Goal: Task Accomplishment & Management: Use online tool/utility

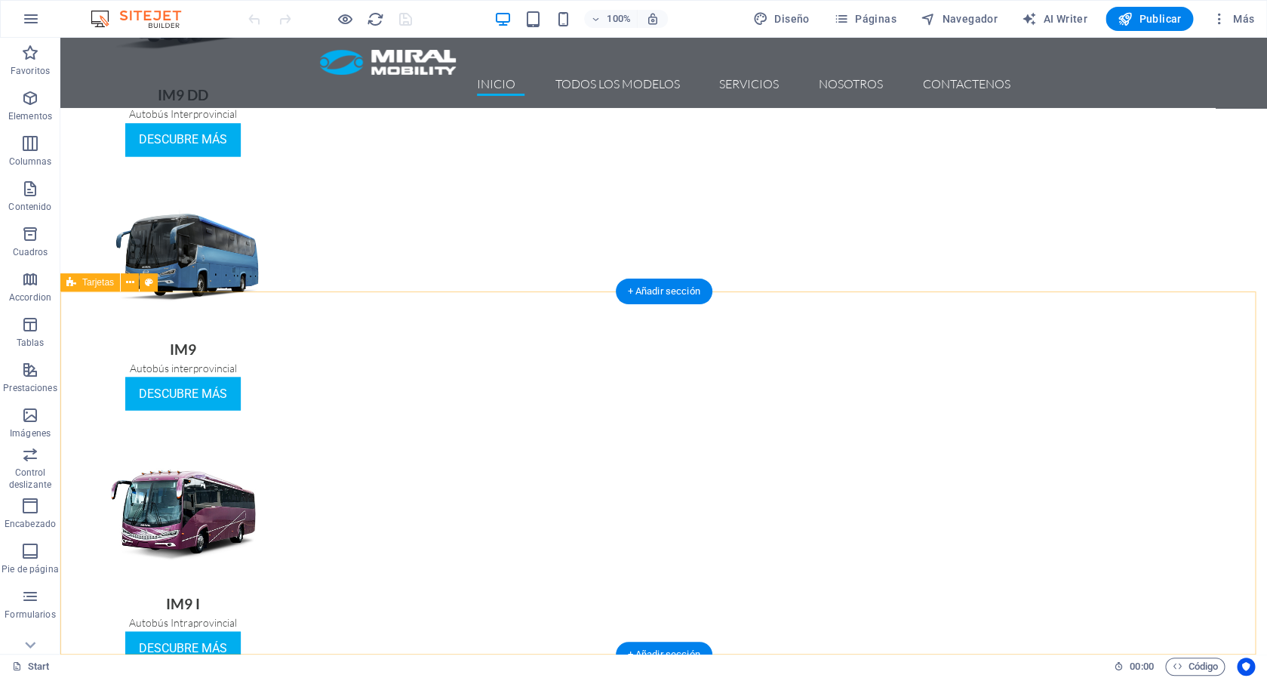
scroll to position [1084, 0]
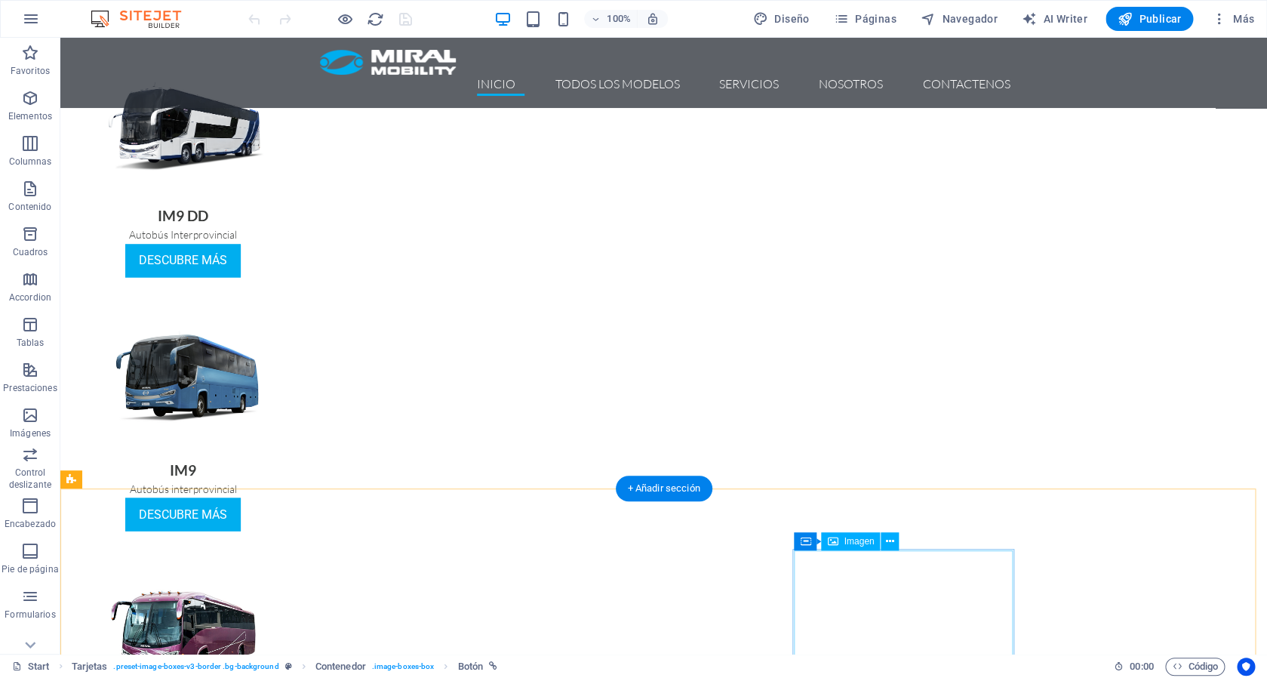
scroll to position [1247, 0]
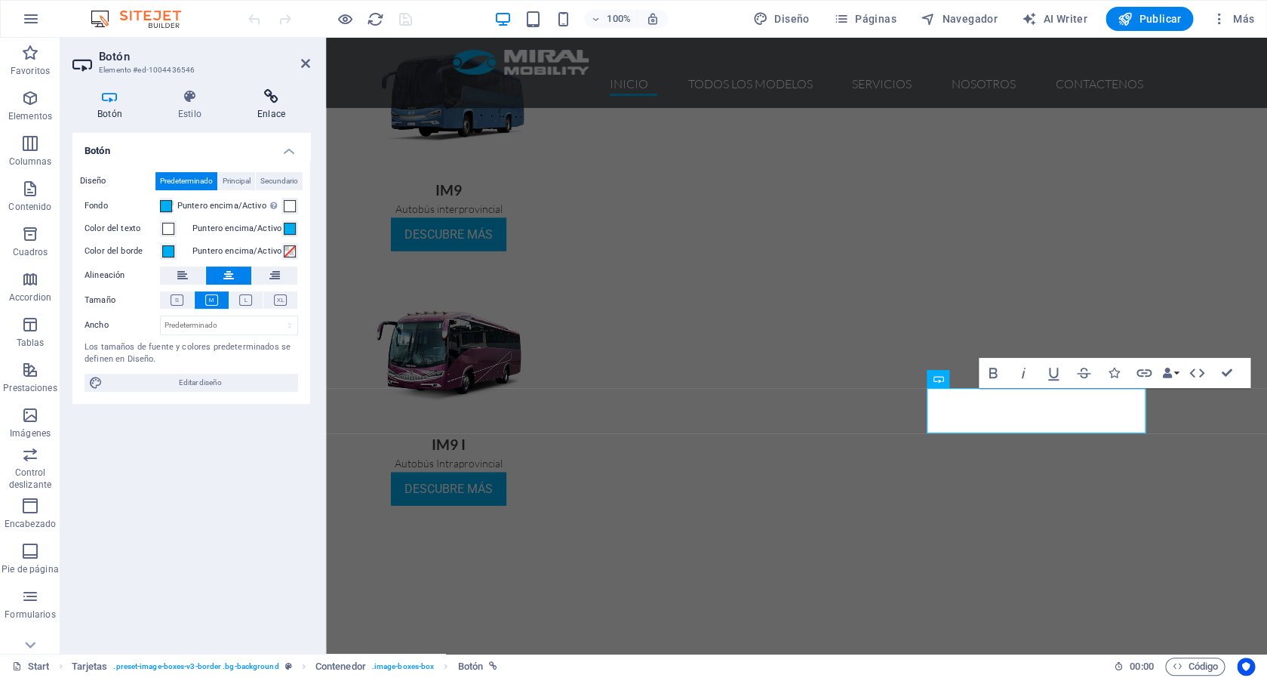
click at [263, 101] on icon at bounding box center [271, 96] width 78 height 15
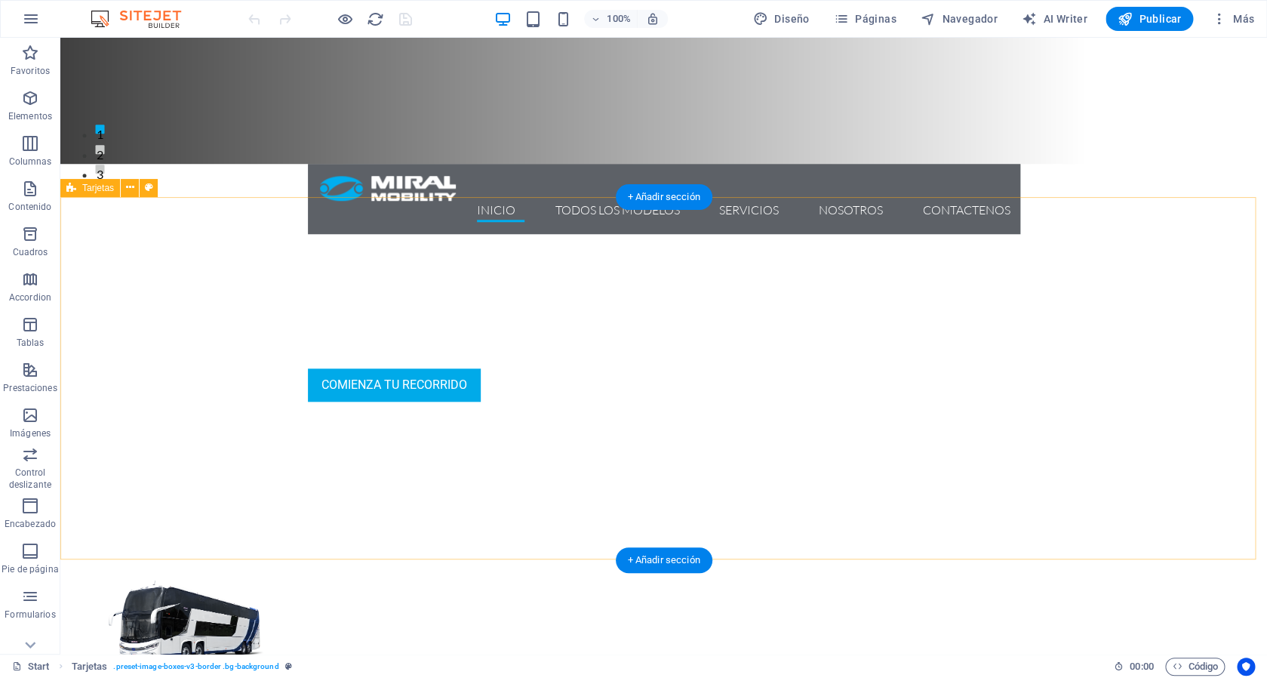
scroll to position [512, 0]
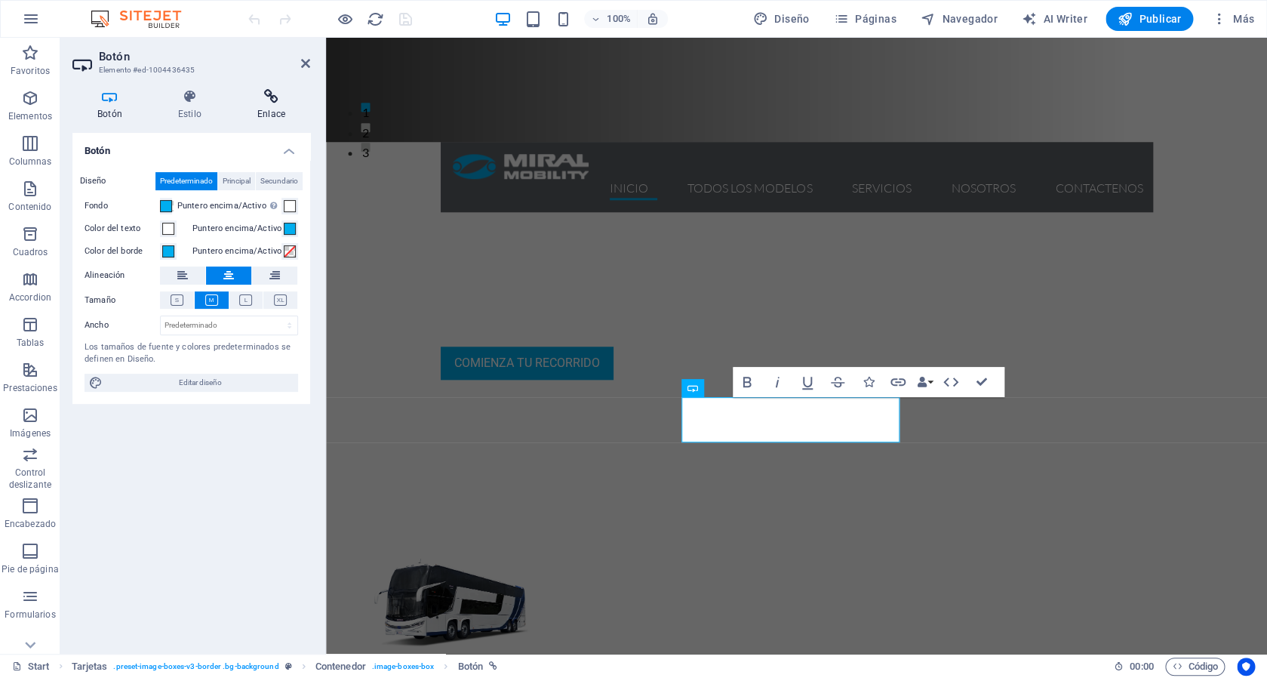
click at [276, 115] on h4 "Enlace" at bounding box center [271, 105] width 78 height 32
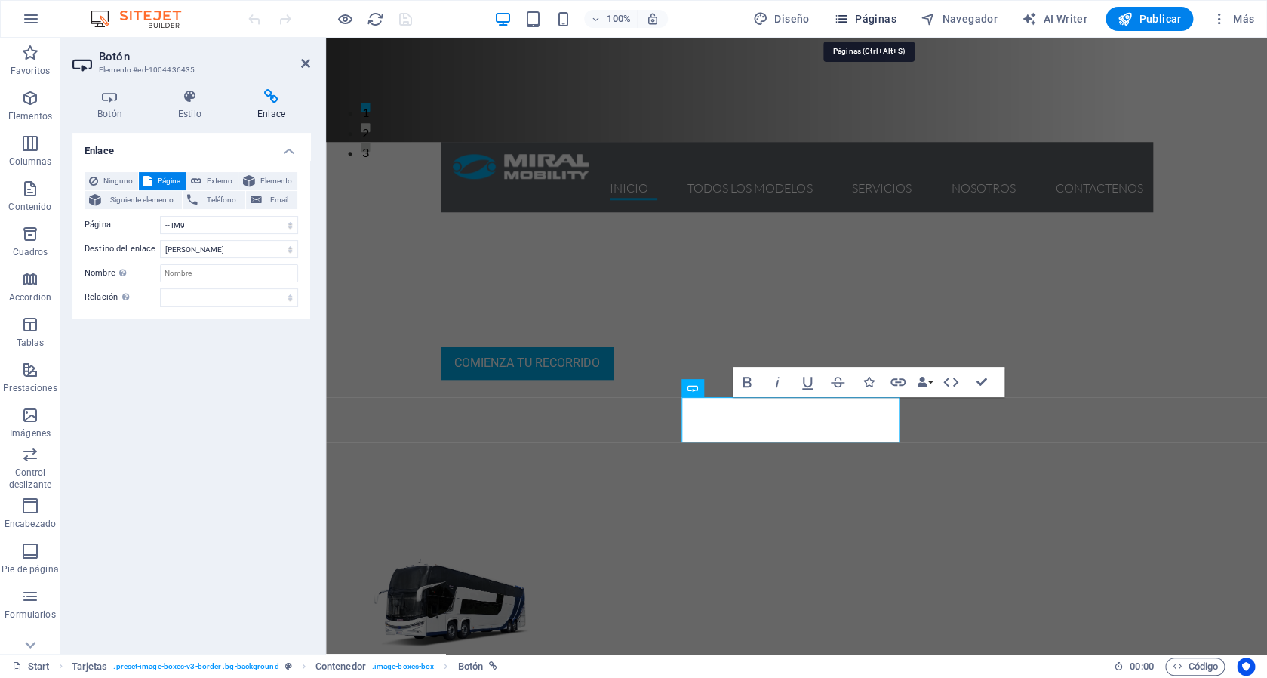
click at [883, 23] on span "Páginas" at bounding box center [865, 18] width 63 height 15
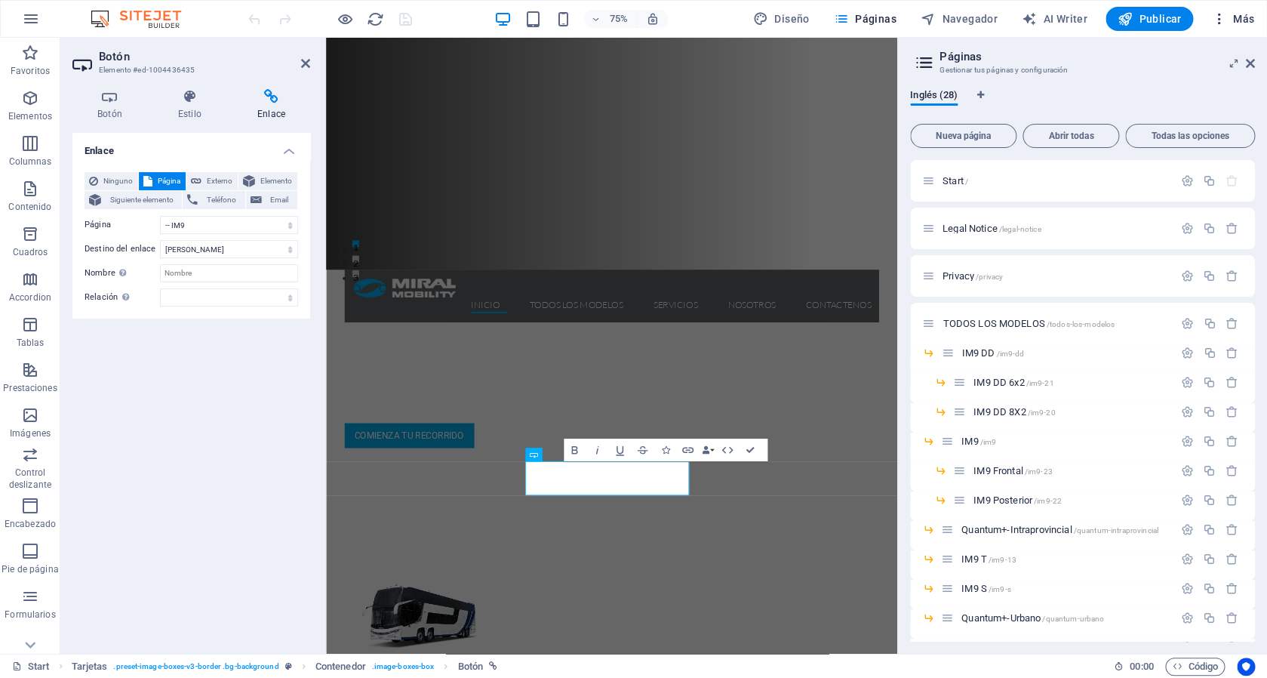
click at [1216, 17] on icon "button" at bounding box center [1218, 18] width 15 height 15
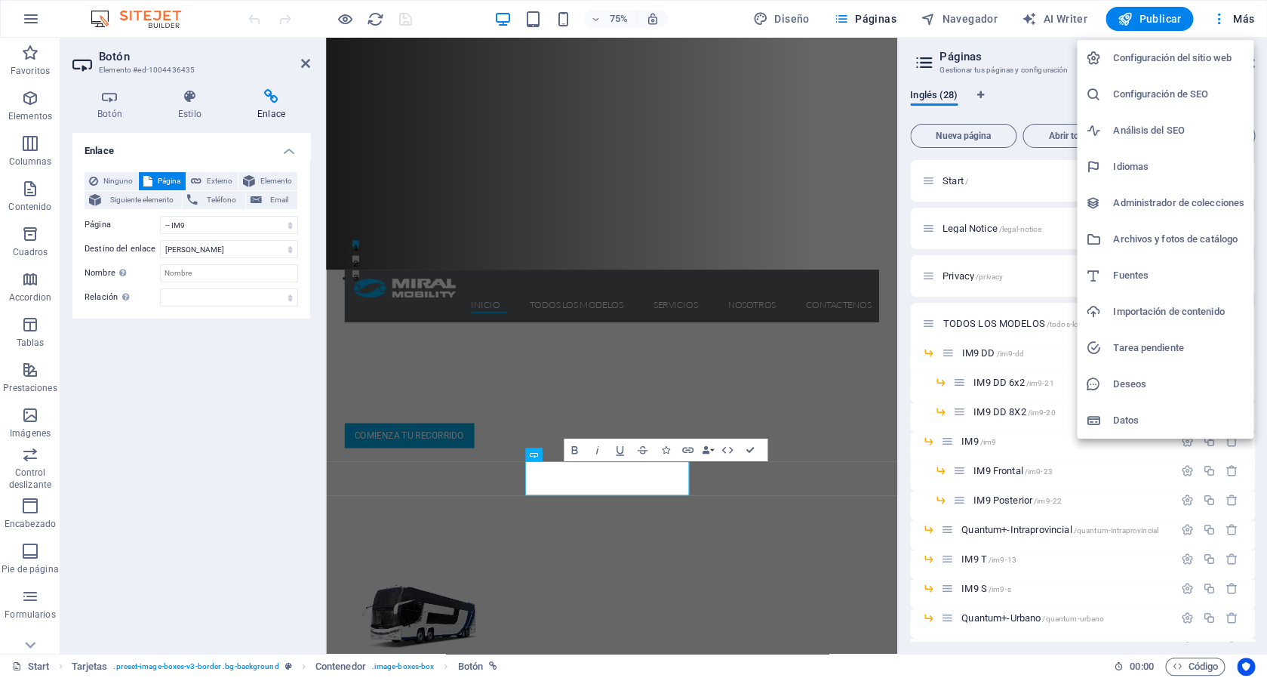
click at [1133, 69] on li "Configuración del sitio web" at bounding box center [1165, 58] width 177 height 36
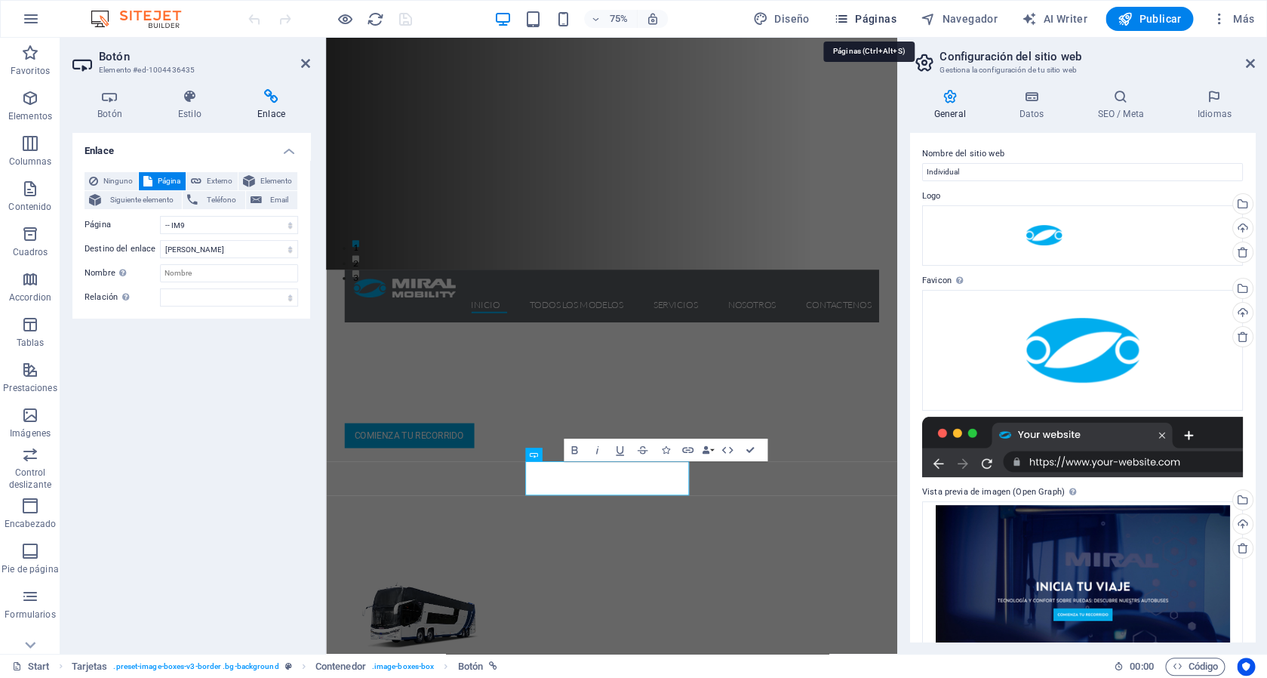
click at [886, 17] on span "Páginas" at bounding box center [865, 18] width 63 height 15
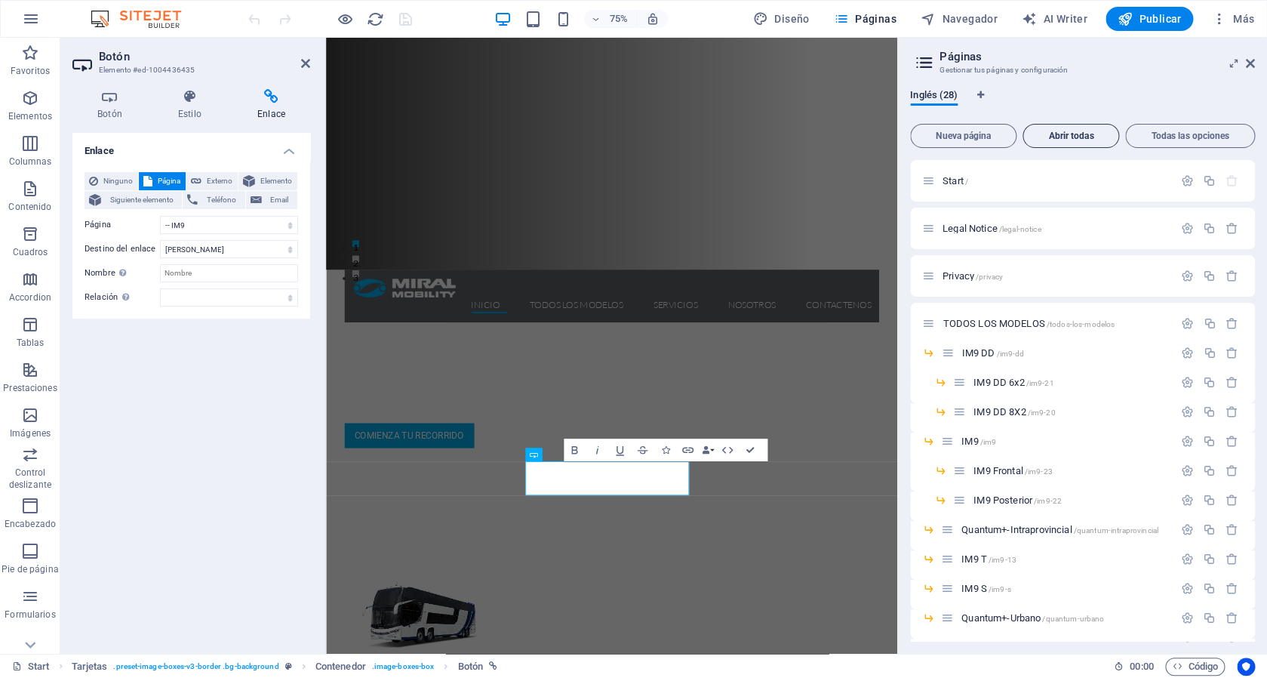
click at [1083, 139] on span "Abrir todas" at bounding box center [1070, 135] width 83 height 9
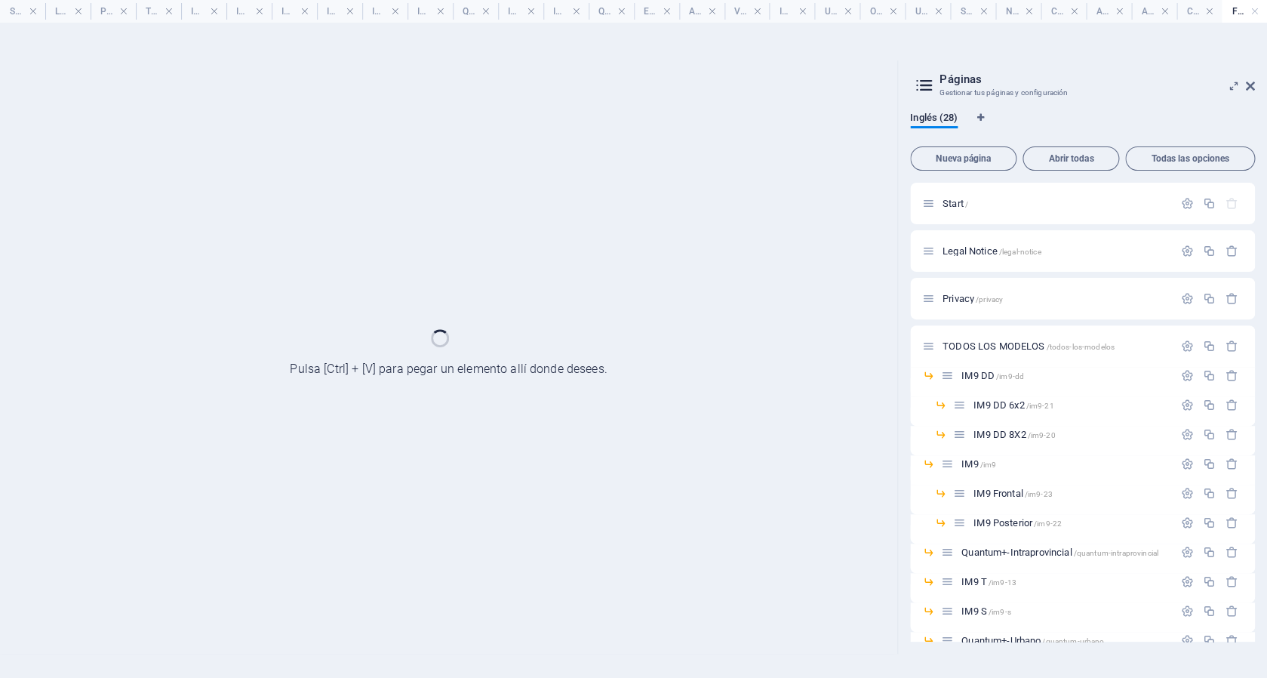
scroll to position [0, 0]
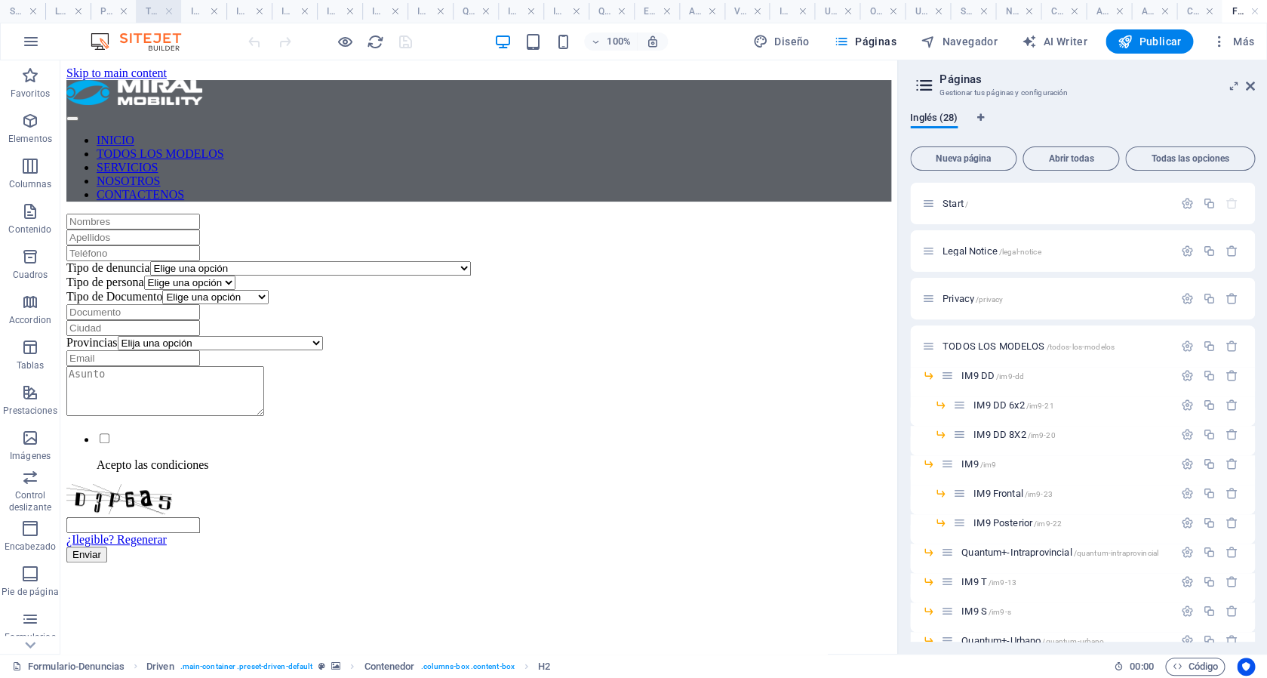
click at [153, 11] on h4 "TODOS LOS MODELOS" at bounding box center [158, 11] width 45 height 17
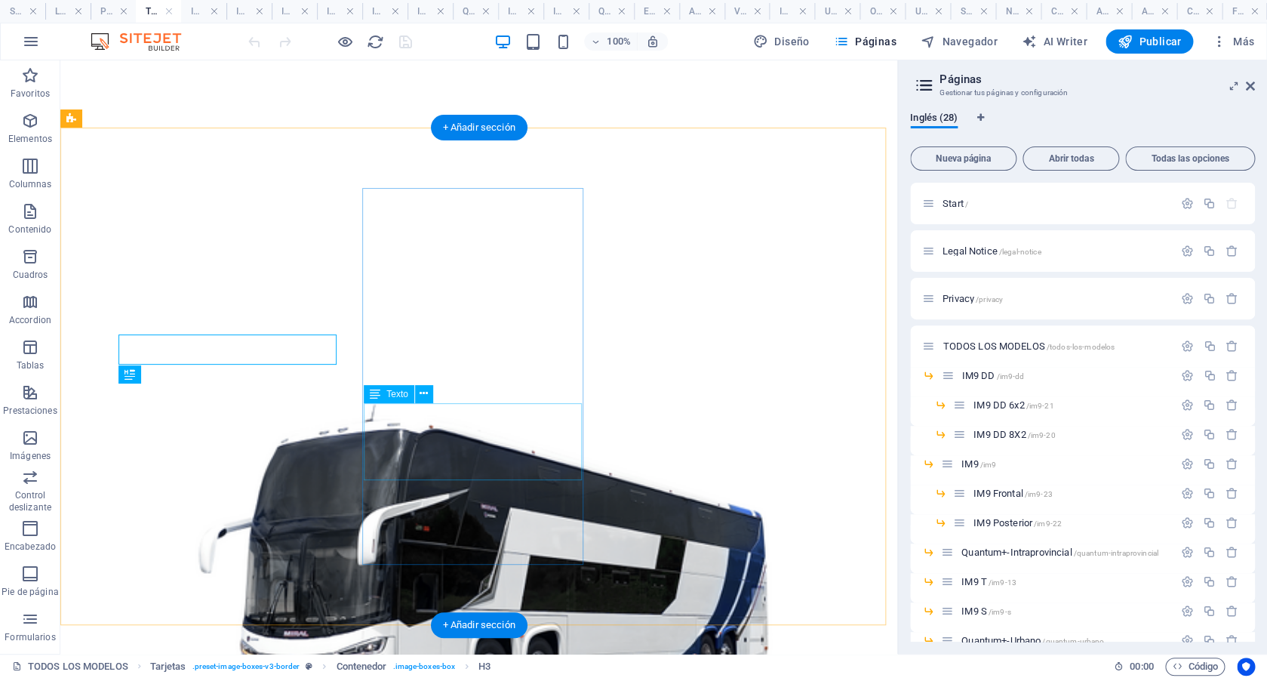
scroll to position [255, 0]
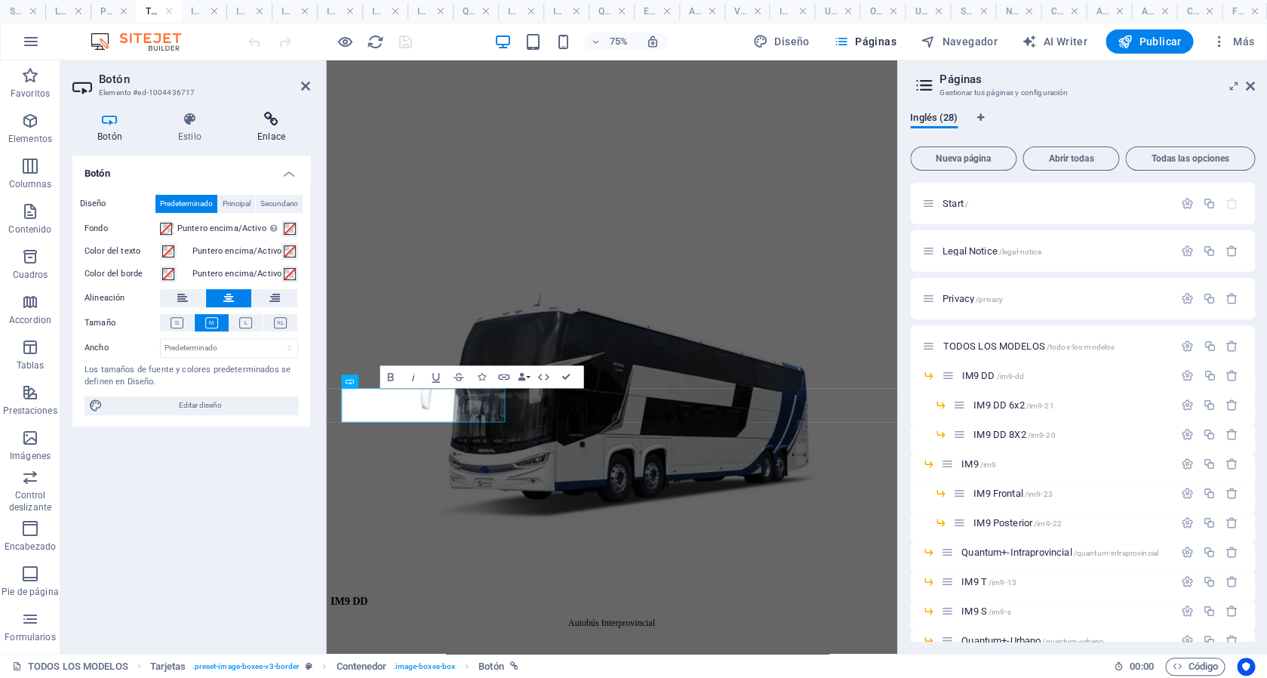
click at [255, 129] on h4 "Enlace" at bounding box center [271, 128] width 78 height 32
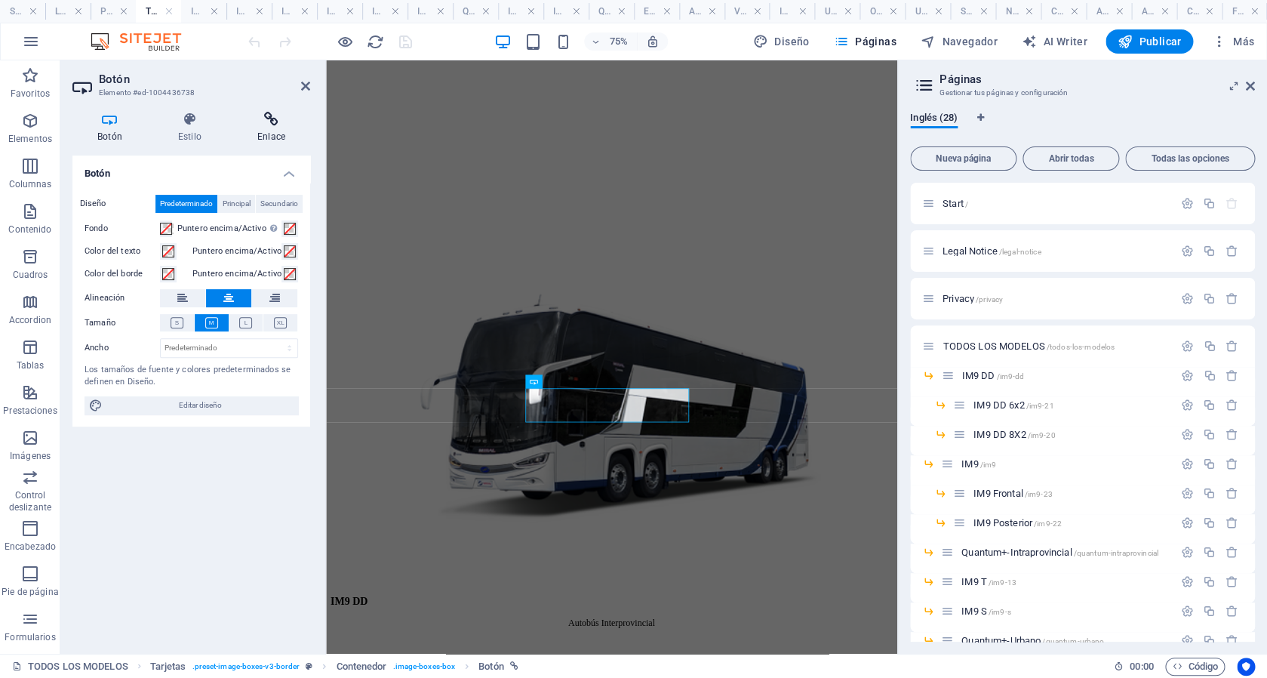
click at [275, 131] on h4 "Enlace" at bounding box center [271, 128] width 78 height 32
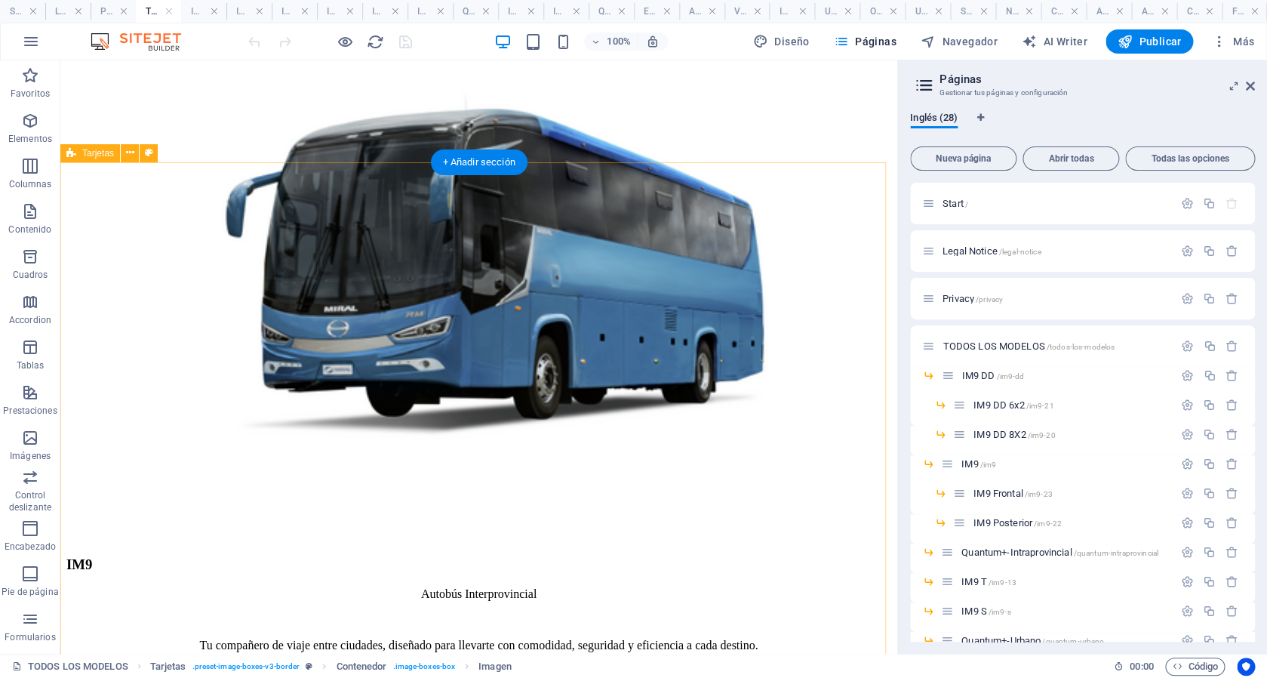
scroll to position [1251, 0]
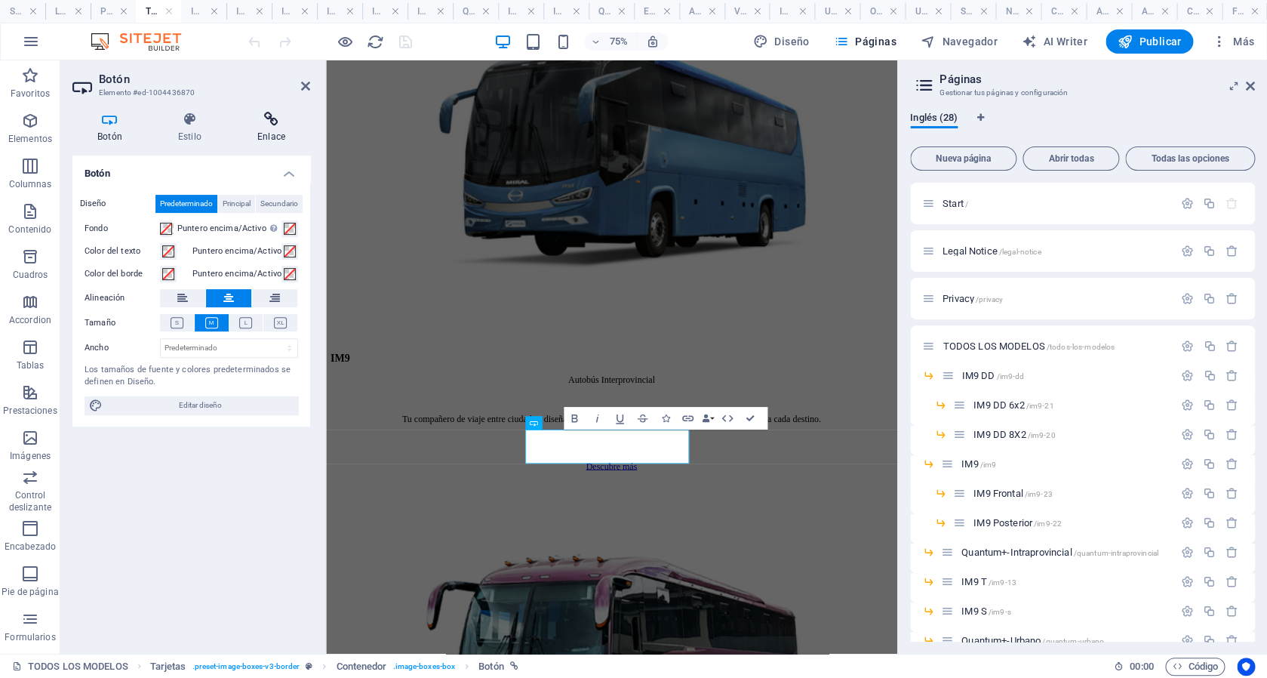
click at [274, 134] on h4 "Enlace" at bounding box center [271, 128] width 78 height 32
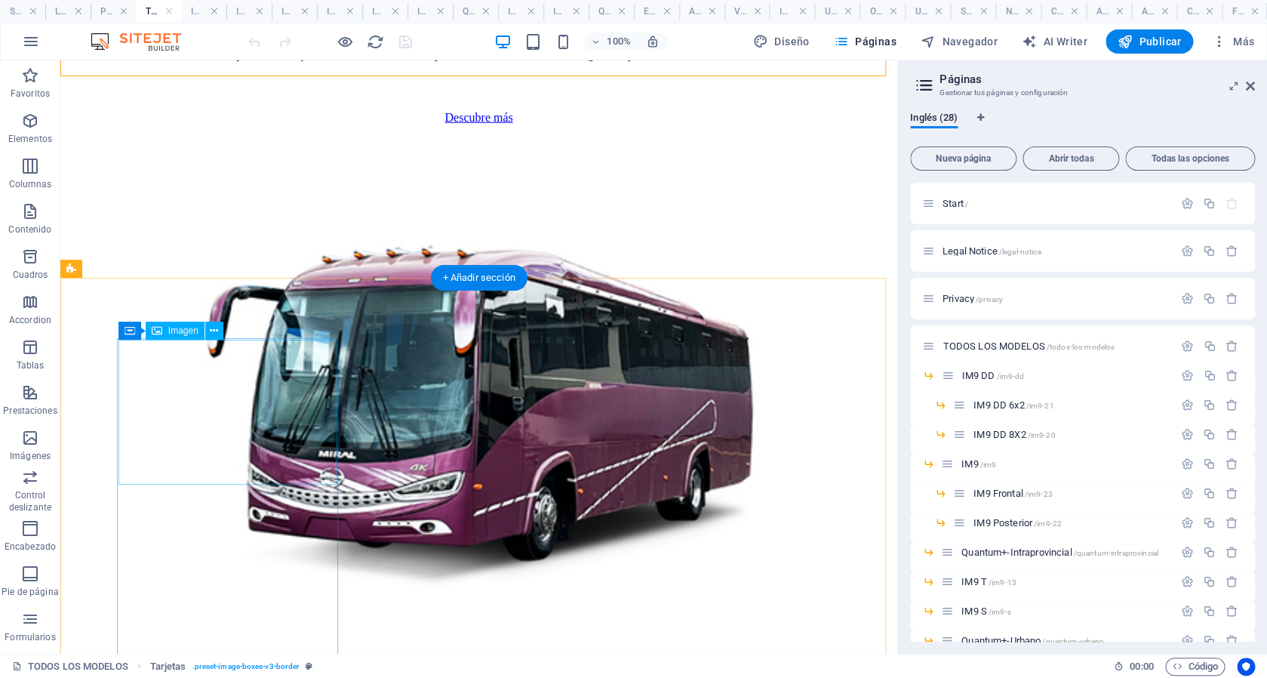
scroll to position [1976, 0]
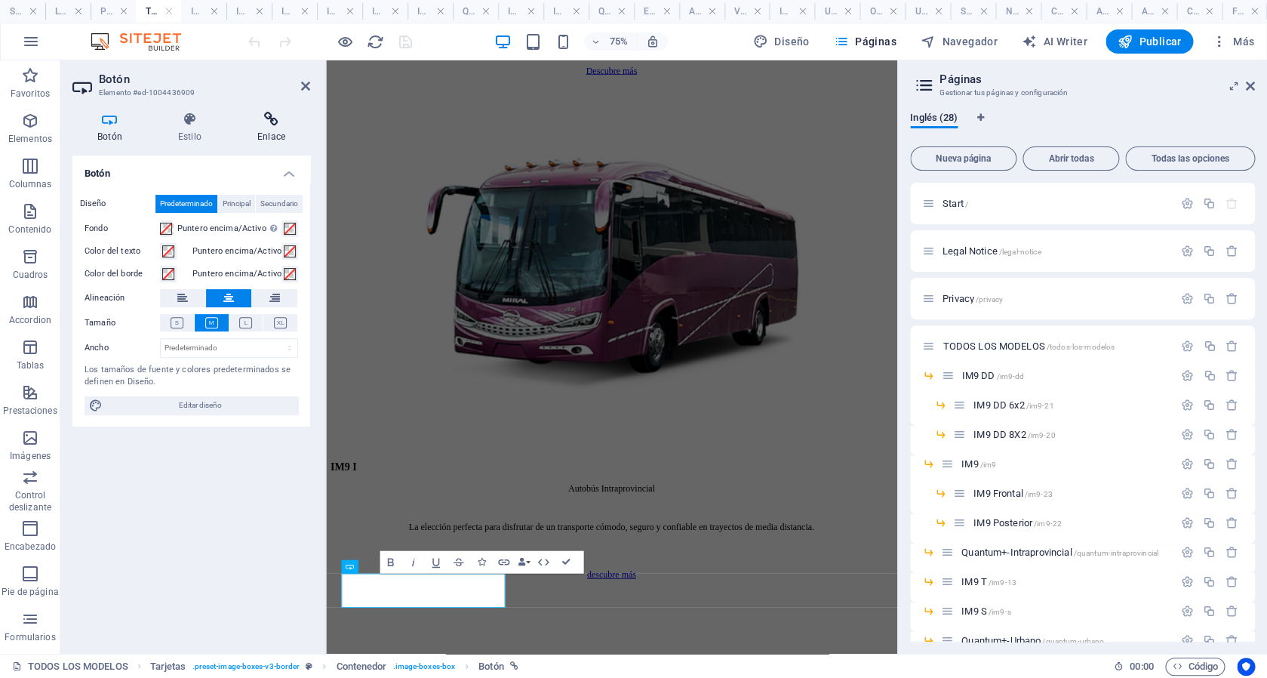
click at [267, 125] on icon at bounding box center [271, 119] width 78 height 15
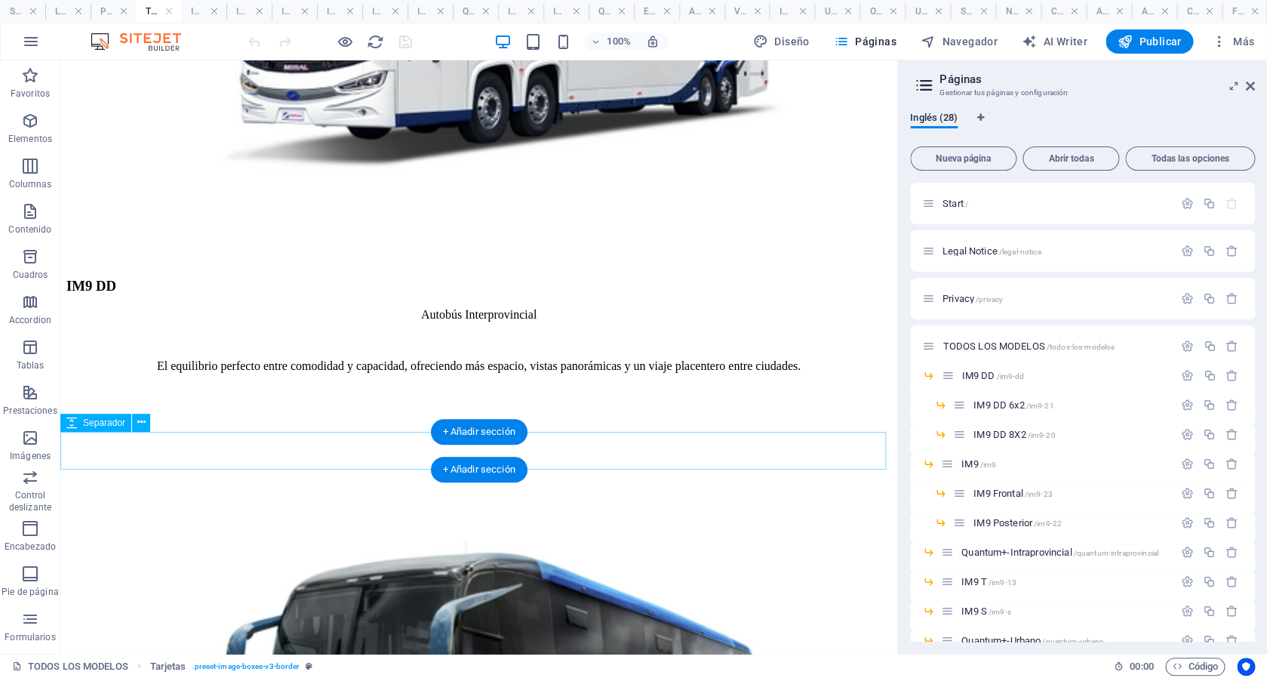
scroll to position [1976, 0]
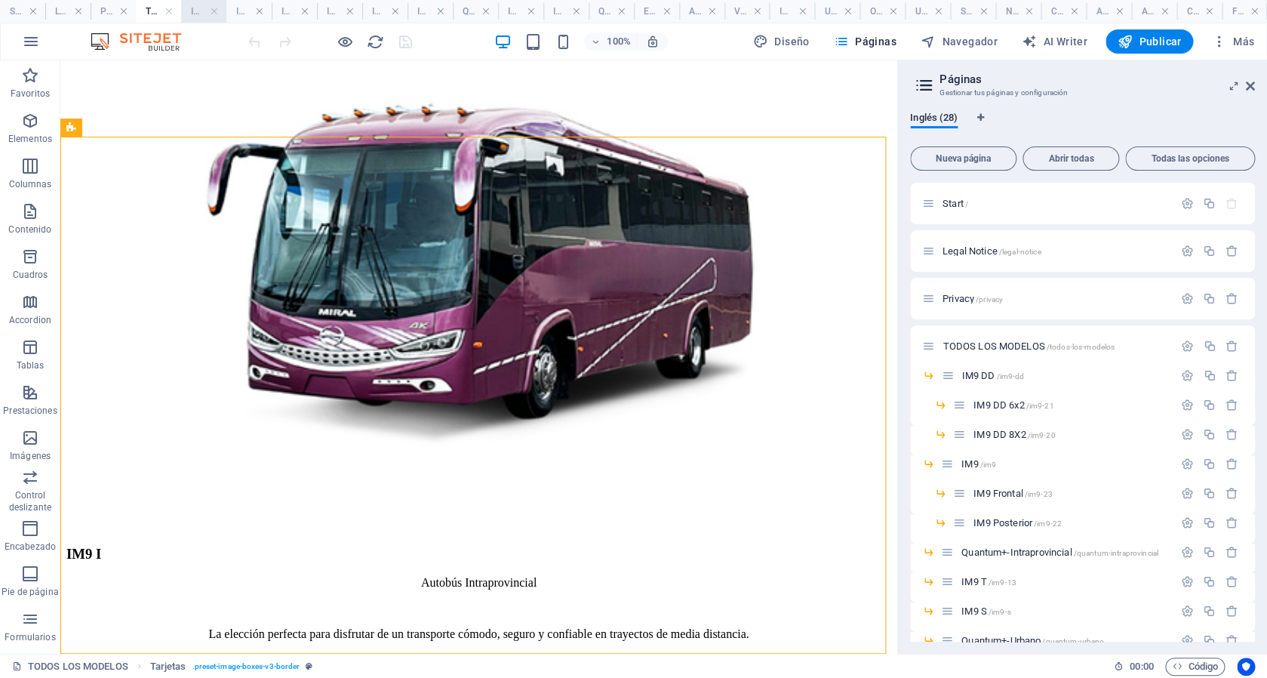
click at [195, 14] on h4 "IM9 DD" at bounding box center [203, 11] width 45 height 17
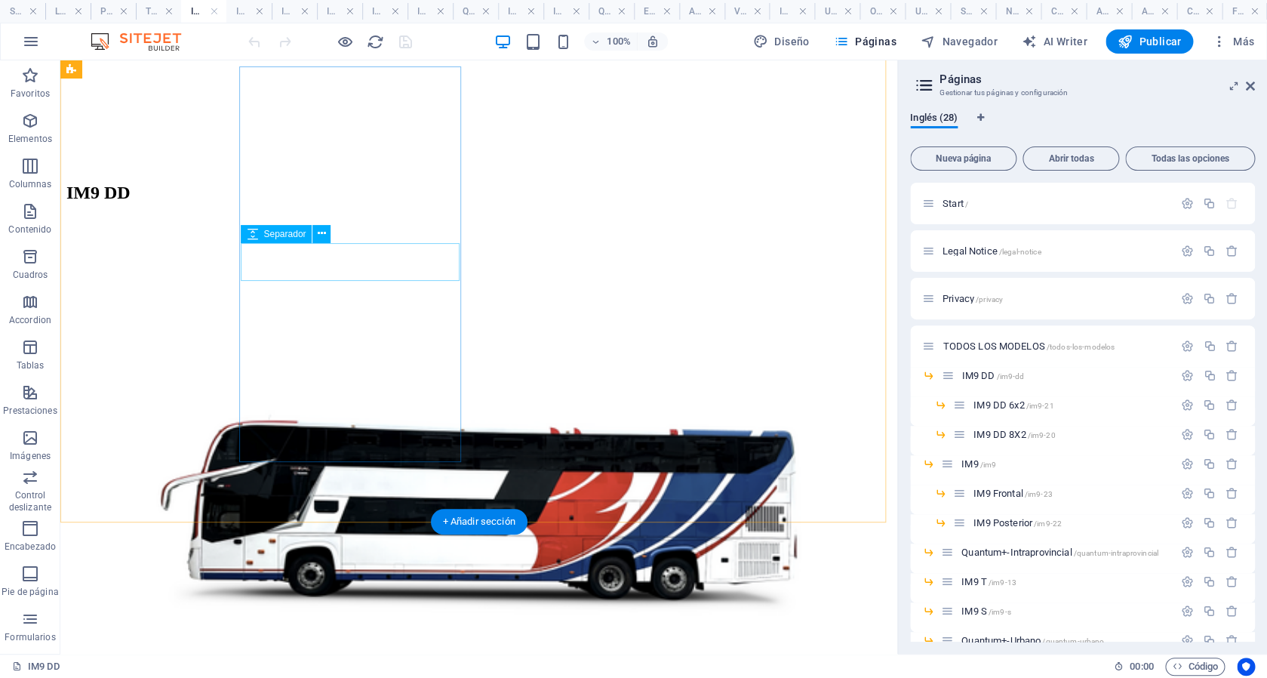
scroll to position [647, 0]
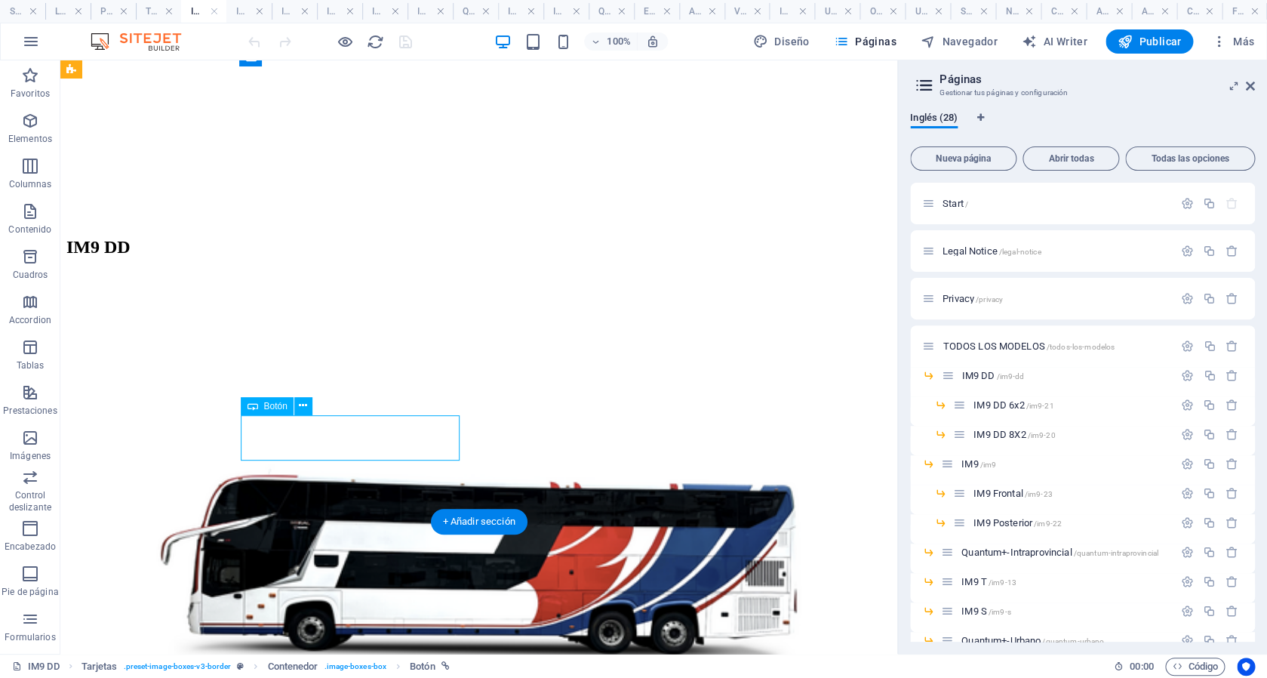
select select "5"
select select
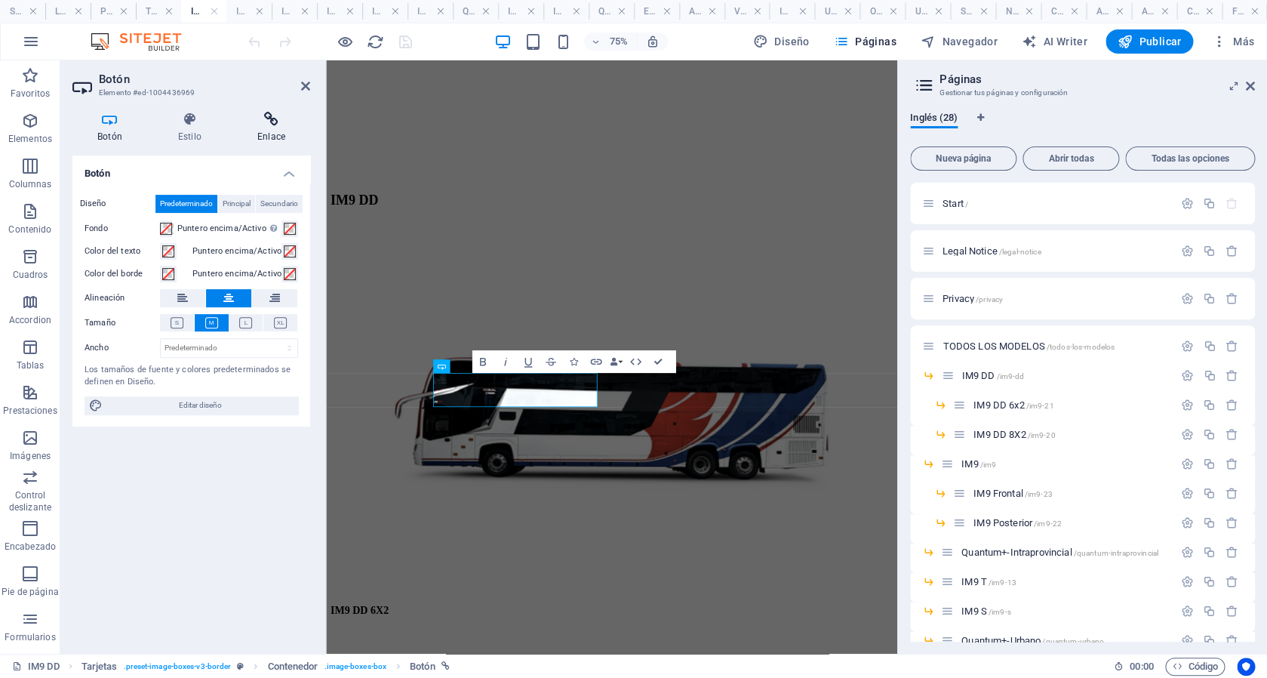
click at [270, 140] on h4 "Enlace" at bounding box center [271, 128] width 78 height 32
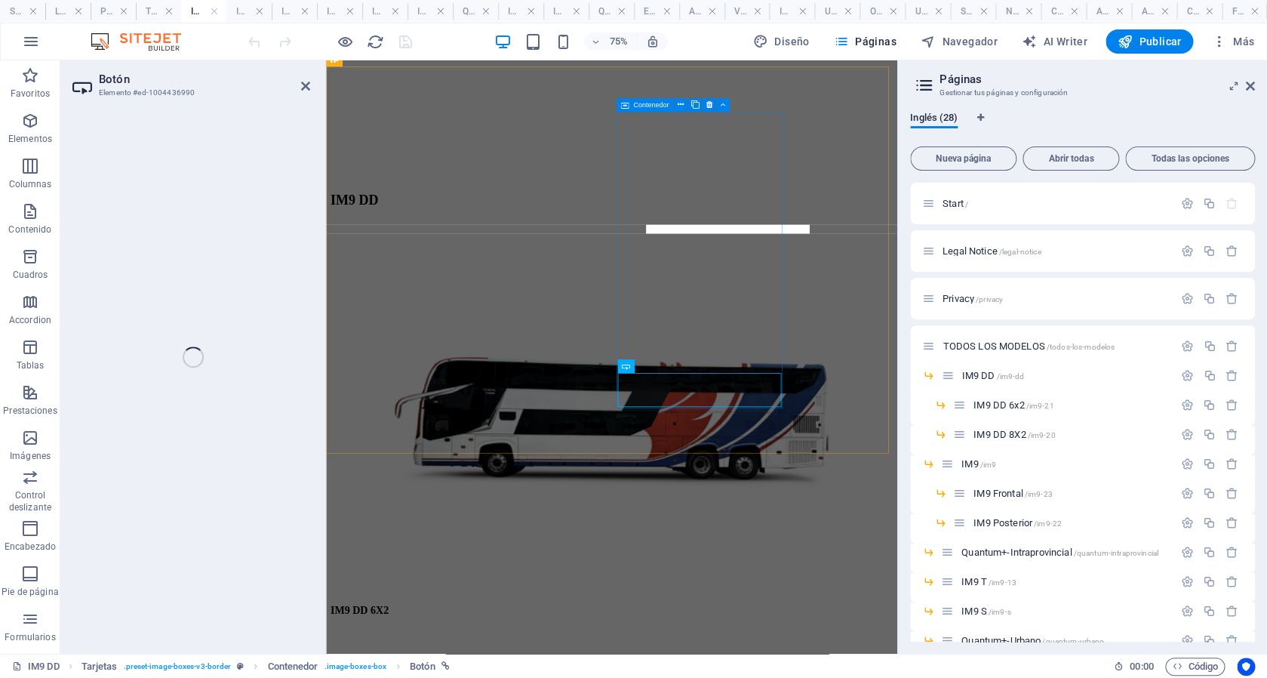
select select "6"
select select
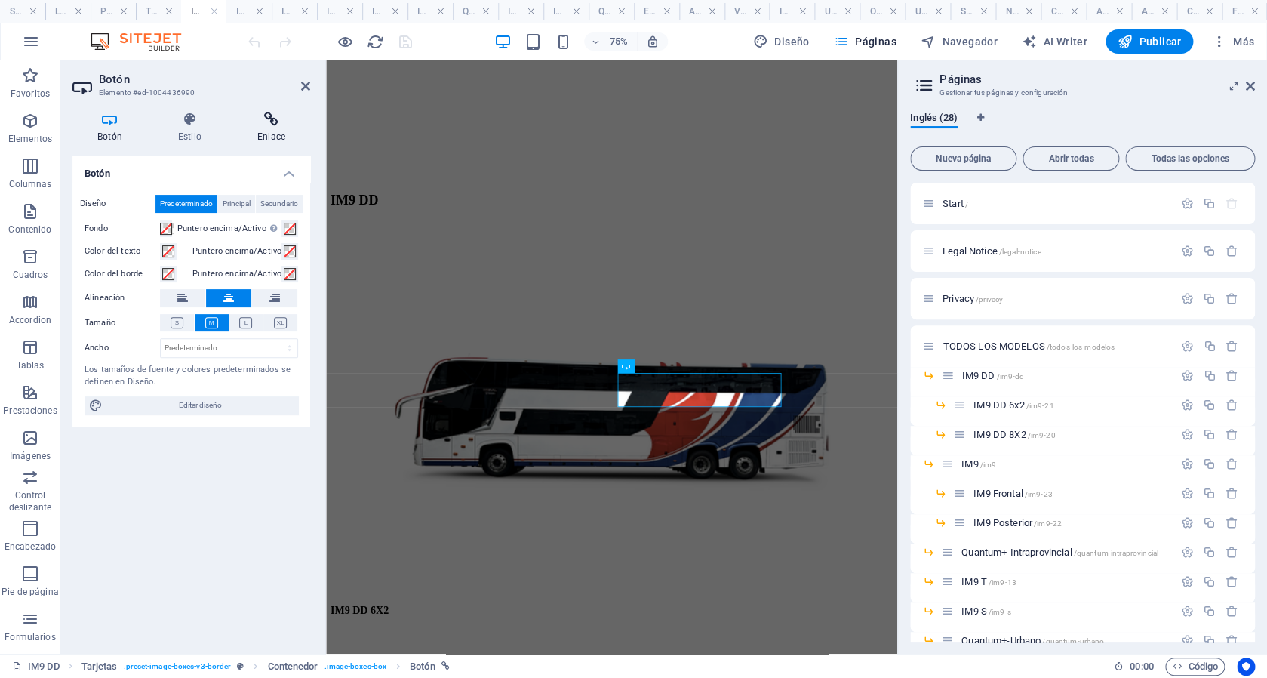
click at [254, 124] on icon at bounding box center [271, 119] width 78 height 15
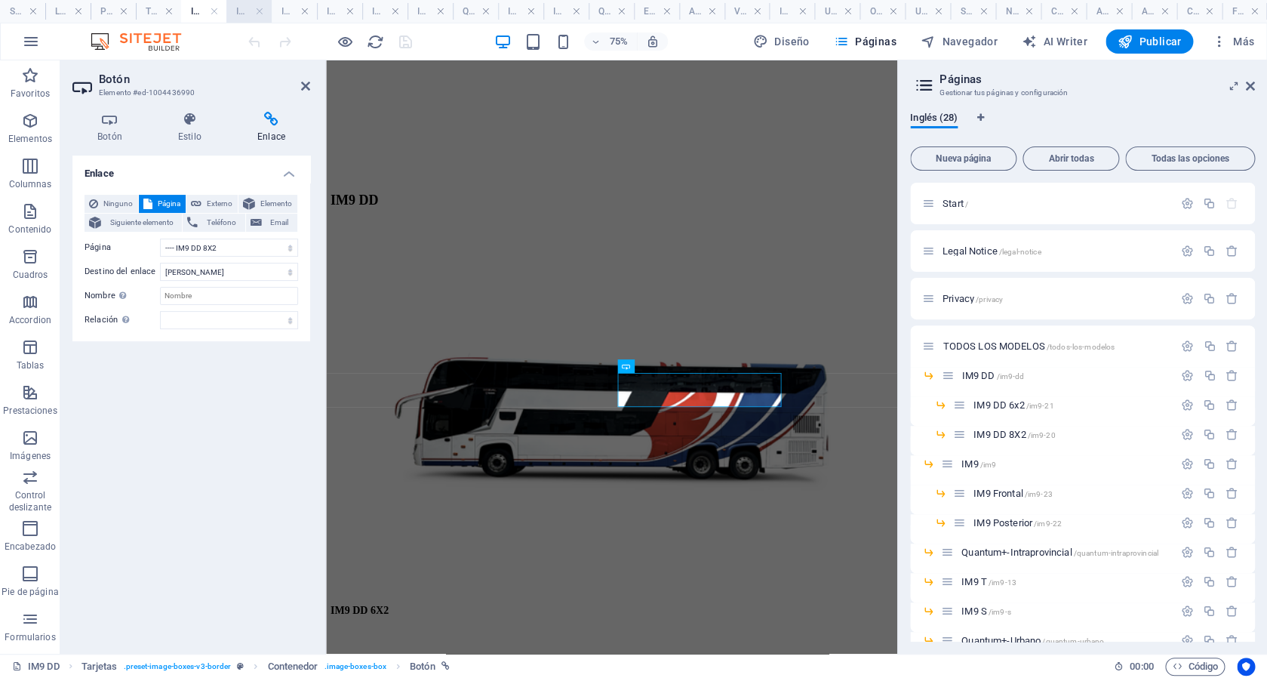
click at [245, 19] on h4 "IM9 DD 6x2" at bounding box center [248, 11] width 45 height 17
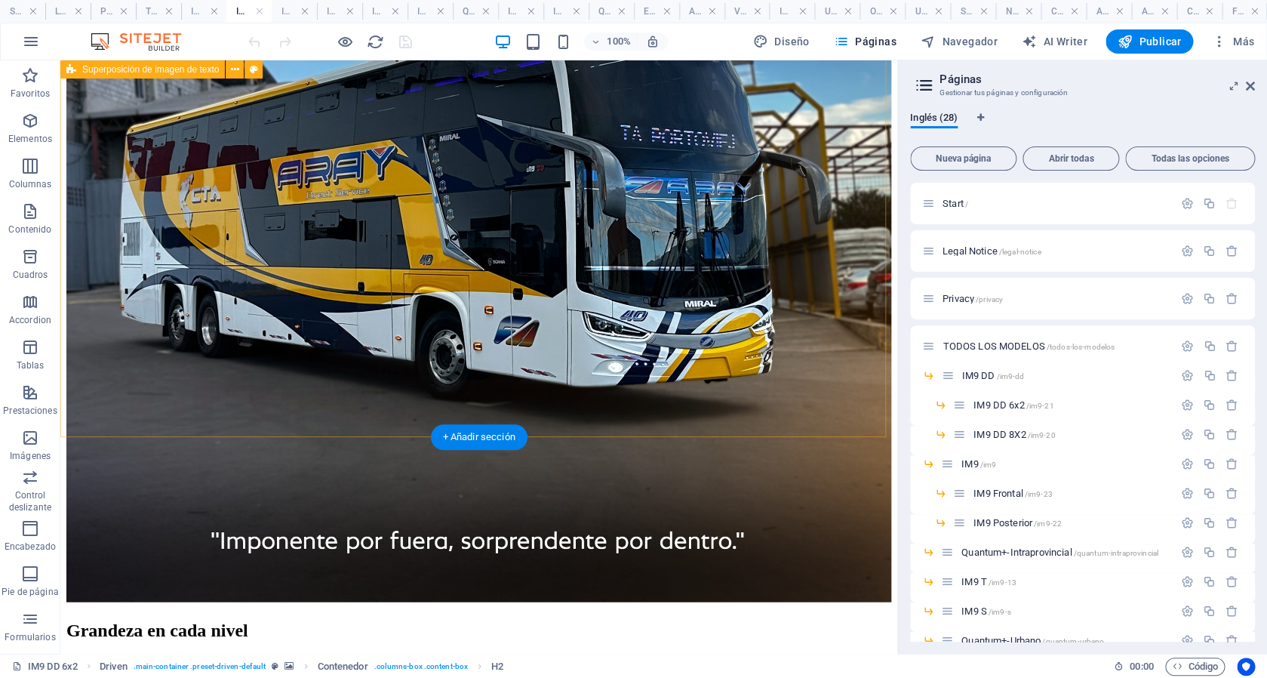
scroll to position [1221, 0]
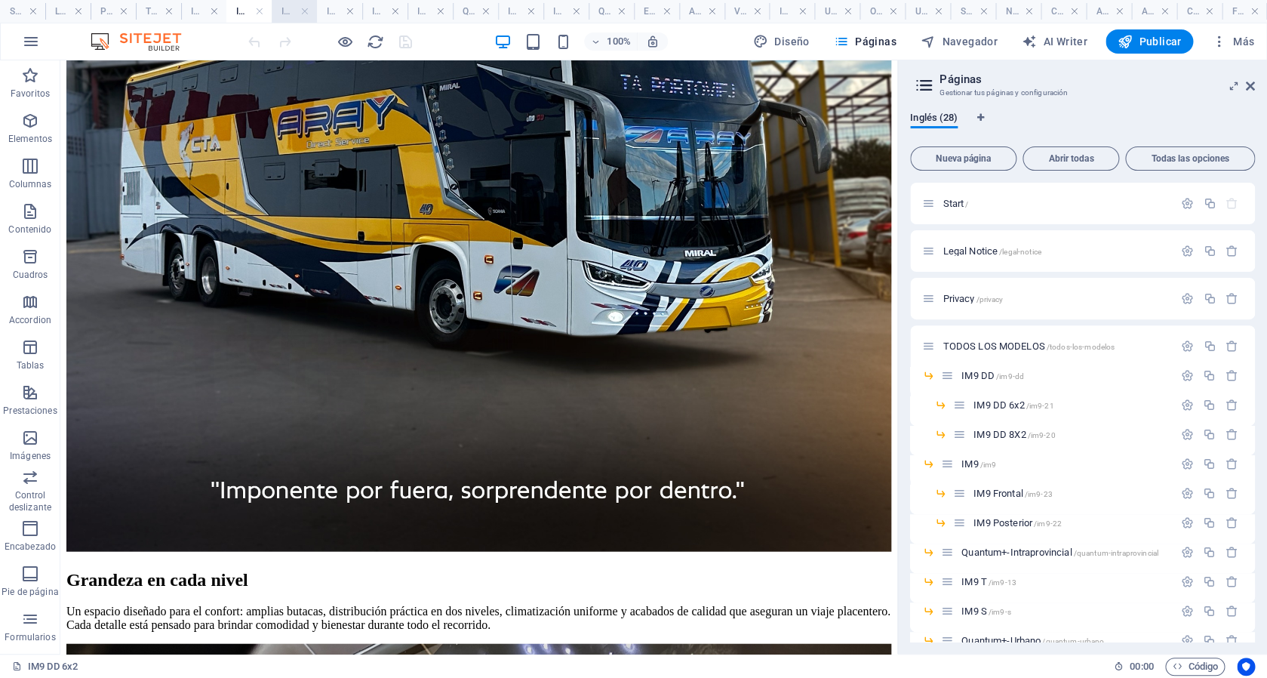
click at [286, 16] on h4 "IM9 DD 8X2" at bounding box center [294, 11] width 45 height 17
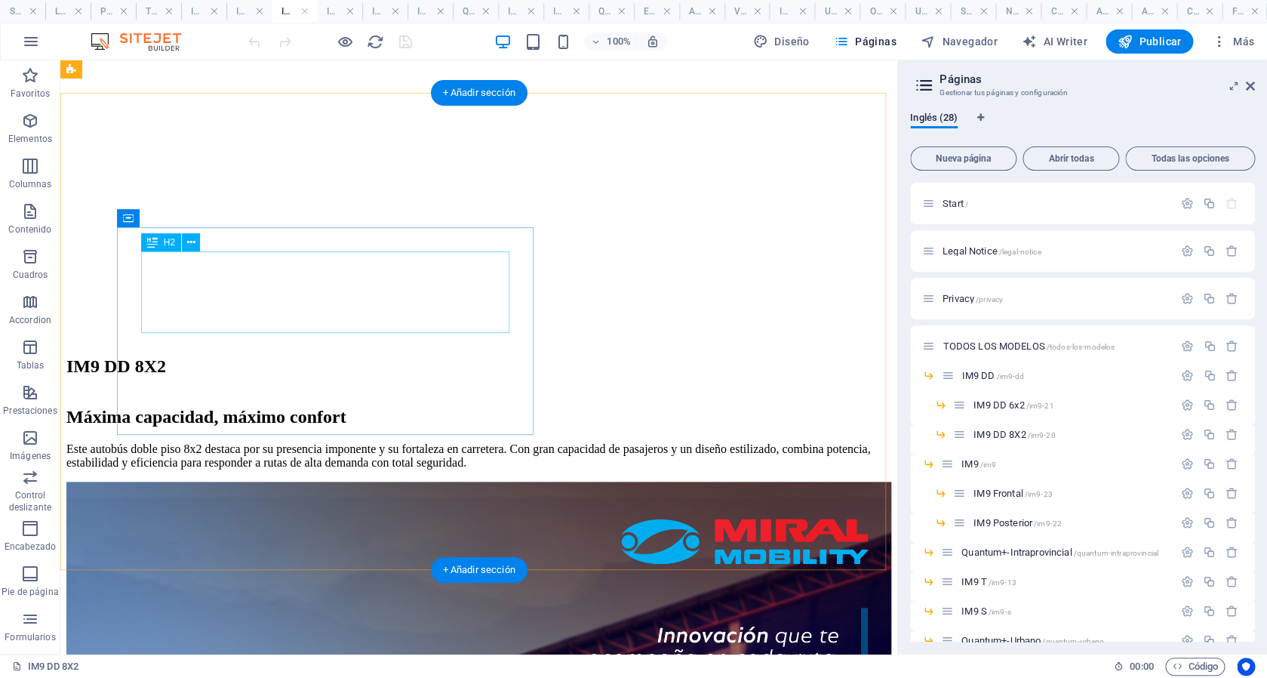
scroll to position [389, 0]
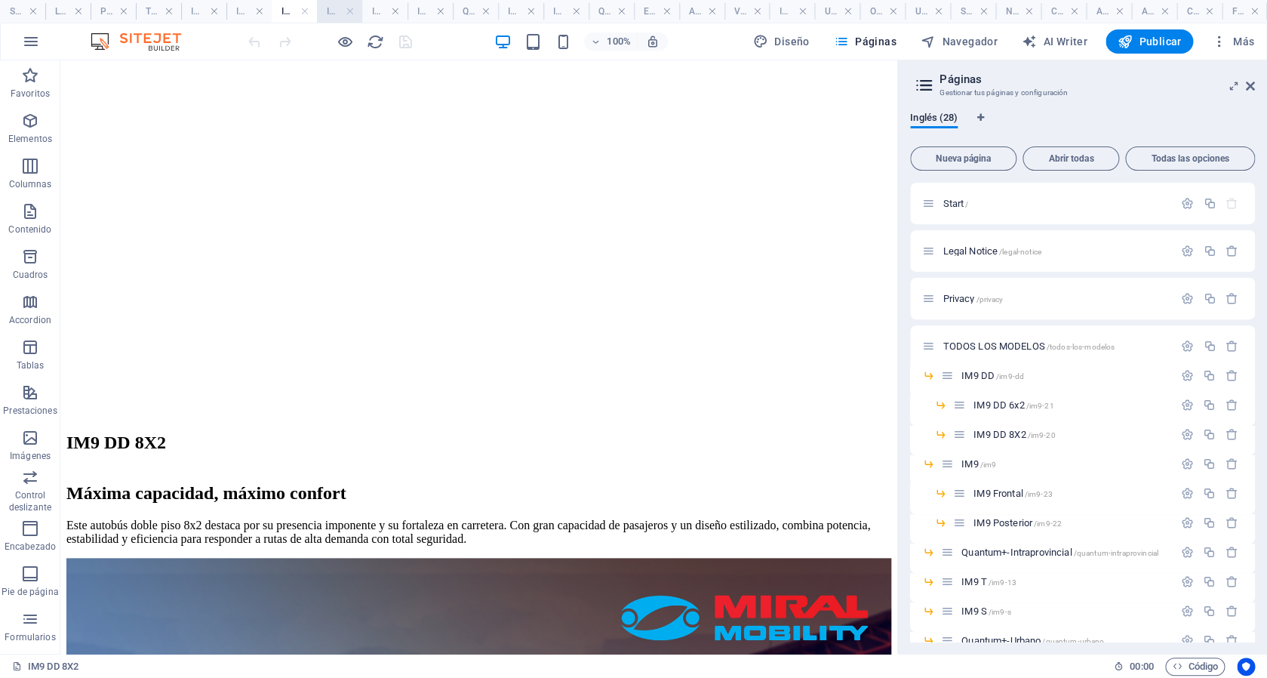
click at [330, 12] on h4 "IM9" at bounding box center [339, 11] width 45 height 17
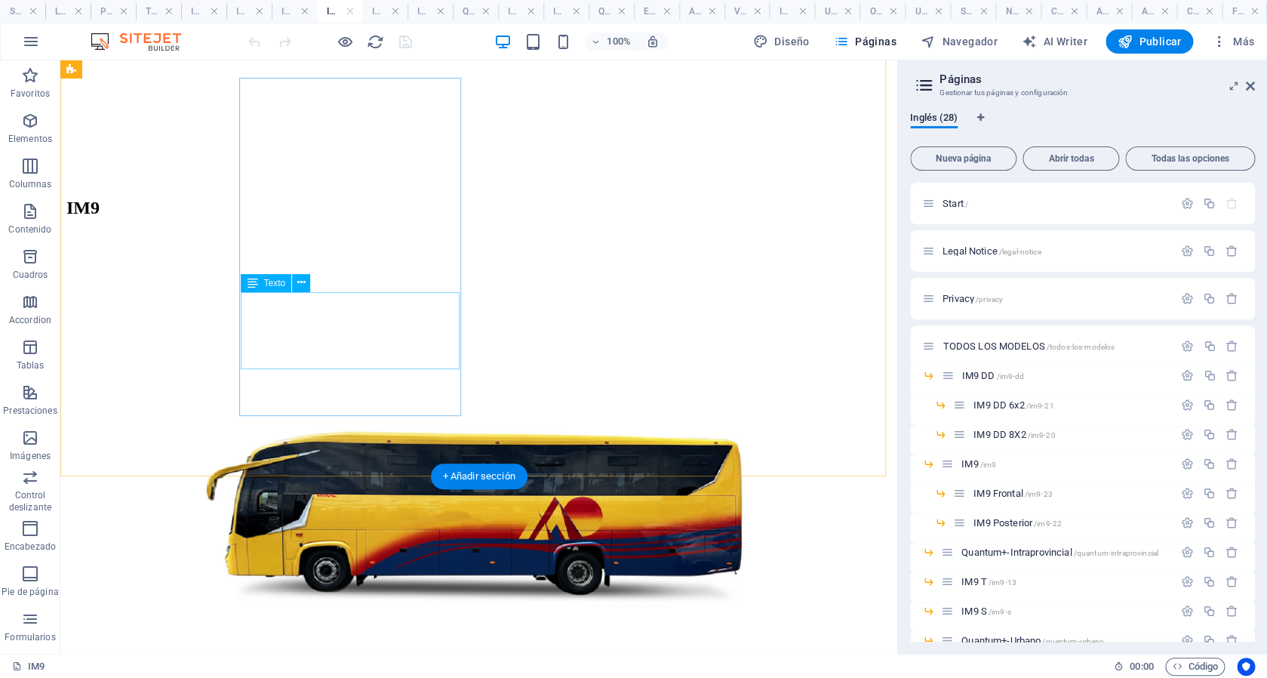
scroll to position [635, 0]
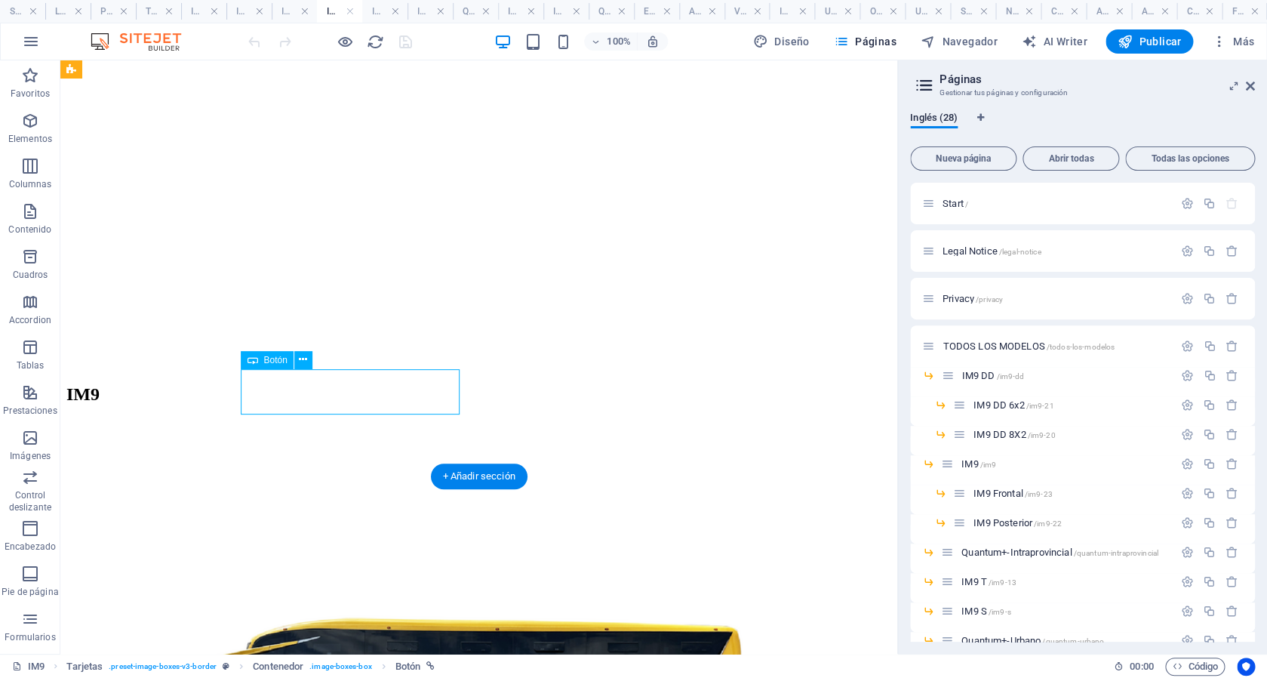
scroll to position [725, 0]
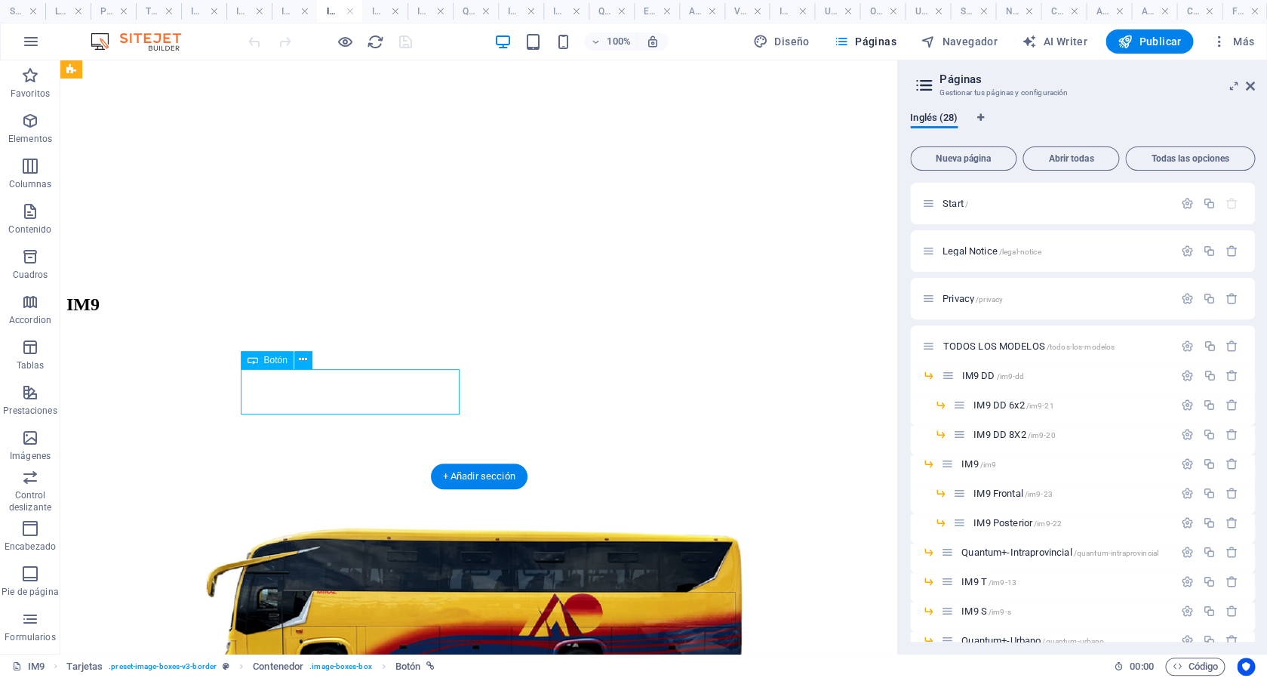
select select
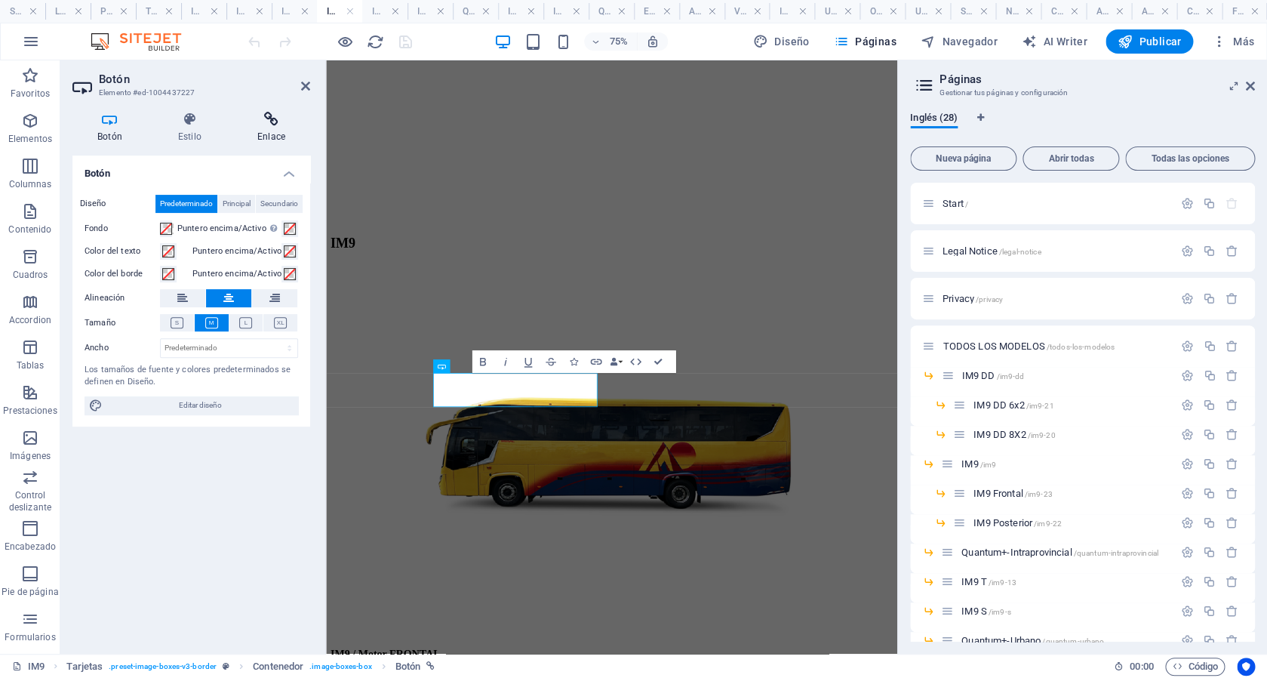
click at [263, 121] on icon at bounding box center [271, 119] width 78 height 15
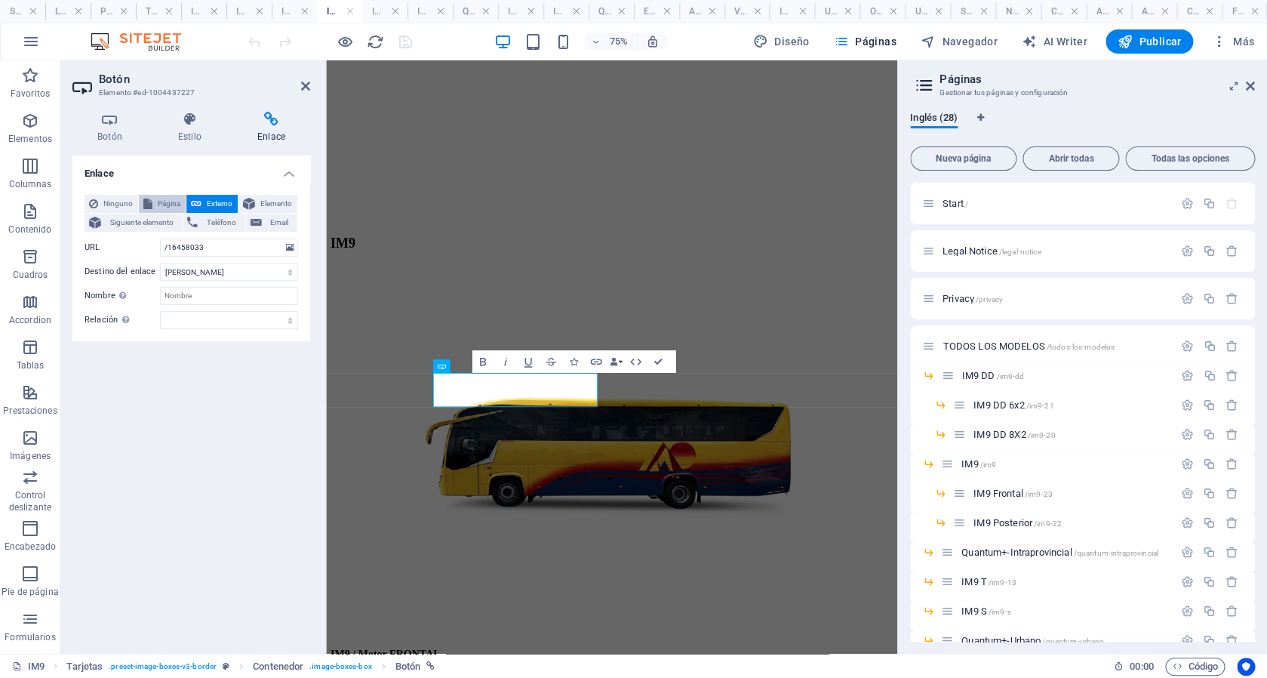
click at [159, 202] on span "Página" at bounding box center [169, 204] width 24 height 18
click at [160, 238] on select "Start Legal Notice Privacy TODOS LOS MODELOS -- IM9 DD ---- IM9 DD 6x2 ---- IM9…" at bounding box center [229, 247] width 138 height 18
select select "8"
click option "---- IM9 Frontal" at bounding box center [0, 0] width 0 height 0
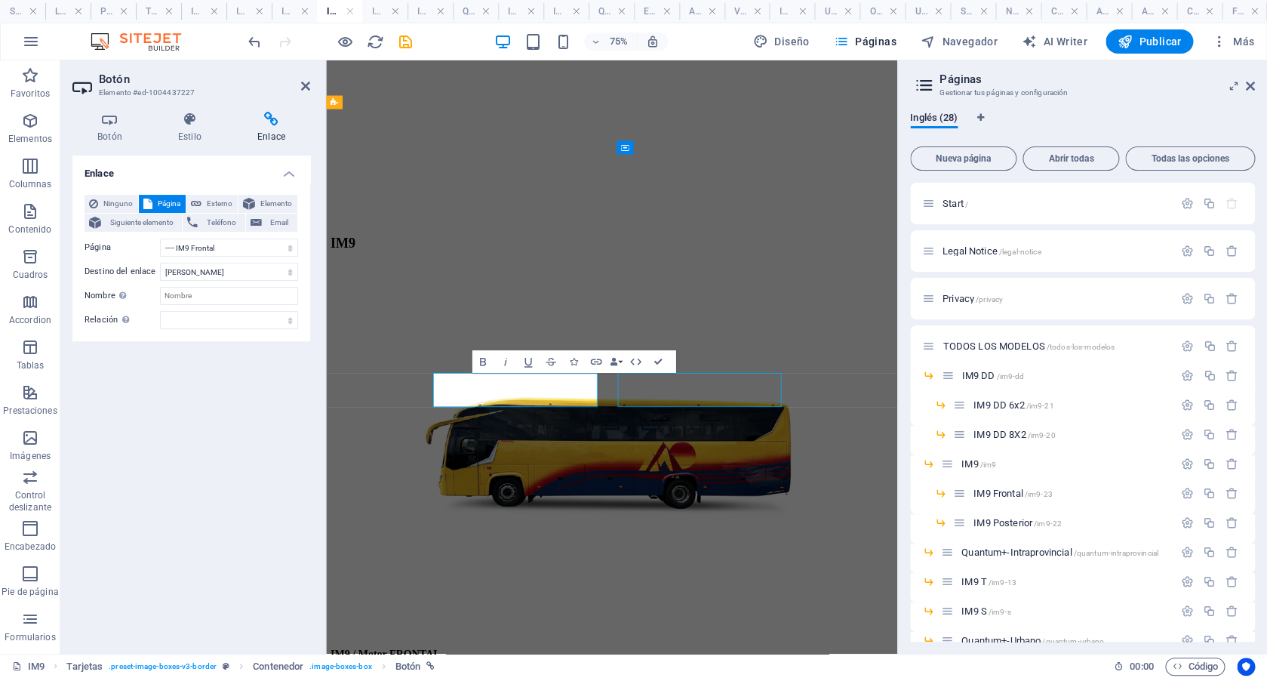
select select
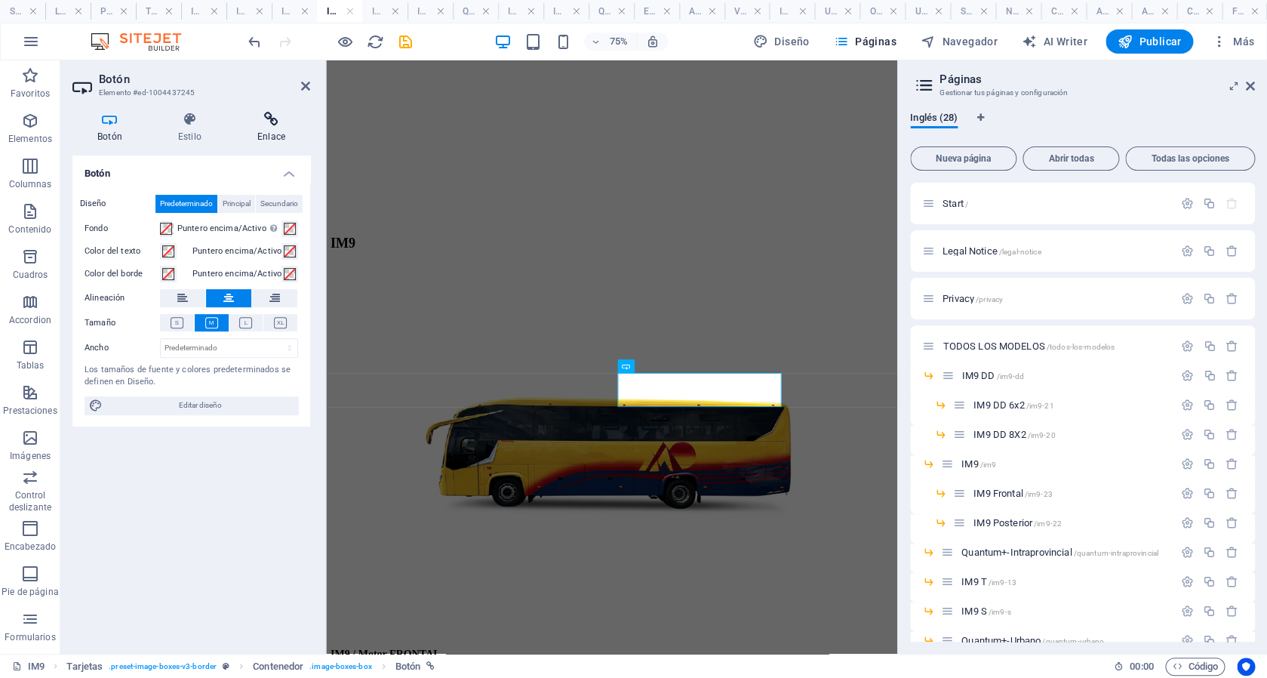
click at [274, 128] on h4 "Enlace" at bounding box center [271, 128] width 78 height 32
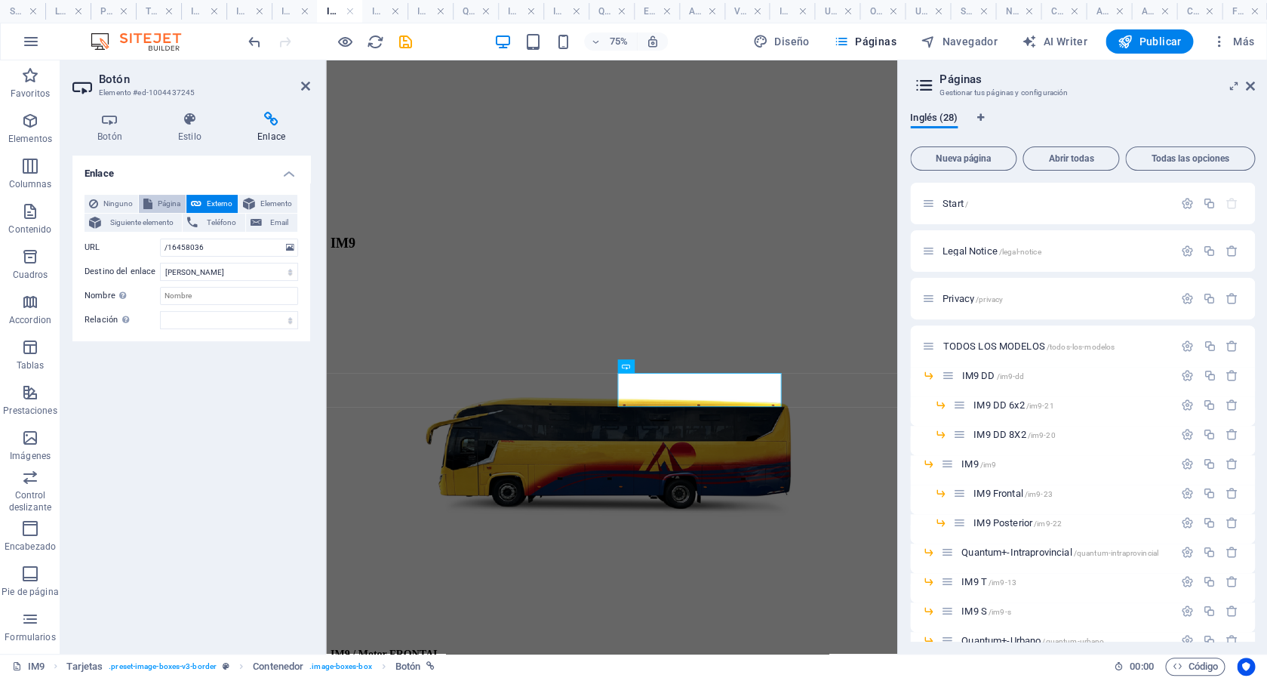
click at [164, 206] on span "Página" at bounding box center [169, 204] width 24 height 18
click at [160, 238] on select "Start Legal Notice Privacy TODOS LOS MODELOS -- IM9 DD ---- IM9 DD 6x2 ---- IM9…" at bounding box center [229, 247] width 138 height 18
select select "9"
click option "---- IM9 Posterior" at bounding box center [0, 0] width 0 height 0
click at [290, 12] on h4 "IM9 DD 8X2" at bounding box center [294, 11] width 45 height 17
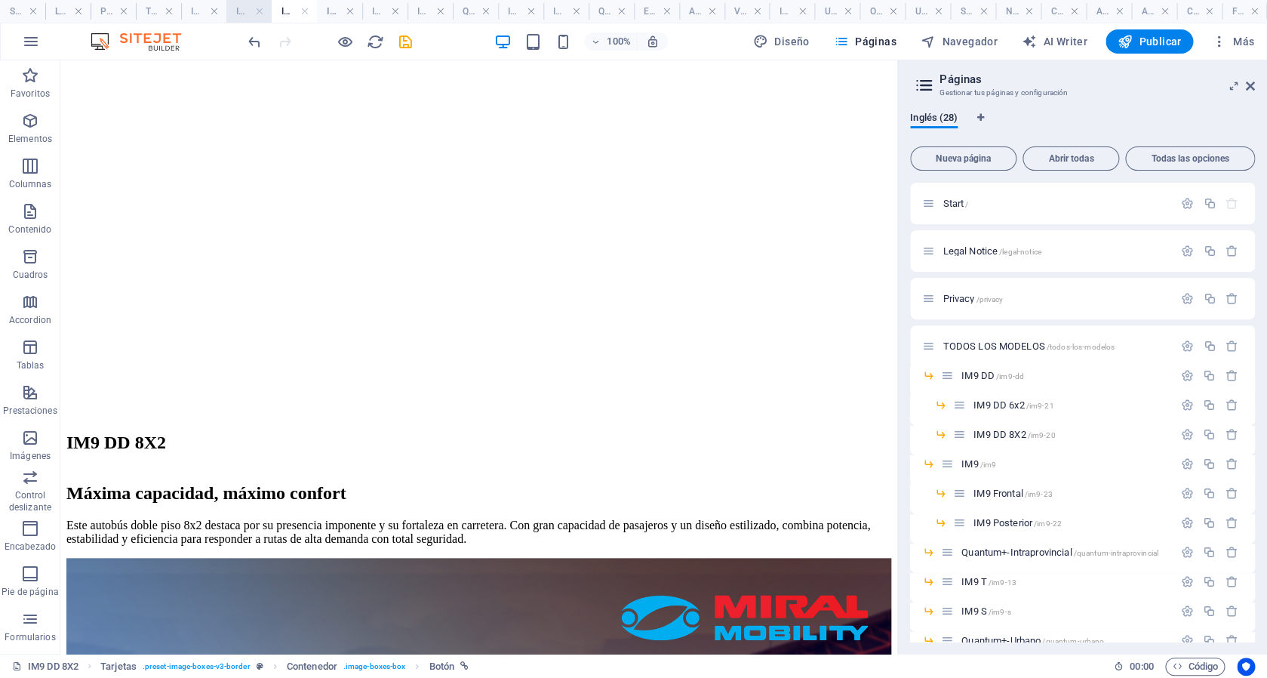
click at [239, 13] on h4 "IM9 DD 6x2" at bounding box center [248, 11] width 45 height 17
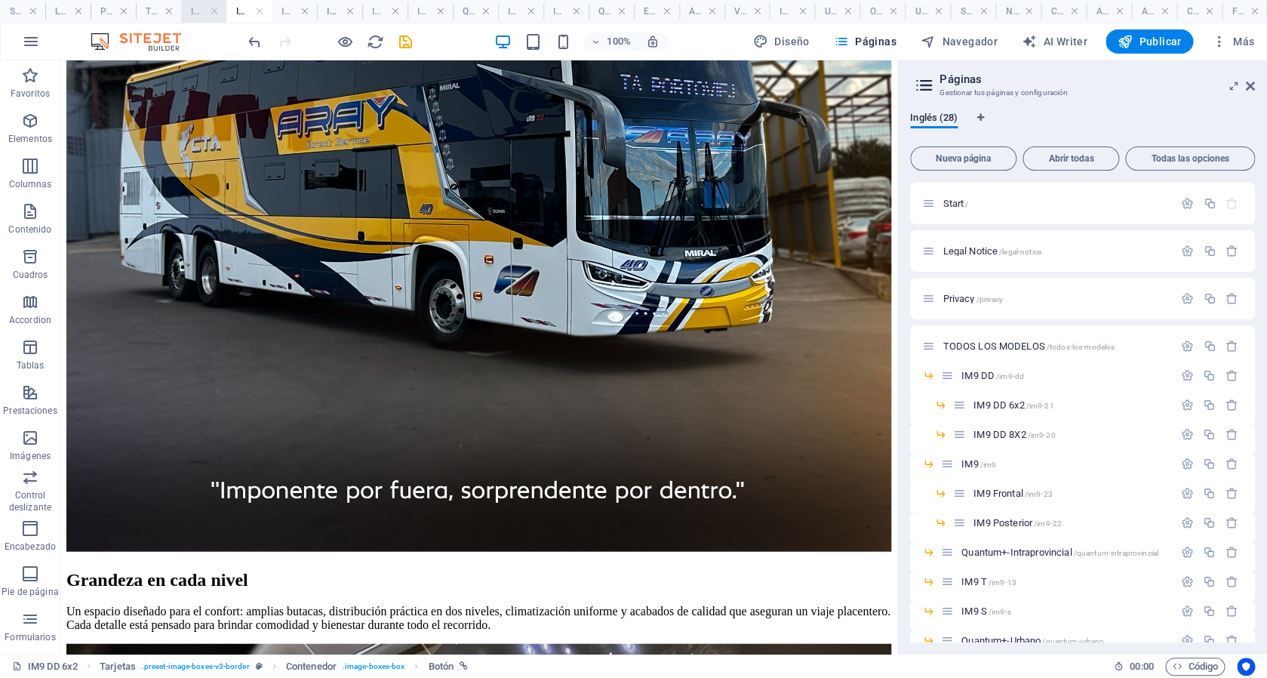
click at [198, 15] on h4 "IM9 DD" at bounding box center [203, 11] width 45 height 17
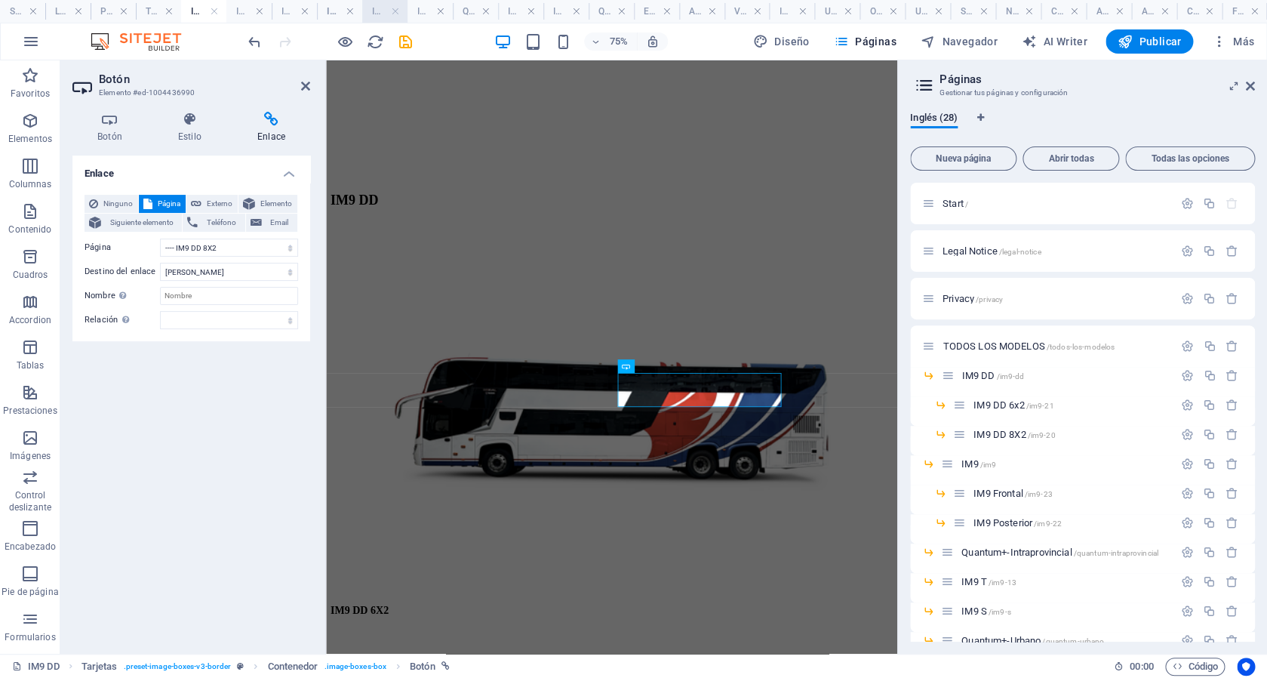
click at [385, 12] on h4 "IM9 Frontal" at bounding box center [384, 11] width 45 height 17
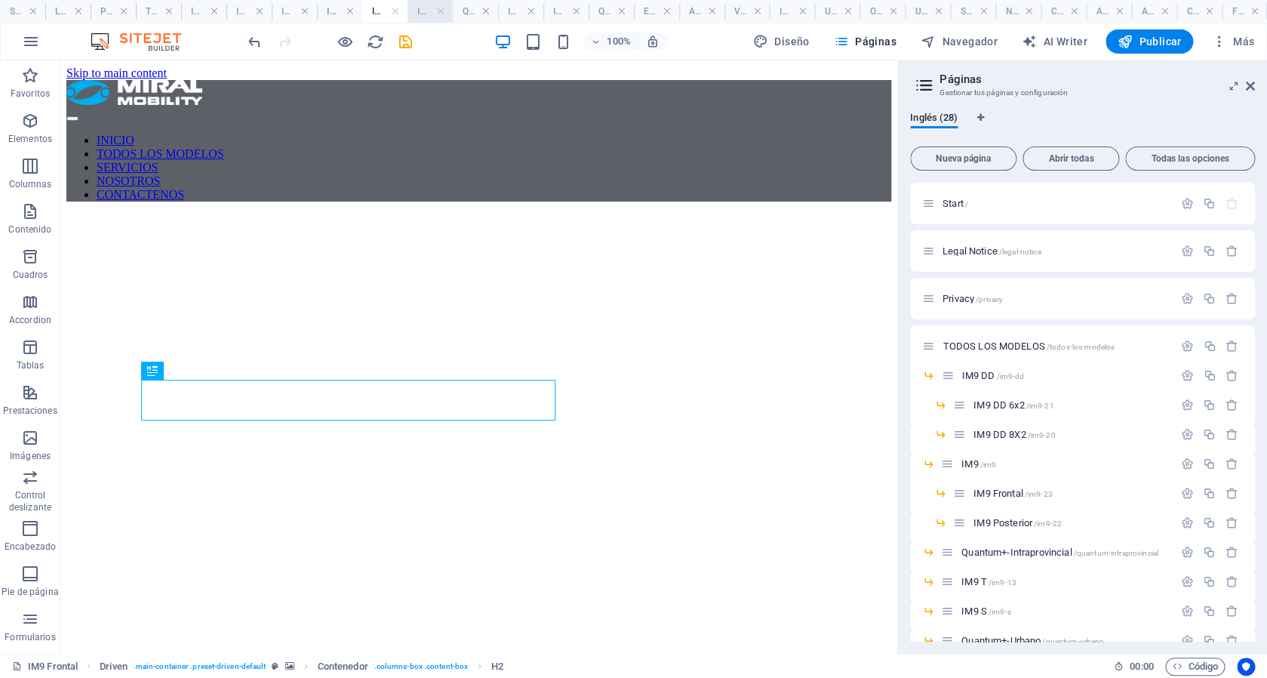
click at [430, 18] on h4 "IM9 Posterior" at bounding box center [429, 11] width 45 height 17
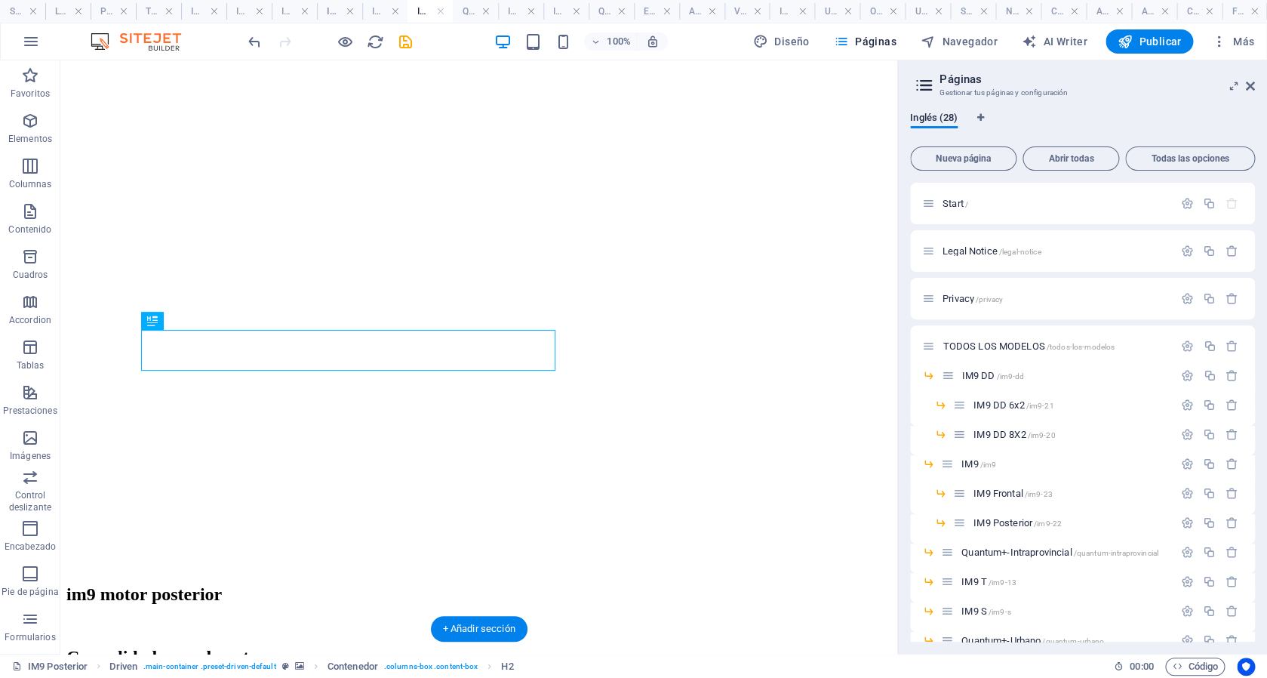
scroll to position [25, 0]
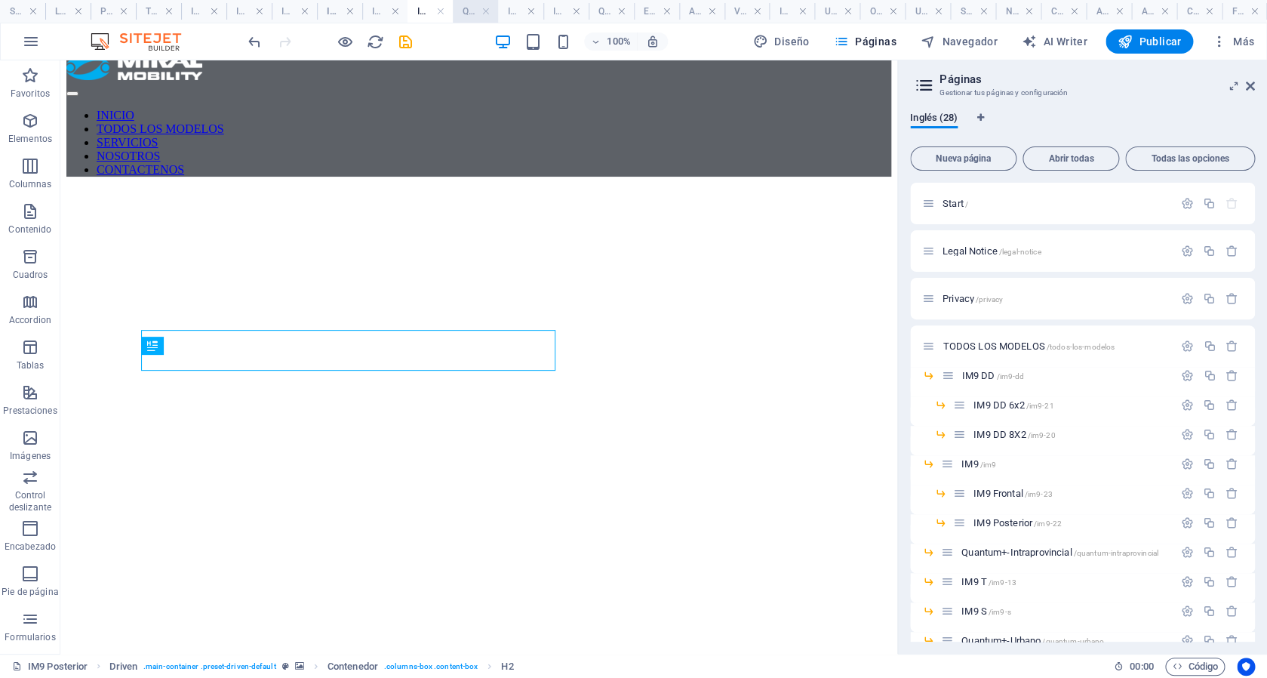
click at [475, 14] on h4 "Quantum+-Intraprovincial" at bounding box center [475, 11] width 45 height 17
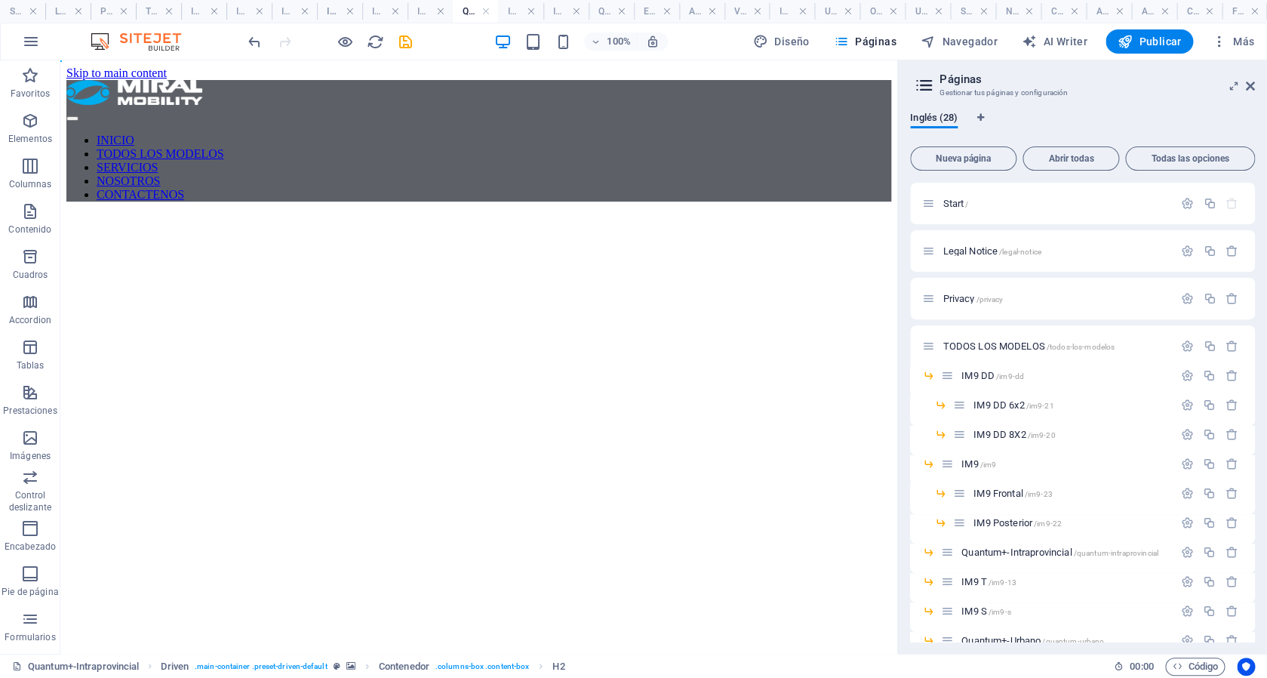
scroll to position [0, 0]
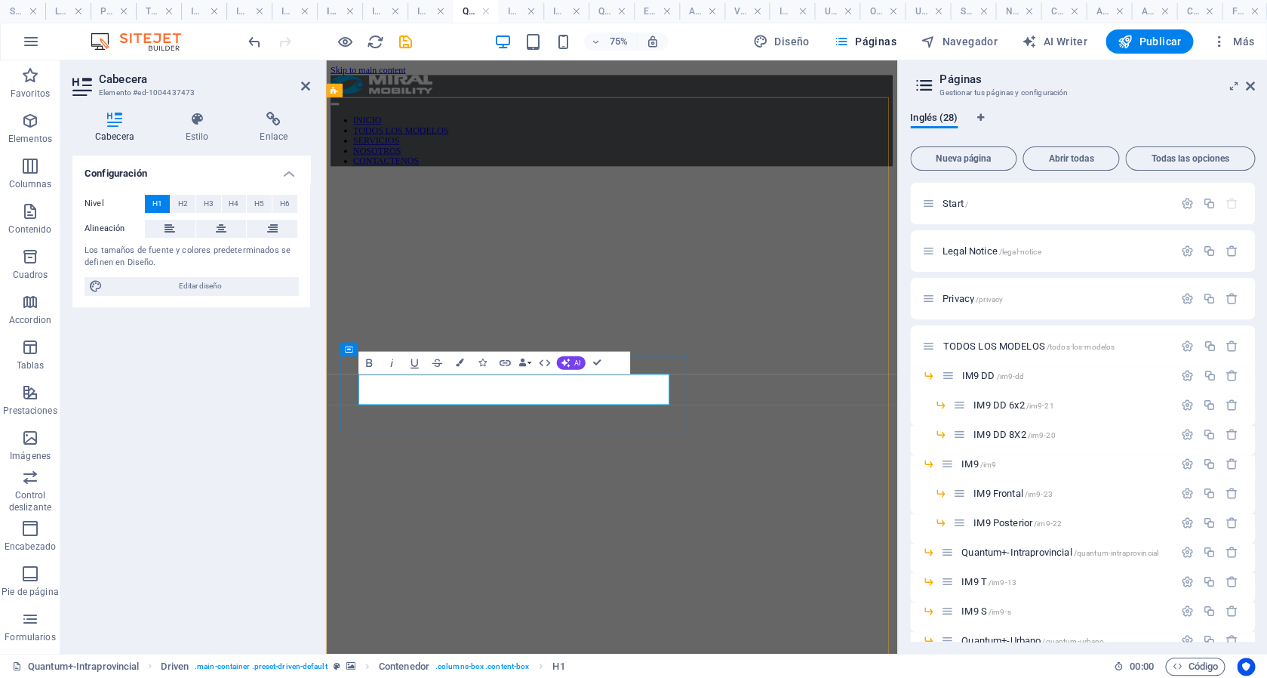
drag, startPoint x: 744, startPoint y: 505, endPoint x: 518, endPoint y: 503, distance: 225.6
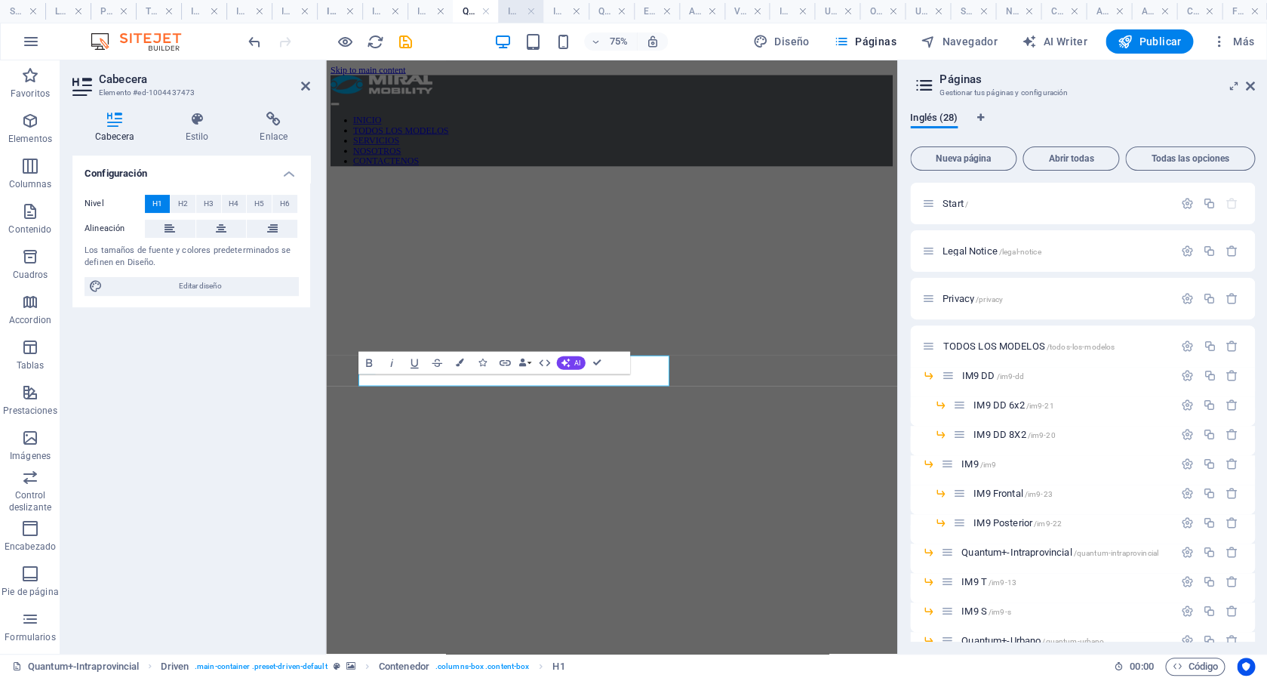
click at [515, 12] on h4 "IM9 T" at bounding box center [520, 11] width 45 height 17
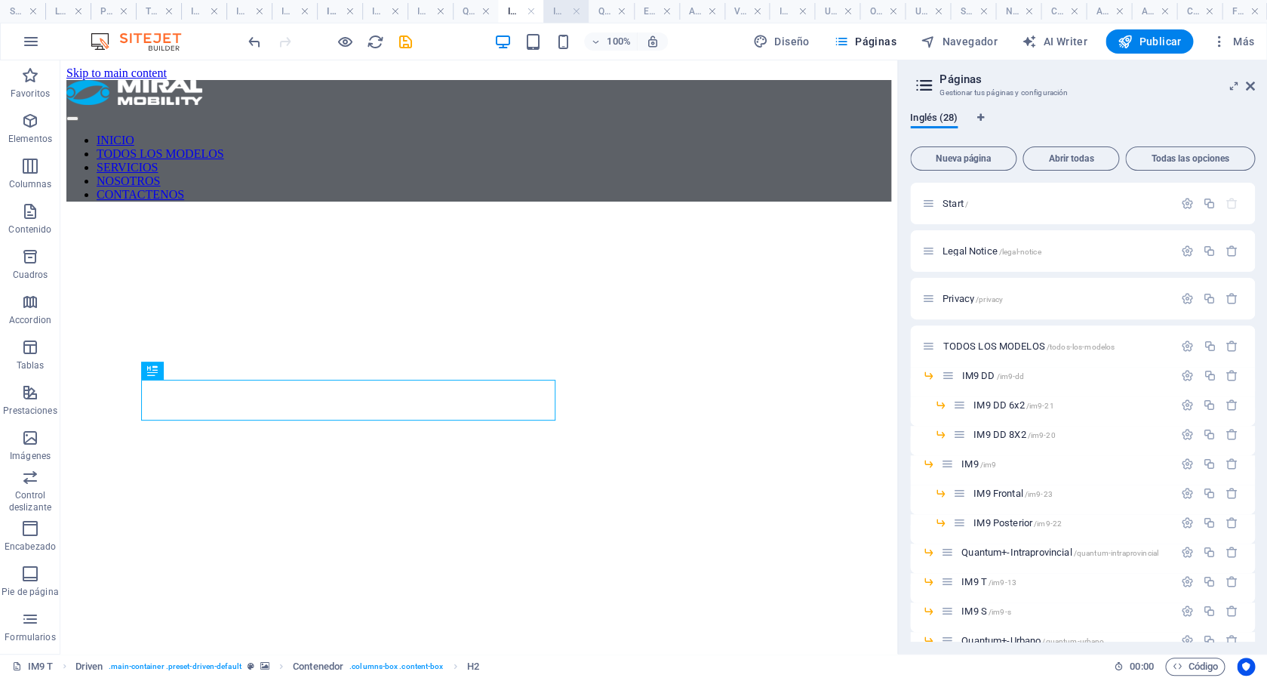
click at [561, 17] on h4 "IM9 S" at bounding box center [565, 11] width 45 height 17
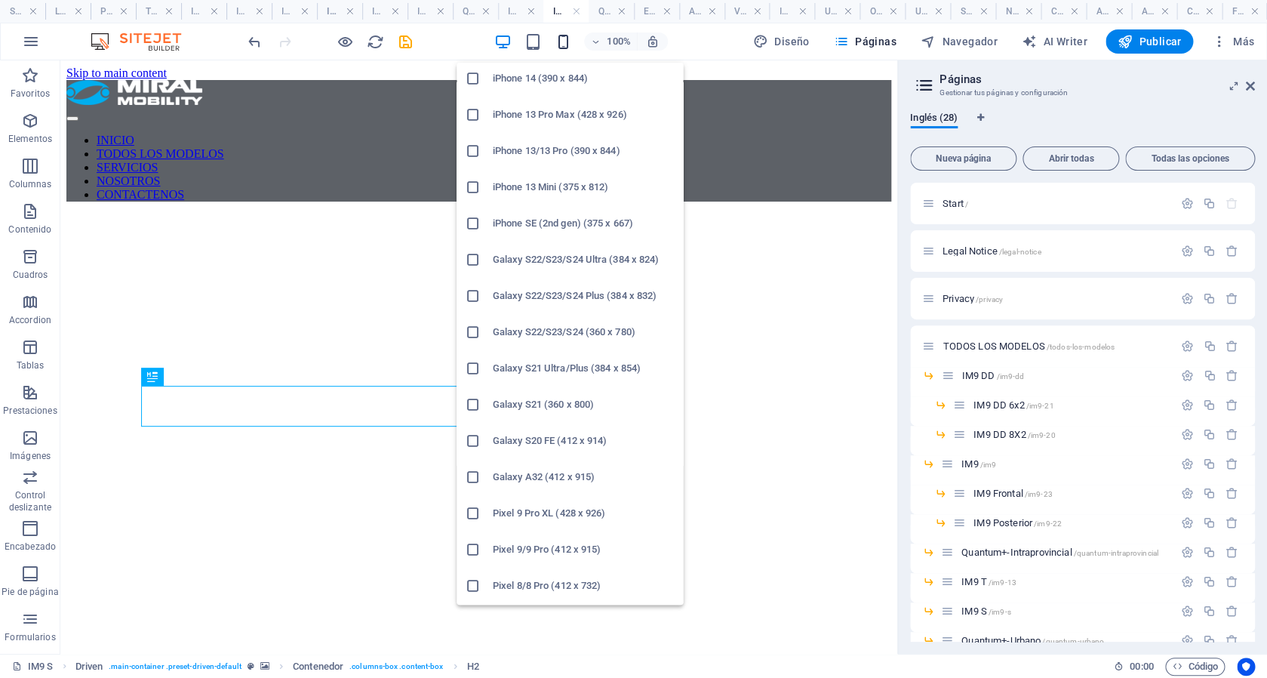
scroll to position [653, 0]
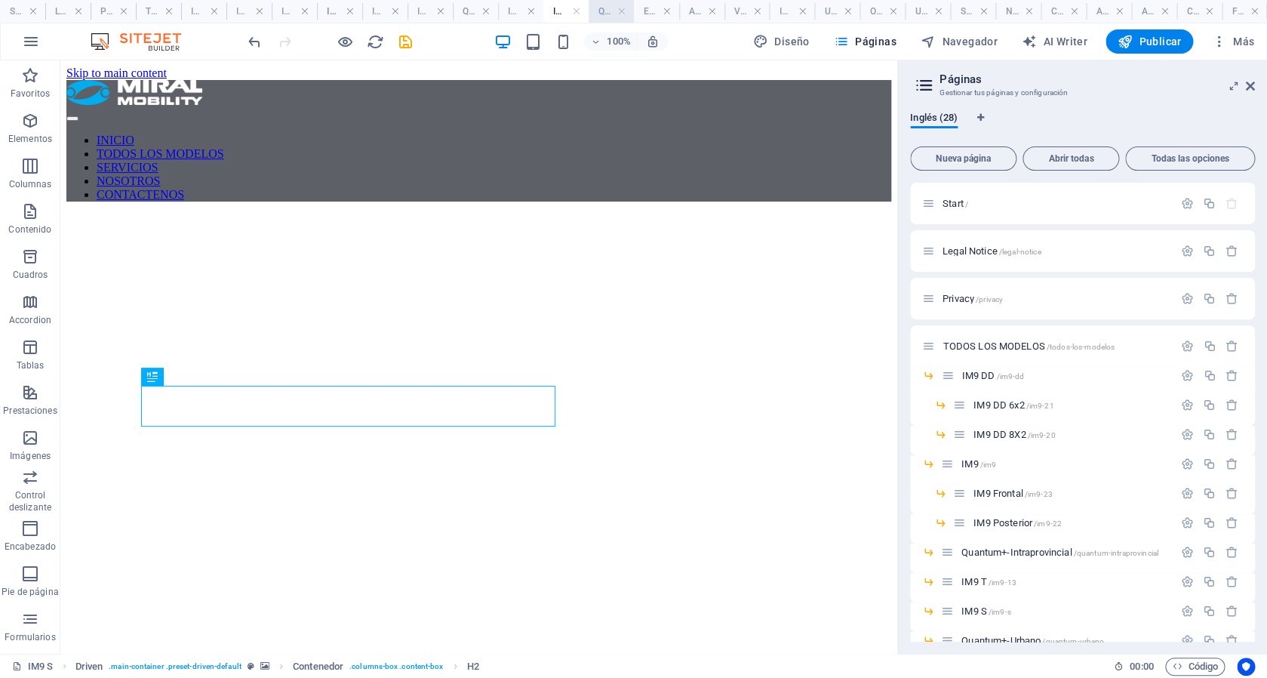
click at [601, 11] on h4 "Quantum+-Urbano" at bounding box center [611, 11] width 45 height 17
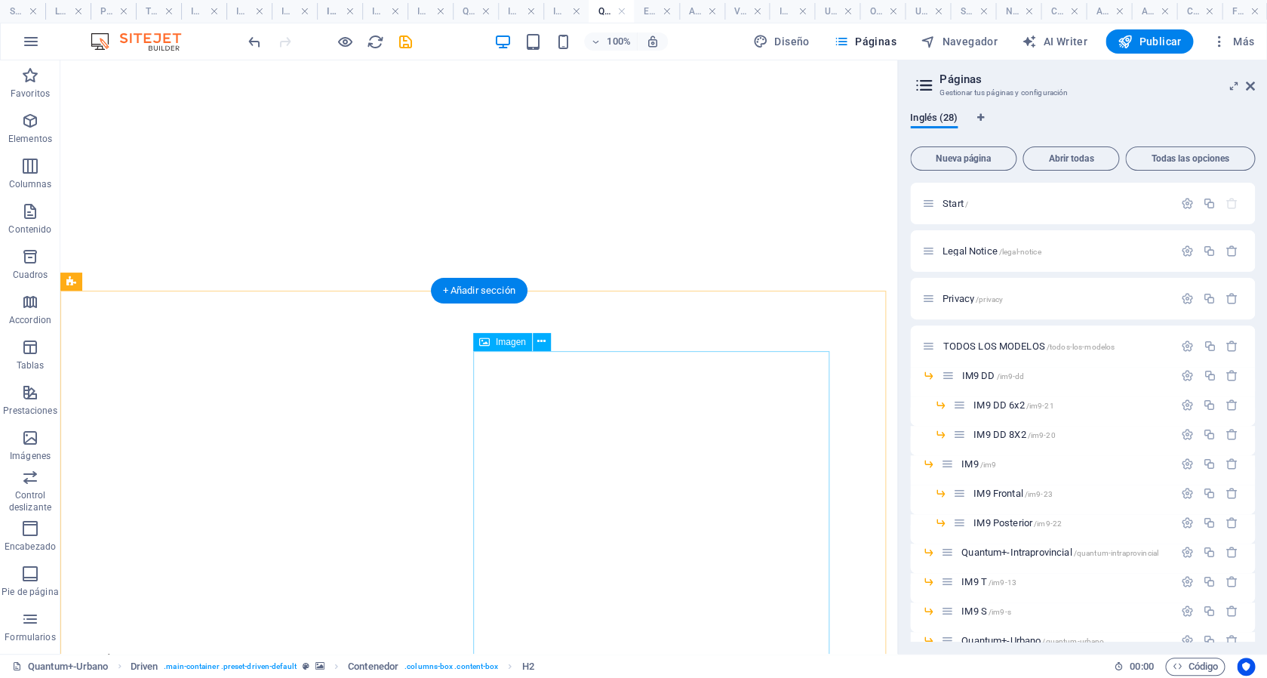
scroll to position [142, 0]
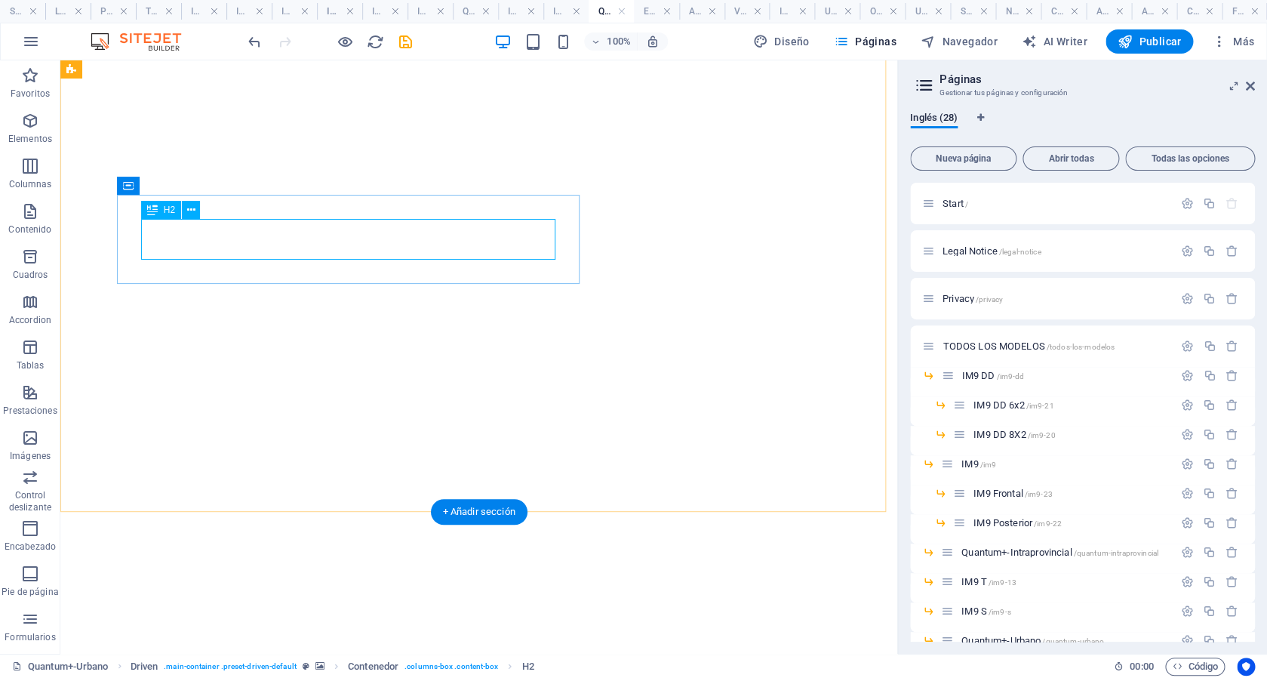
click at [429, 677] on div "quantum +" at bounding box center [478, 690] width 825 height 20
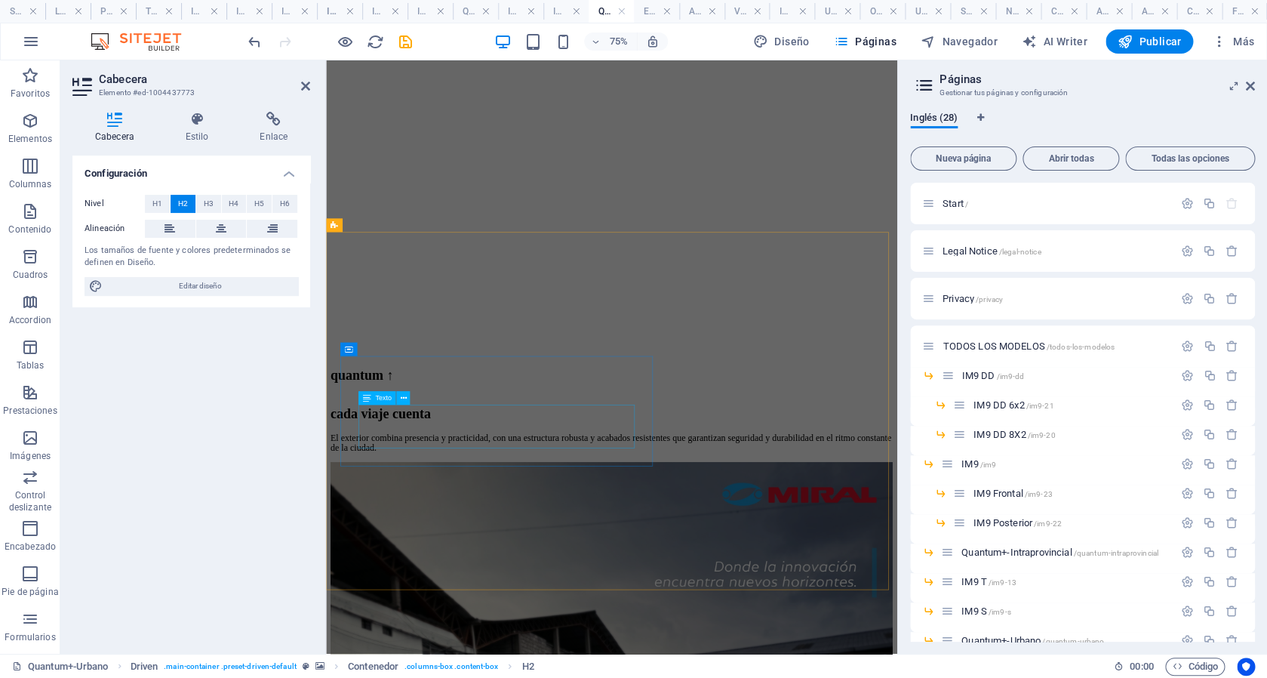
scroll to position [561, 0]
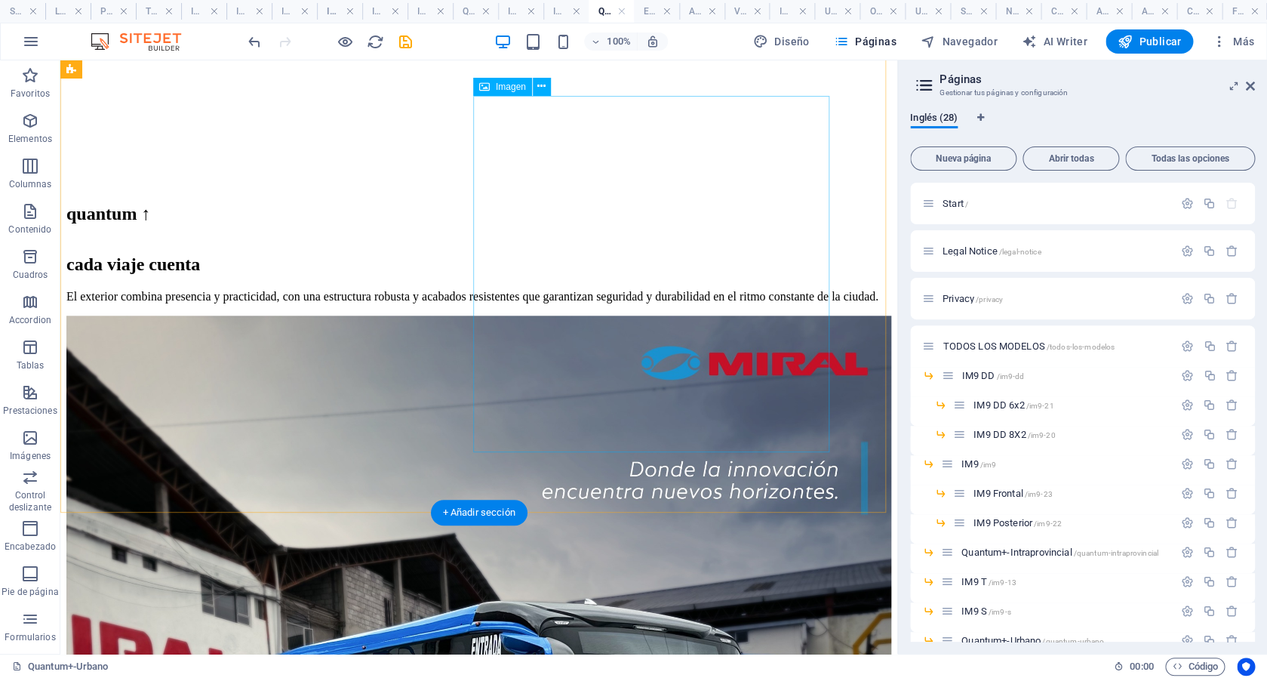
select select "%"
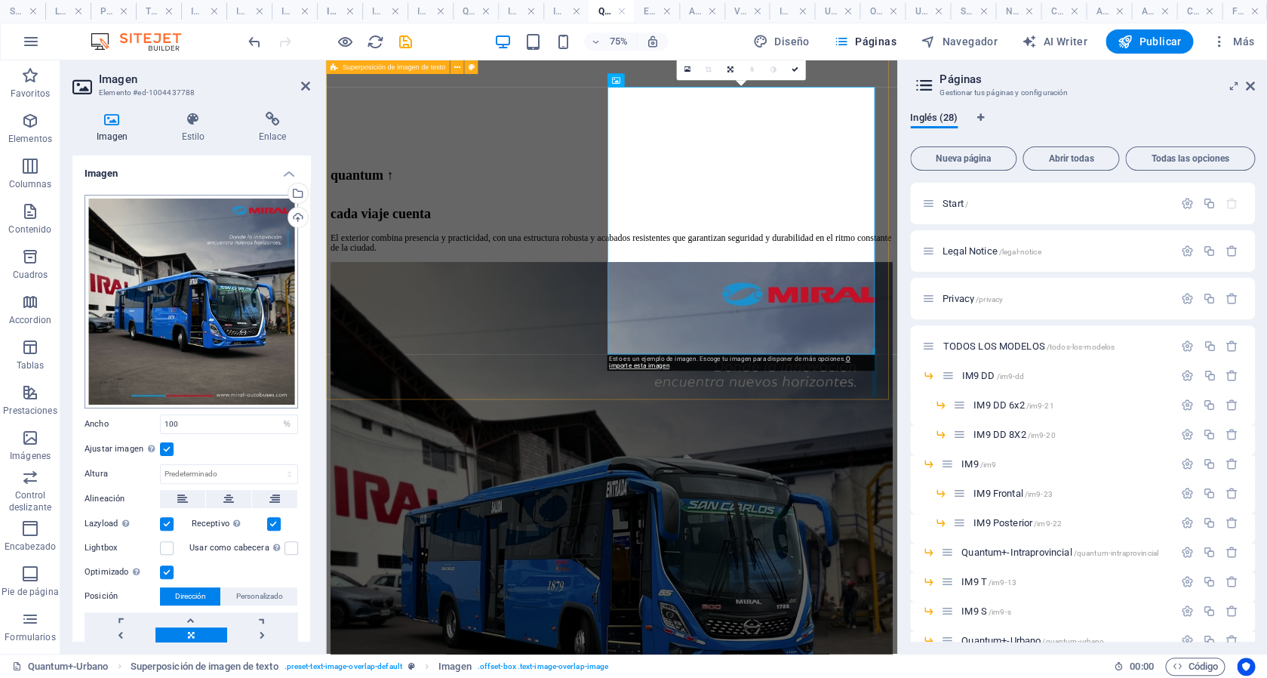
scroll to position [711, 0]
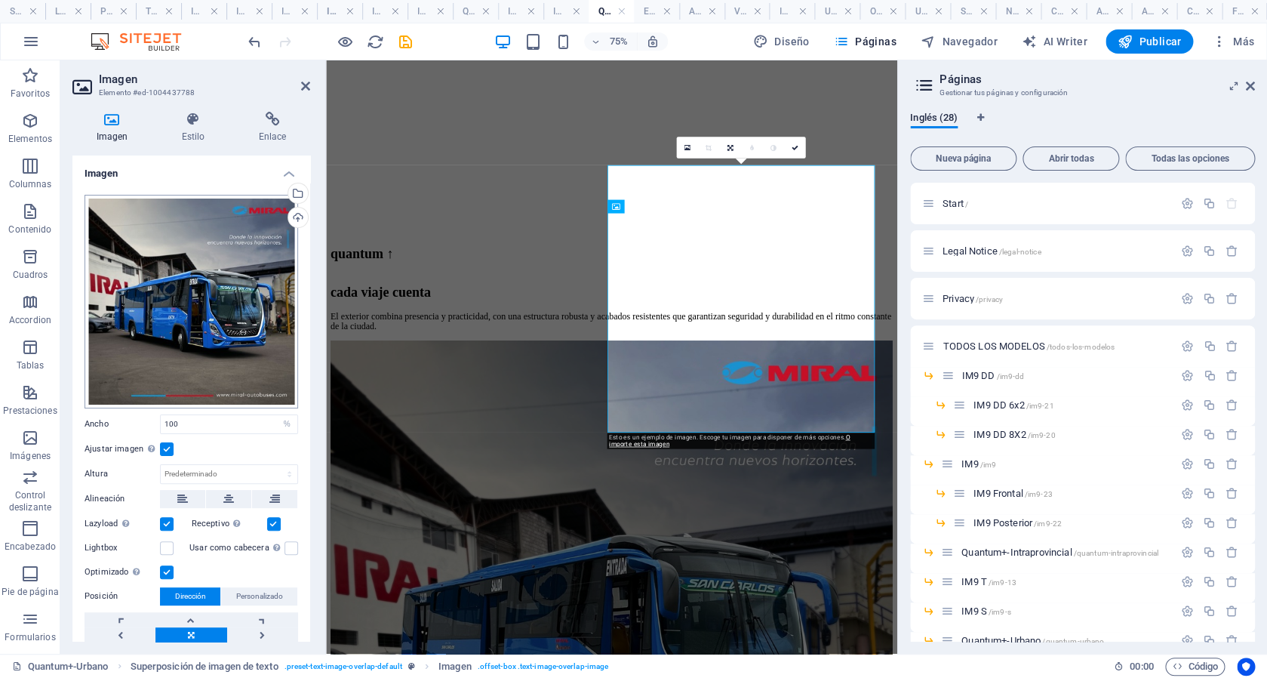
click at [207, 307] on div "Arrastra archivos aquí, haz clic para escoger archivos o selecciona archivos de…" at bounding box center [192, 302] width 214 height 214
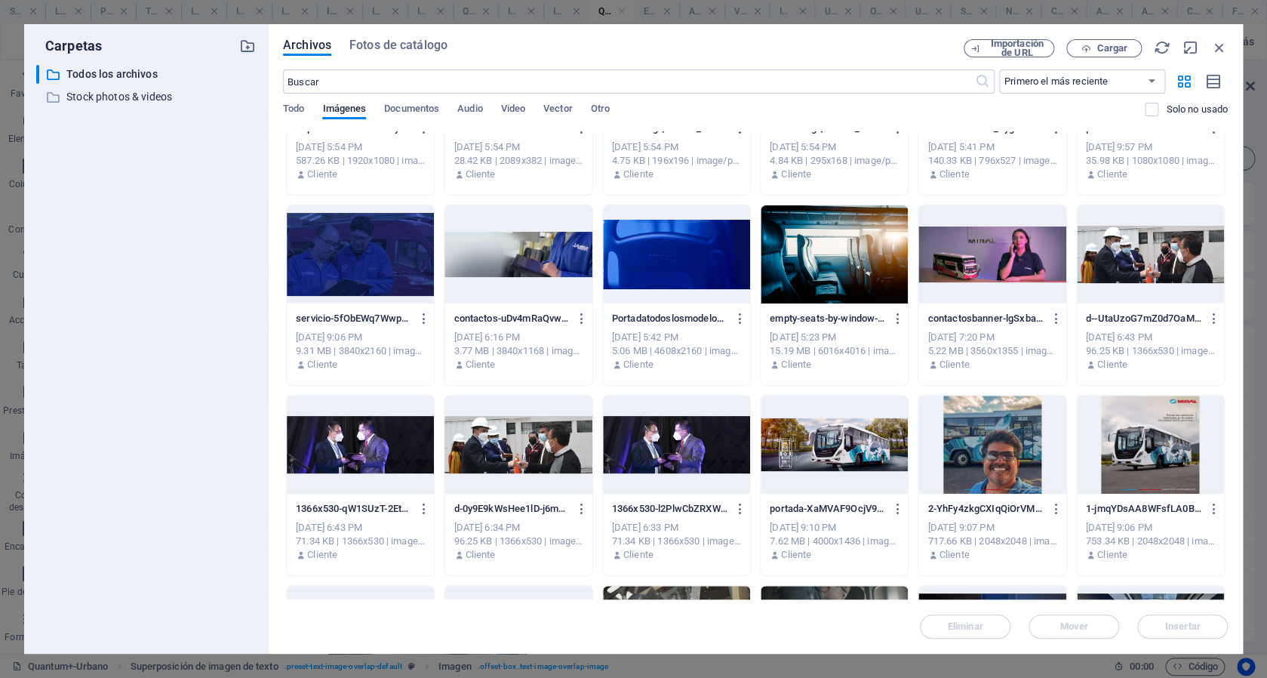
scroll to position [0, 0]
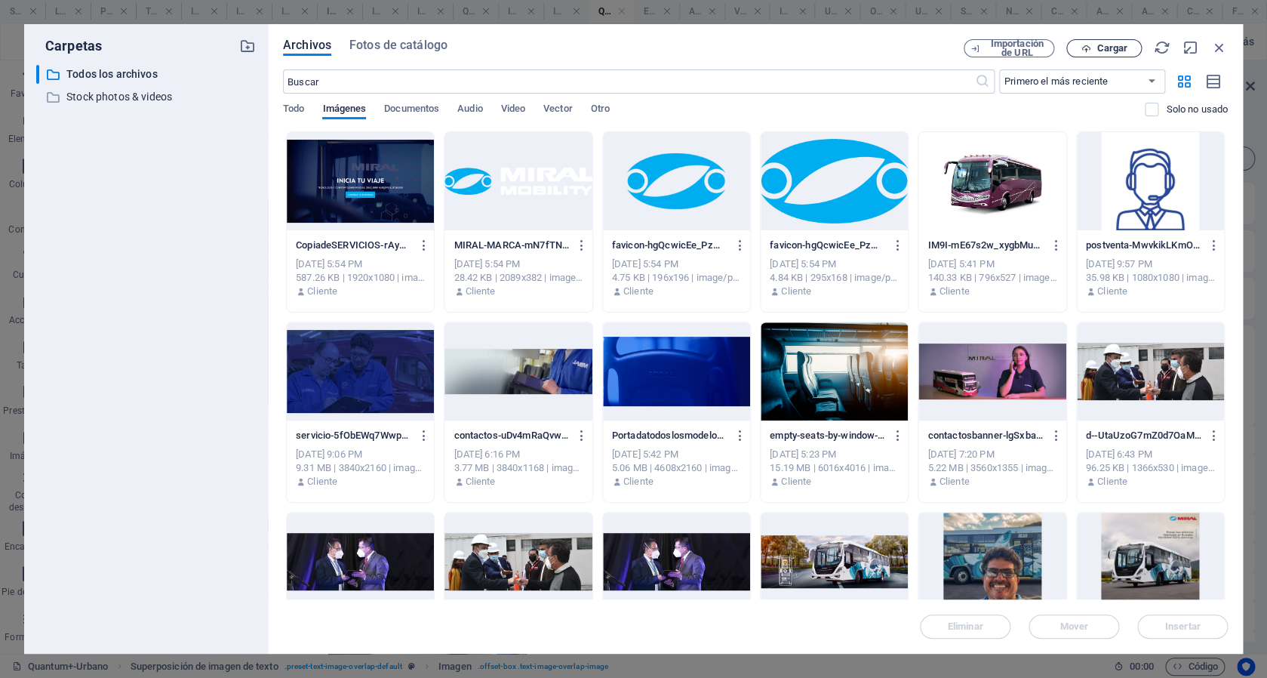
click at [1119, 47] on span "Cargar" at bounding box center [1111, 48] width 31 height 9
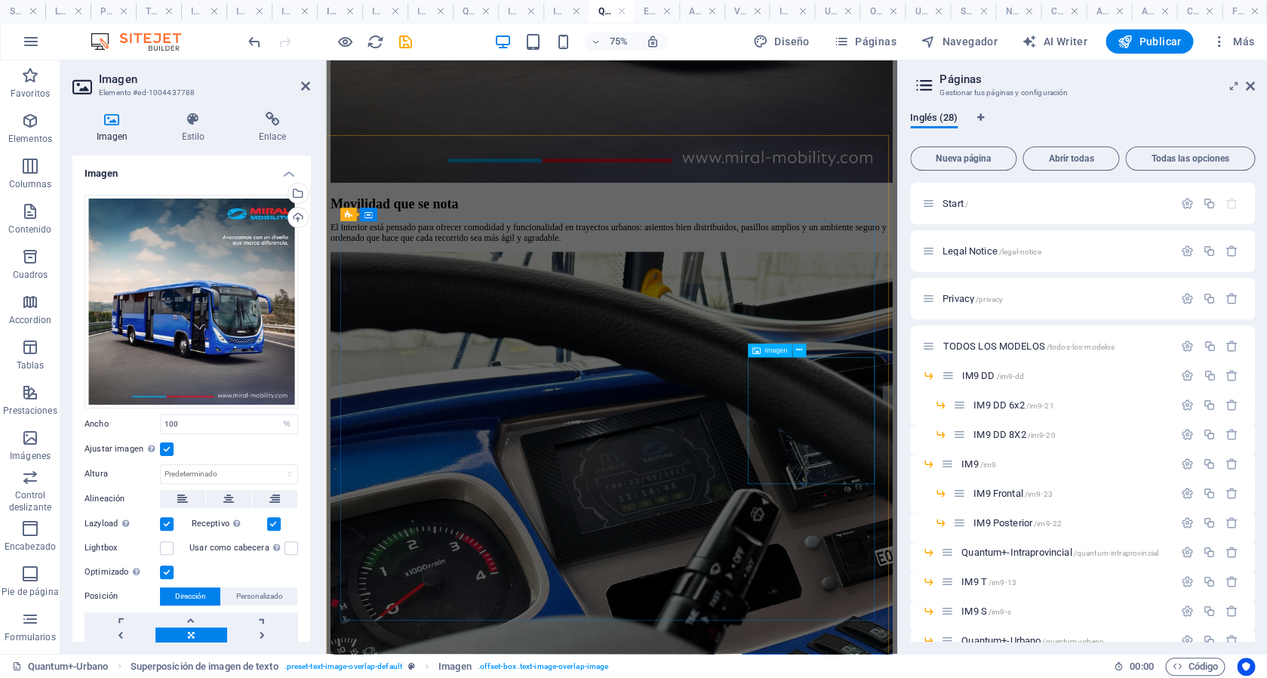
scroll to position [1680, 0]
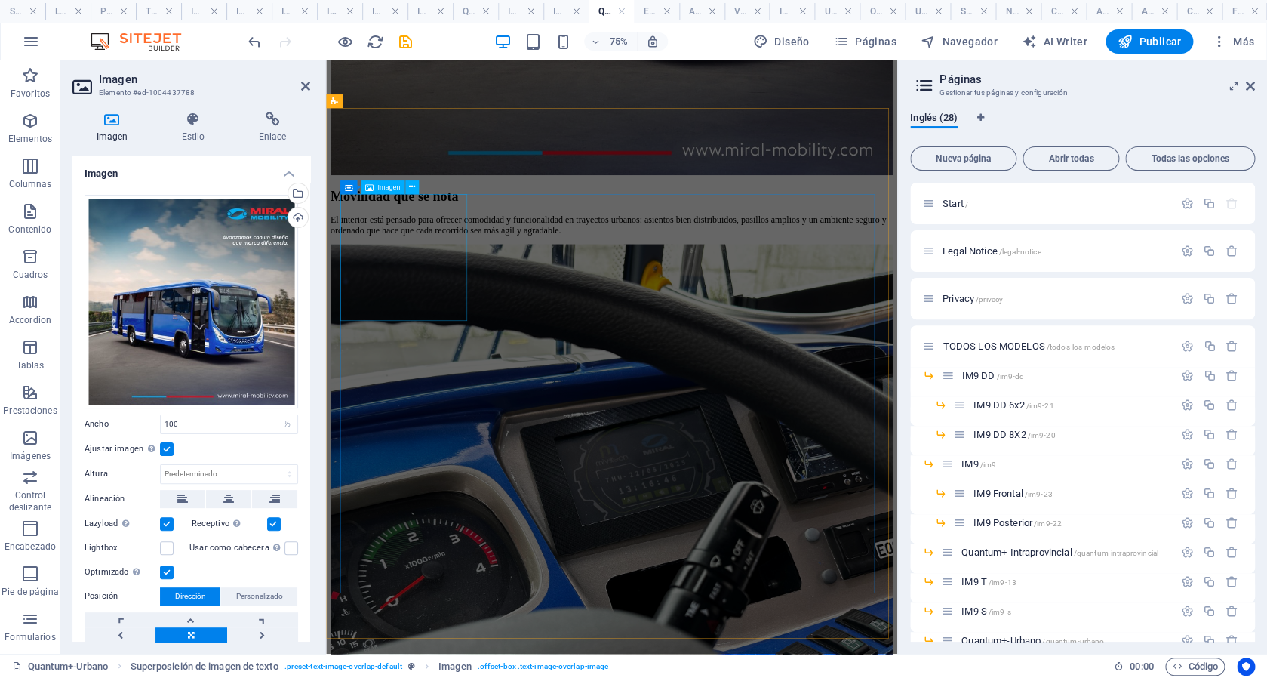
select select "%"
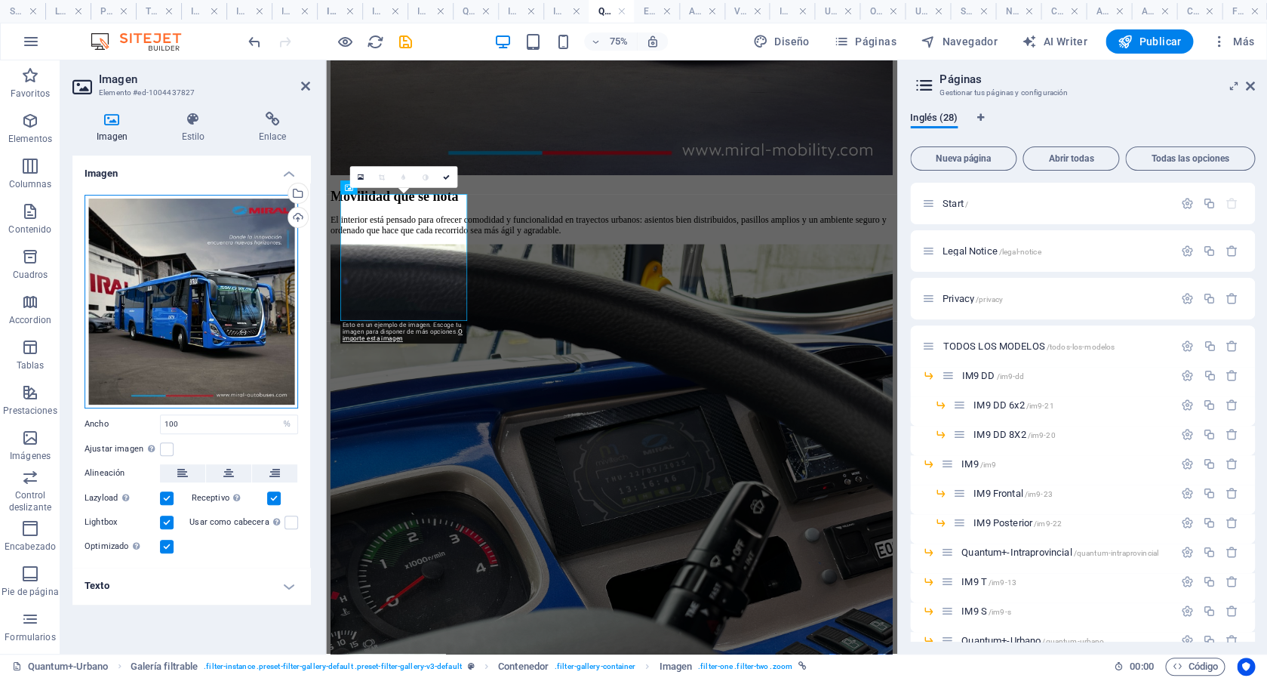
click at [209, 309] on div "Arrastra archivos aquí, haz clic para escoger archivos o selecciona archivos de…" at bounding box center [192, 302] width 214 height 214
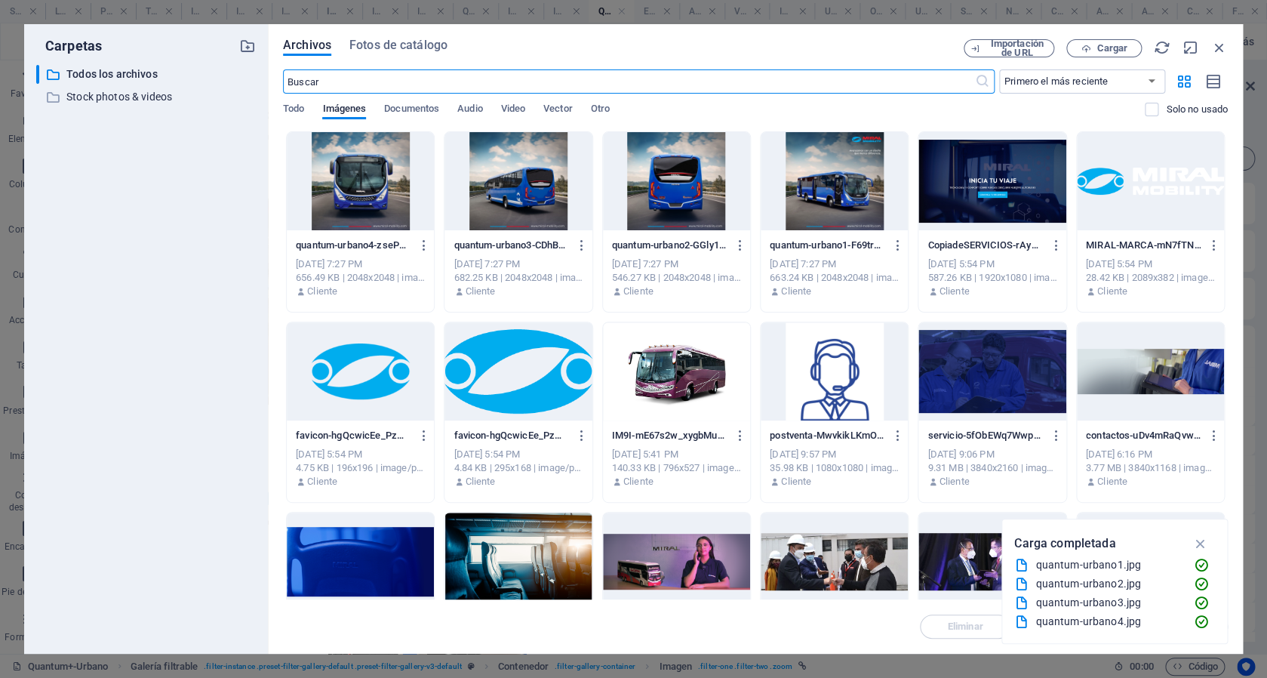
scroll to position [1927, 0]
click at [828, 197] on div at bounding box center [834, 181] width 147 height 98
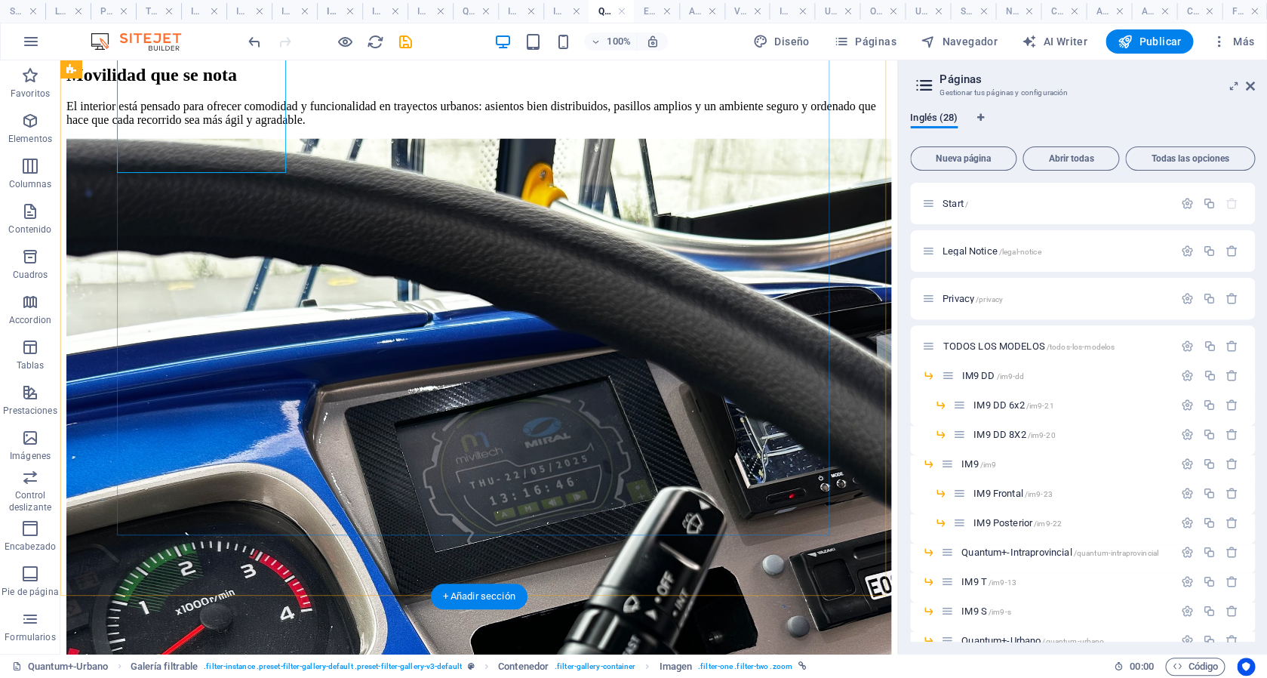
scroll to position [1726, 0]
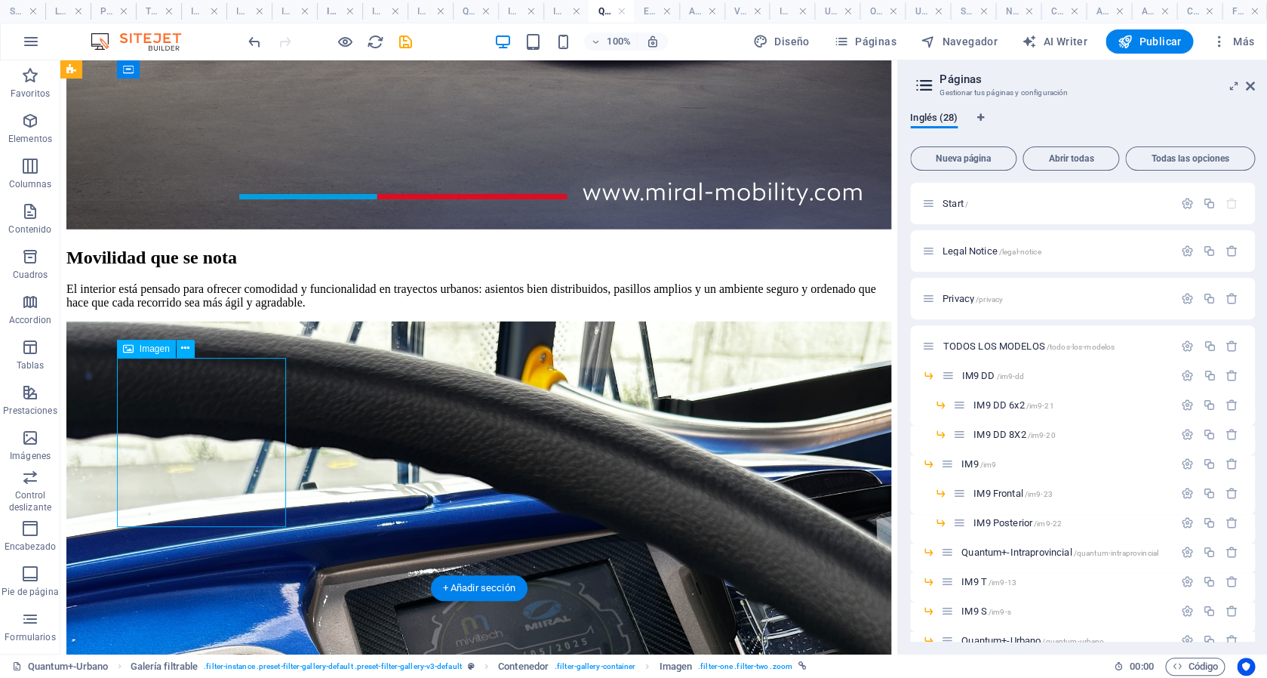
select select "%"
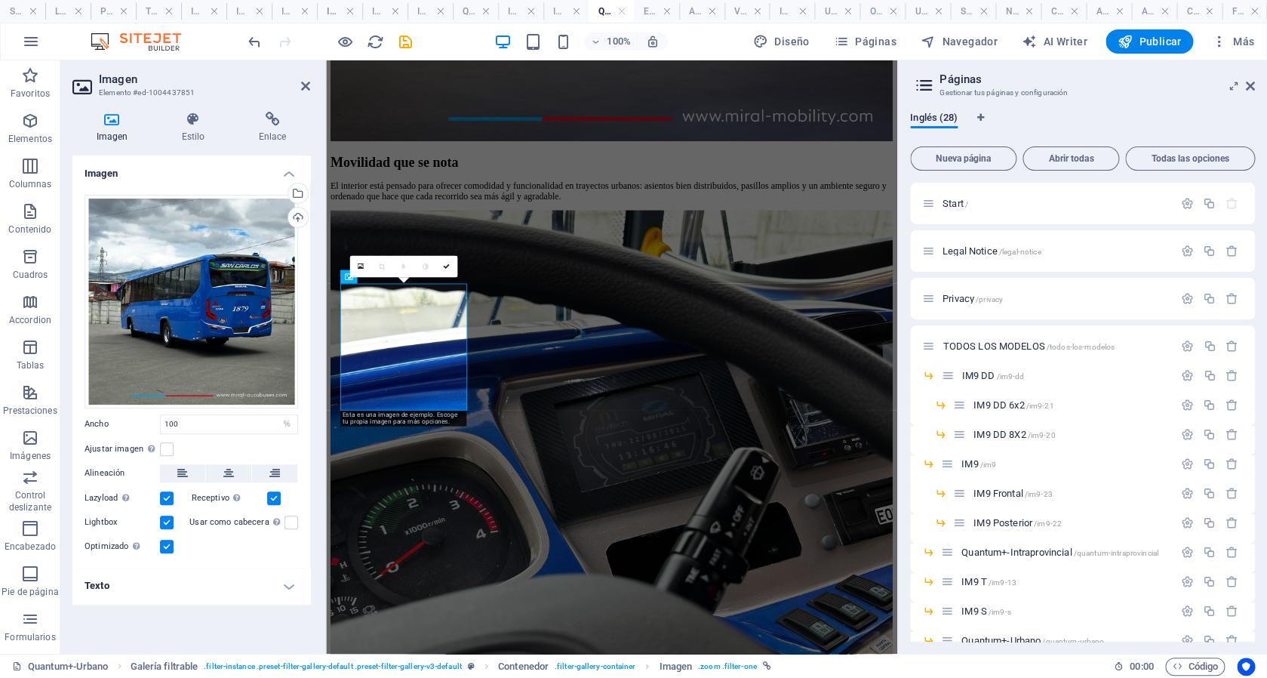
scroll to position [1924, 0]
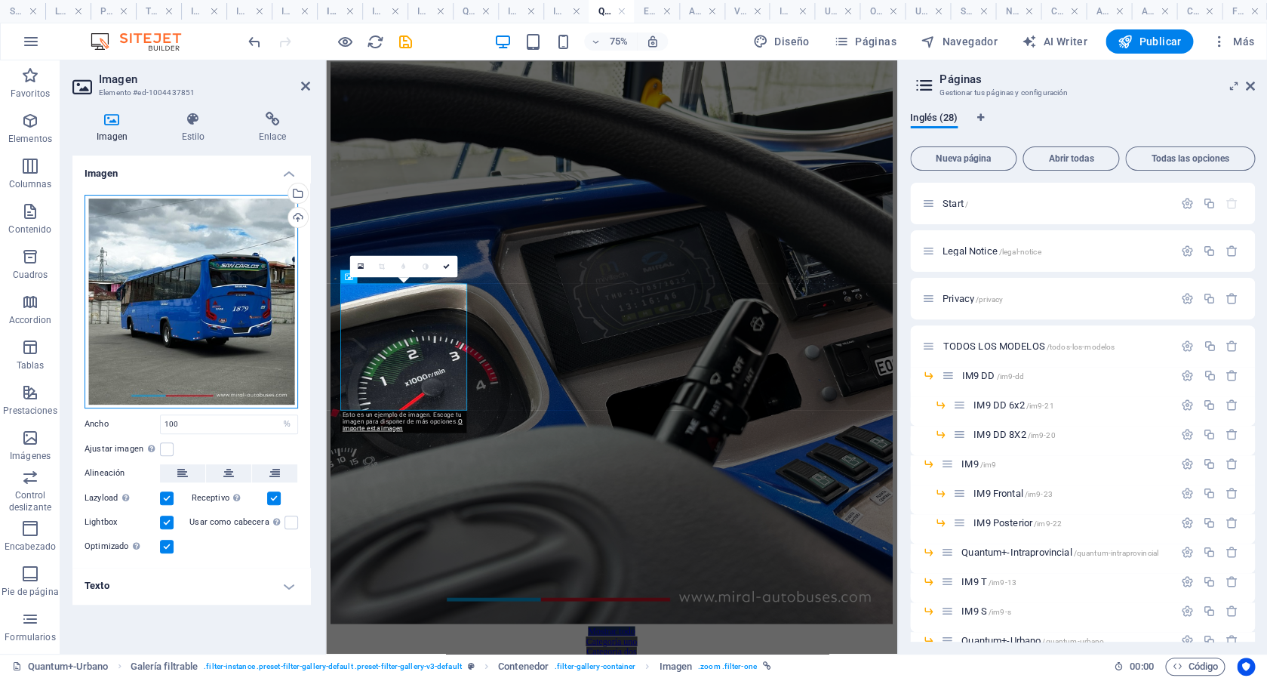
click at [220, 268] on div "Arrastra archivos aquí, haz clic para escoger archivos o selecciona archivos de…" at bounding box center [192, 302] width 214 height 214
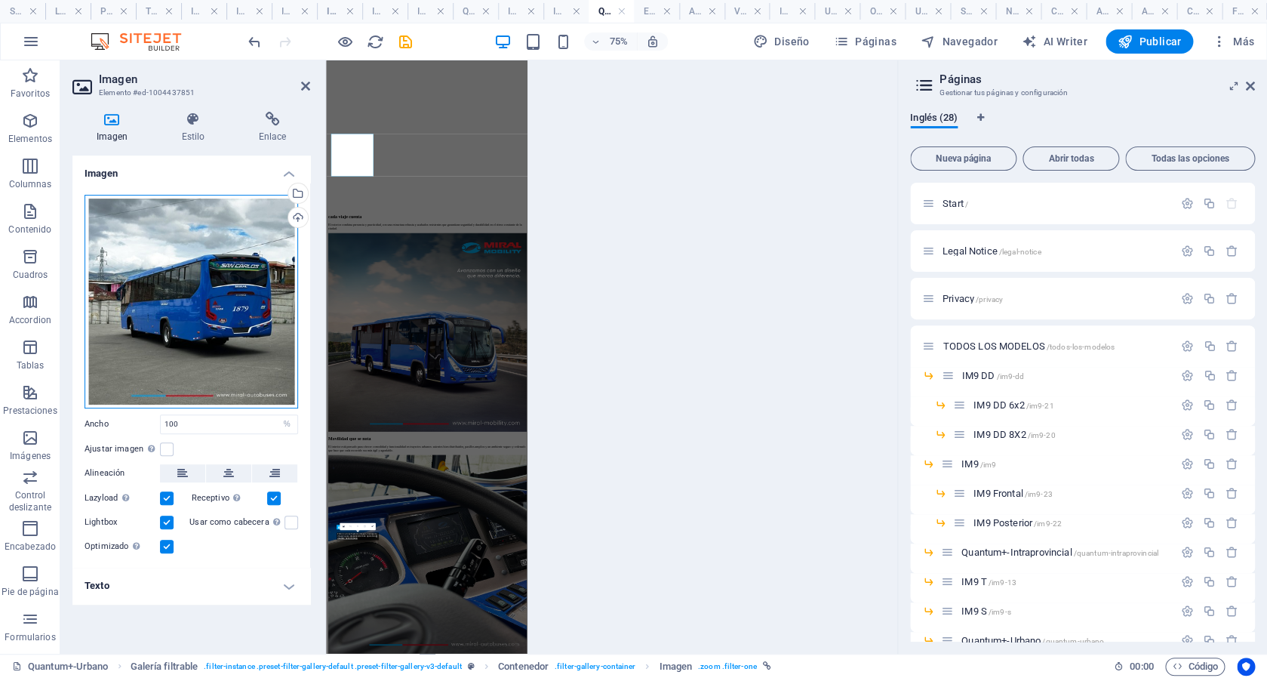
scroll to position [1927, 0]
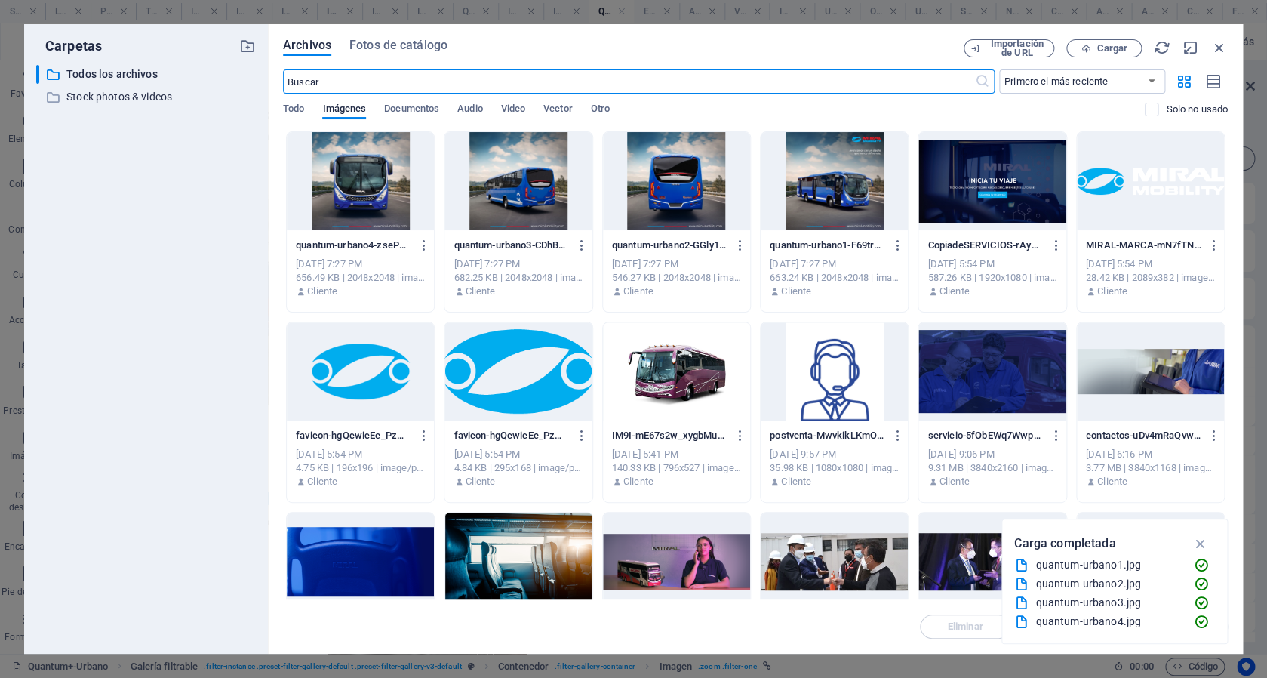
click at [535, 183] on div at bounding box center [517, 181] width 147 height 98
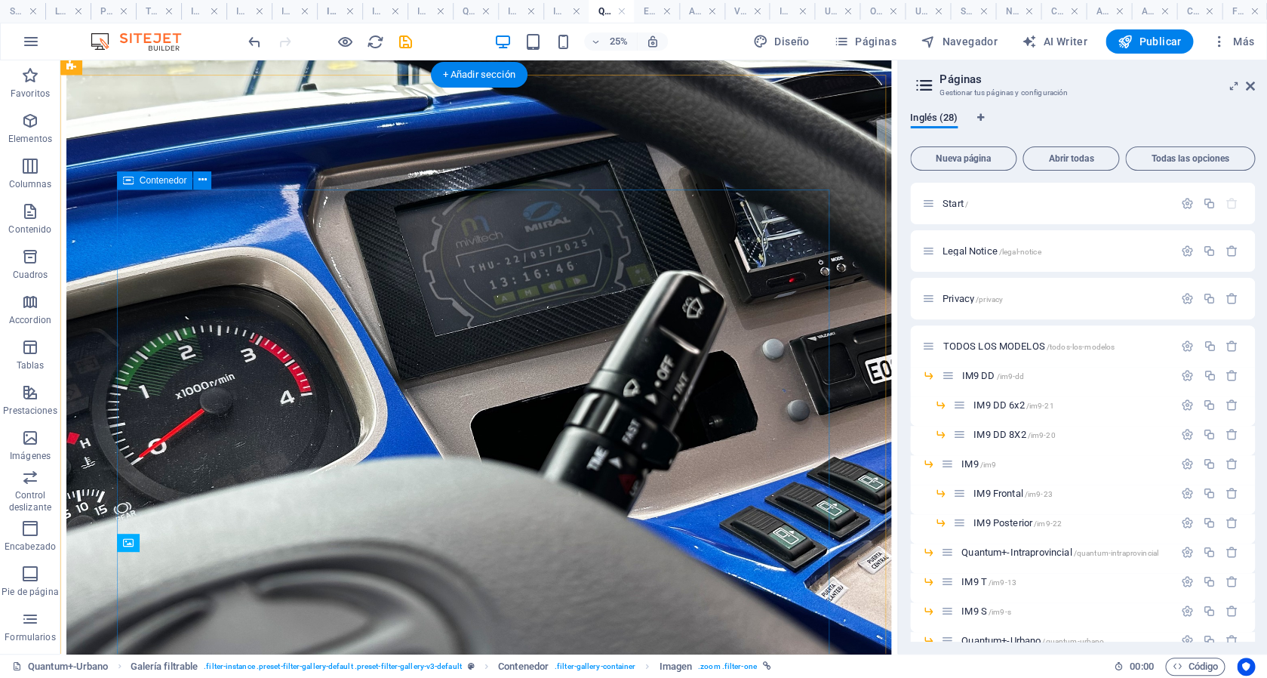
scroll to position [1532, 0]
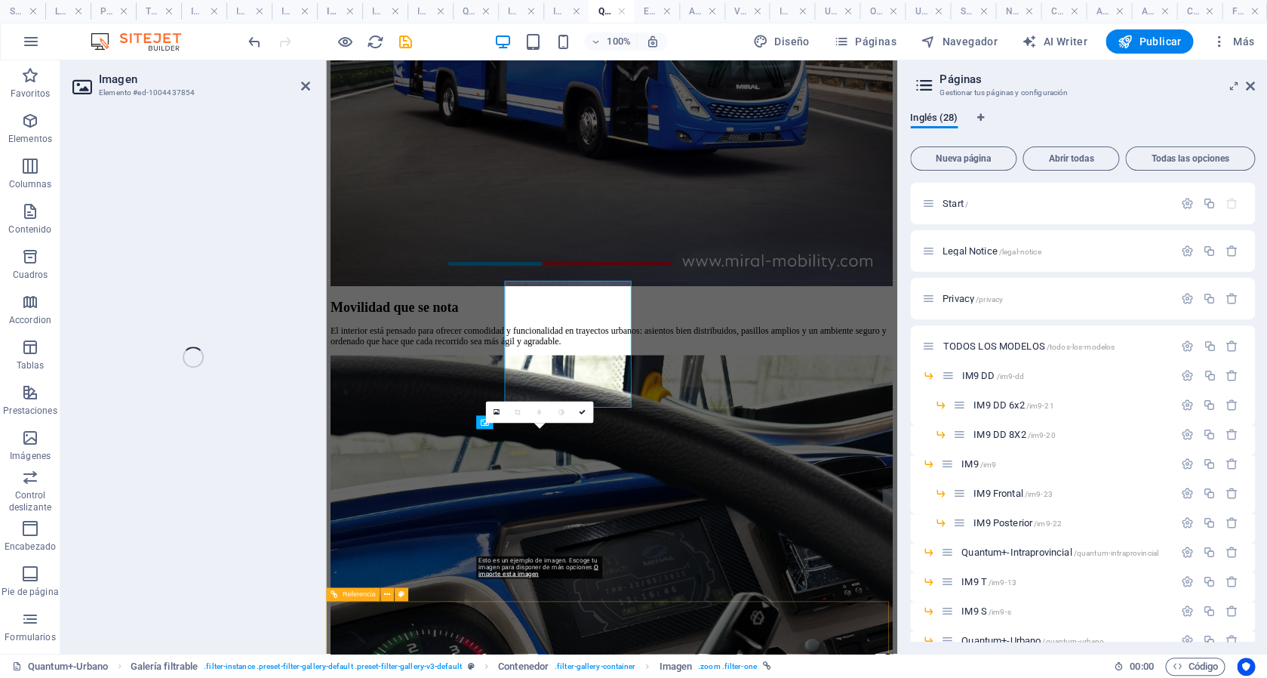
scroll to position [1730, 0]
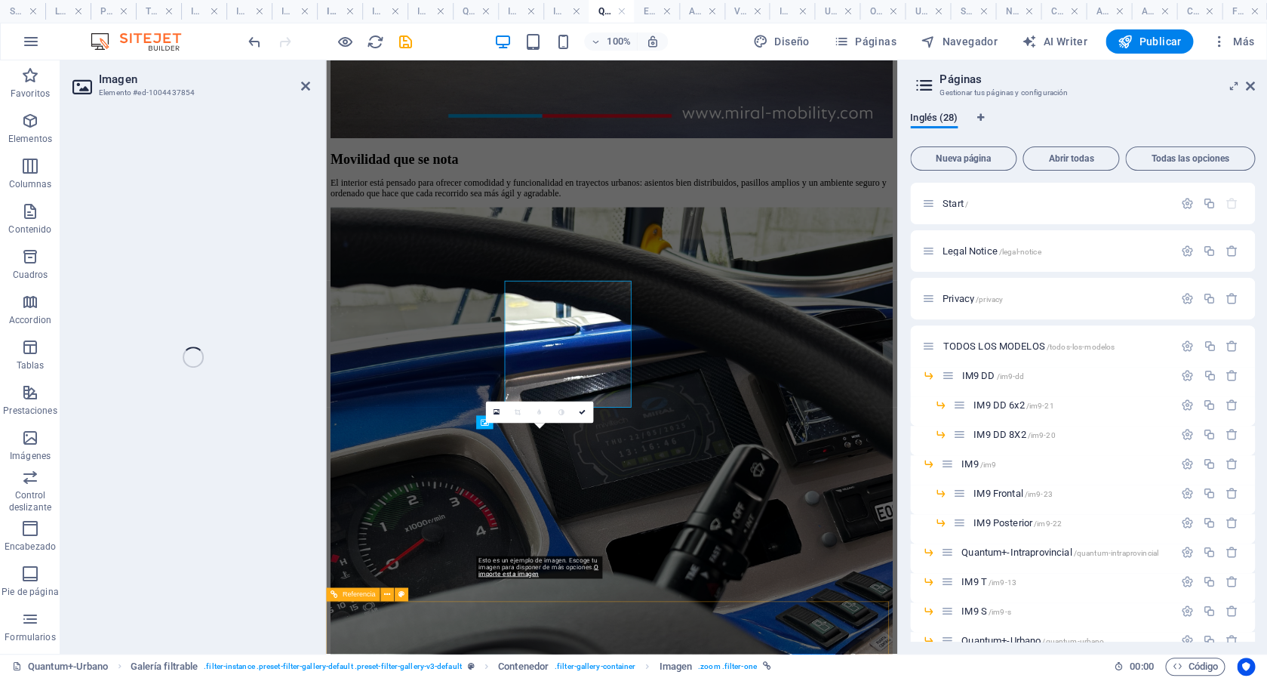
select select "%"
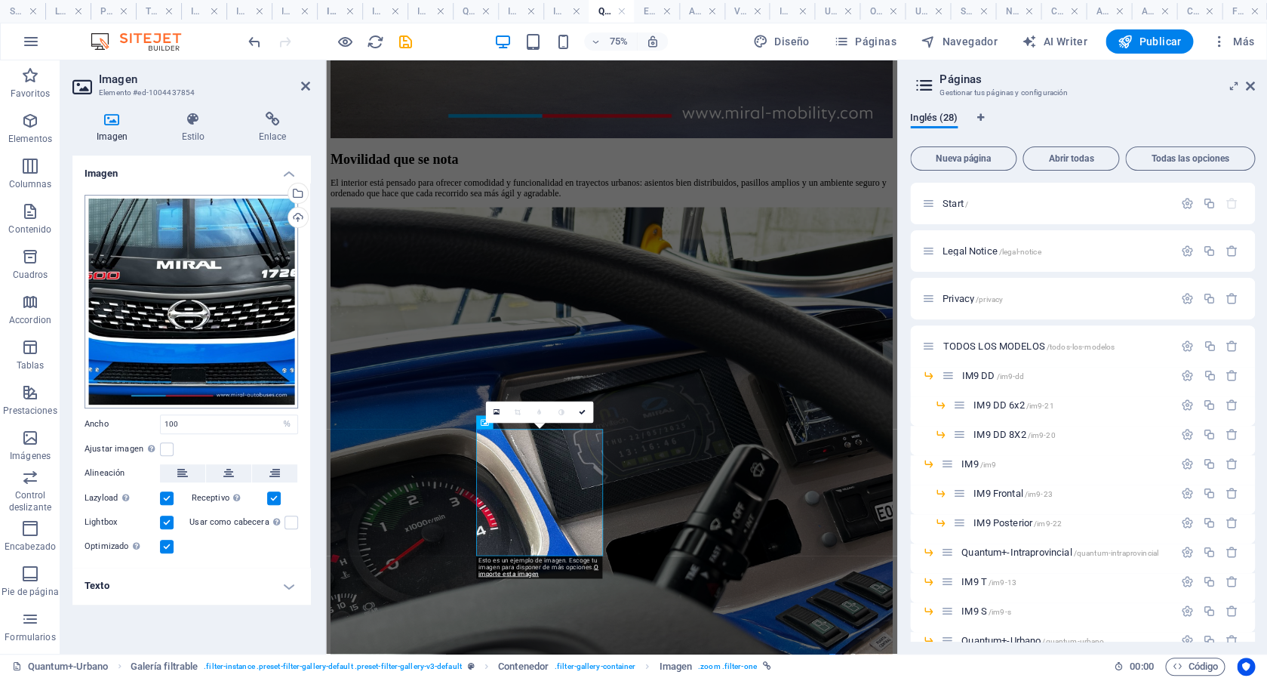
click at [207, 317] on div "Arrastra archivos aquí, haz clic para escoger archivos o selecciona archivos de…" at bounding box center [192, 302] width 214 height 214
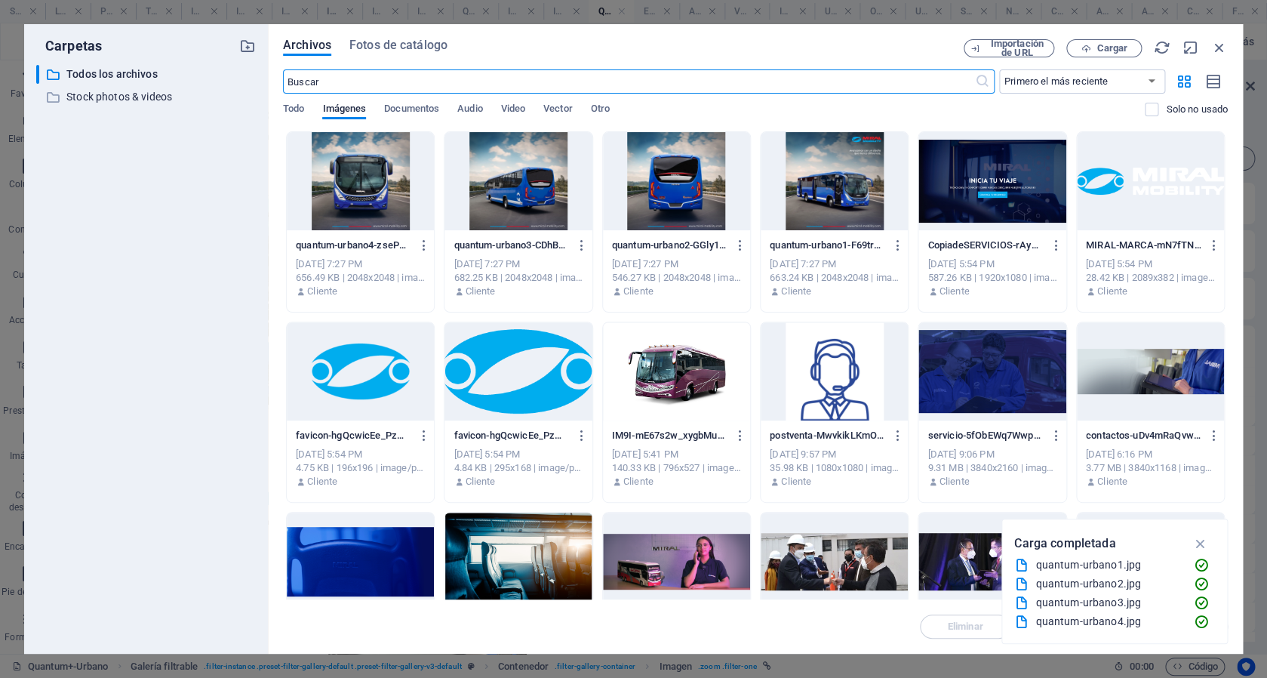
scroll to position [1927, 0]
click at [370, 172] on div at bounding box center [360, 181] width 147 height 98
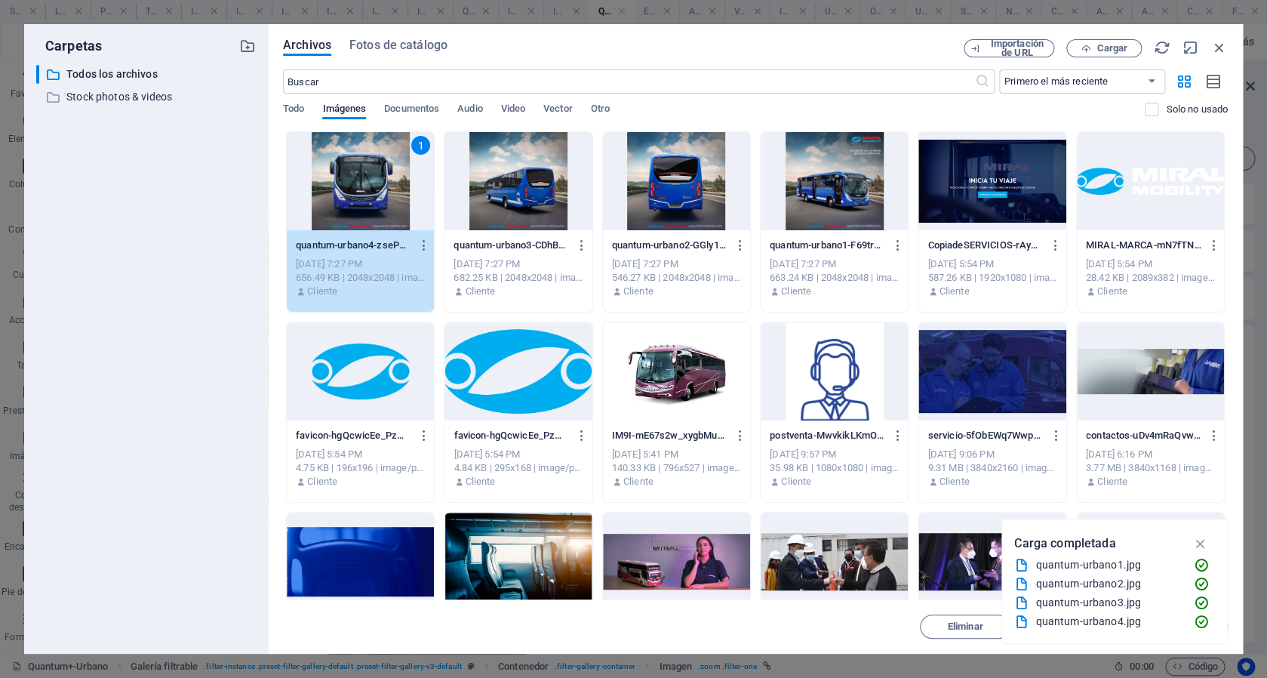
click at [370, 172] on div "1" at bounding box center [360, 181] width 147 height 98
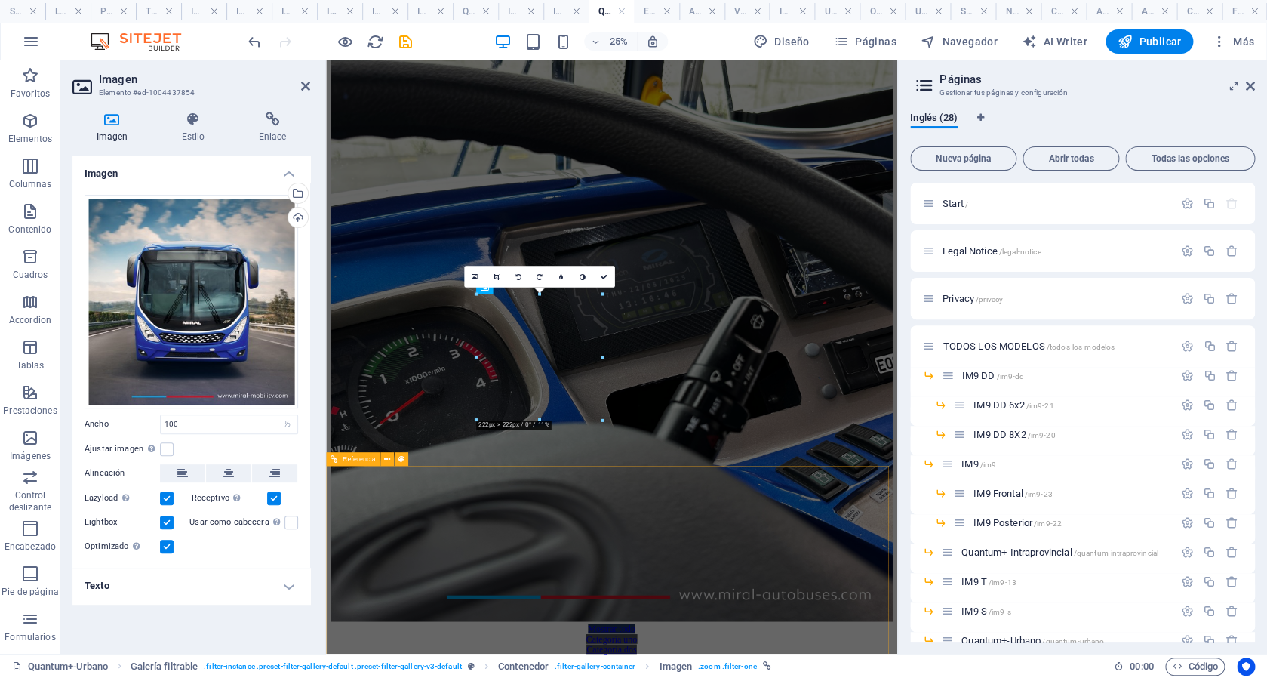
scroll to position [1911, 0]
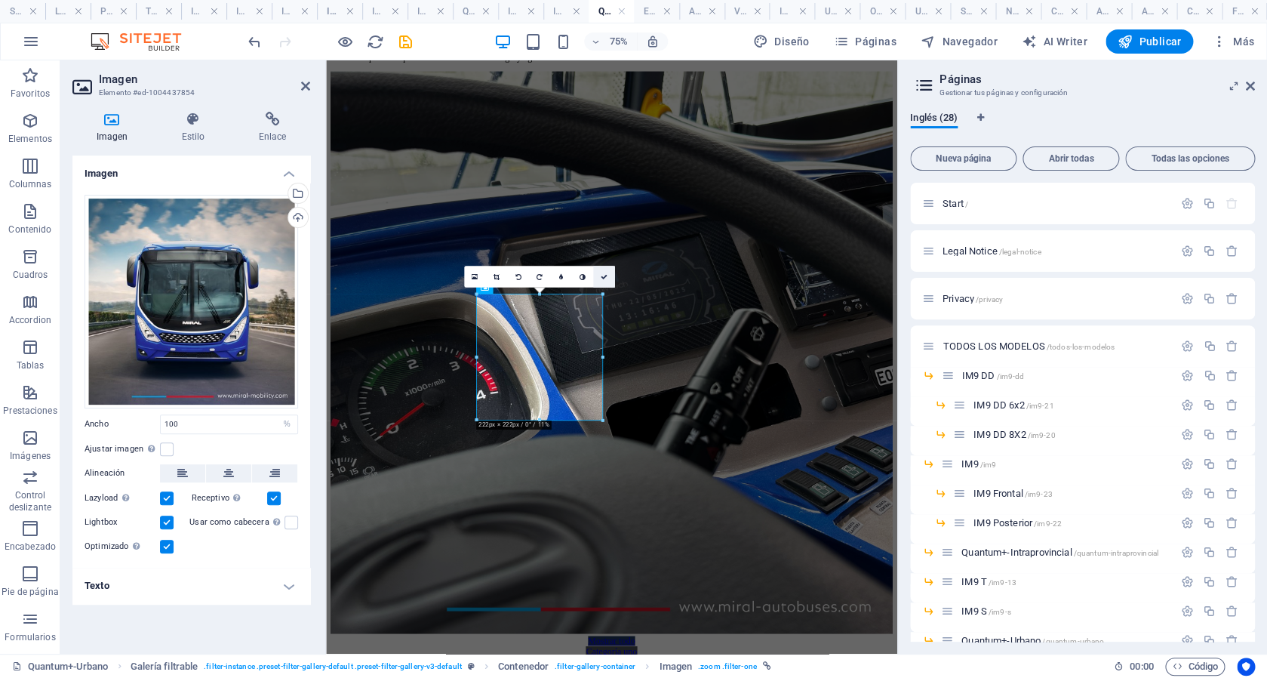
drag, startPoint x: 602, startPoint y: 279, endPoint x: 540, endPoint y: 218, distance: 87.0
click at [602, 279] on icon at bounding box center [604, 276] width 7 height 7
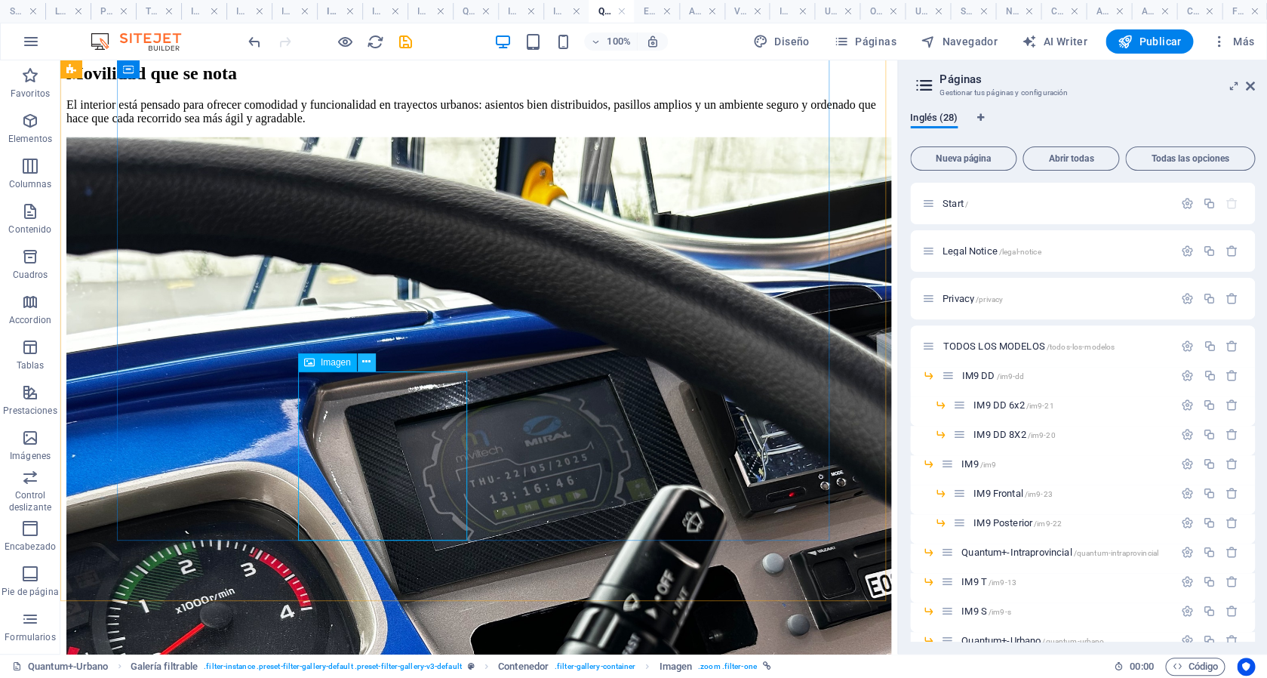
click at [370, 367] on icon at bounding box center [366, 362] width 8 height 16
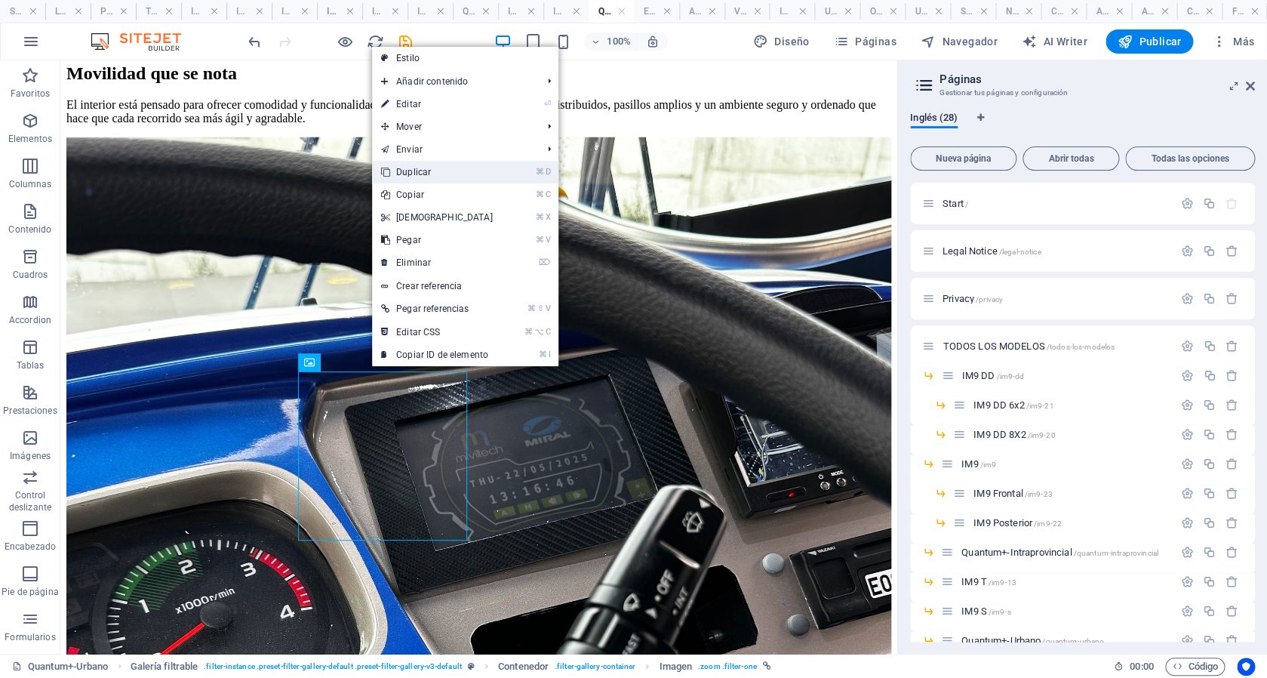
click at [484, 174] on link "⌘ D Duplicar" at bounding box center [437, 172] width 130 height 23
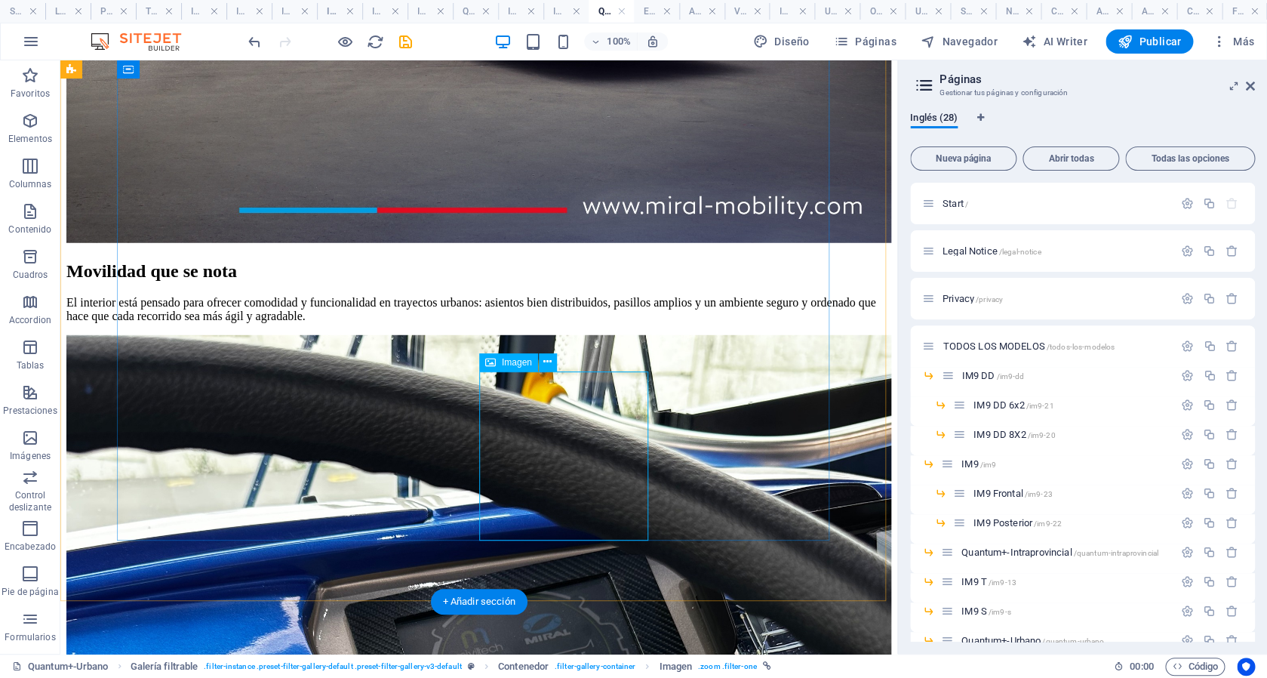
scroll to position [1911, 0]
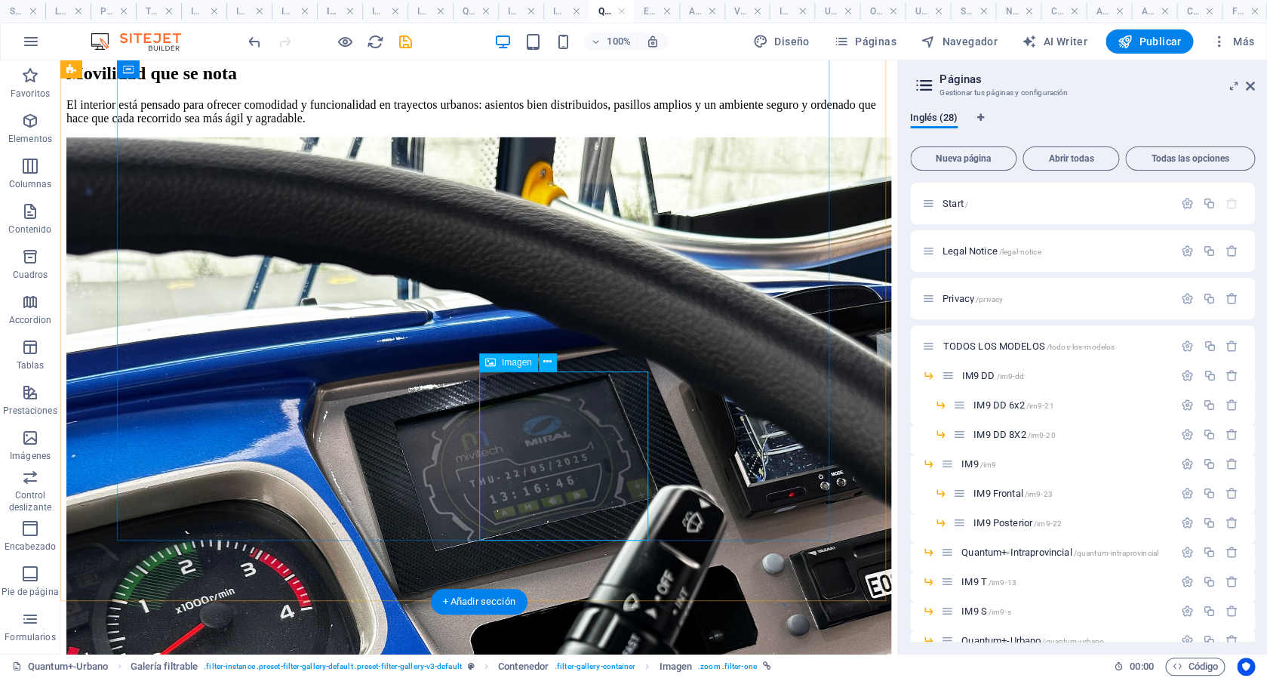
select select "%"
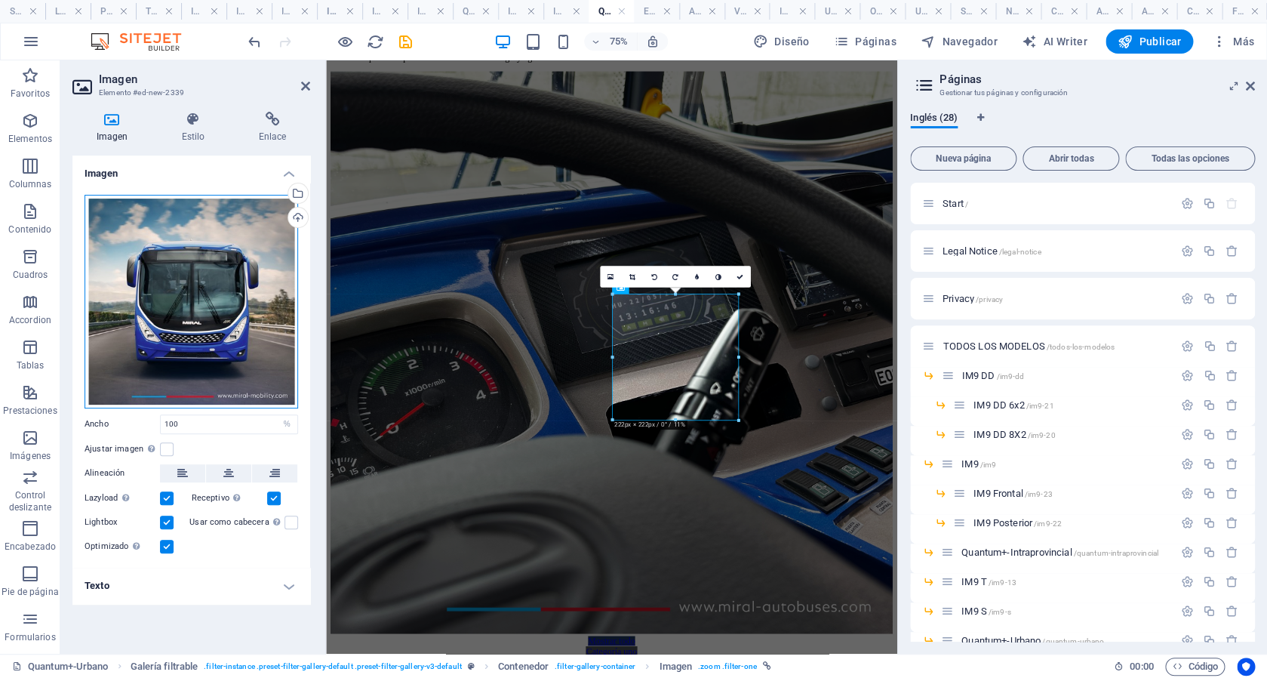
click at [198, 260] on div "Arrastra archivos aquí, haz clic para escoger archivos o selecciona archivos de…" at bounding box center [192, 302] width 214 height 214
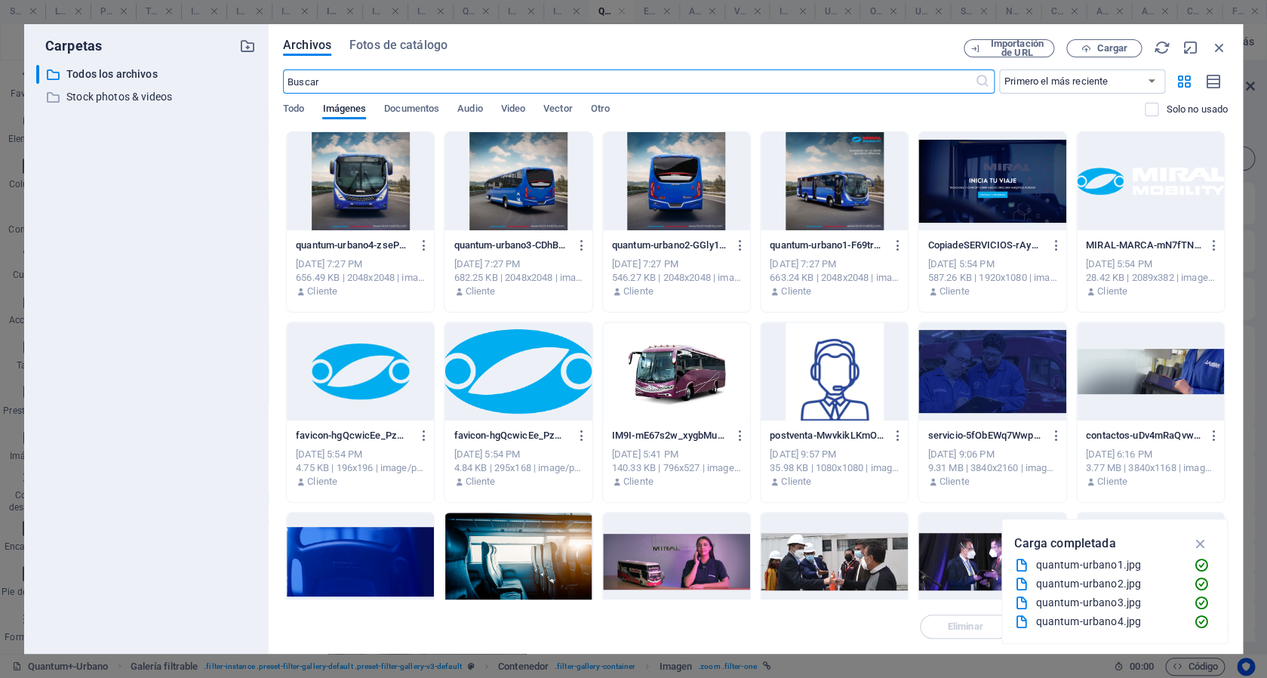
scroll to position [1927, 0]
click at [696, 193] on div at bounding box center [676, 181] width 147 height 98
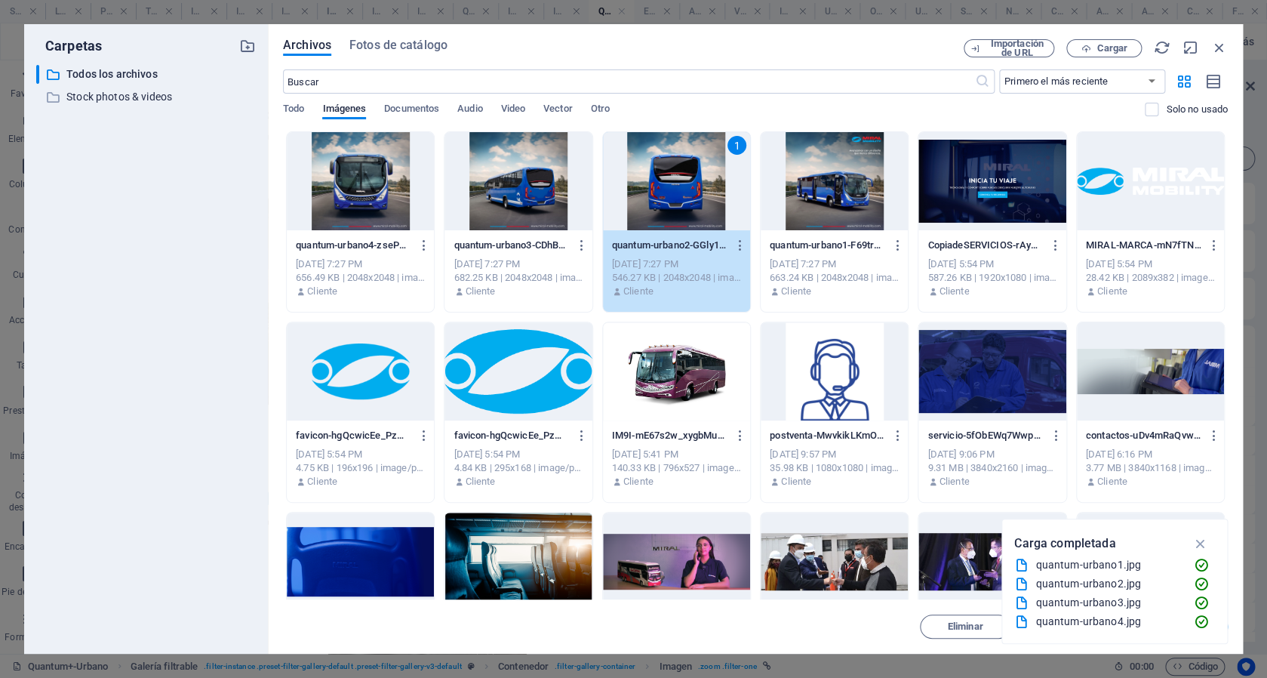
click at [696, 193] on div "1" at bounding box center [676, 181] width 147 height 98
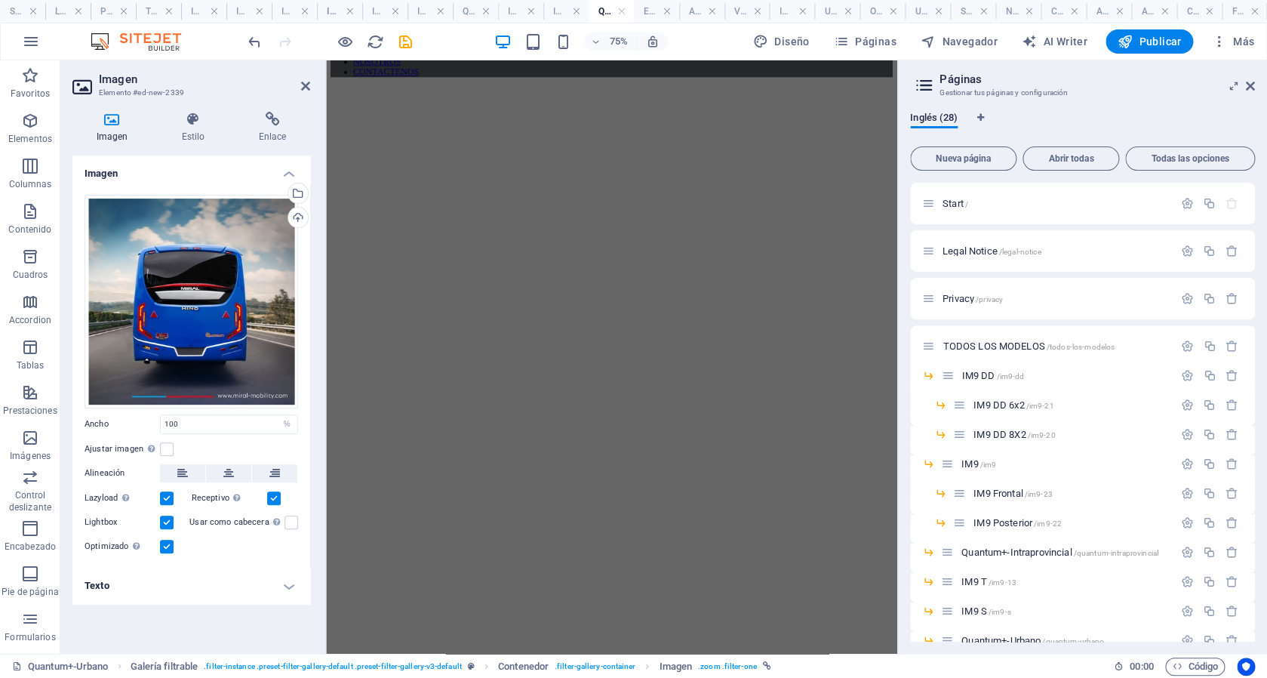
scroll to position [63, 0]
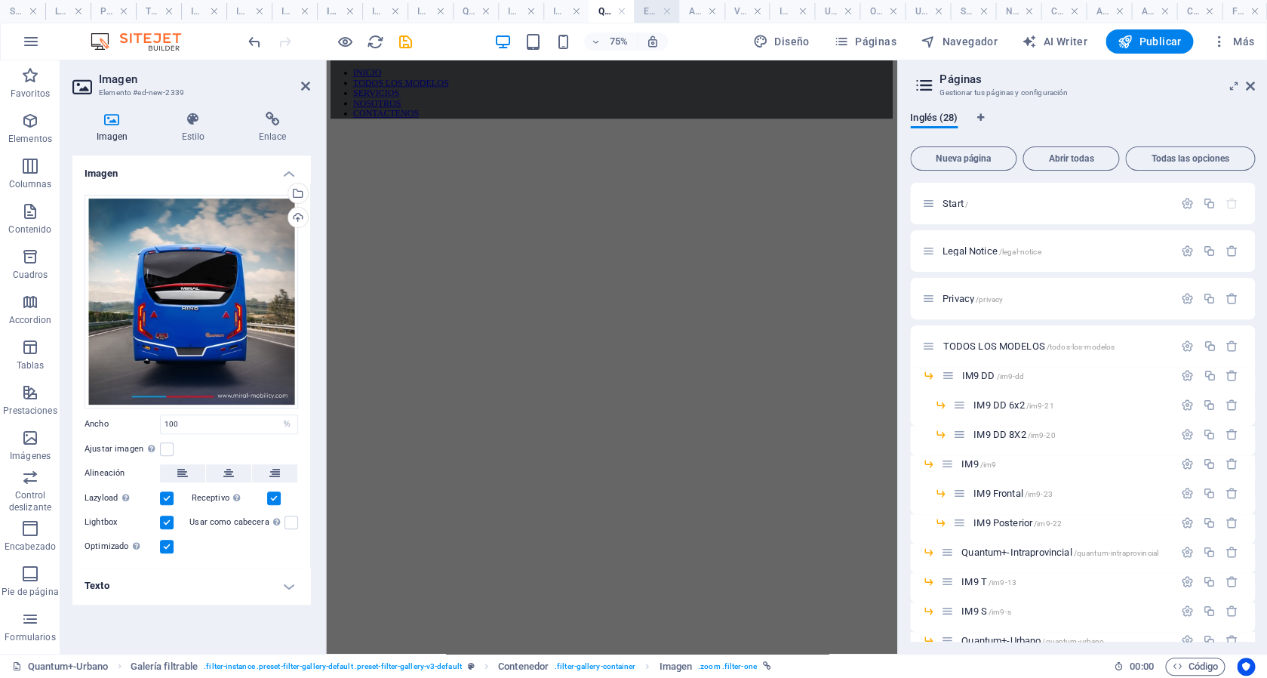
click at [654, 9] on h4 "Eléctricos" at bounding box center [656, 11] width 45 height 17
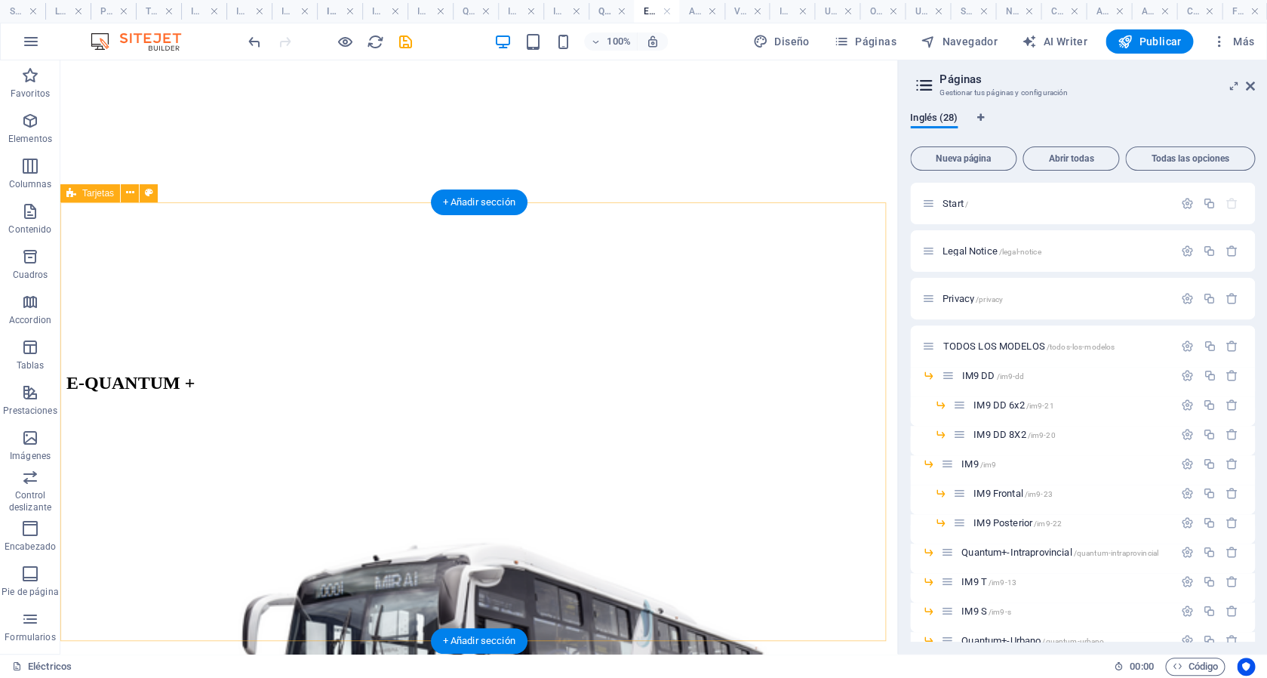
scroll to position [450, 0]
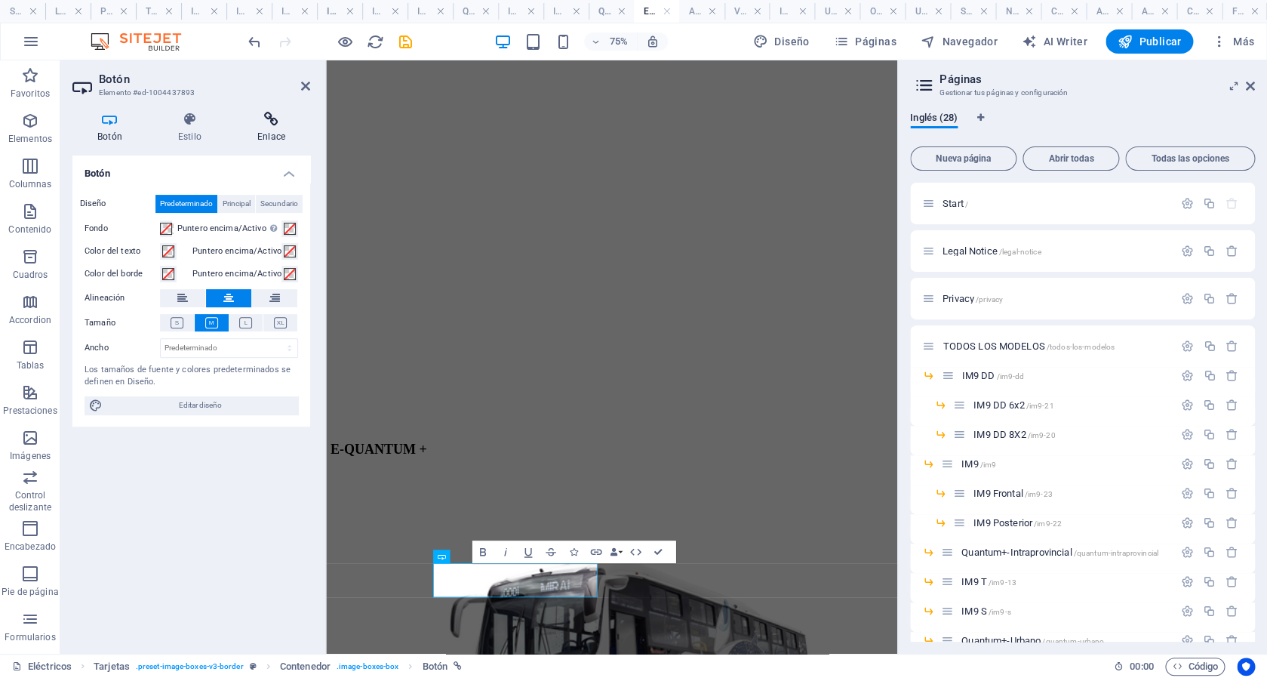
click at [291, 126] on icon at bounding box center [271, 119] width 78 height 15
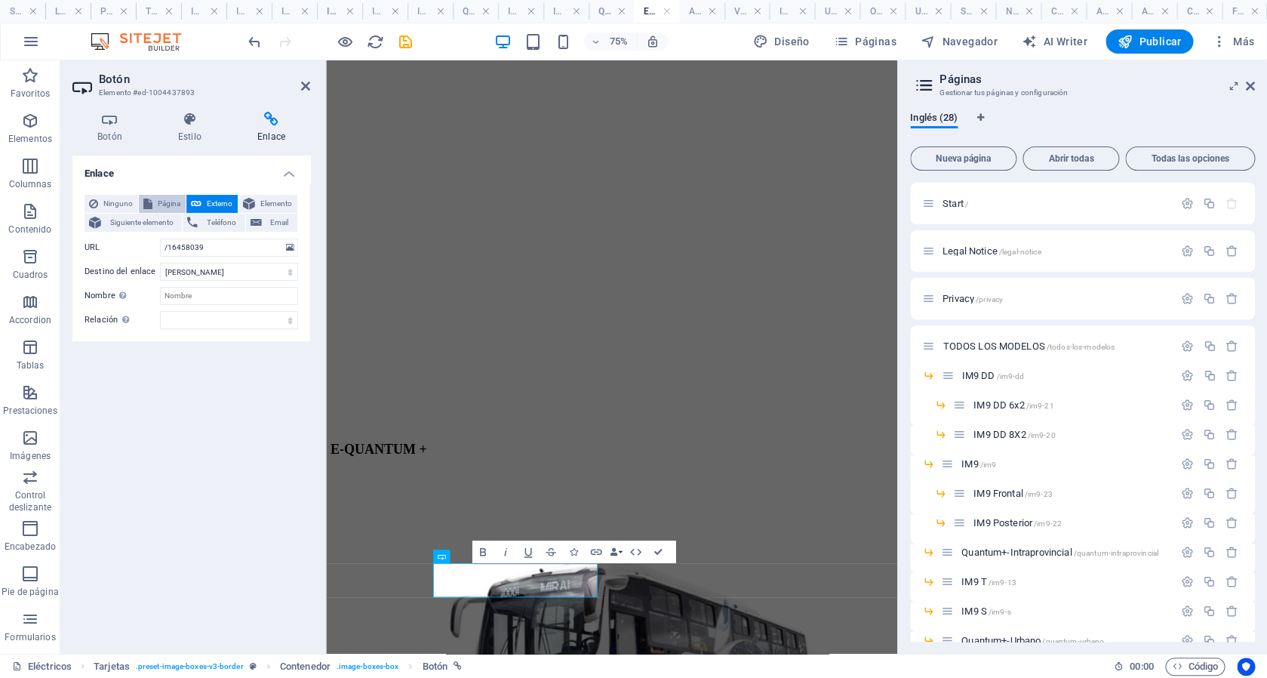
click at [159, 207] on span "Página" at bounding box center [169, 204] width 24 height 18
click at [160, 238] on select "Start Legal Notice Privacy TODOS LOS MODELOS -- IM9 DD ---- IM9 DD 6x2 ---- IM9…" at bounding box center [229, 247] width 138 height 18
select select "15"
click option "---- Autobús Eléctrico" at bounding box center [0, 0] width 0 height 0
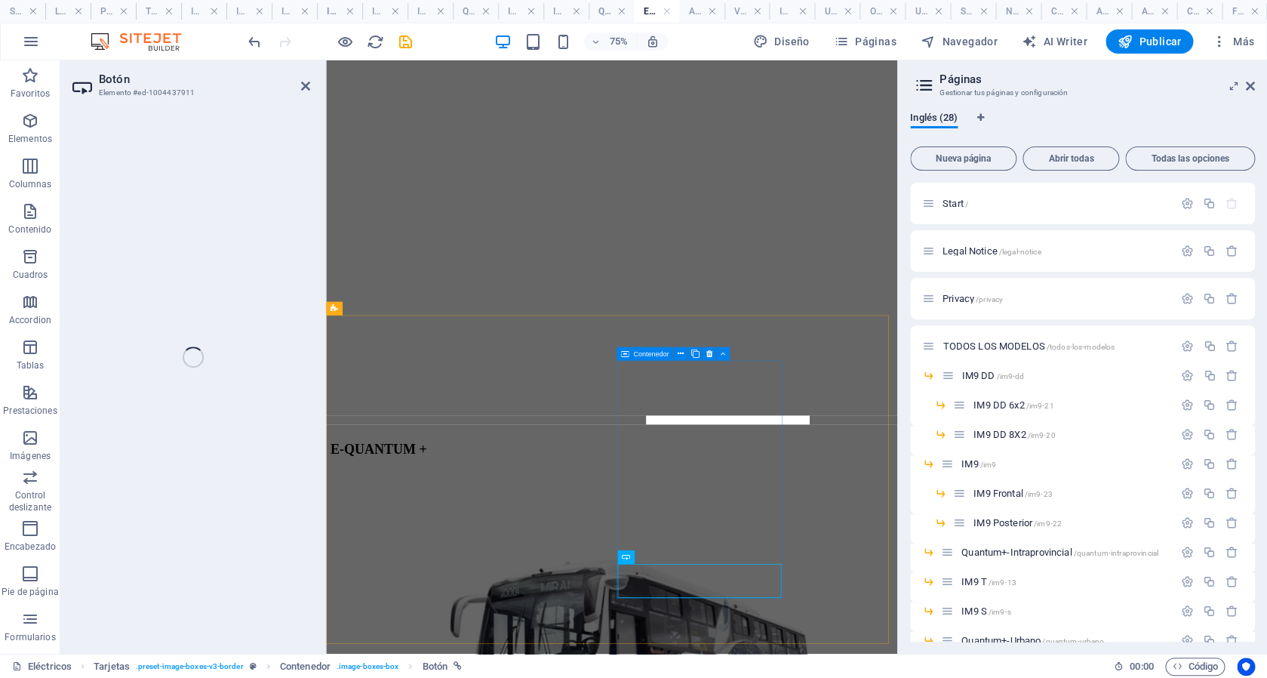
select select
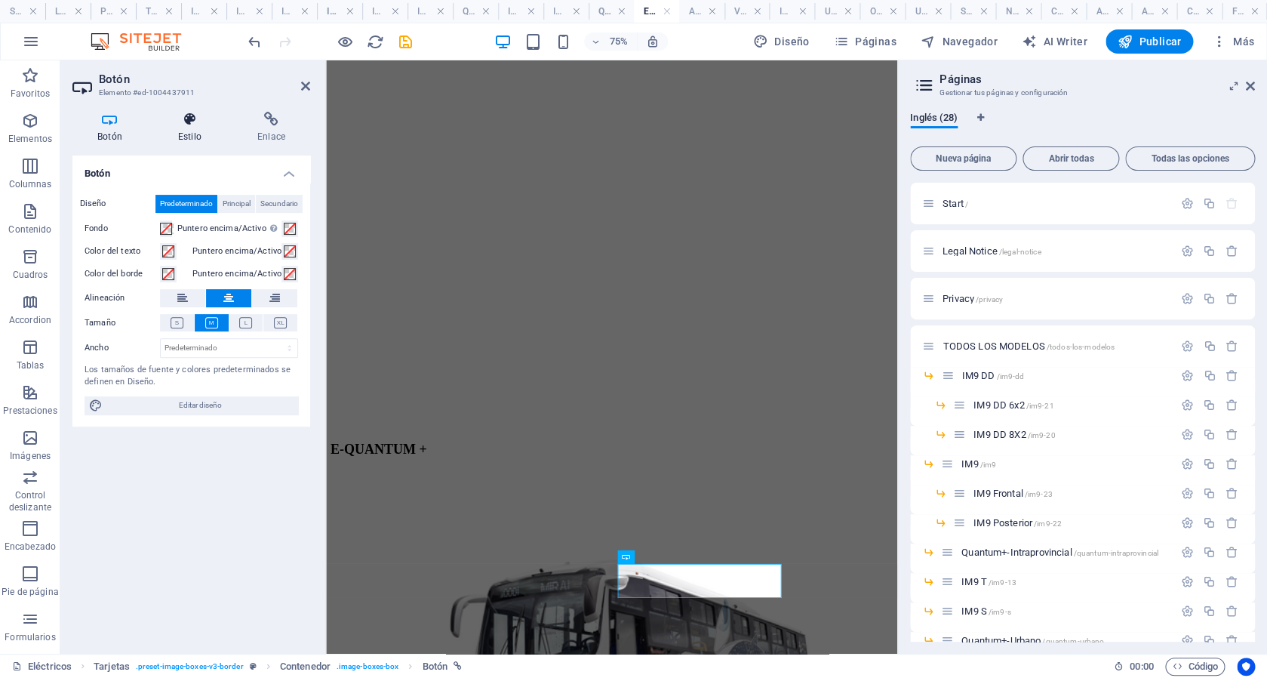
click at [204, 125] on icon at bounding box center [189, 119] width 73 height 15
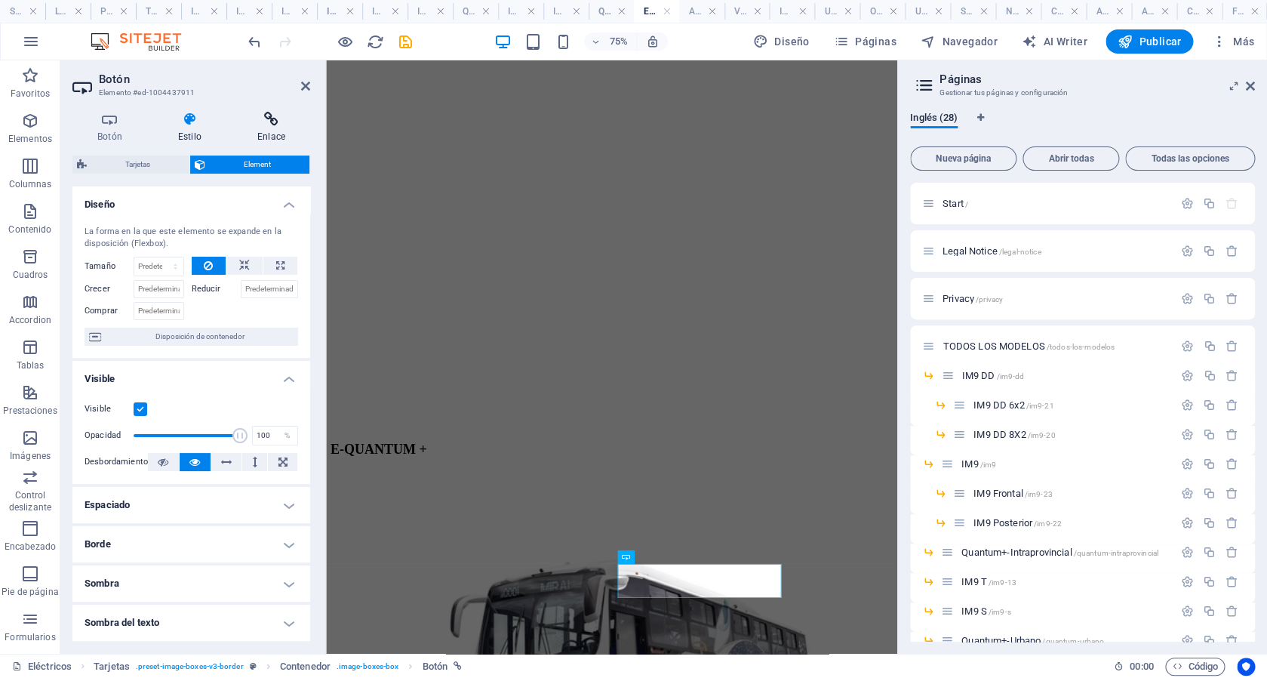
click at [278, 126] on icon at bounding box center [271, 119] width 78 height 15
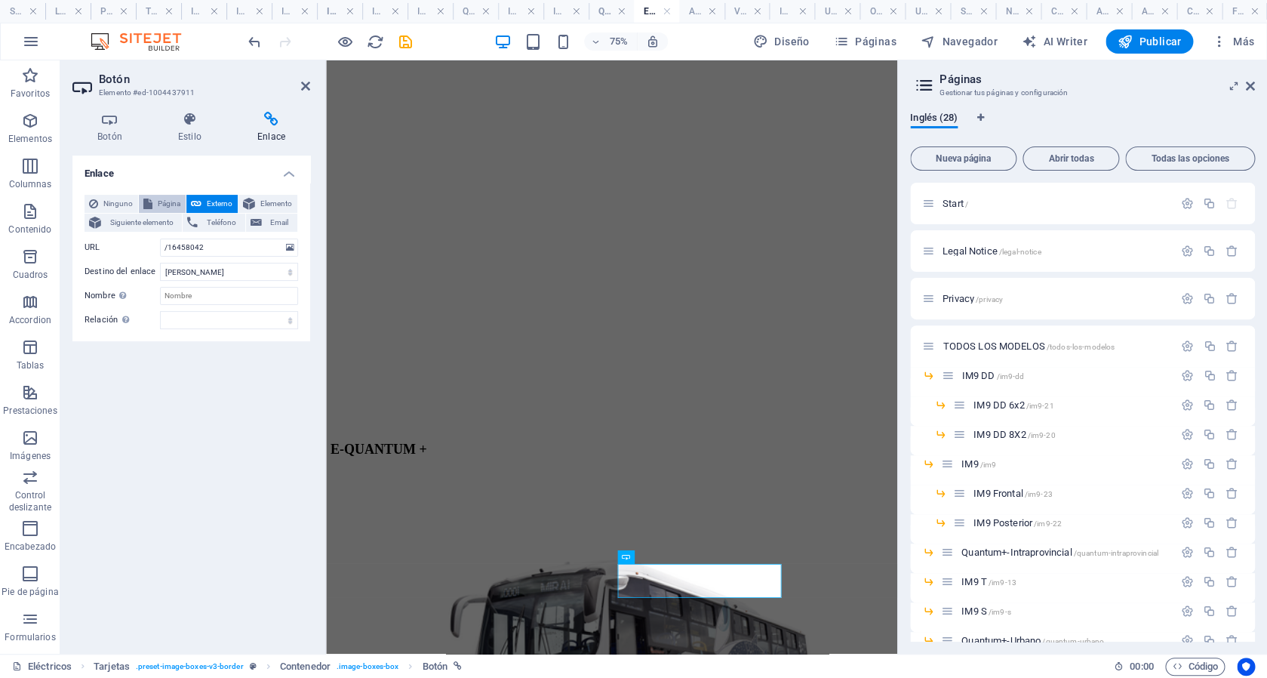
click at [154, 200] on button "Página" at bounding box center [162, 204] width 47 height 18
click at [160, 238] on select "Start Legal Notice Privacy TODOS LOS MODELOS -- IM9 DD ---- IM9 DD 6x2 ---- IM9…" at bounding box center [229, 247] width 138 height 18
select select "16"
click option "---- Vehículos de carga eléctricos" at bounding box center [0, 0] width 0 height 0
click at [699, 6] on h4 "Autobús Eléctrico" at bounding box center [701, 11] width 45 height 17
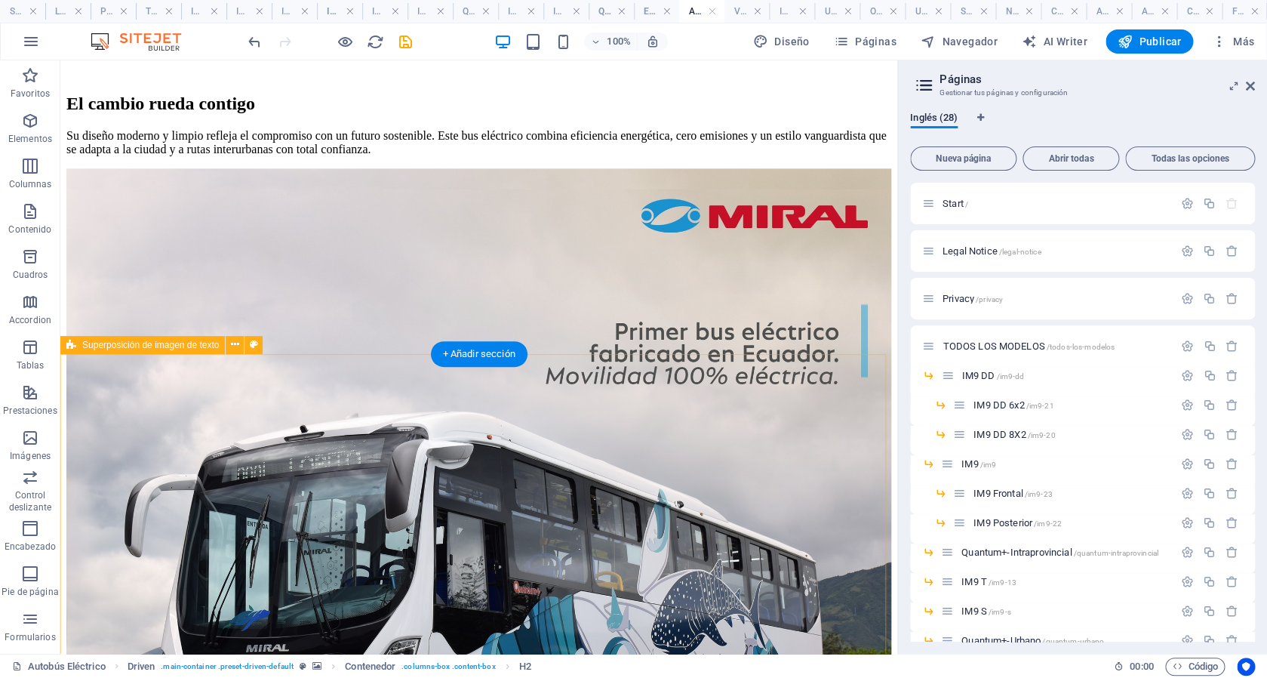
scroll to position [781, 0]
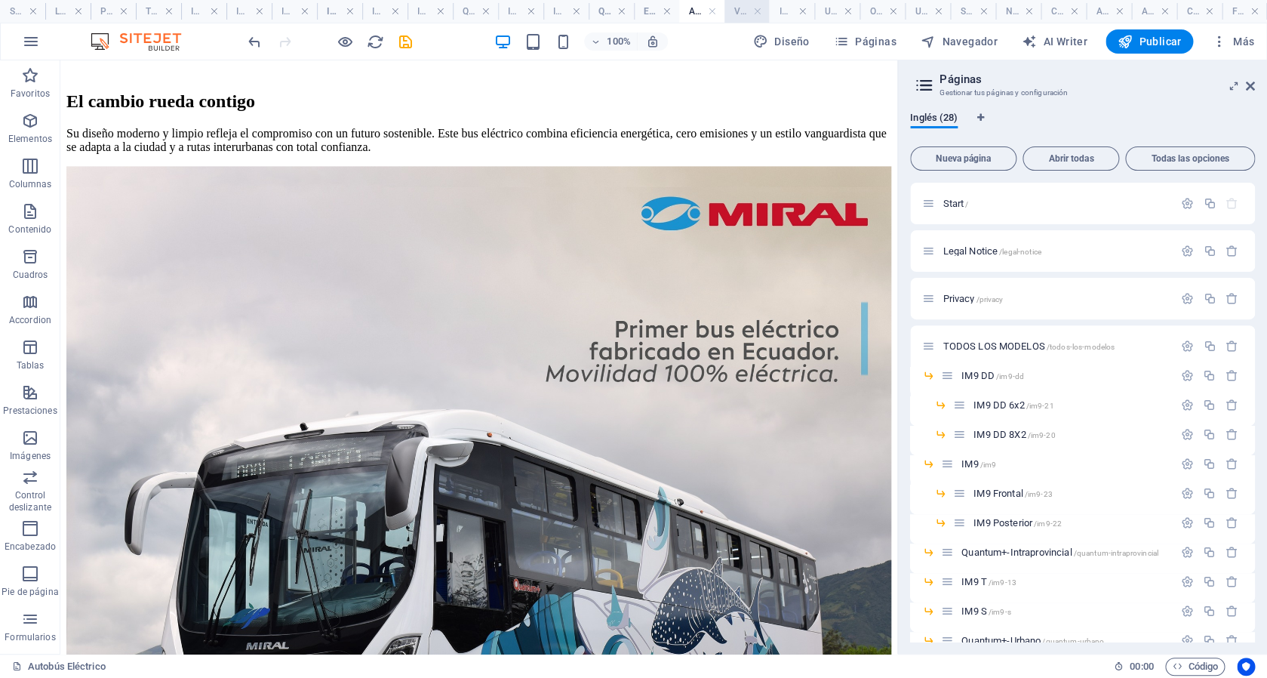
click at [738, 14] on h4 "Vehículos de carga eléctricos" at bounding box center [746, 11] width 45 height 17
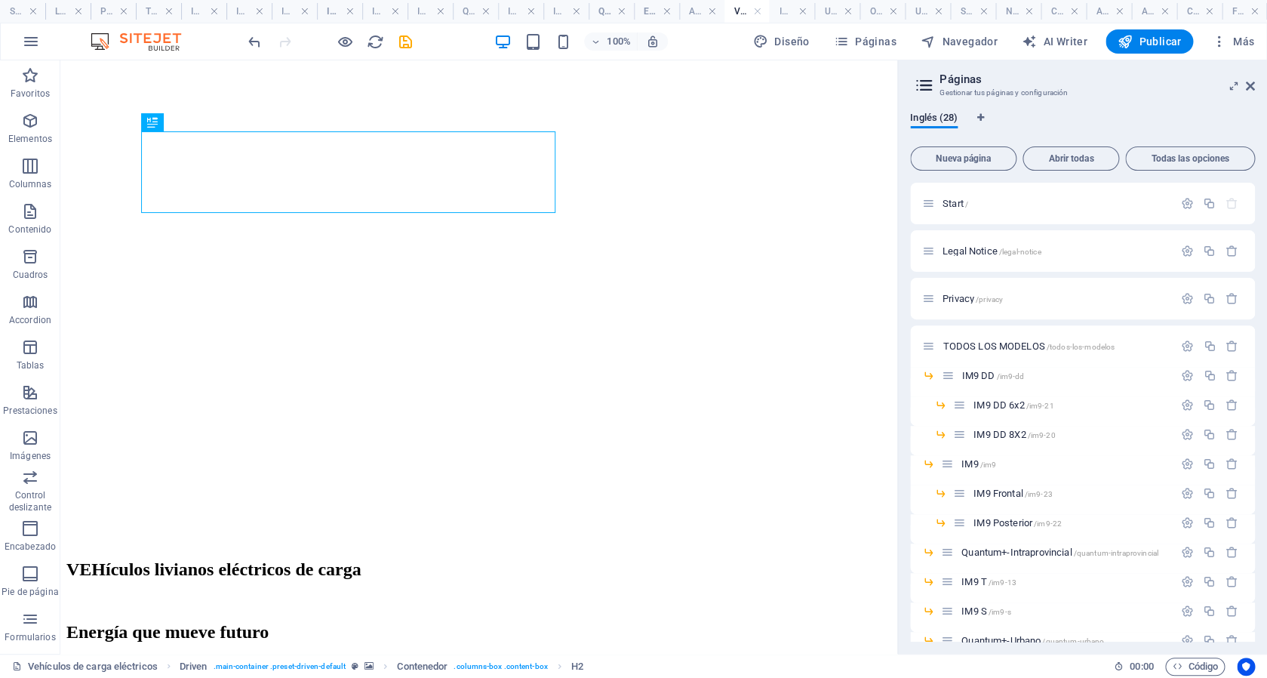
scroll to position [267, 0]
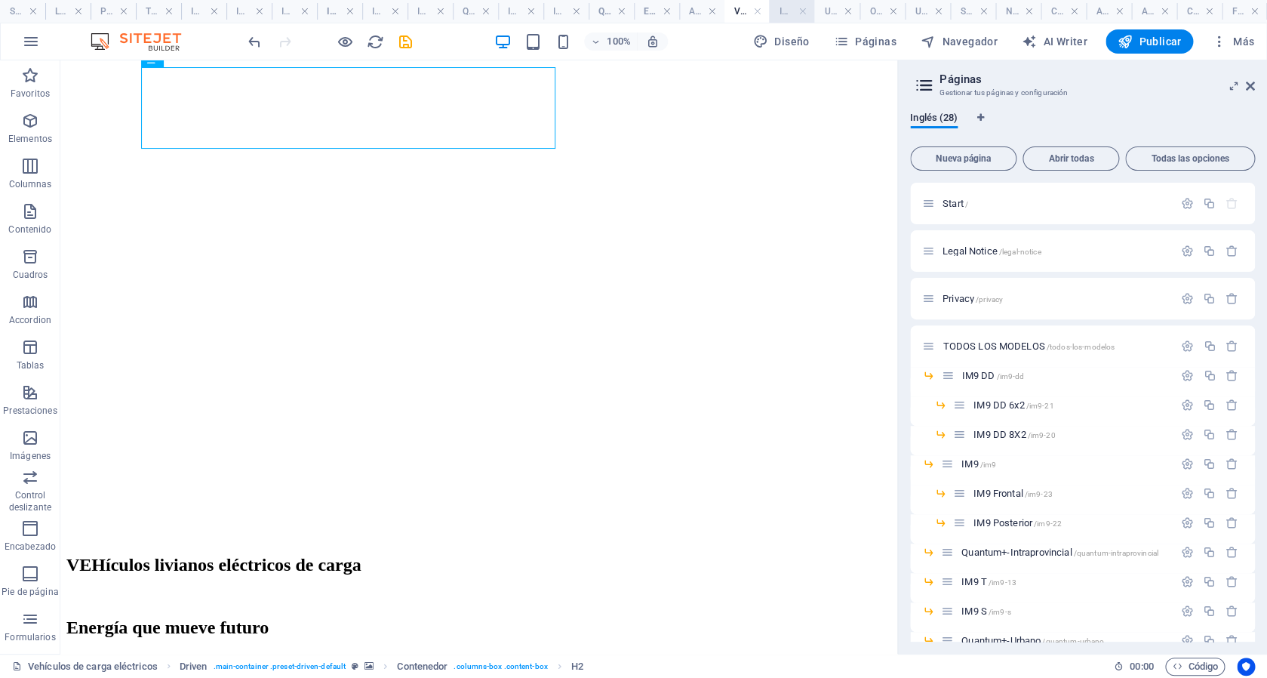
click at [789, 11] on h4 "IM9 E" at bounding box center [791, 11] width 45 height 17
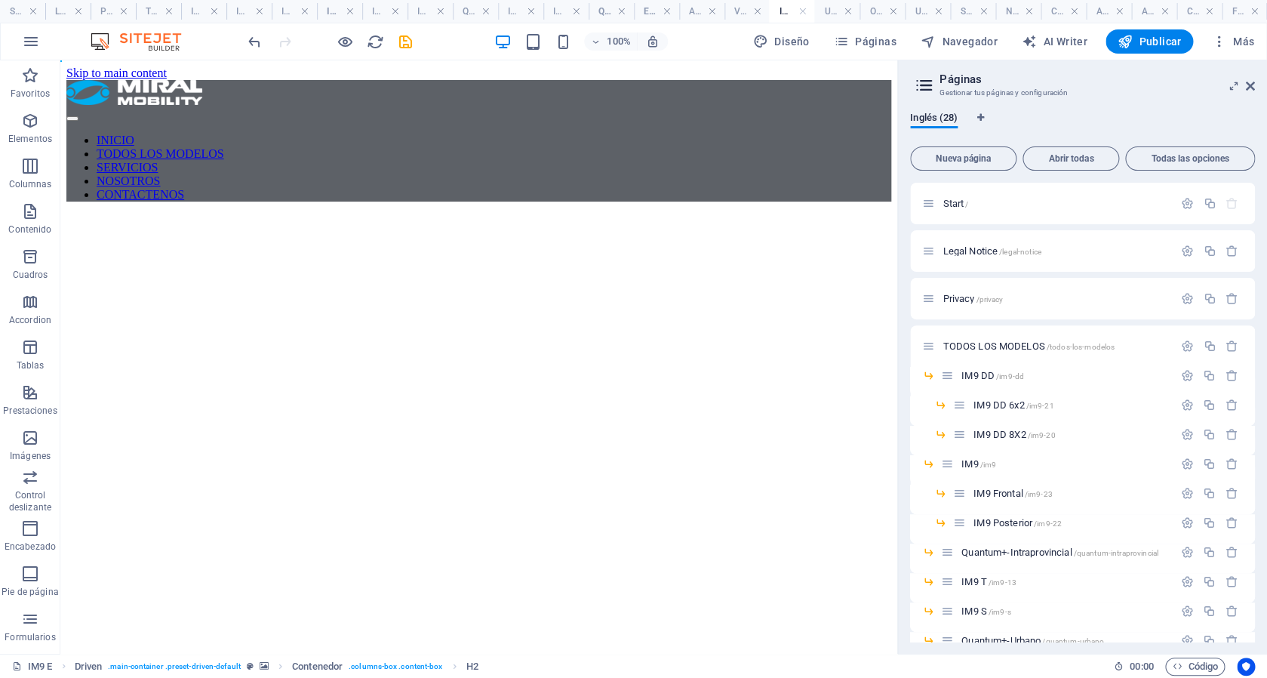
scroll to position [0, 0]
click at [825, 12] on h4 "Unidad especial de turismo" at bounding box center [836, 11] width 45 height 17
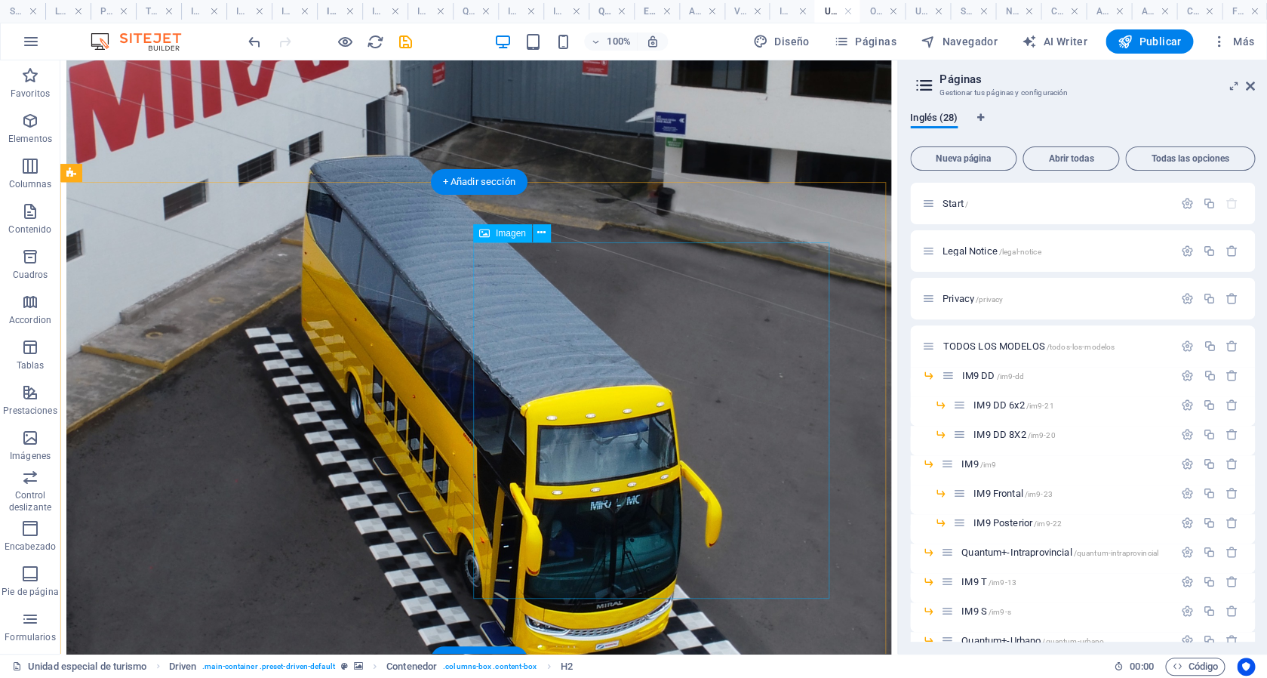
scroll to position [986, 0]
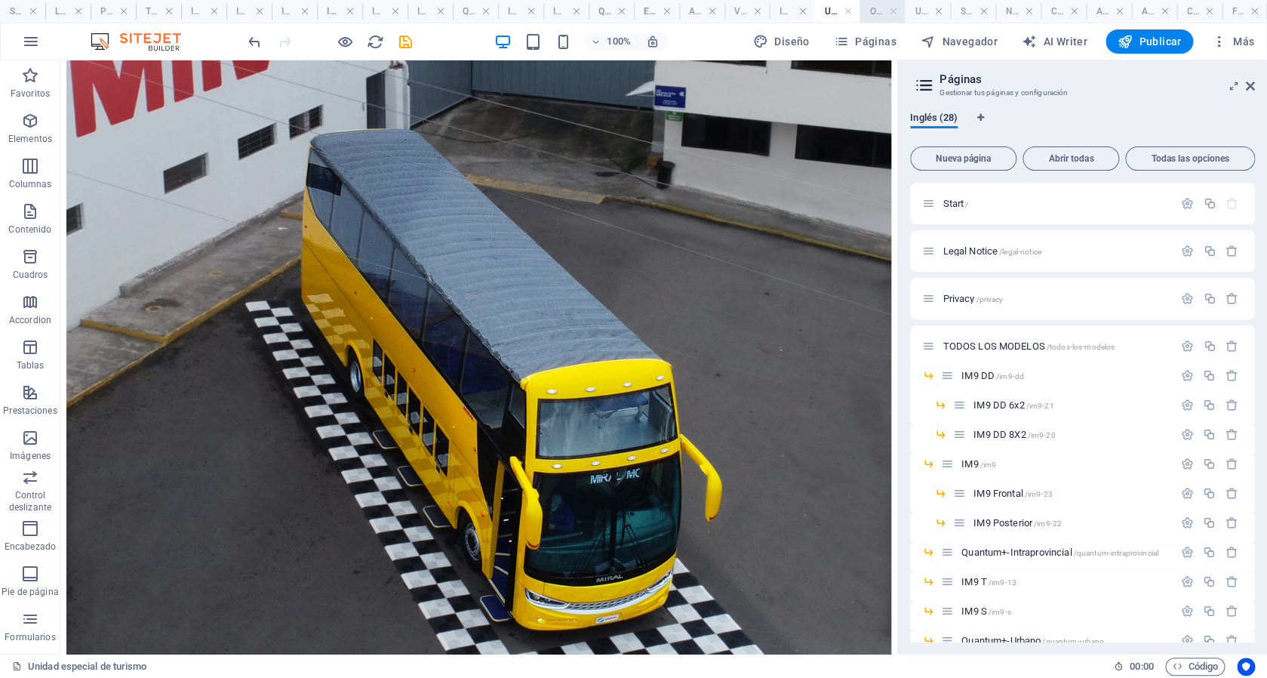
click at [879, 5] on h4 "Oficina móvil" at bounding box center [881, 11] width 45 height 17
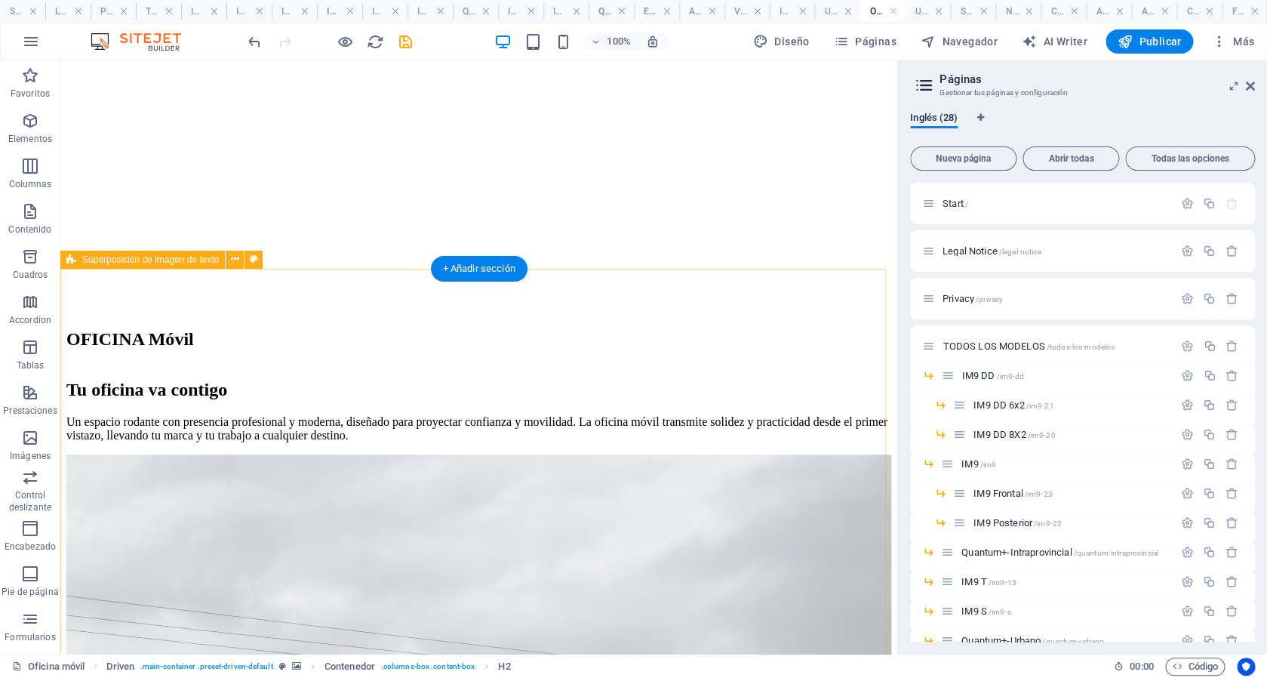
scroll to position [385, 0]
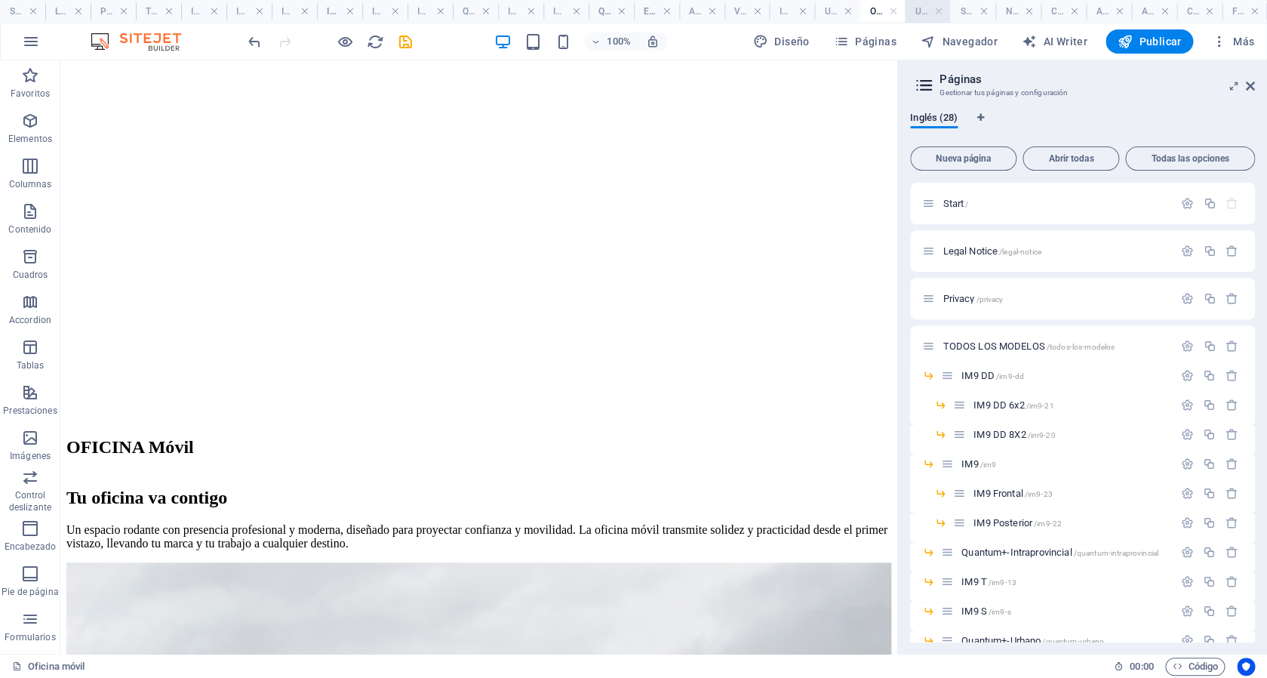
click at [919, 9] on h4 "UNIDADES MOVILES" at bounding box center [927, 11] width 45 height 17
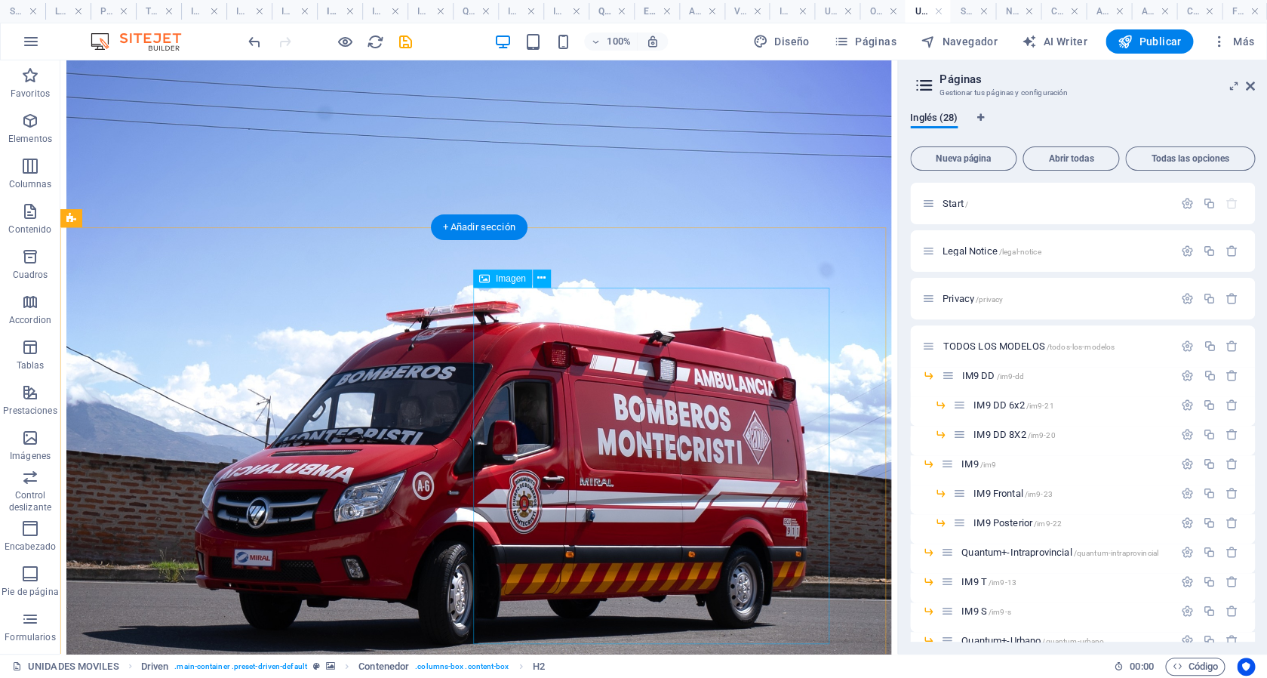
scroll to position [915, 0]
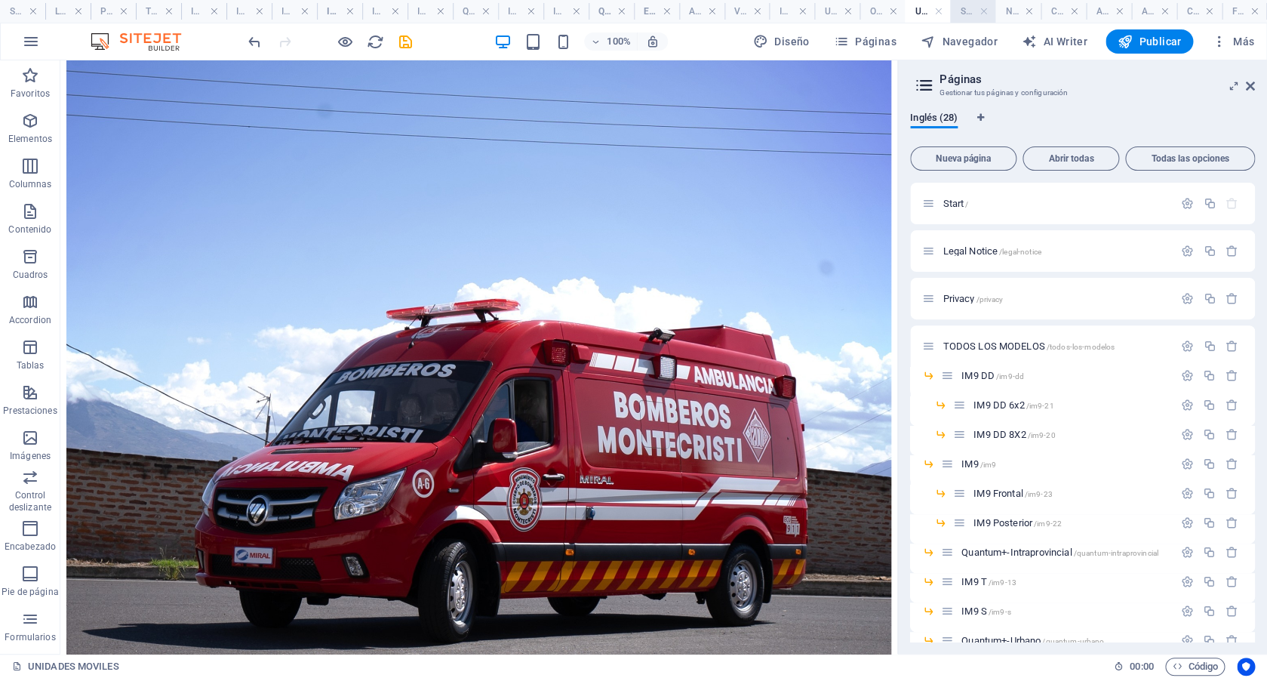
click at [961, 11] on h4 "SERVICIOS" at bounding box center [972, 11] width 45 height 17
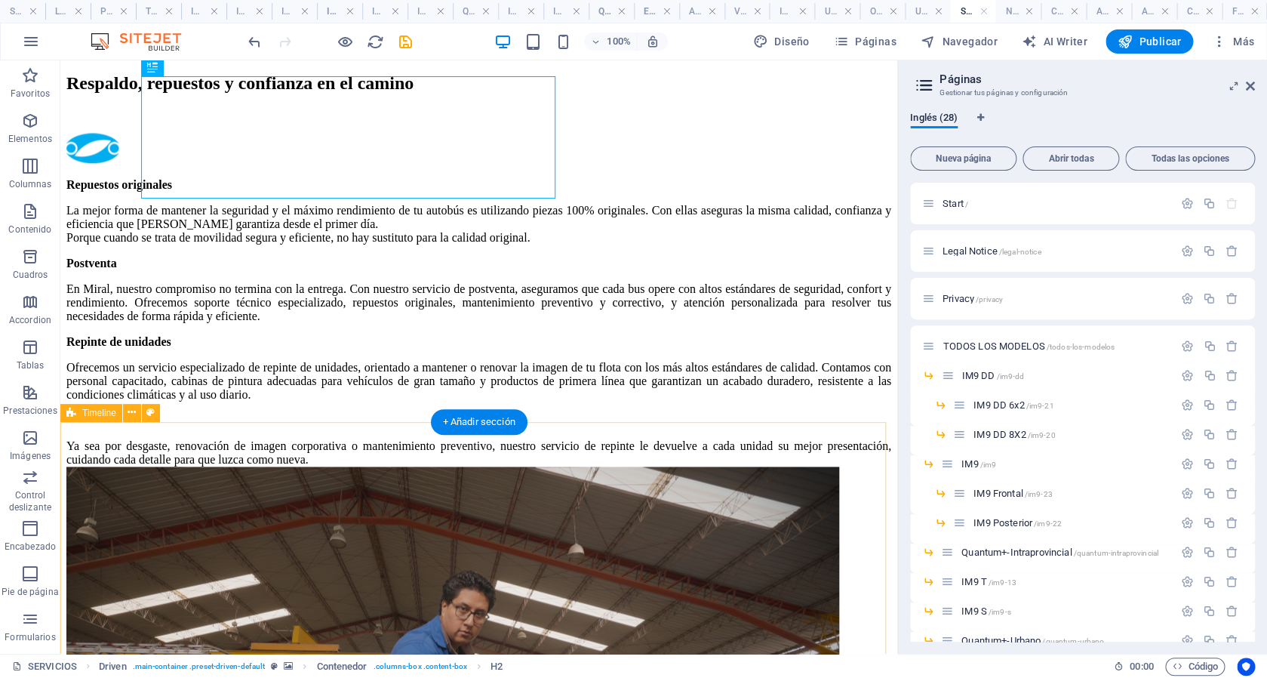
scroll to position [0, 0]
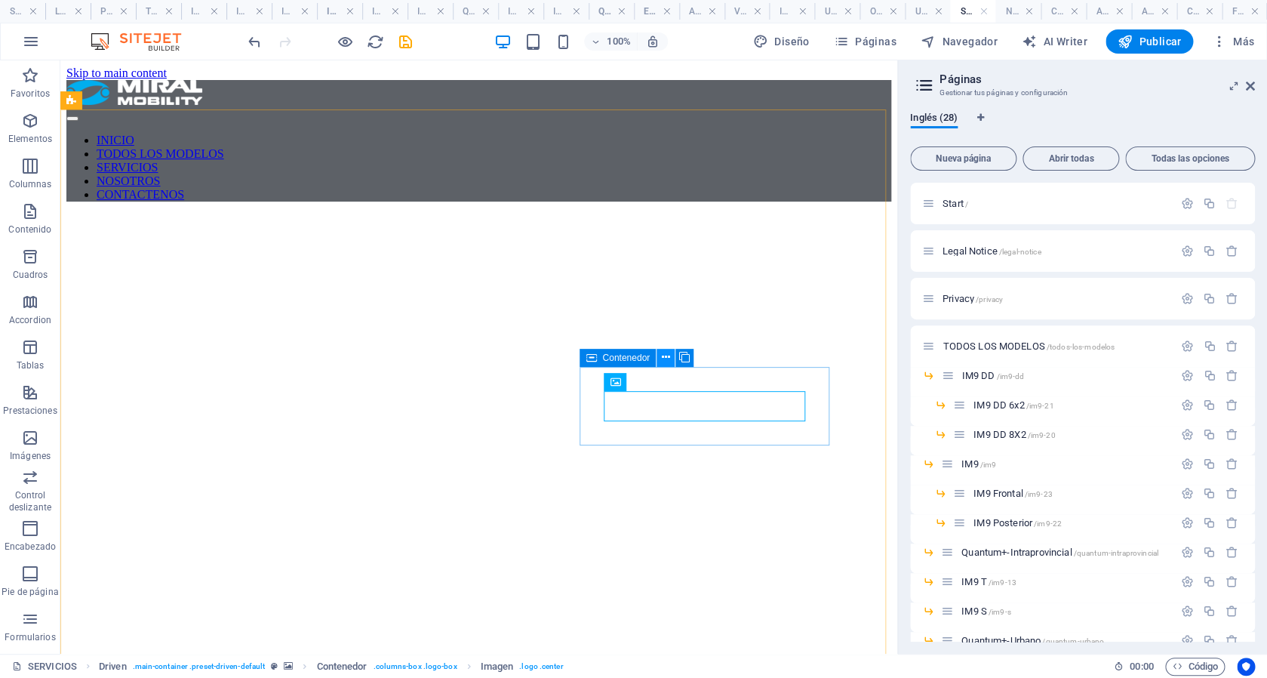
click at [668, 358] on icon at bounding box center [666, 357] width 8 height 16
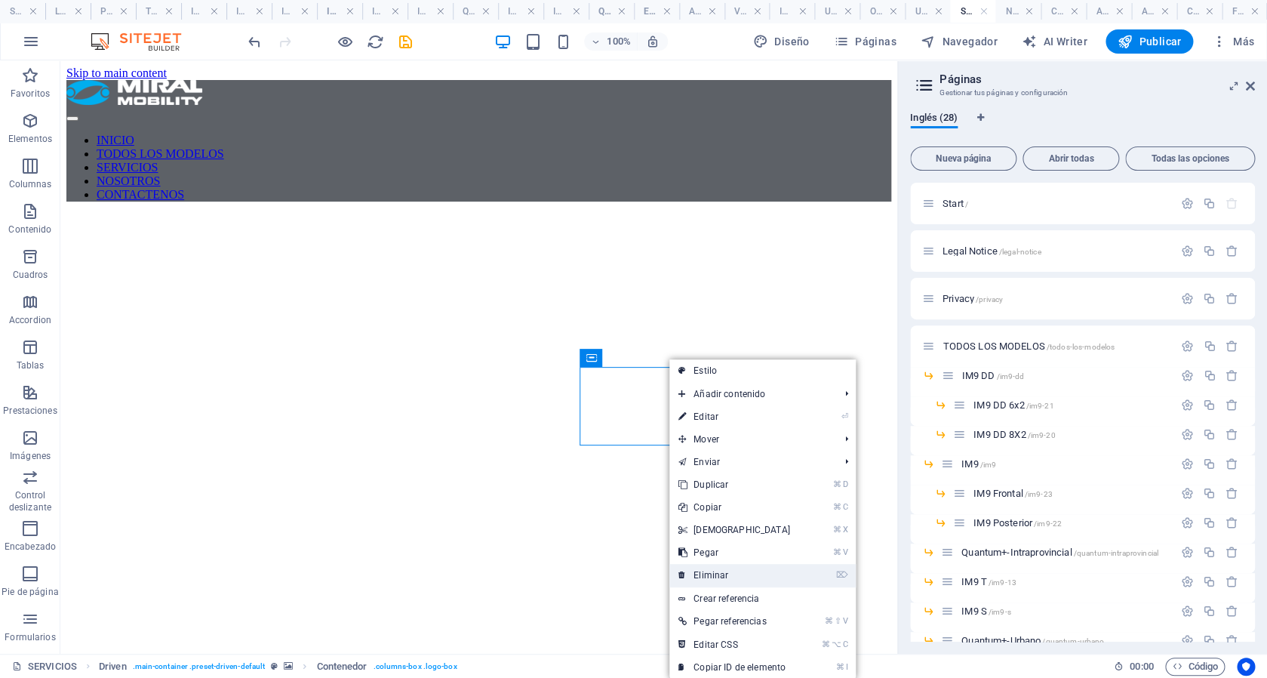
click at [710, 576] on link "⌦ Eliminar" at bounding box center [734, 575] width 130 height 23
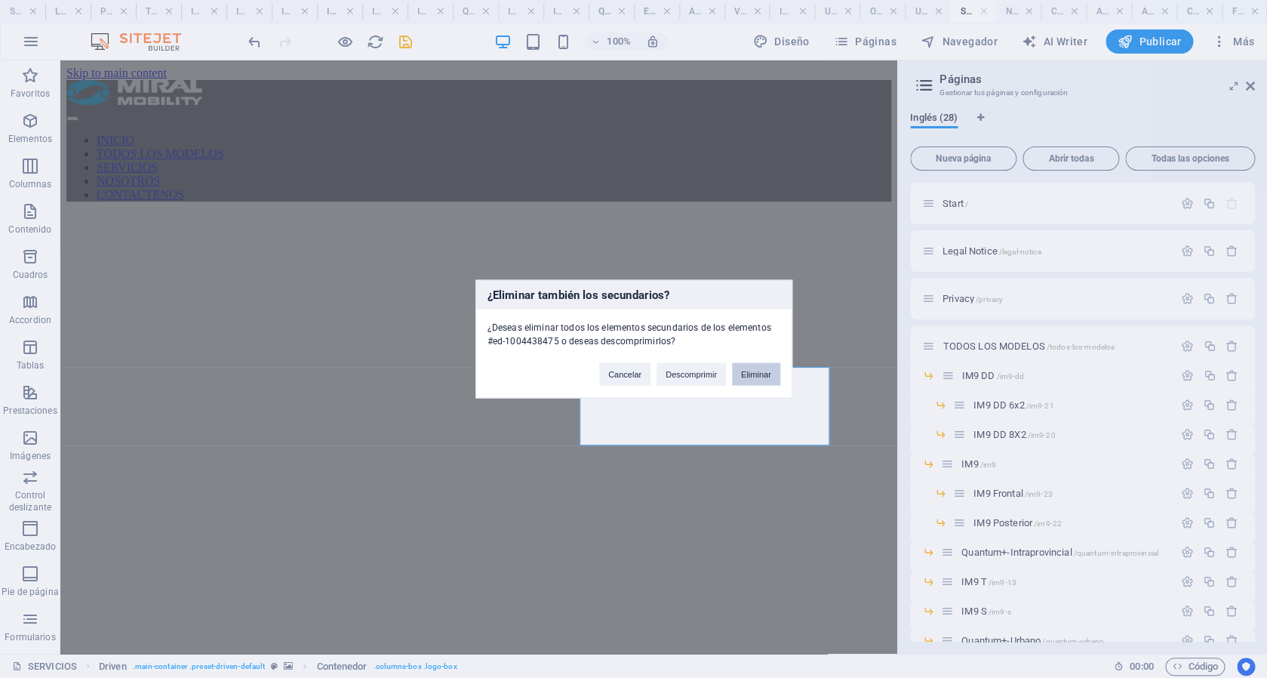
click at [753, 371] on button "Eliminar" at bounding box center [756, 374] width 48 height 23
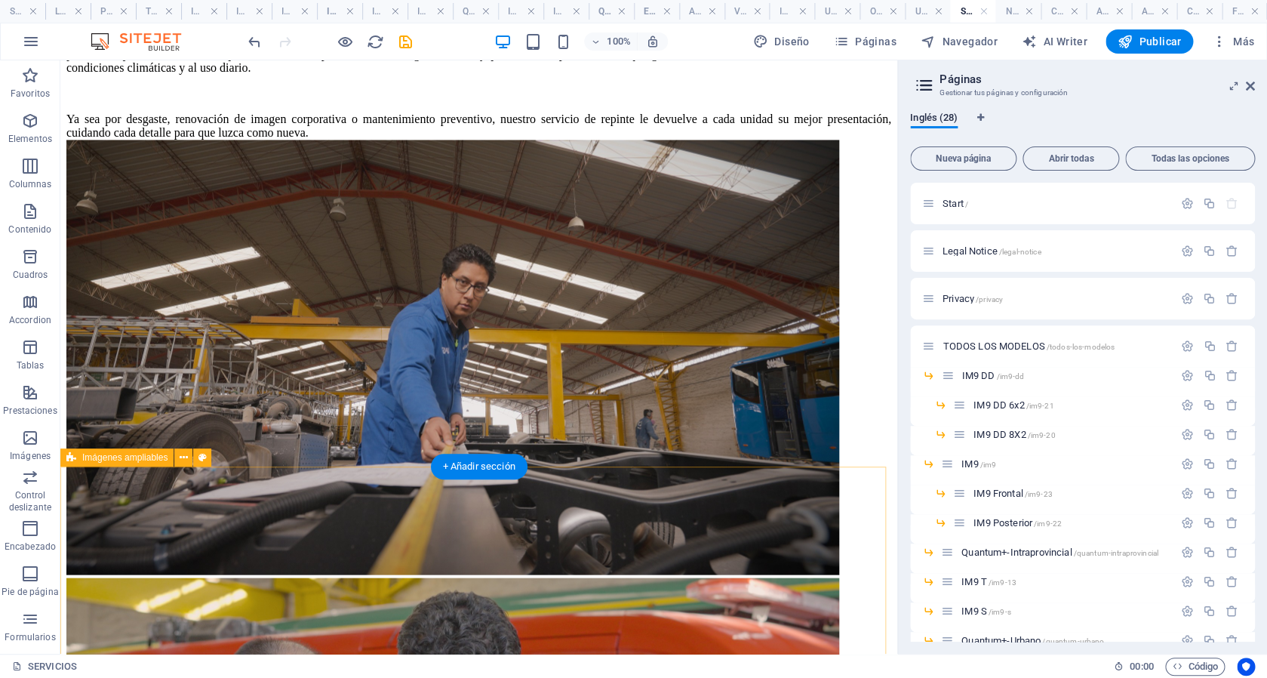
scroll to position [790, 0]
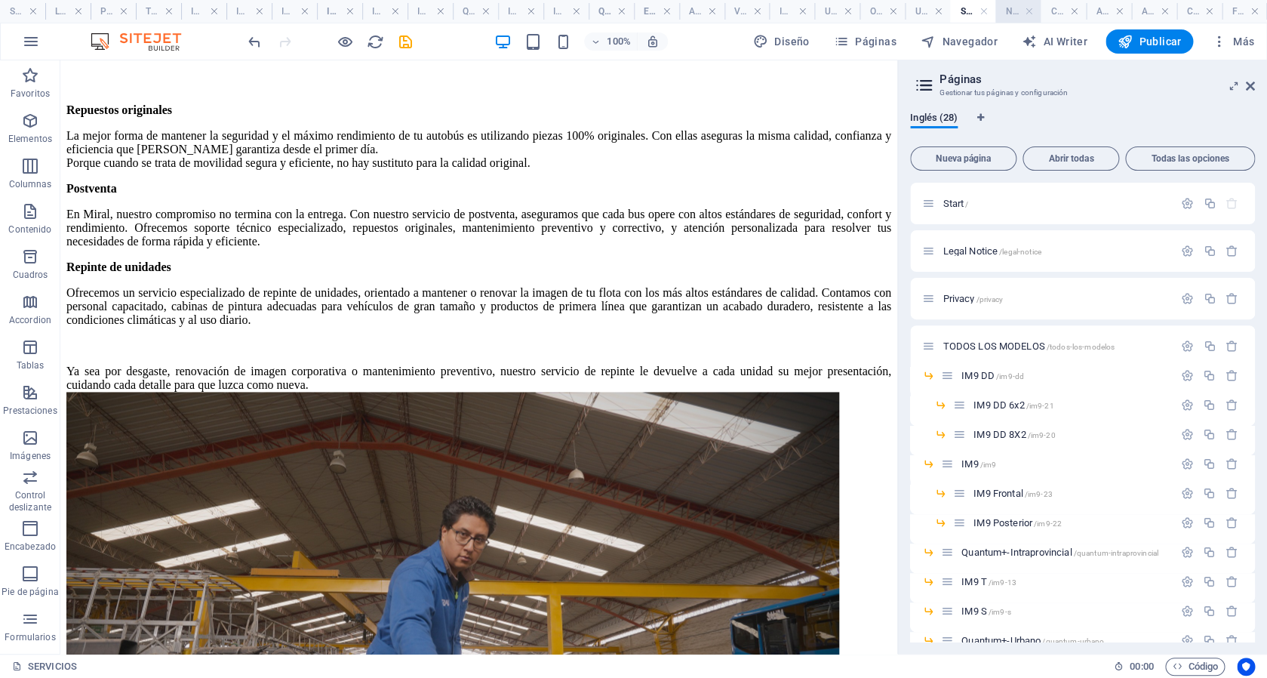
click at [1010, 12] on h4 "NOSOTROS" at bounding box center [1017, 11] width 45 height 17
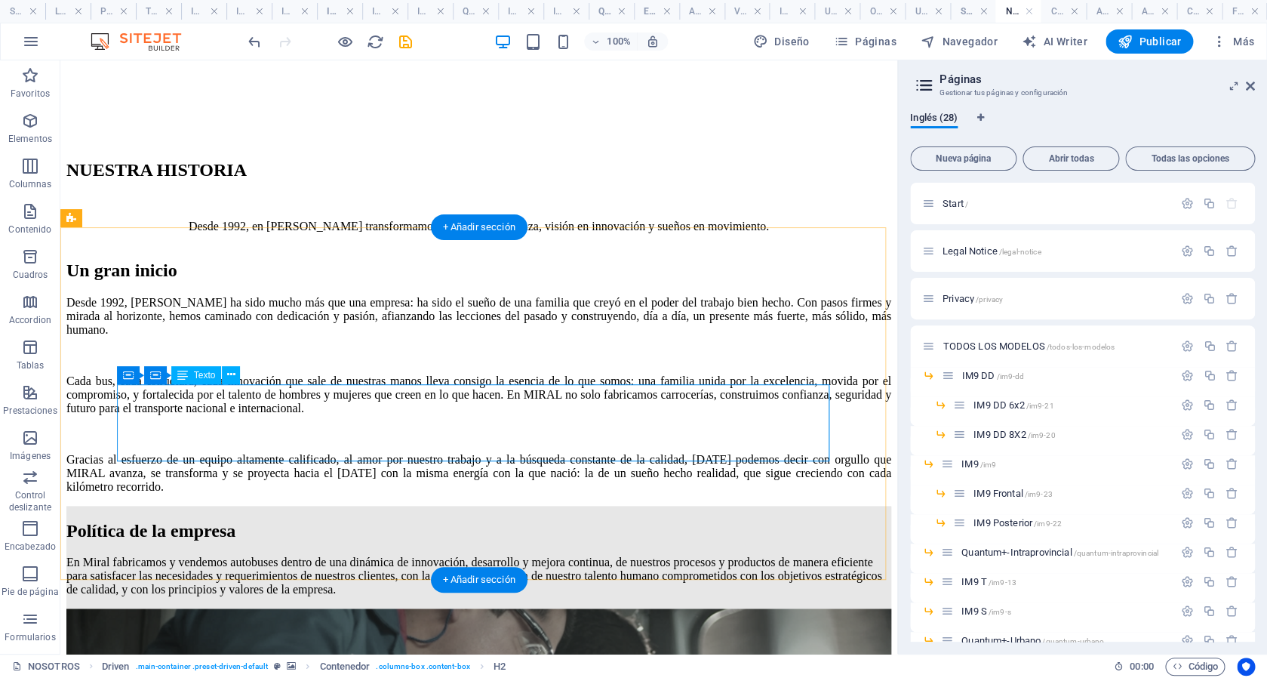
scroll to position [404, 0]
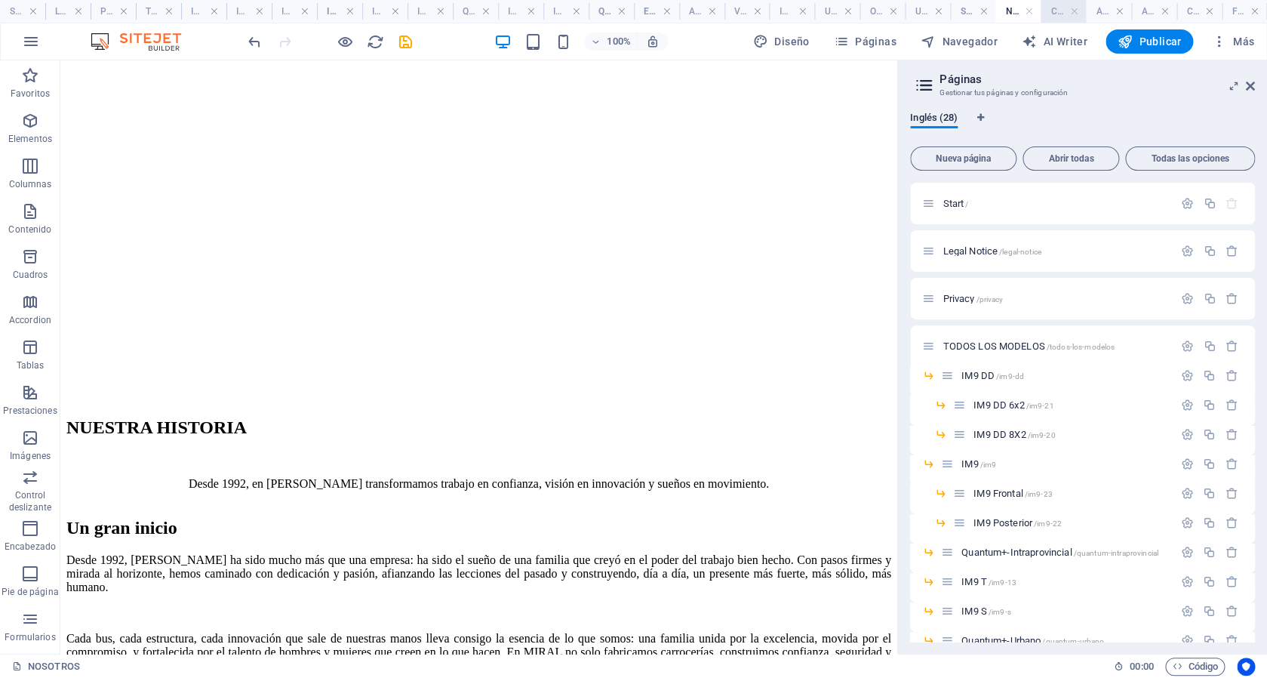
click at [1059, 12] on h4 "CONTACTENOS" at bounding box center [1063, 11] width 45 height 17
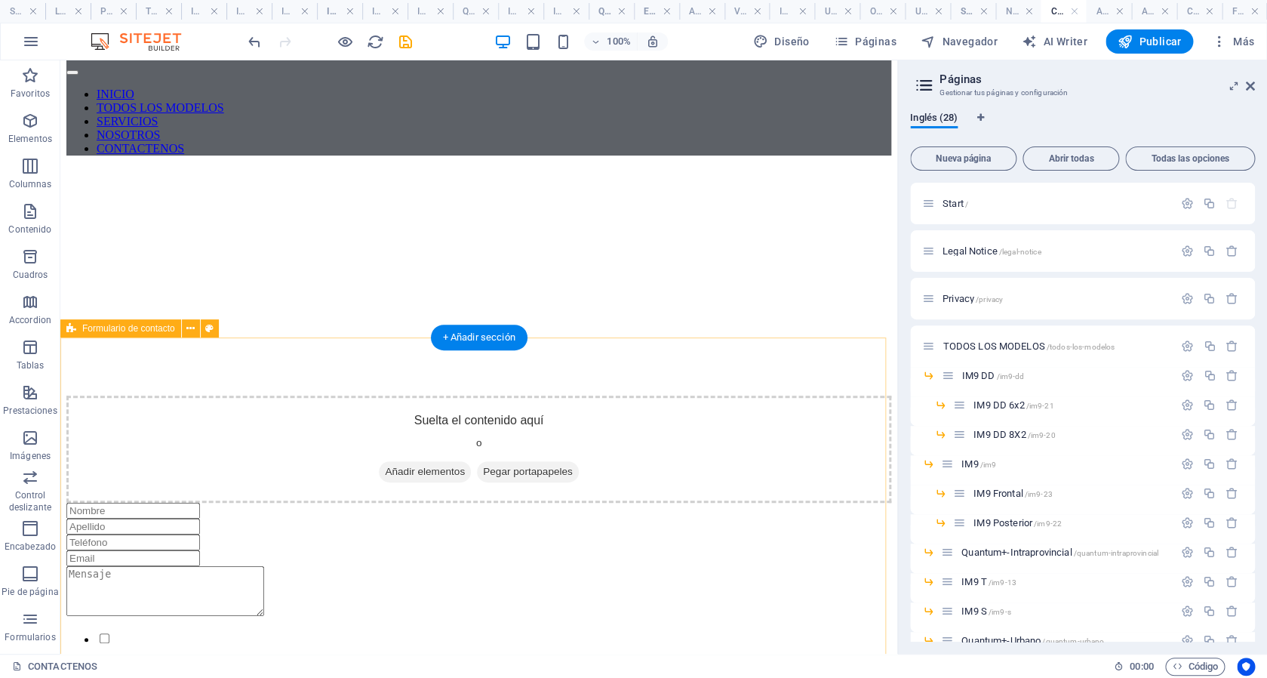
scroll to position [0, 0]
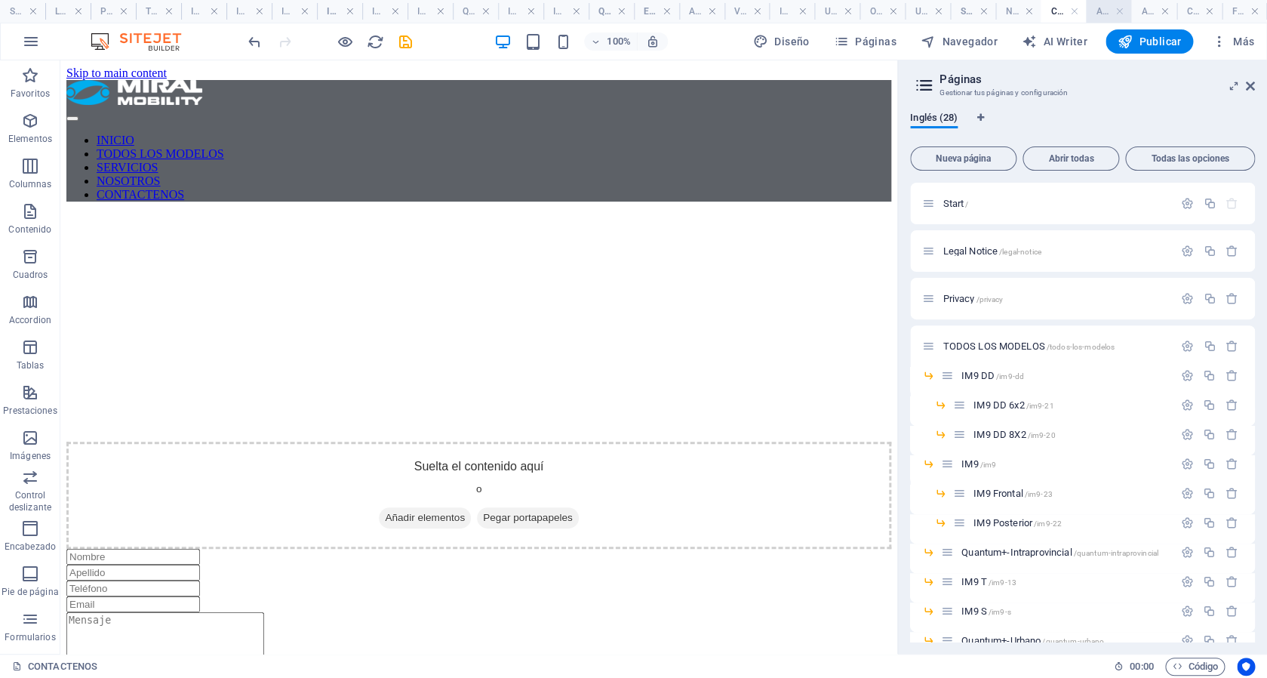
click at [1096, 8] on h4 "Actualidad movilidad electrica" at bounding box center [1108, 11] width 45 height 17
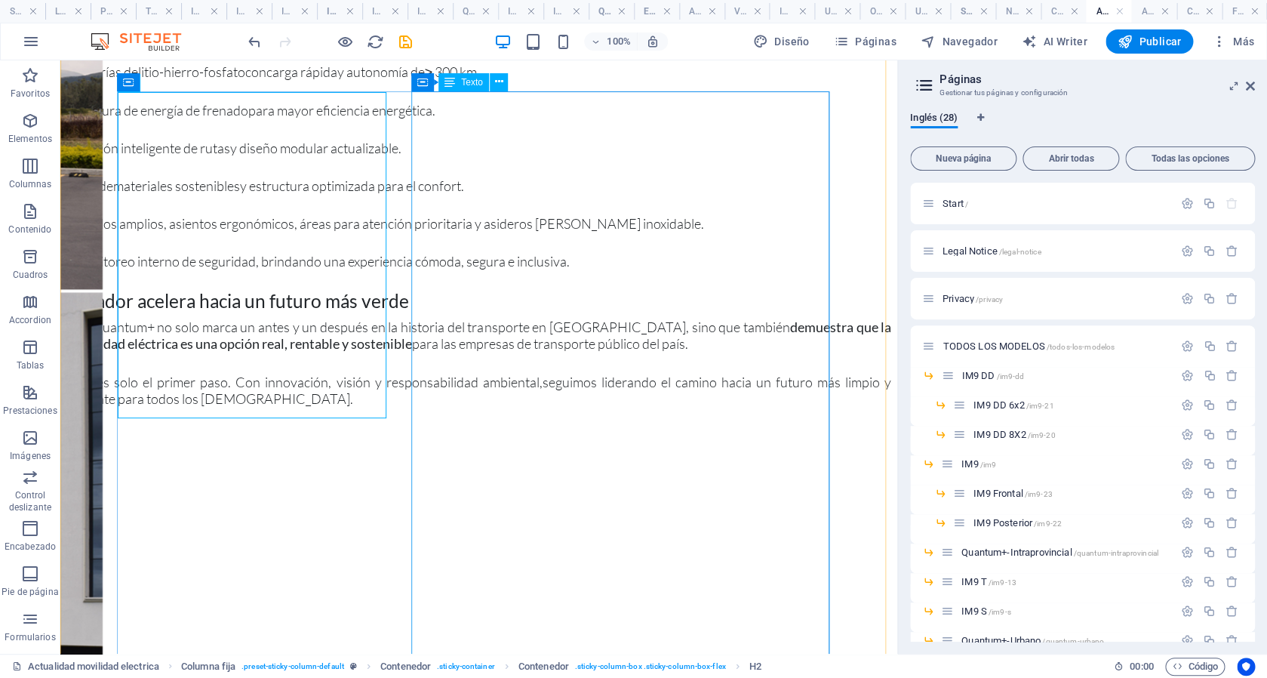
scroll to position [1324, 0]
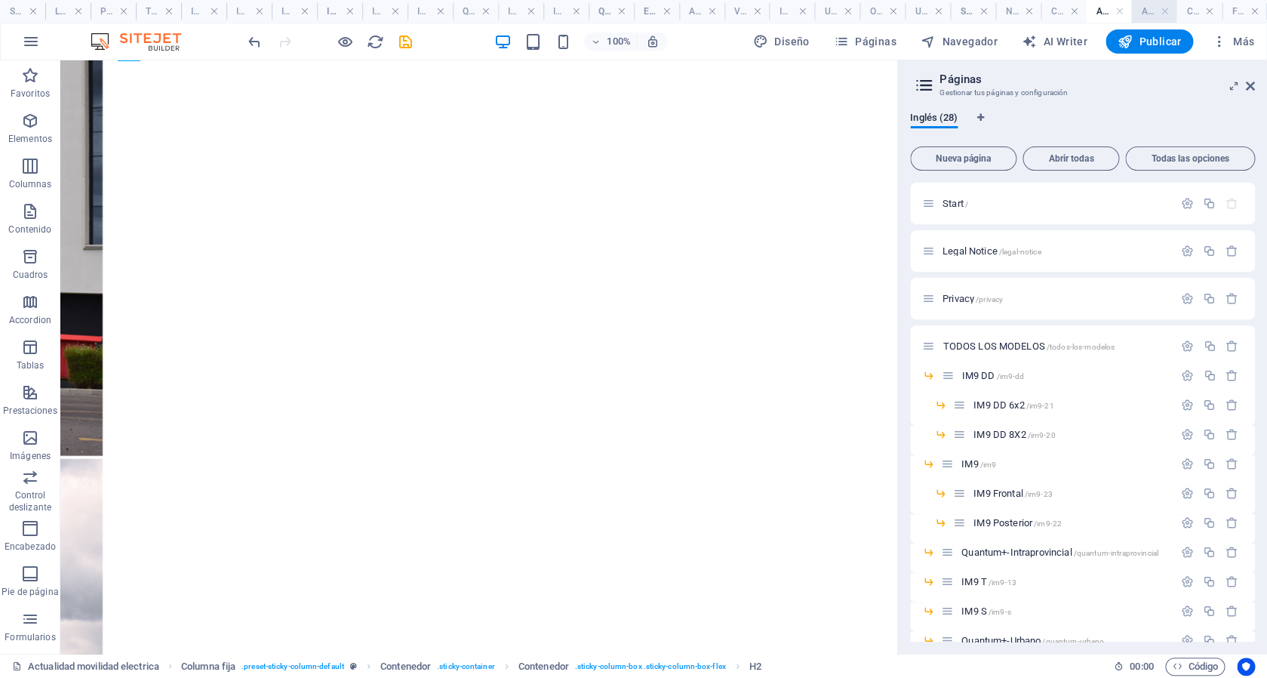
click at [1147, 20] on h4 "Actualidad Doble piso" at bounding box center [1153, 11] width 45 height 17
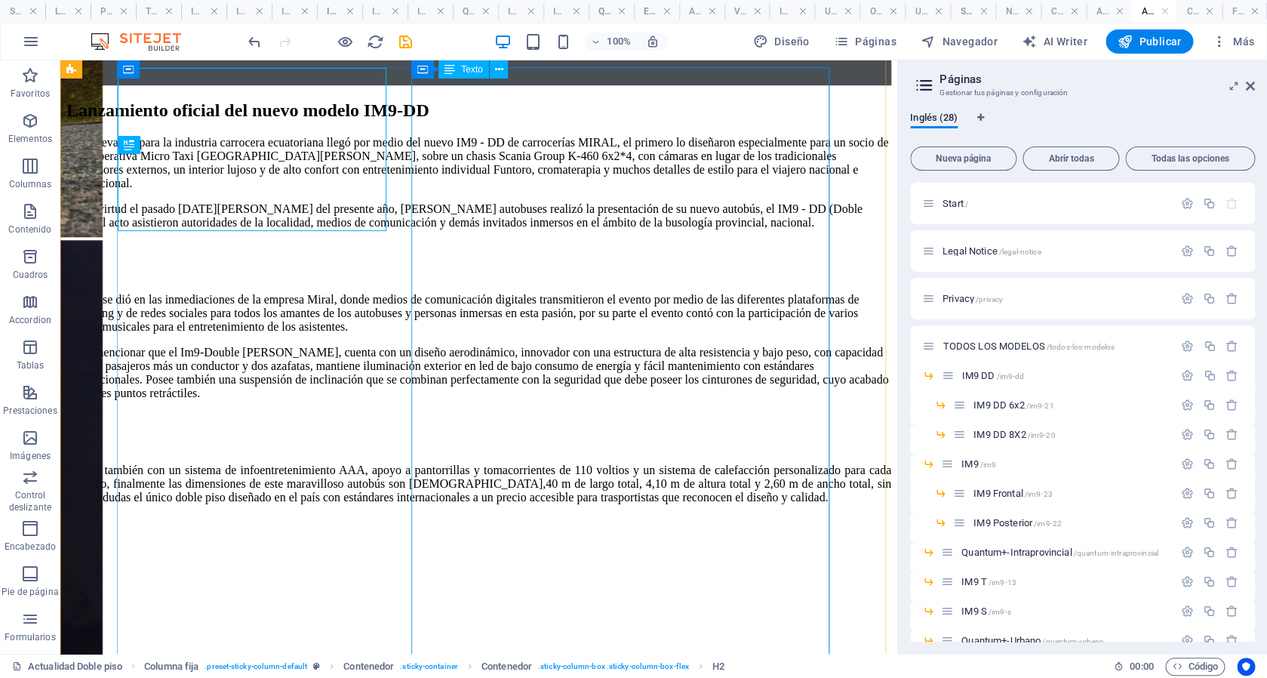
scroll to position [0, 0]
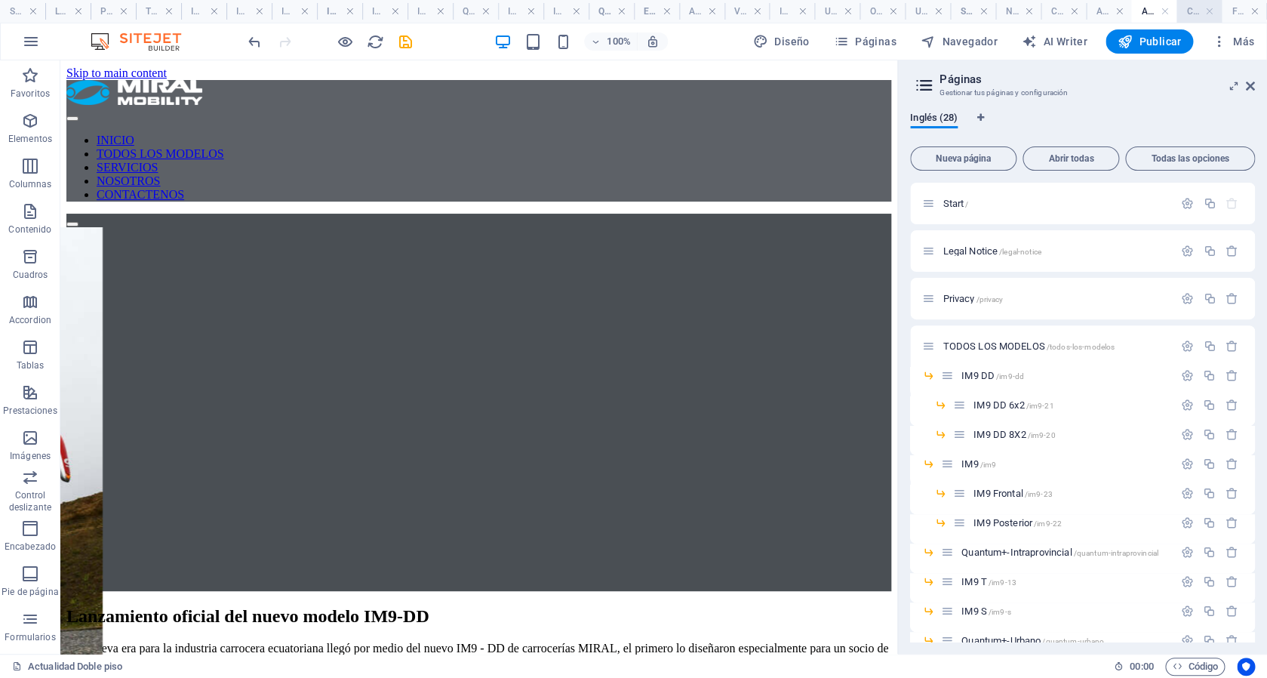
click at [1191, 14] on h4 "CANAL DE DENUNCIAS" at bounding box center [1198, 11] width 45 height 17
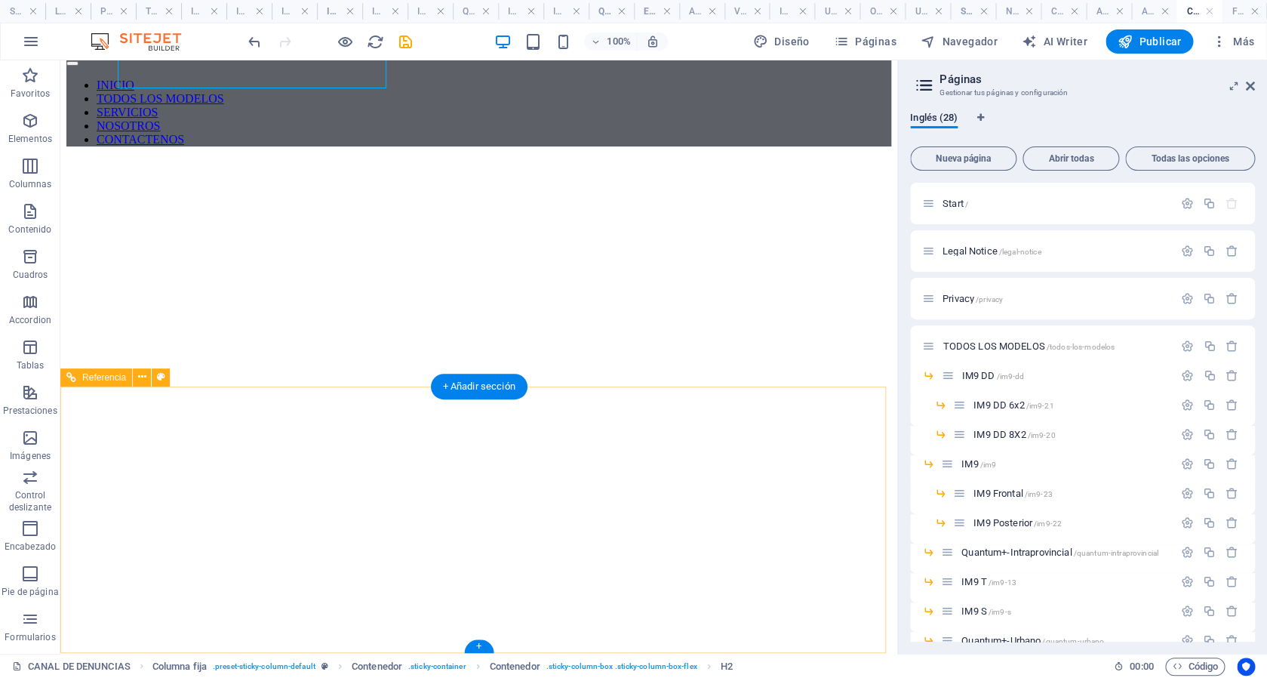
scroll to position [402, 0]
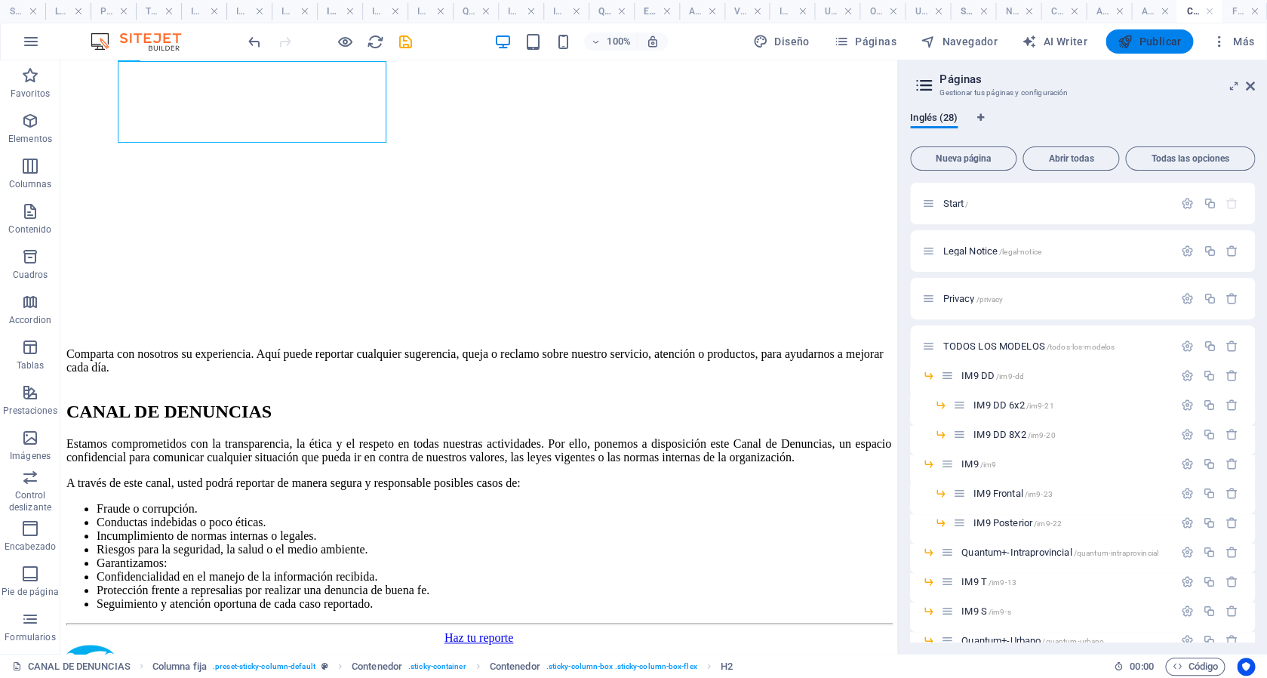
click at [1167, 37] on span "Publicar" at bounding box center [1149, 41] width 64 height 15
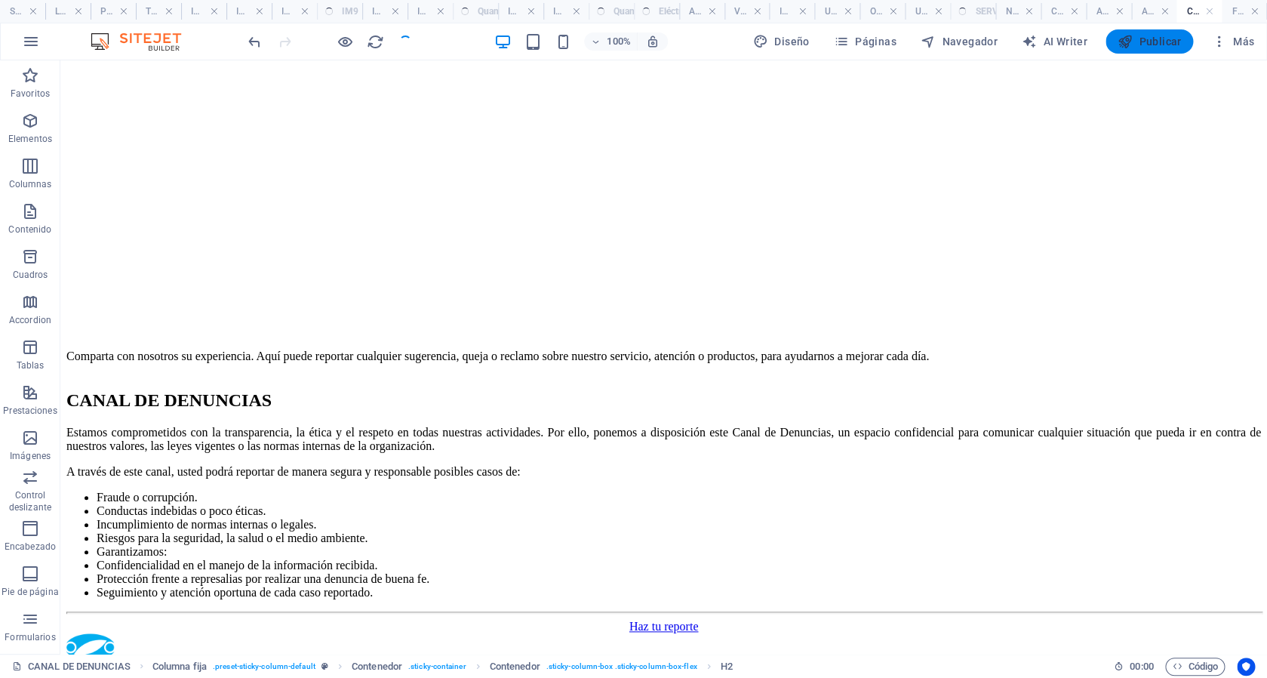
scroll to position [363, 0]
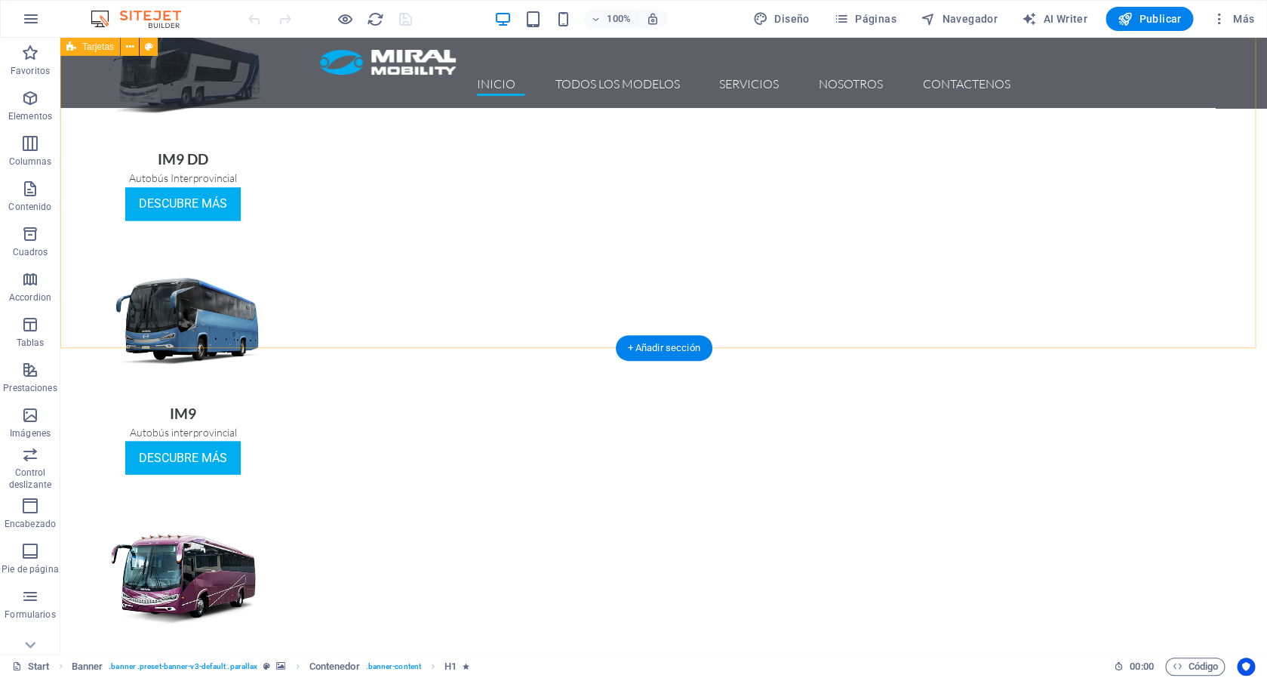
scroll to position [935, 0]
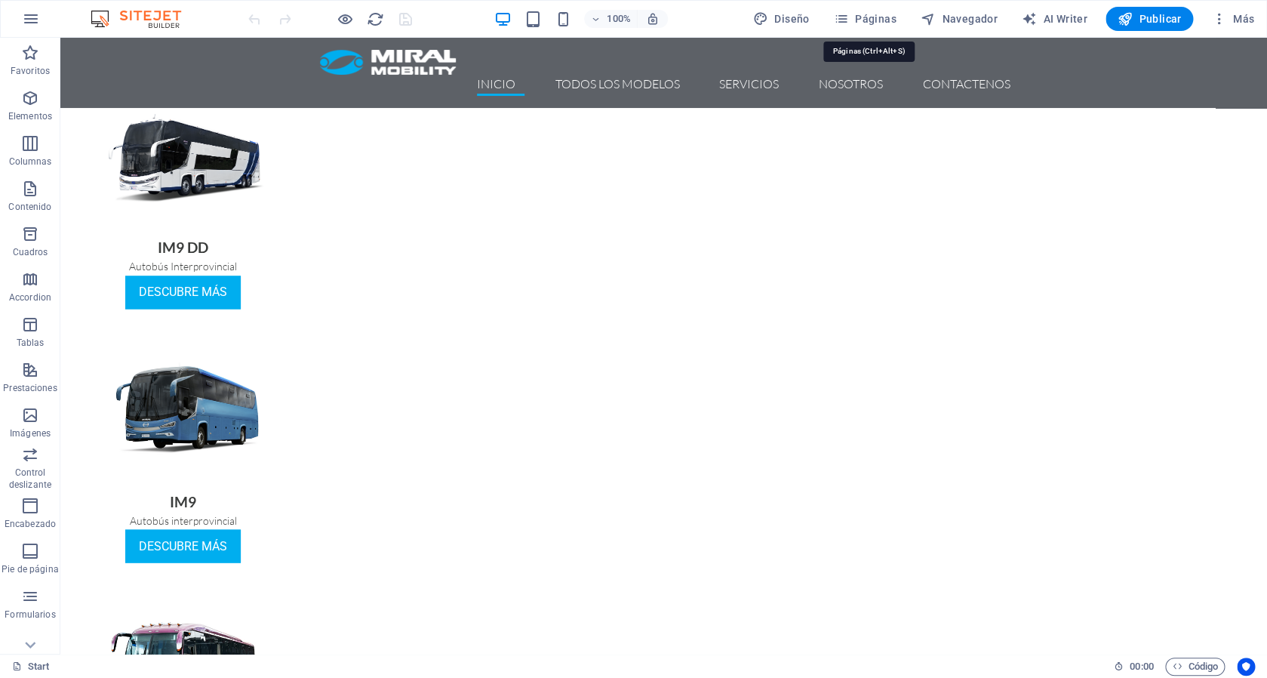
click at [894, 5] on div "100% Diseño Páginas Navegador AI Writer Publicar Más" at bounding box center [633, 19] width 1265 height 36
click at [881, 16] on span "Páginas" at bounding box center [865, 18] width 63 height 15
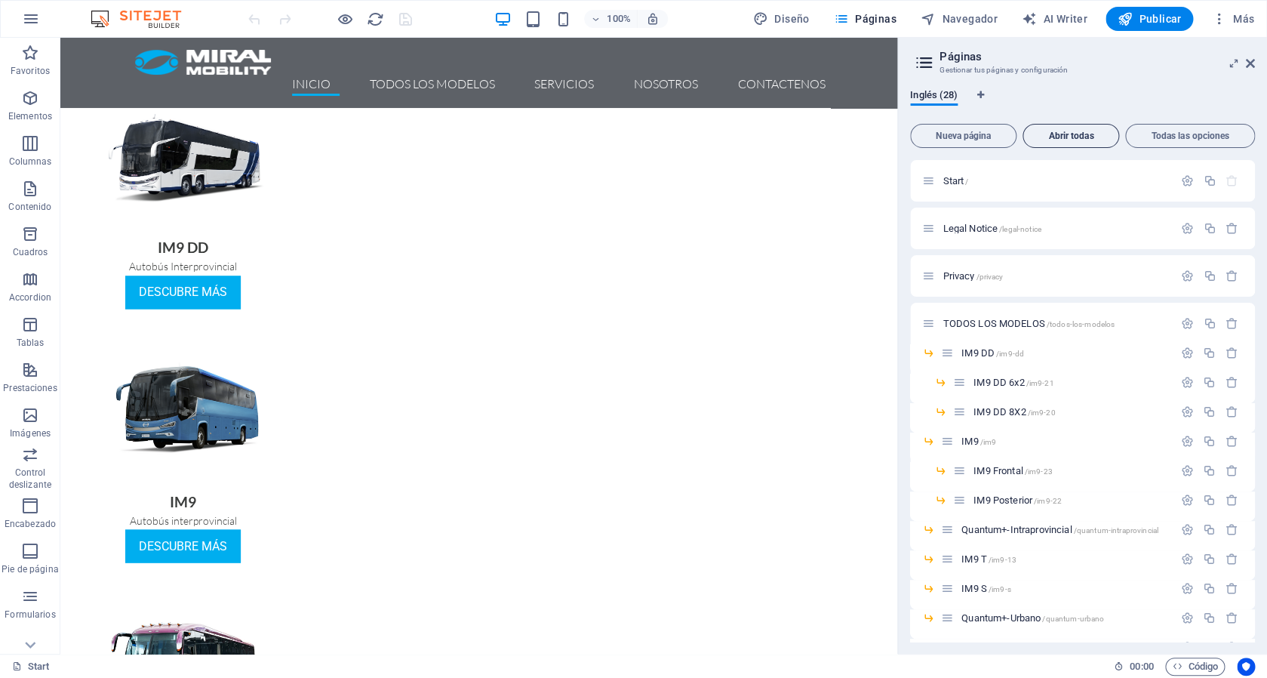
click at [1065, 139] on span "Abrir todas" at bounding box center [1070, 135] width 83 height 9
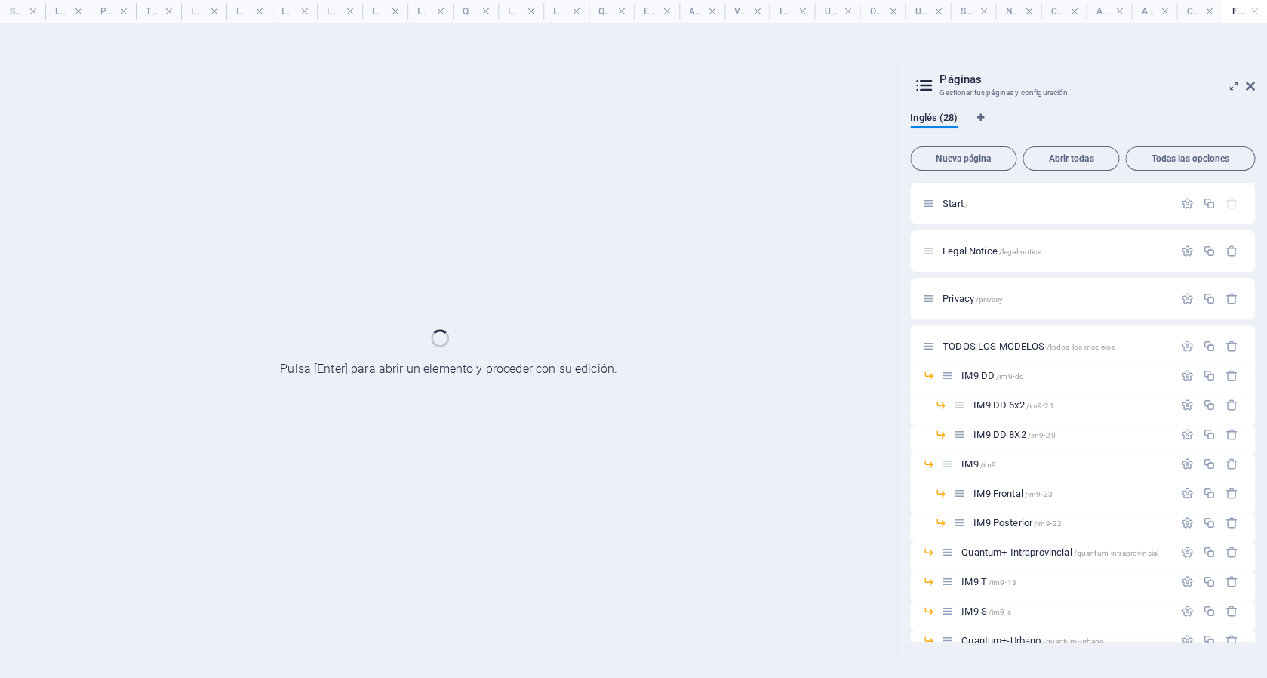
scroll to position [0, 0]
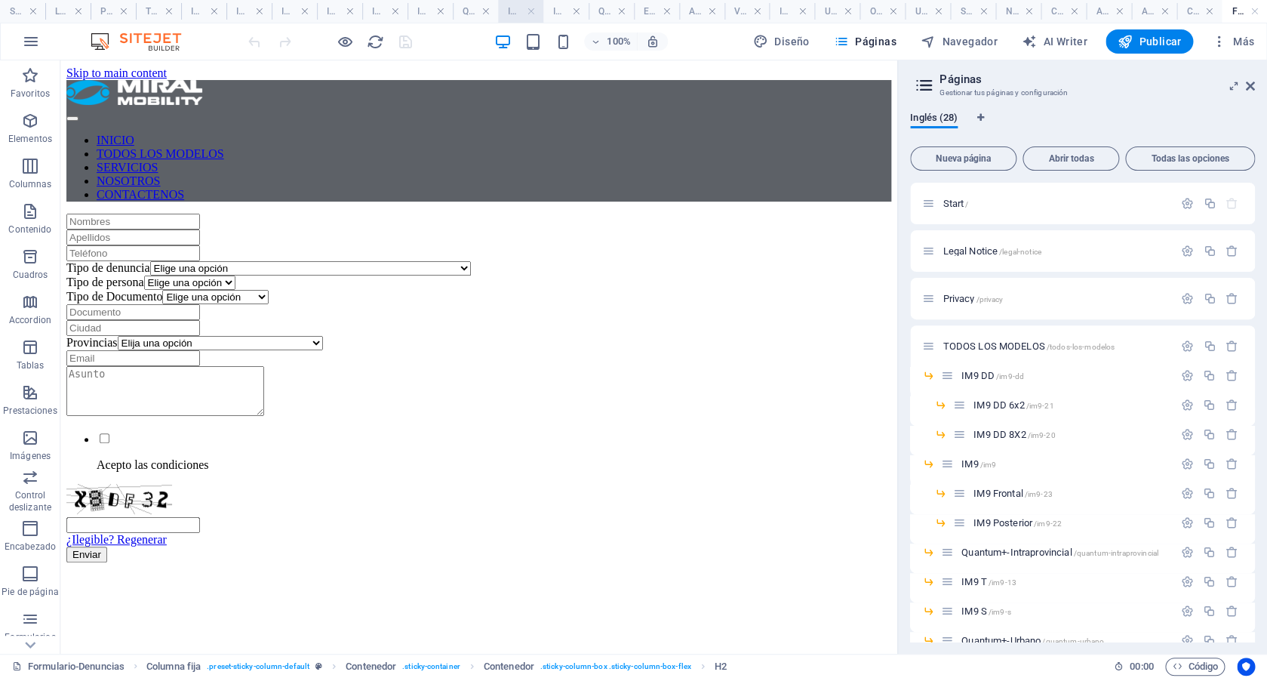
click at [521, 13] on h4 "IM9 T" at bounding box center [520, 11] width 45 height 17
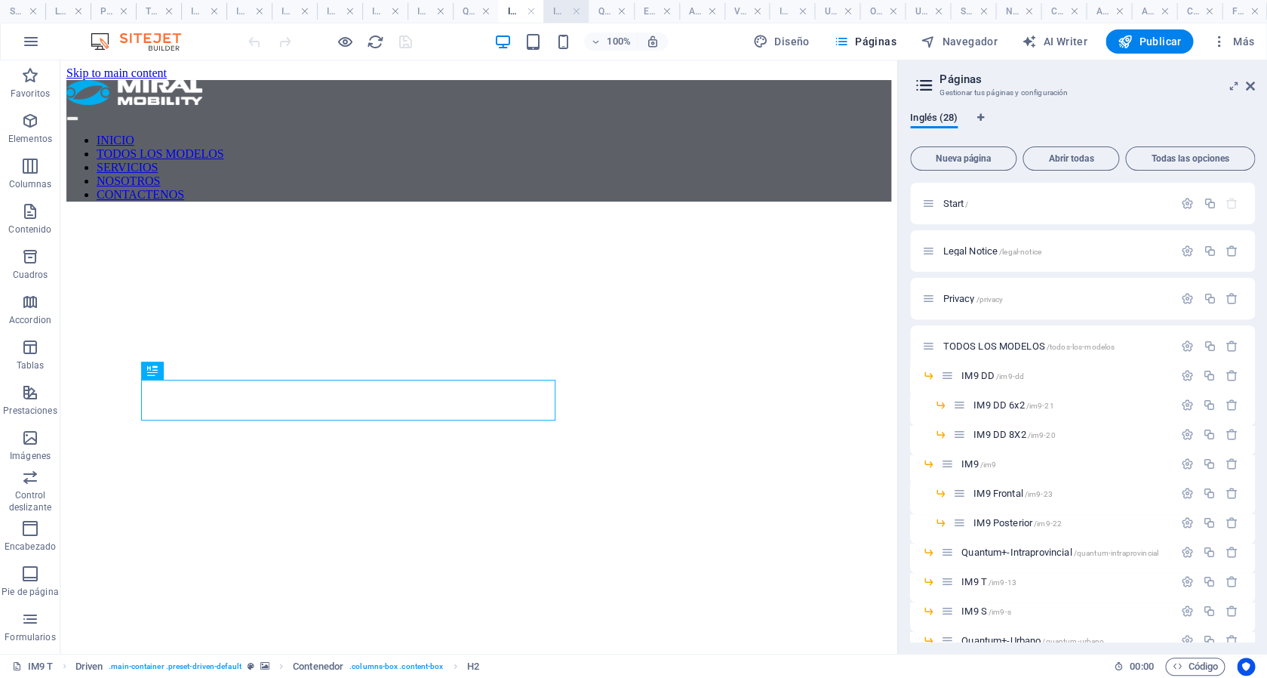
click at [568, 16] on h4 "IM9 S" at bounding box center [565, 11] width 45 height 17
click at [415, 11] on h4 "IM9 Posterior" at bounding box center [429, 11] width 45 height 17
click at [376, 17] on h4 "IM9 Frontal" at bounding box center [384, 11] width 45 height 17
click at [791, 12] on h4 "IM9 E" at bounding box center [791, 11] width 45 height 17
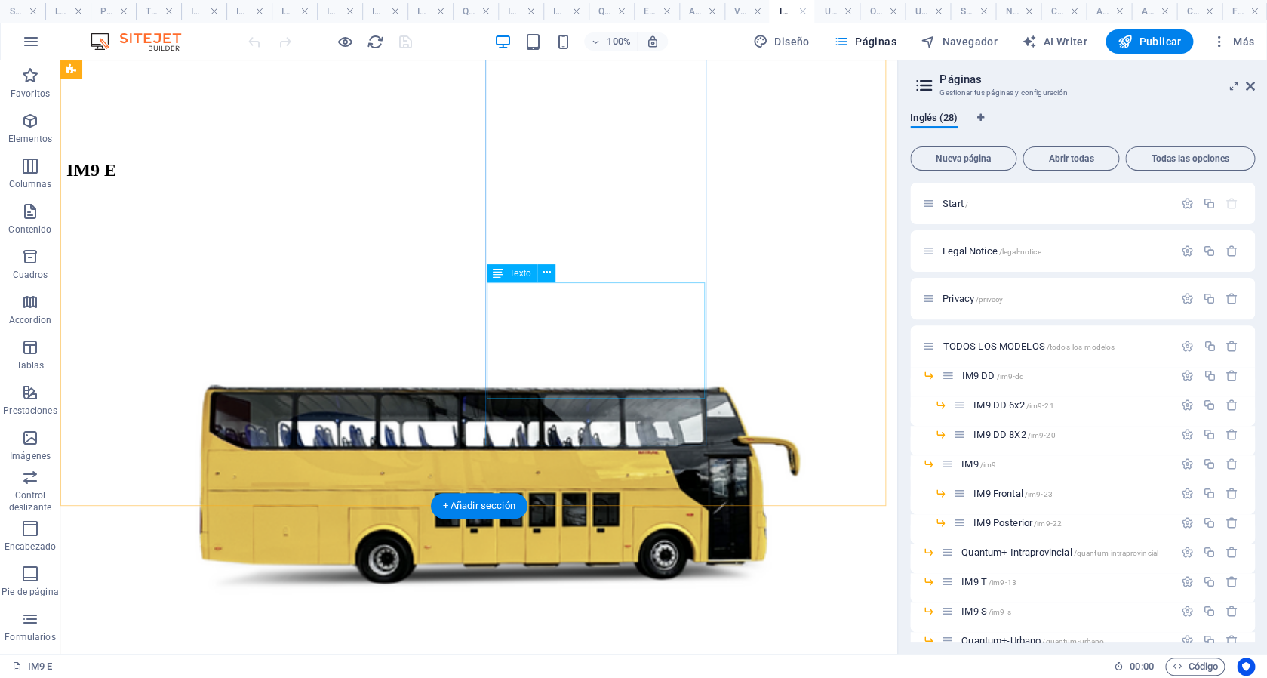
scroll to position [663, 0]
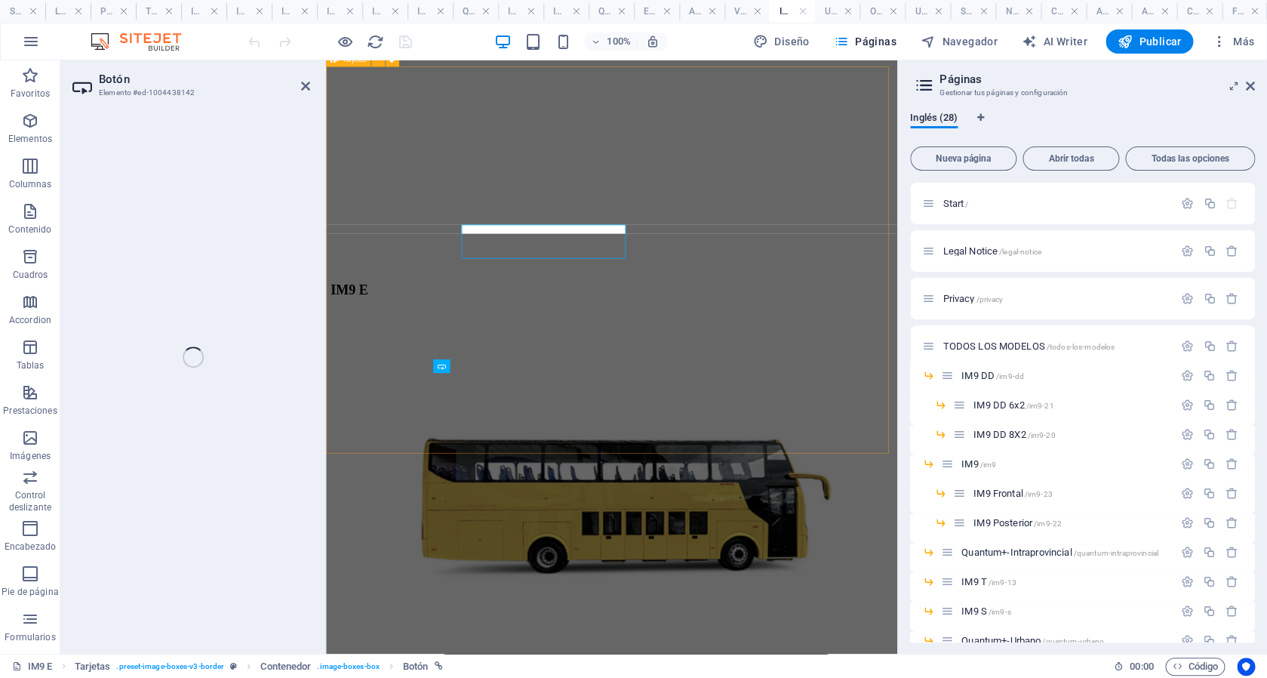
scroll to position [782, 0]
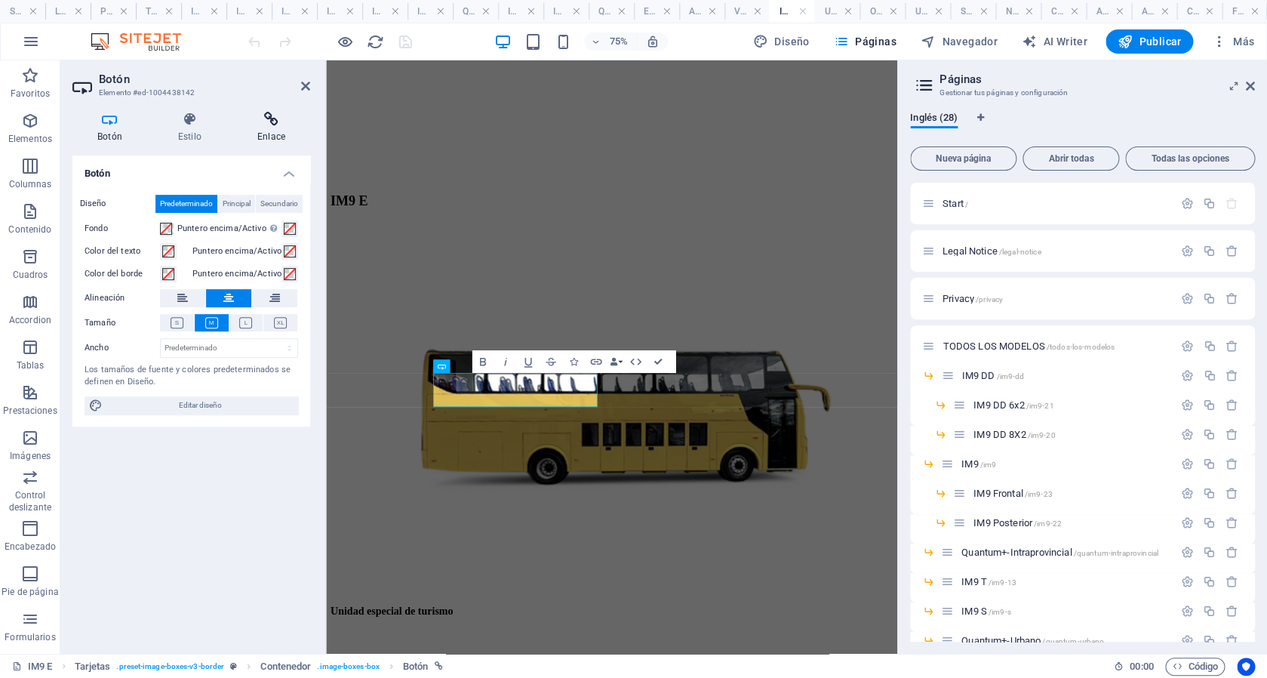
click at [269, 132] on h4 "Enlace" at bounding box center [271, 128] width 78 height 32
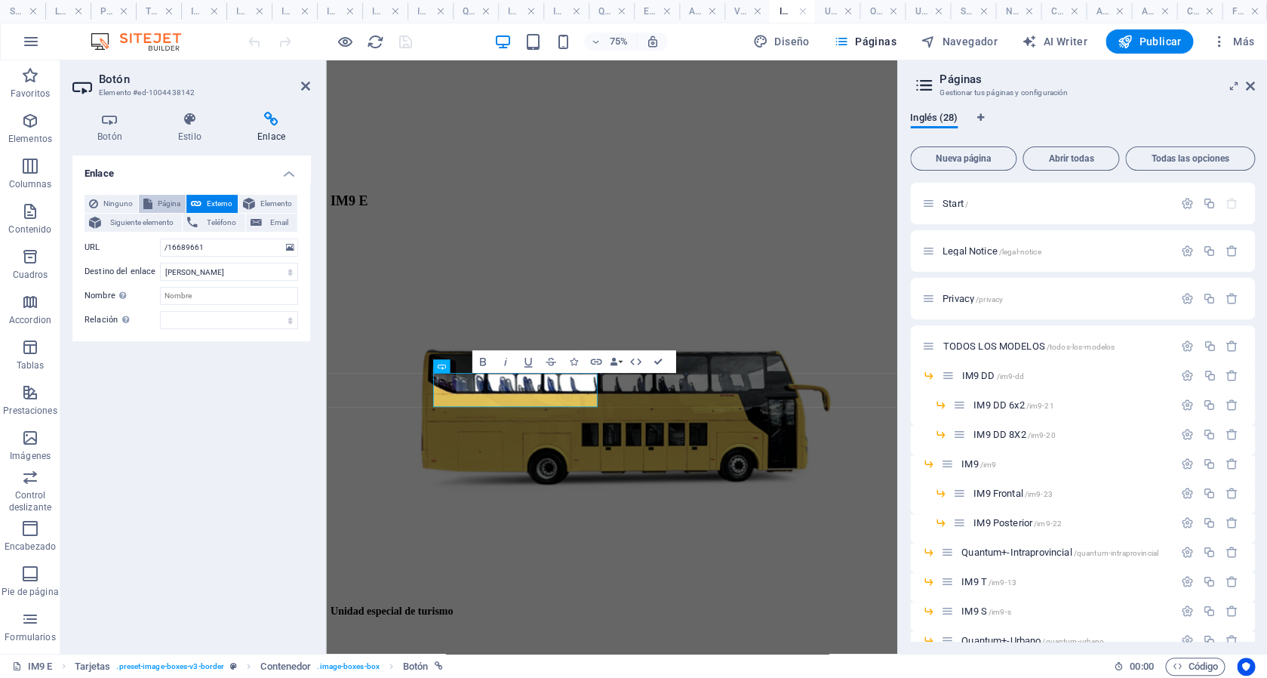
click at [161, 198] on span "Página" at bounding box center [169, 204] width 24 height 18
click at [160, 238] on select "Start Legal Notice Privacy TODOS LOS MODELOS -- IM9 DD ---- IM9 DD 6x2 ---- IM9…" at bounding box center [229, 247] width 138 height 18
select select "18"
click option "---- Unidad especial de turismo" at bounding box center [0, 0] width 0 height 0
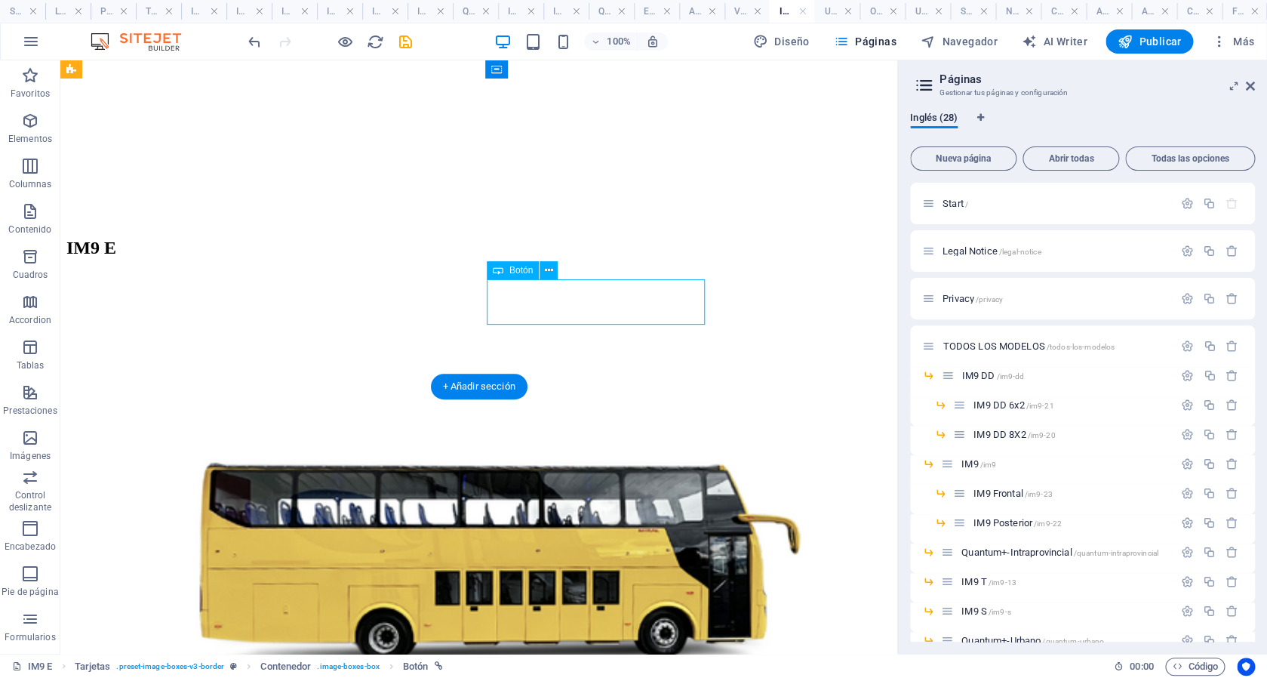
select select
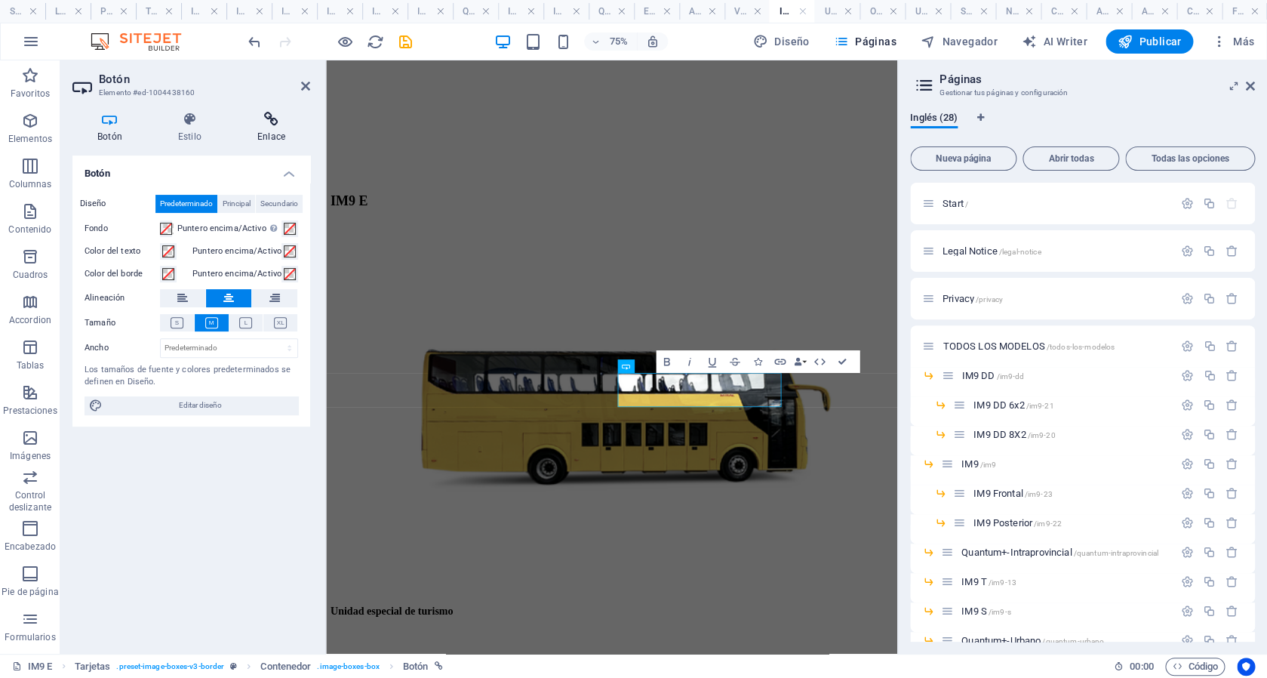
click at [272, 121] on icon at bounding box center [271, 119] width 78 height 15
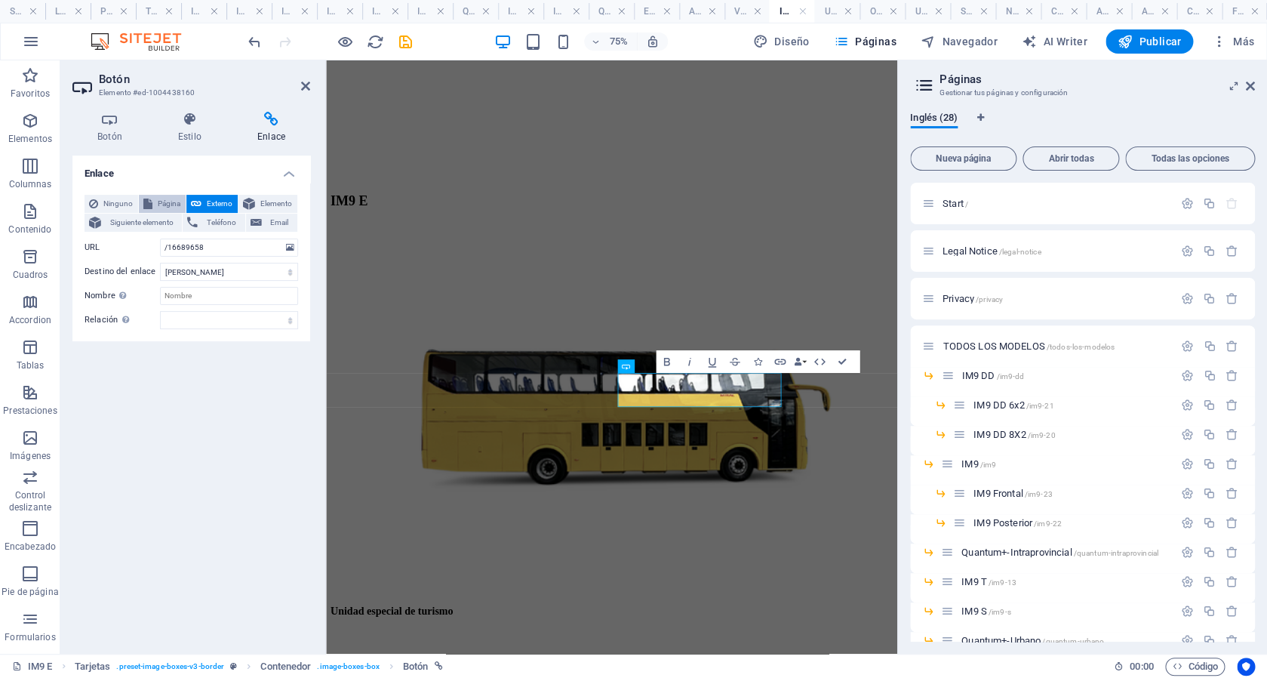
click at [151, 198] on icon at bounding box center [147, 204] width 9 height 18
click at [160, 238] on select "Start Legal Notice Privacy TODOS LOS MODELOS -- IM9 DD ---- IM9 DD 6x2 ---- IM9…" at bounding box center [229, 247] width 138 height 18
select select "19"
click option "---- Oficina móvil" at bounding box center [0, 0] width 0 height 0
click at [401, 45] on icon "save" at bounding box center [405, 41] width 17 height 17
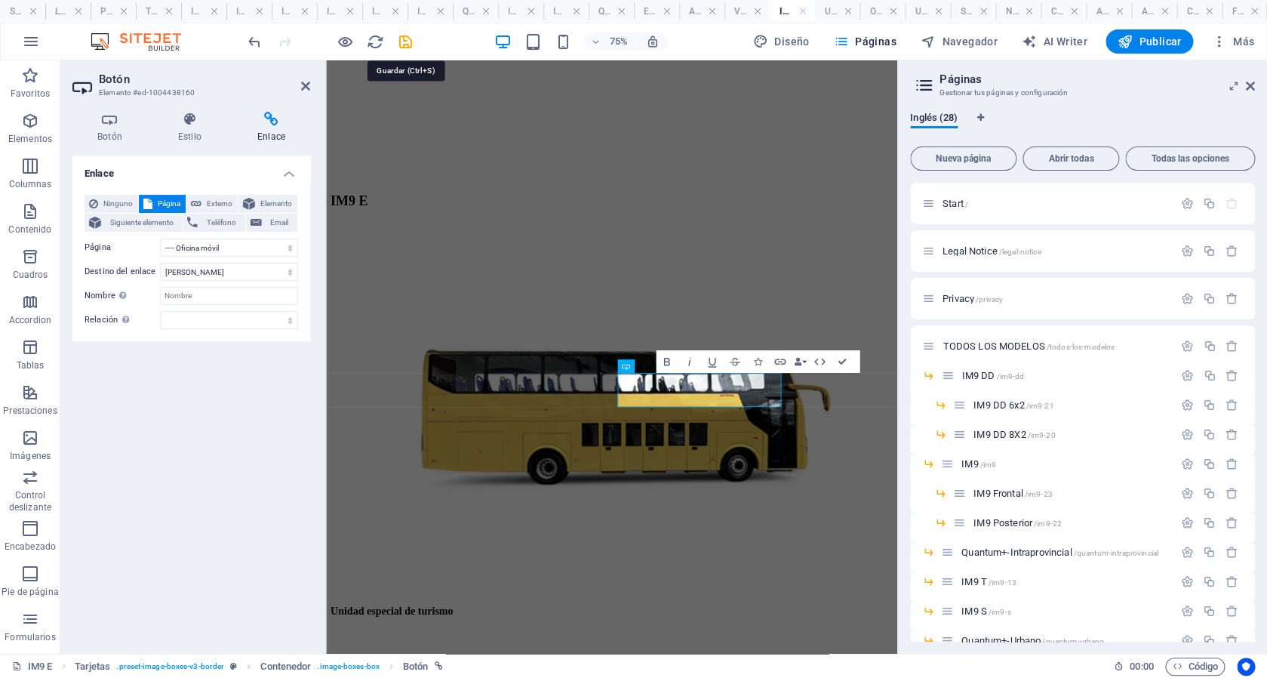
click at [401, 45] on div at bounding box center [329, 41] width 169 height 24
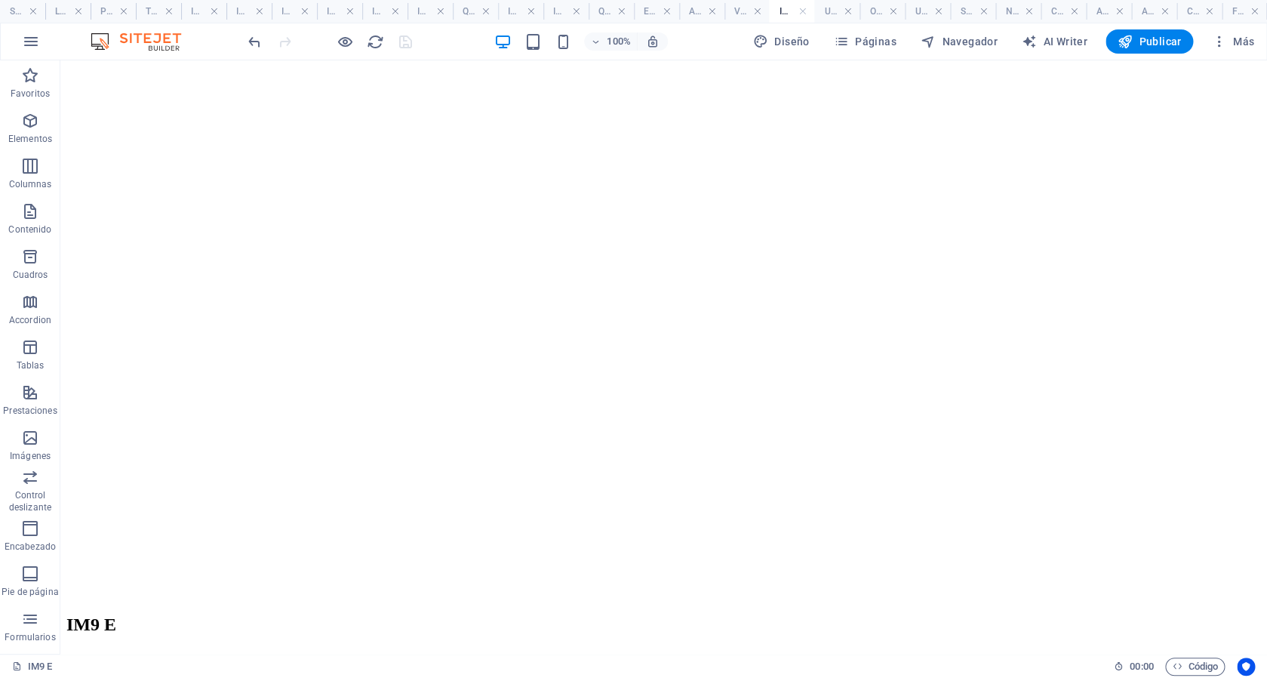
scroll to position [201, 0]
click at [1139, 46] on span "Publicar" at bounding box center [1149, 41] width 64 height 15
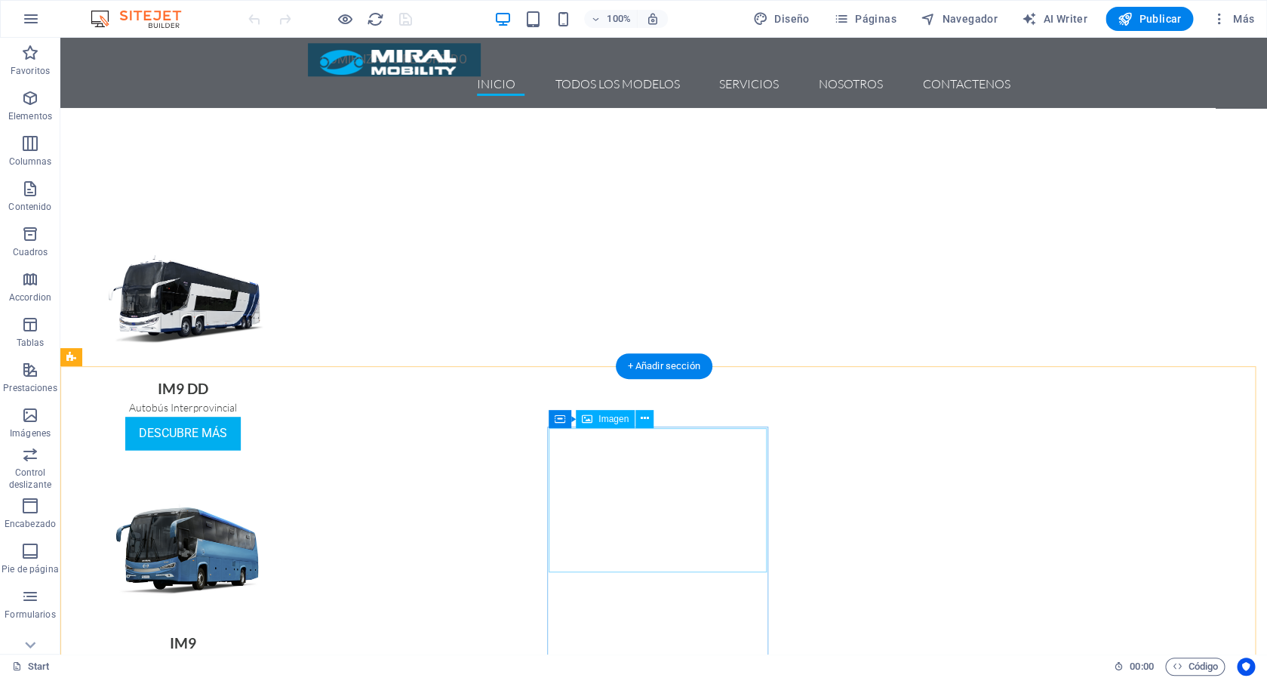
scroll to position [722, 0]
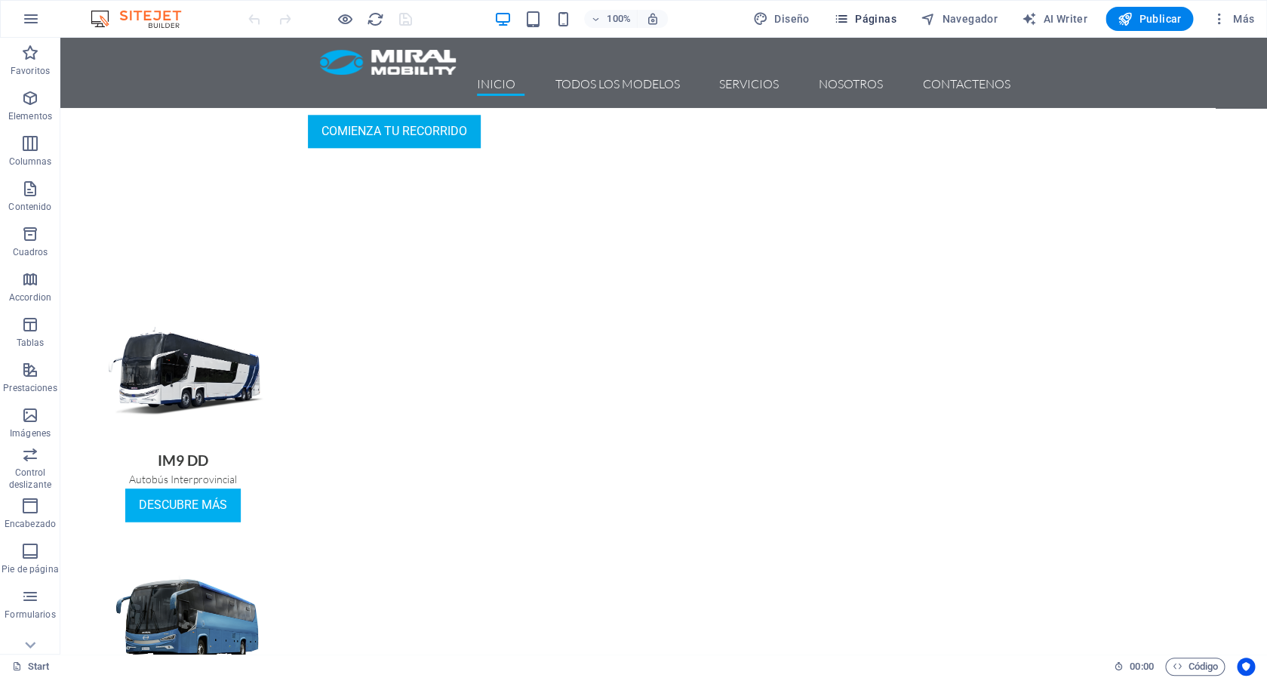
click at [849, 23] on icon "button" at bounding box center [841, 18] width 15 height 15
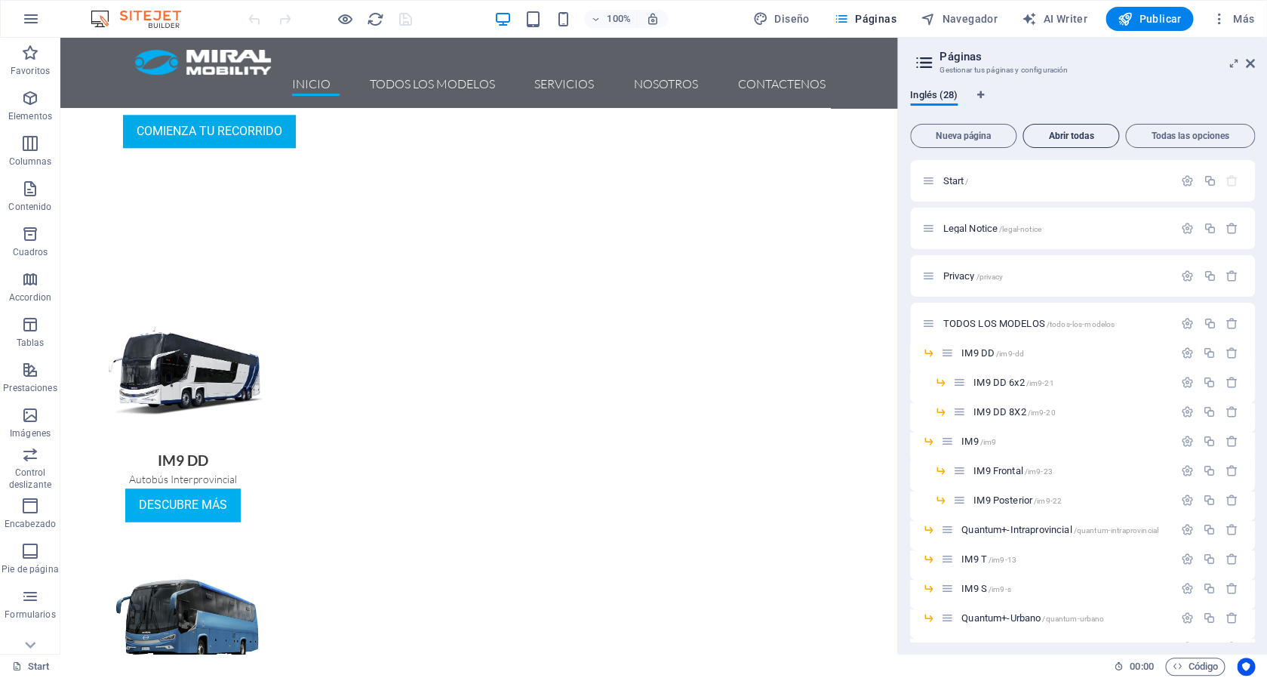
click at [1053, 140] on span "Abrir todas" at bounding box center [1070, 135] width 83 height 9
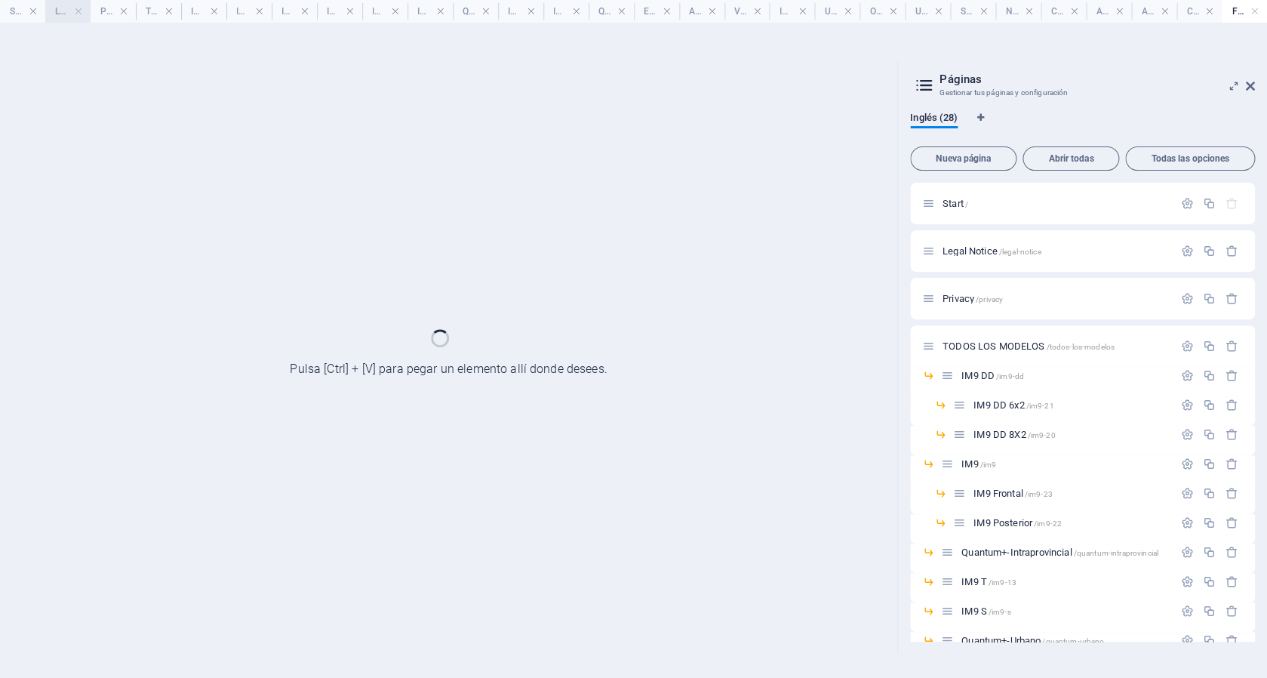
click at [58, 10] on h4 "Legal Notice" at bounding box center [67, 11] width 45 height 17
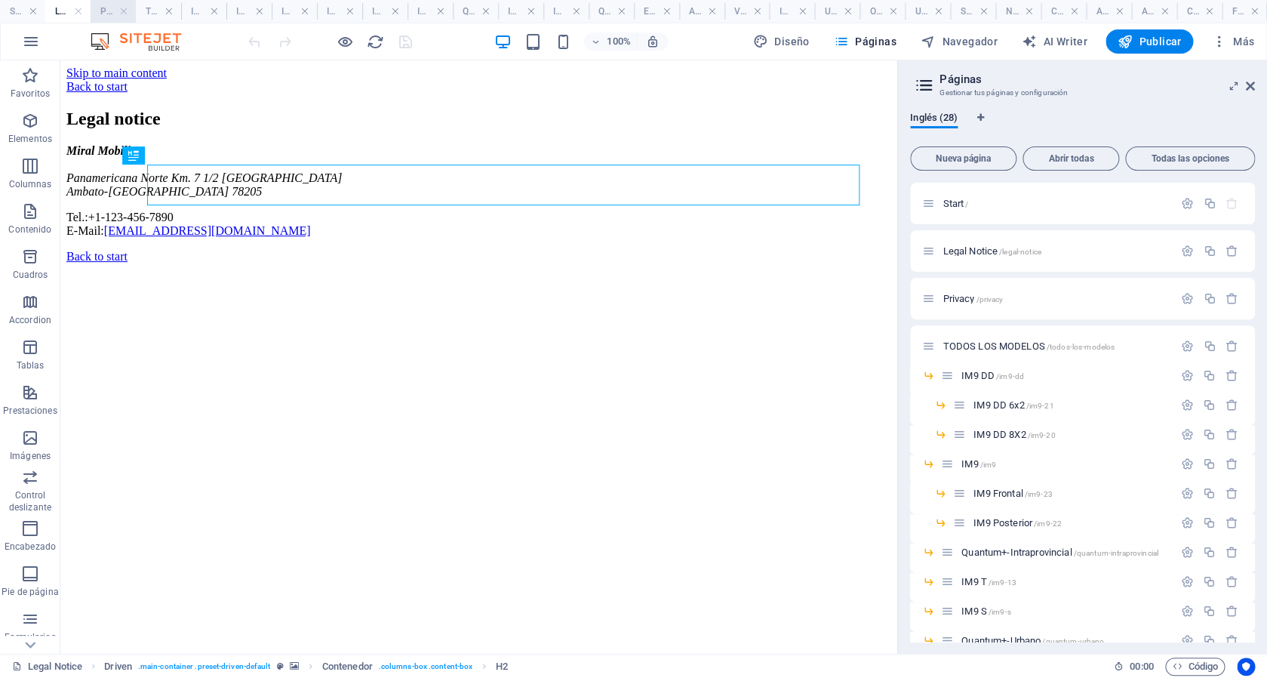
scroll to position [0, 0]
click at [111, 11] on h4 "Privacy" at bounding box center [113, 11] width 45 height 17
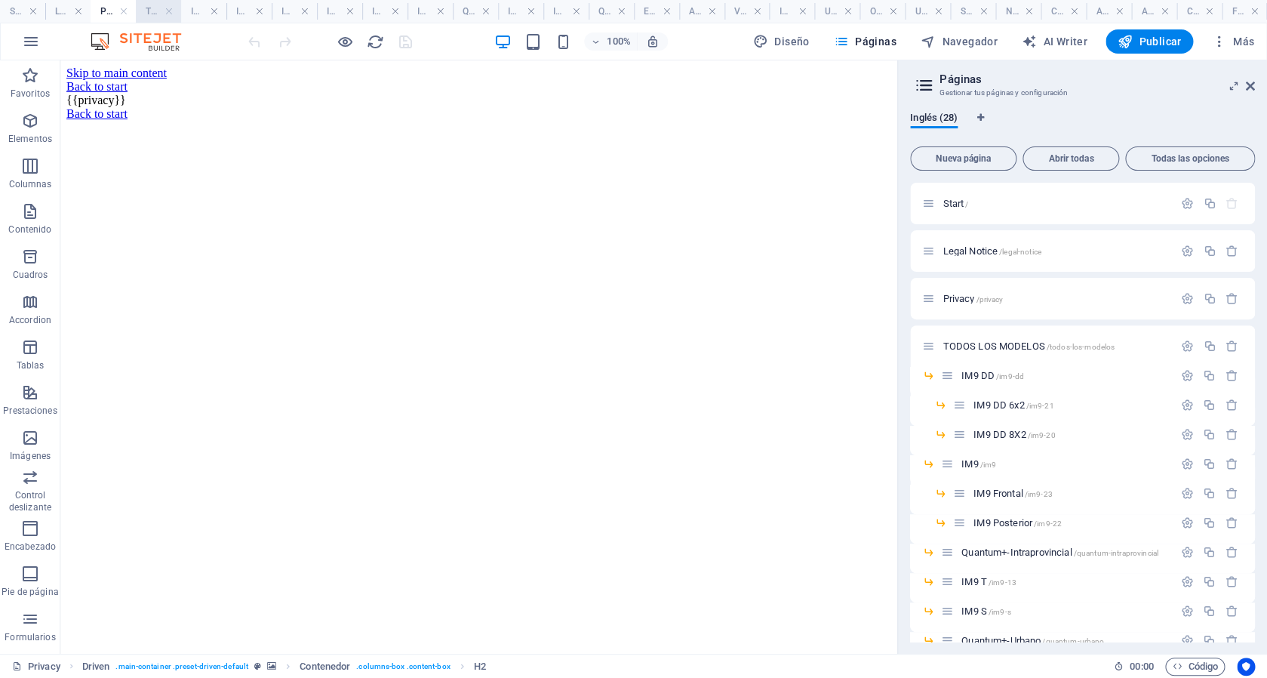
click at [152, 16] on h4 "TODOS LOS MODELOS" at bounding box center [158, 11] width 45 height 17
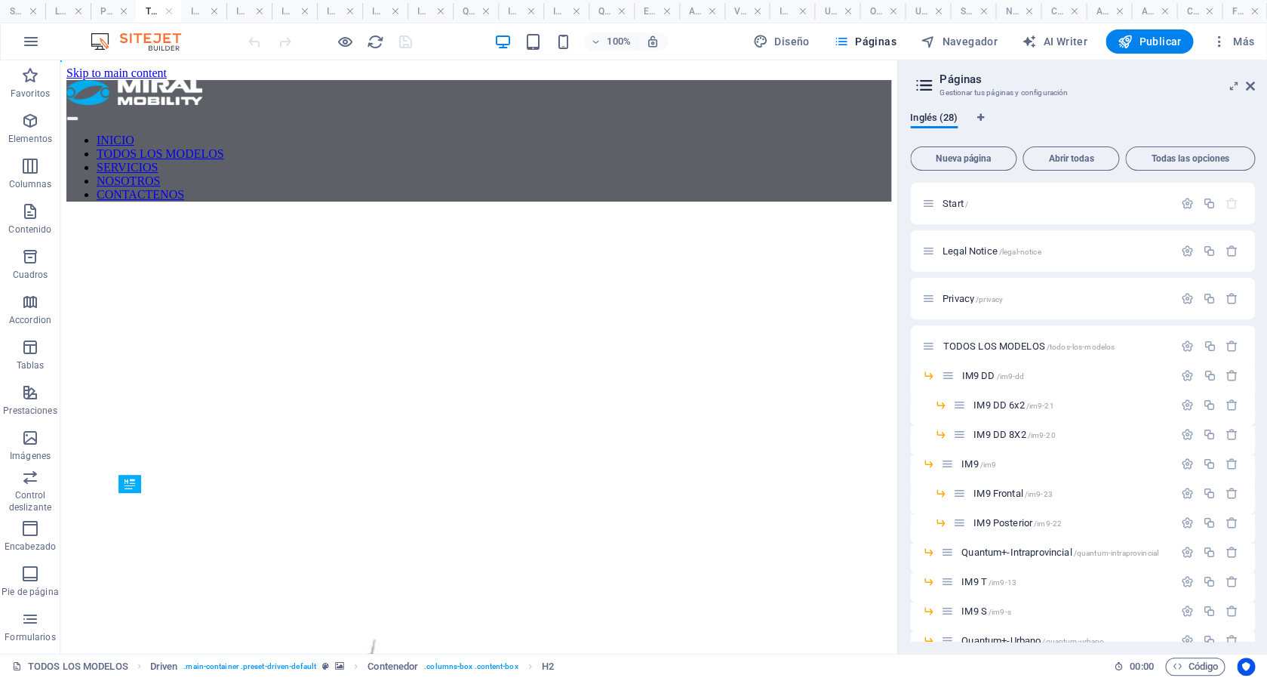
scroll to position [239, 0]
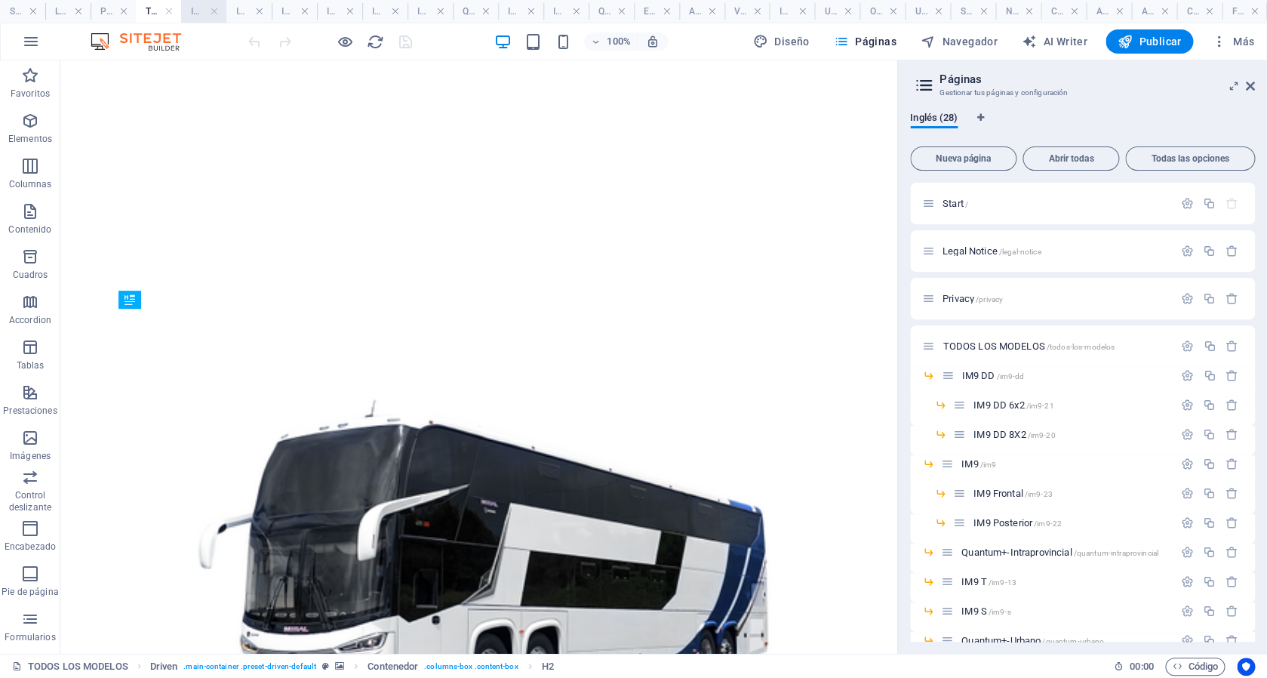
click at [196, 13] on h4 "IM9 DD" at bounding box center [203, 11] width 45 height 17
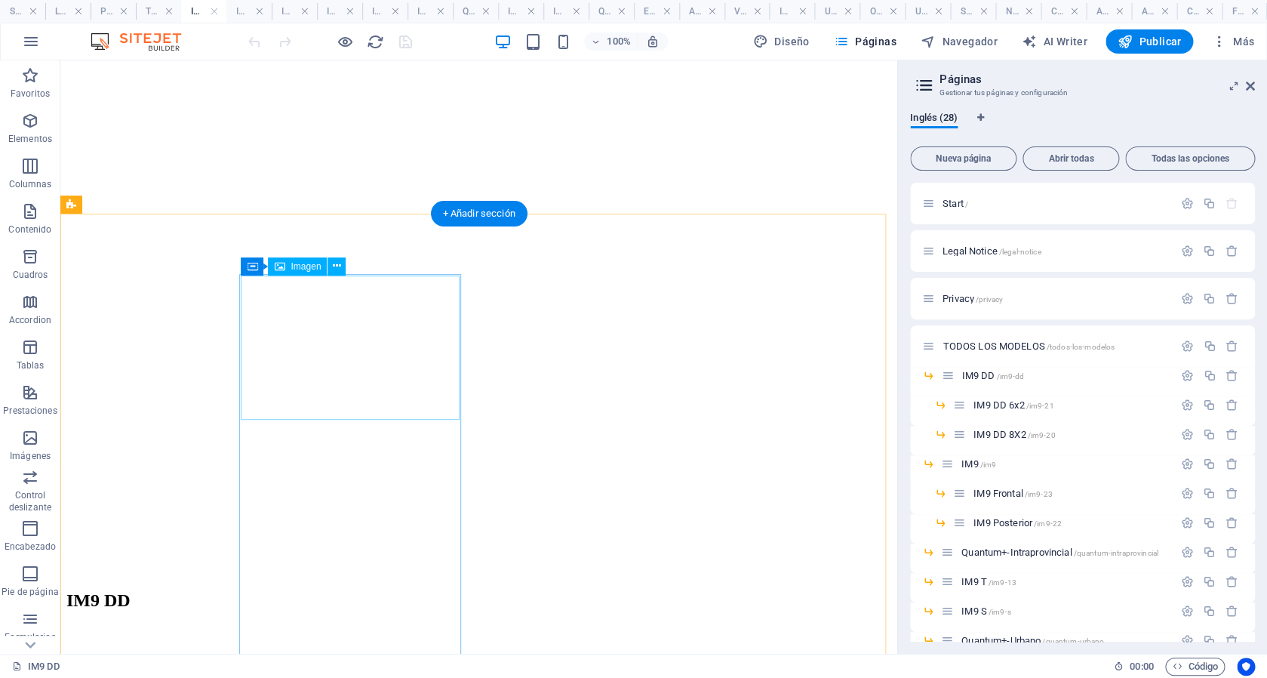
scroll to position [782, 0]
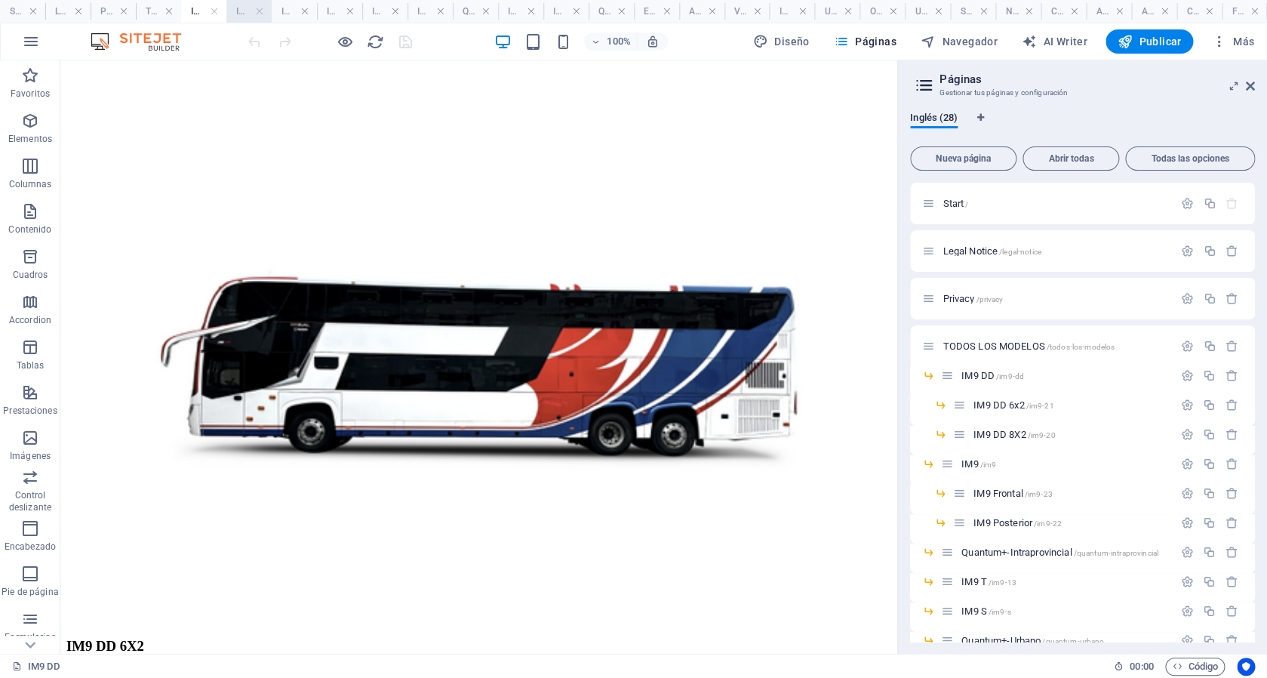
click at [242, 14] on h4 "IM9 DD 6x2" at bounding box center [248, 11] width 45 height 17
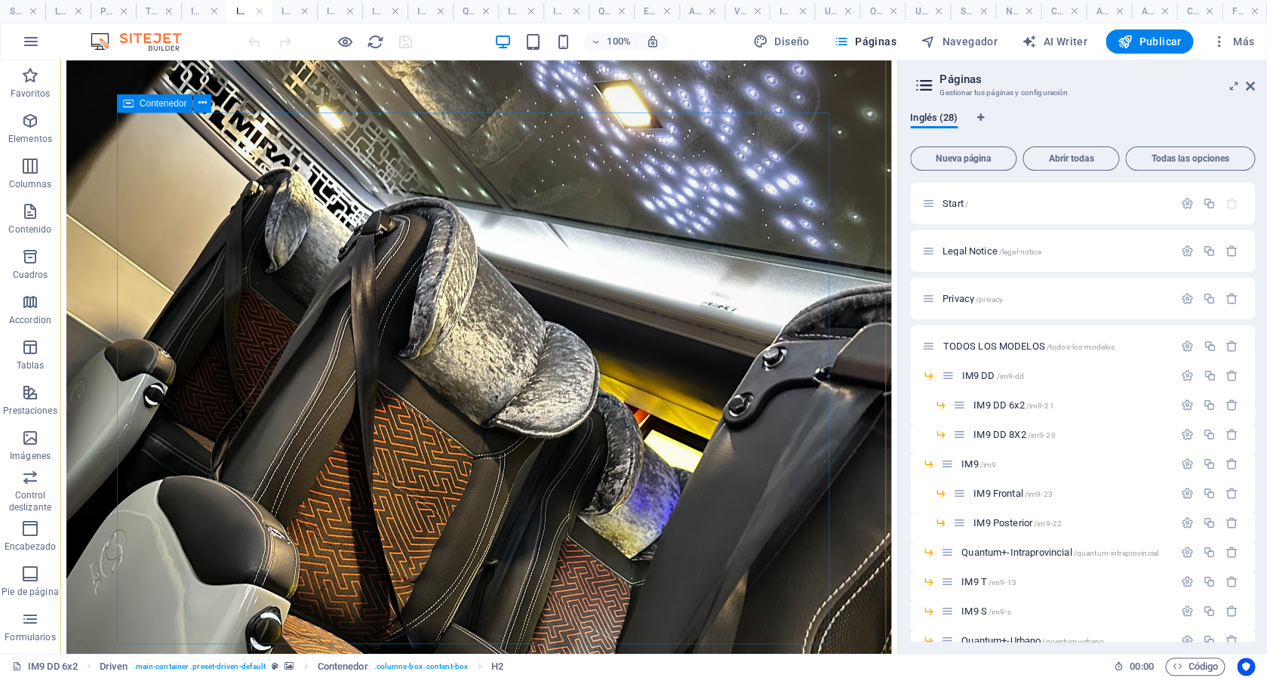
scroll to position [1947, 0]
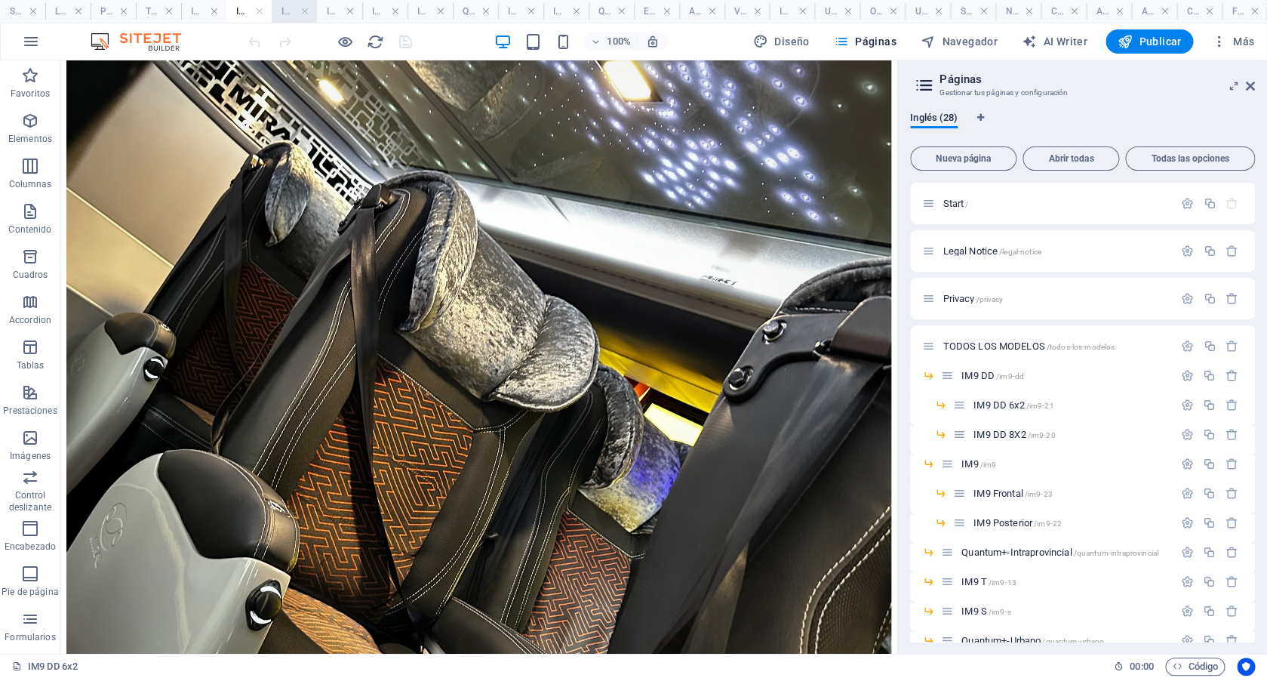
click at [286, 16] on h4 "IM9 DD 8X2" at bounding box center [294, 11] width 45 height 17
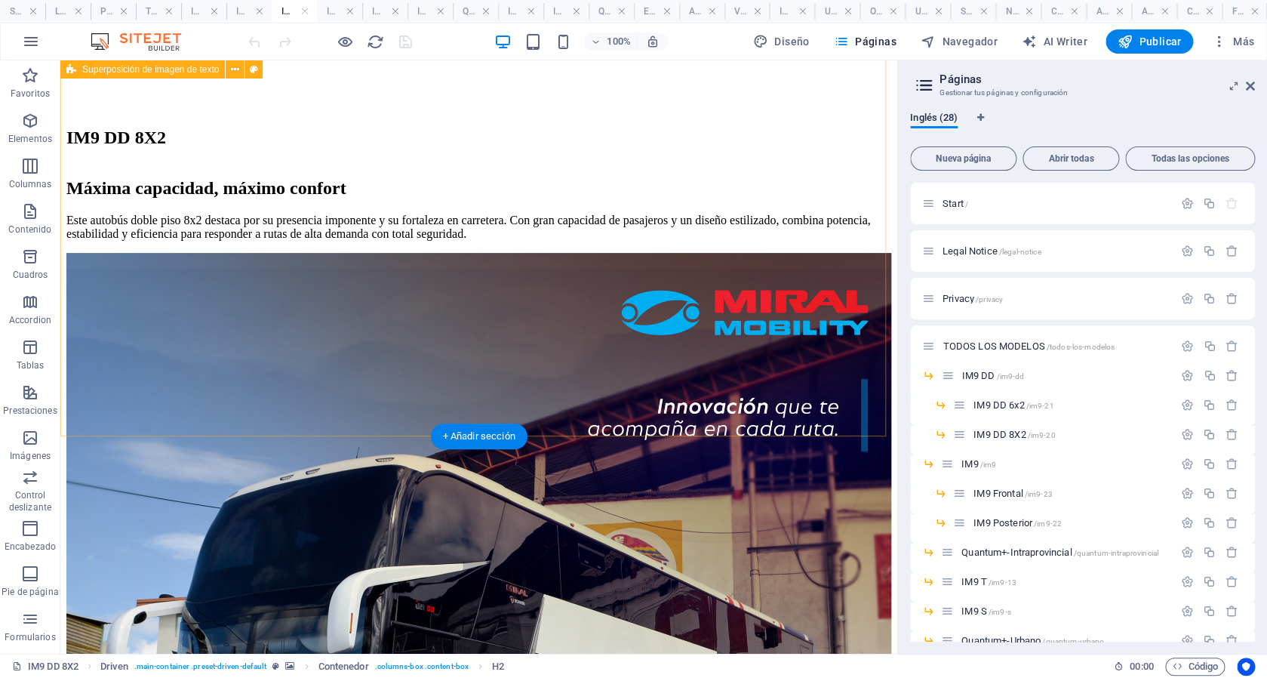
scroll to position [851, 0]
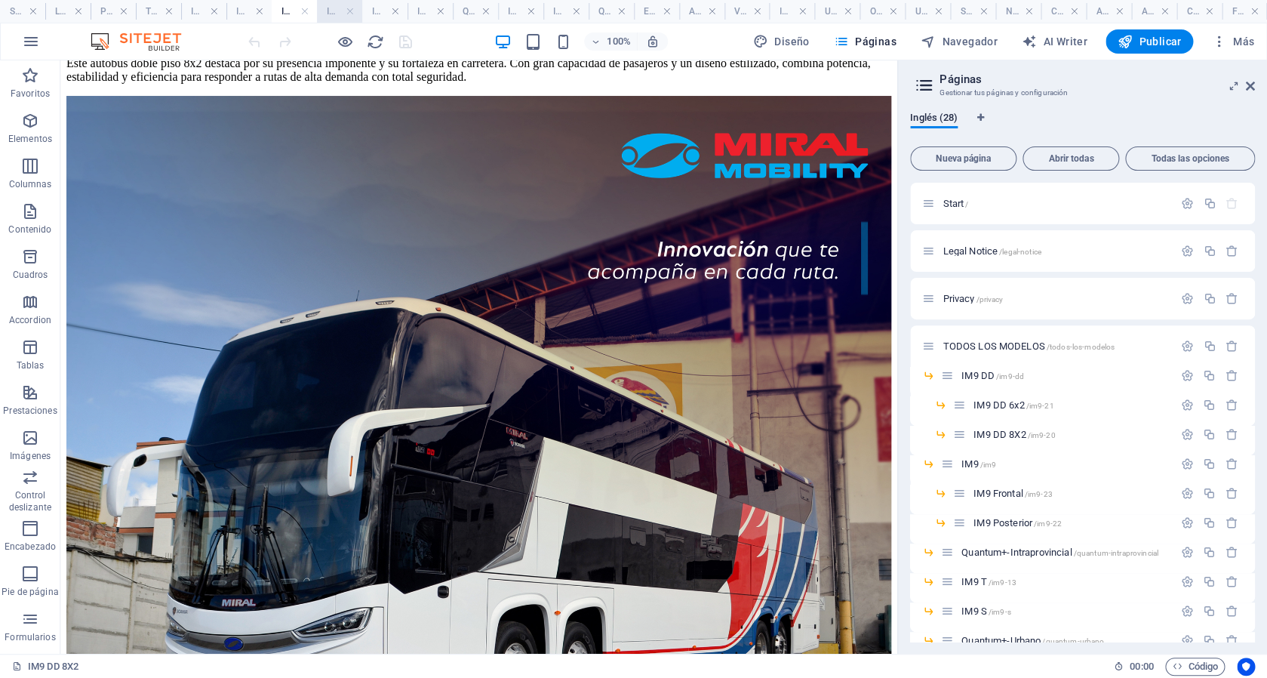
click at [334, 12] on h4 "IM9" at bounding box center [339, 11] width 45 height 17
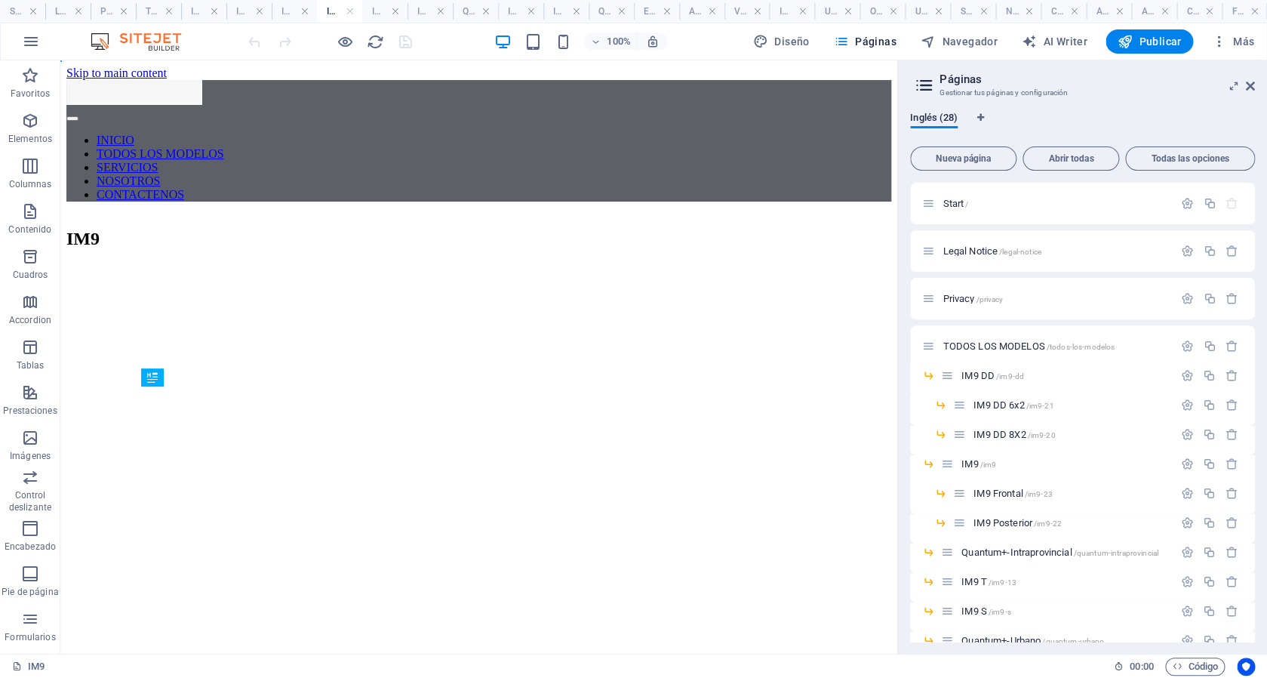
scroll to position [0, 0]
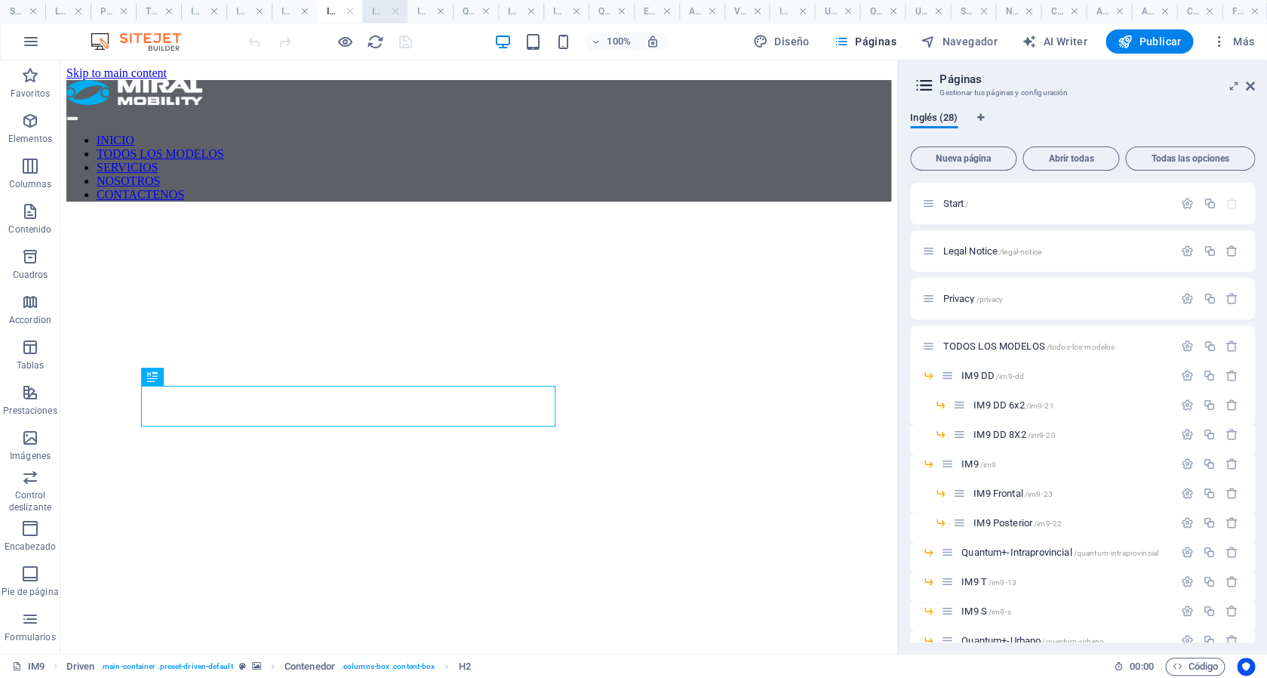
click at [378, 14] on h4 "IM9 Frontal" at bounding box center [384, 11] width 45 height 17
click at [423, 17] on h4 "IM9 Posterior" at bounding box center [429, 11] width 45 height 17
click at [471, 21] on li "Quantum+-Intraprovincial" at bounding box center [475, 11] width 45 height 23
click at [511, 19] on h4 "IM9 T" at bounding box center [520, 11] width 45 height 17
click at [466, 18] on h4 "Quantum+-Intraprovincial" at bounding box center [475, 11] width 45 height 17
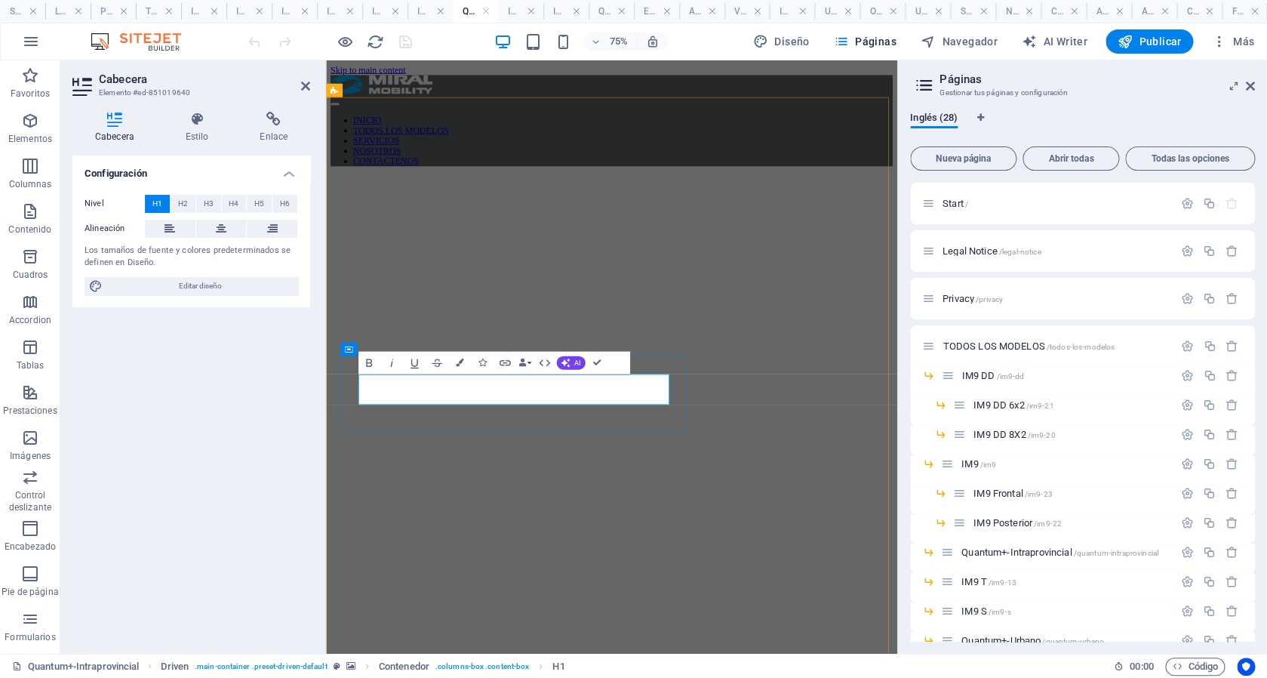
drag, startPoint x: 730, startPoint y: 503, endPoint x: 548, endPoint y: 501, distance: 182.6
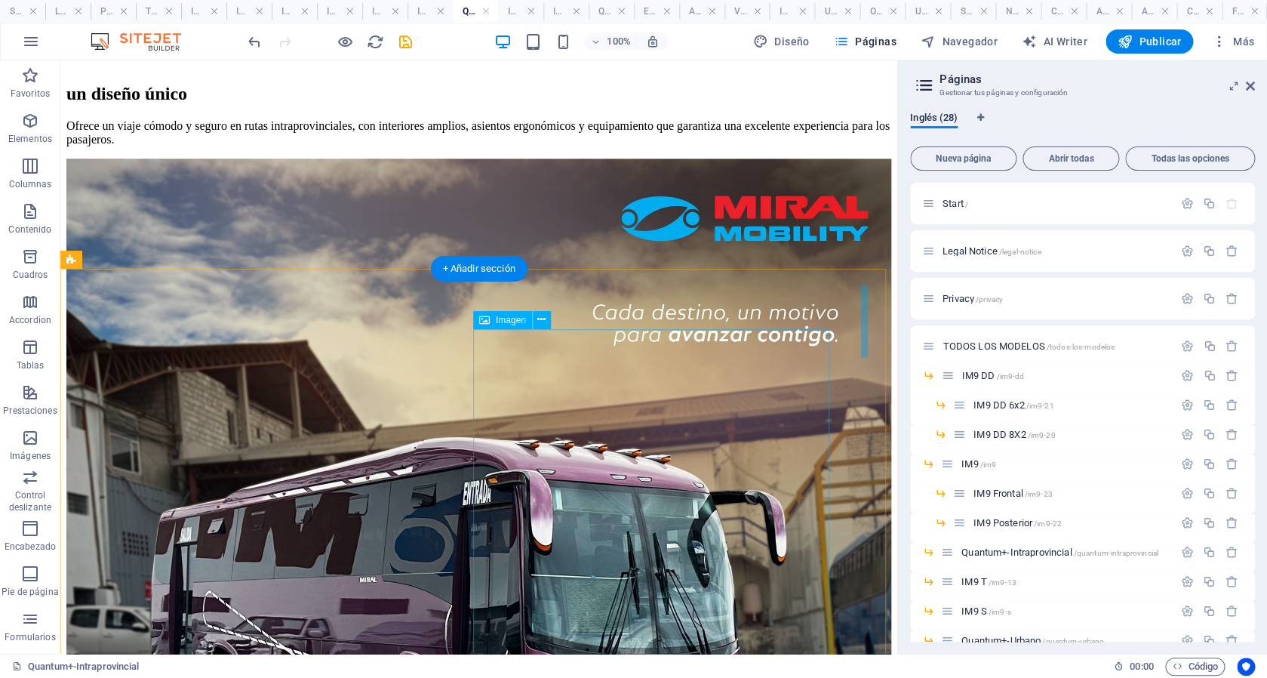
scroll to position [832, 0]
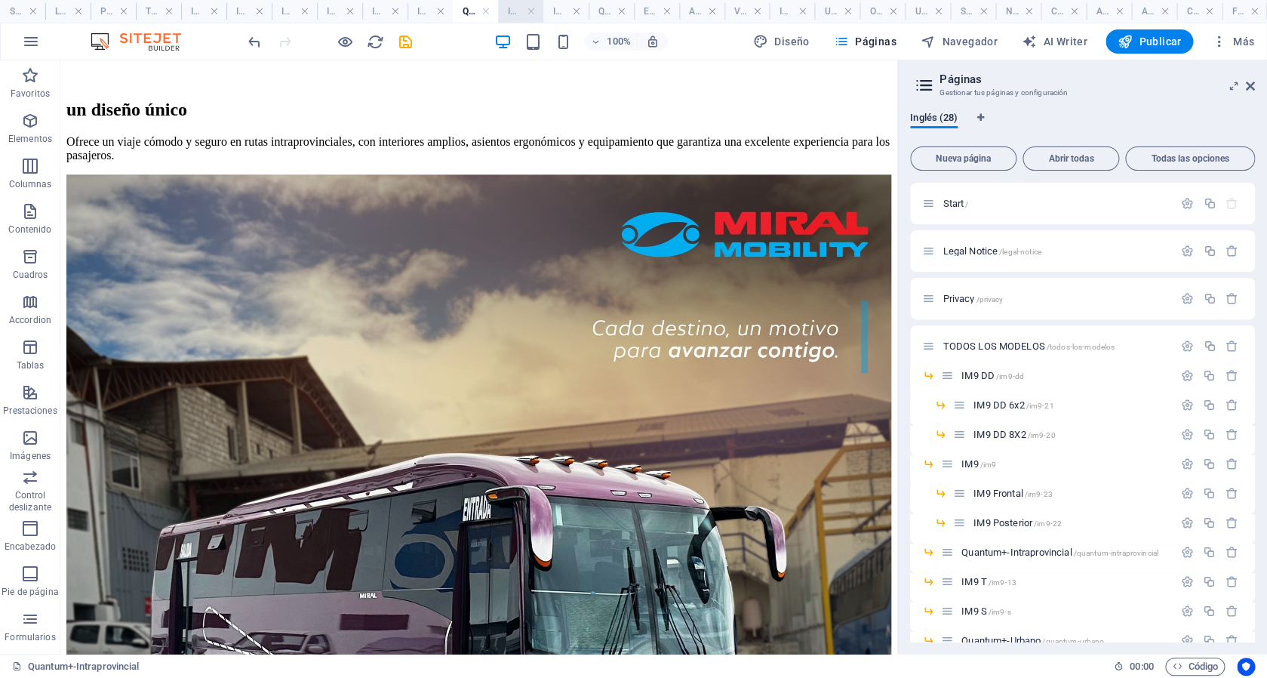
click at [515, 9] on h4 "IM9 T" at bounding box center [520, 11] width 45 height 17
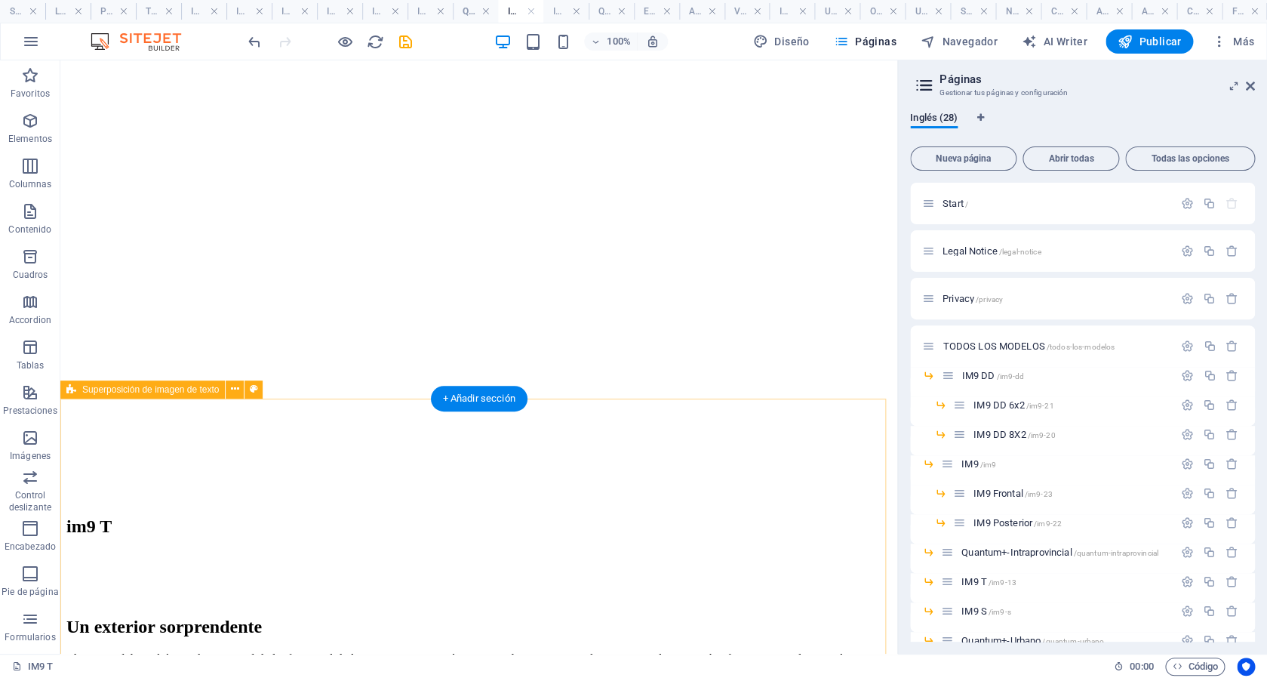
scroll to position [281, 0]
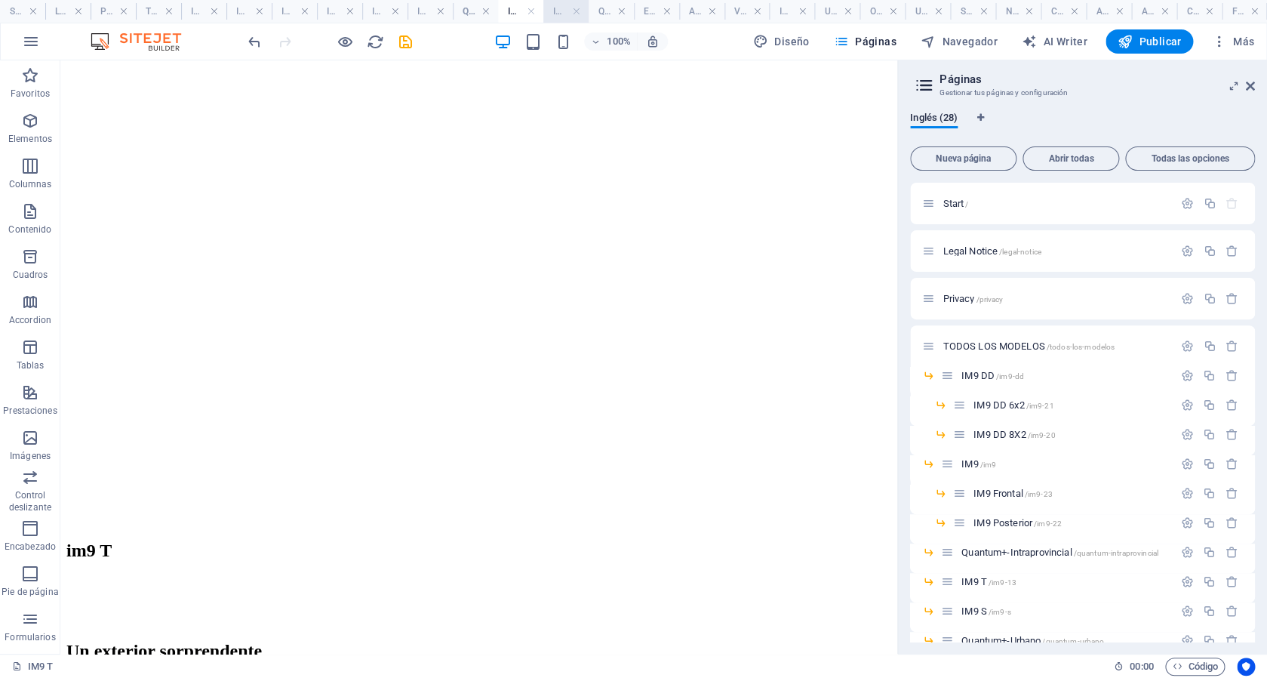
click at [552, 12] on h4 "IM9 S" at bounding box center [565, 11] width 45 height 17
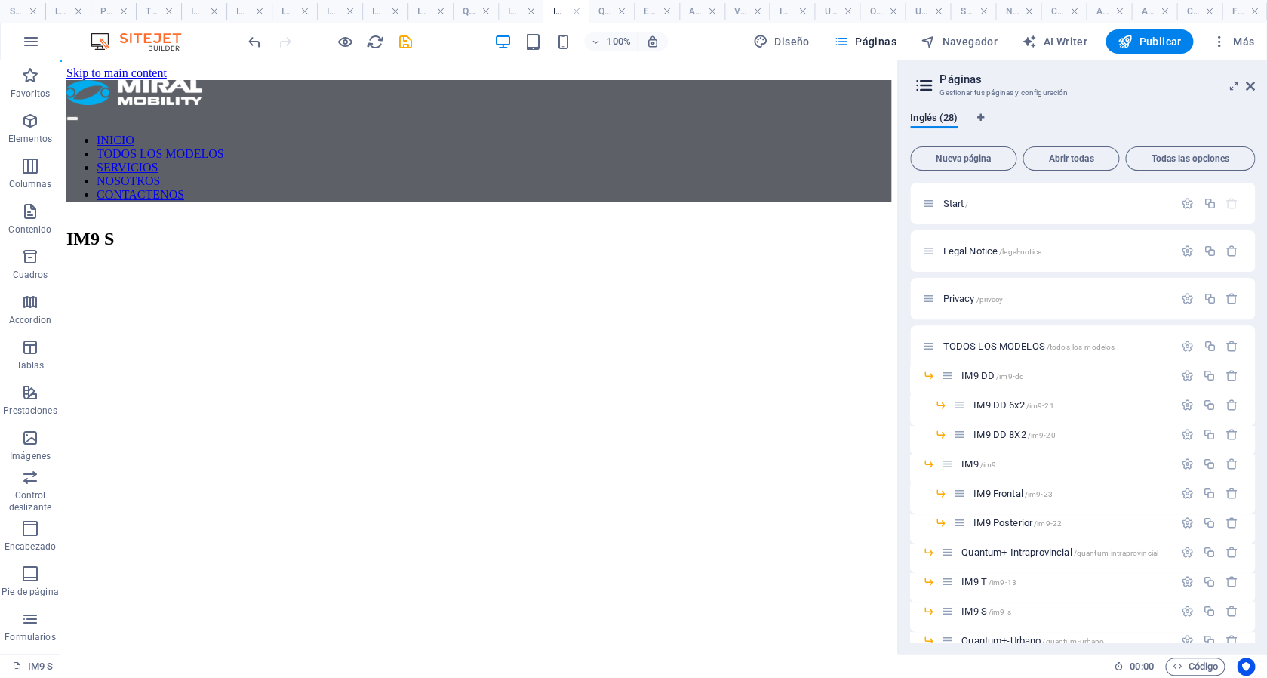
scroll to position [0, 0]
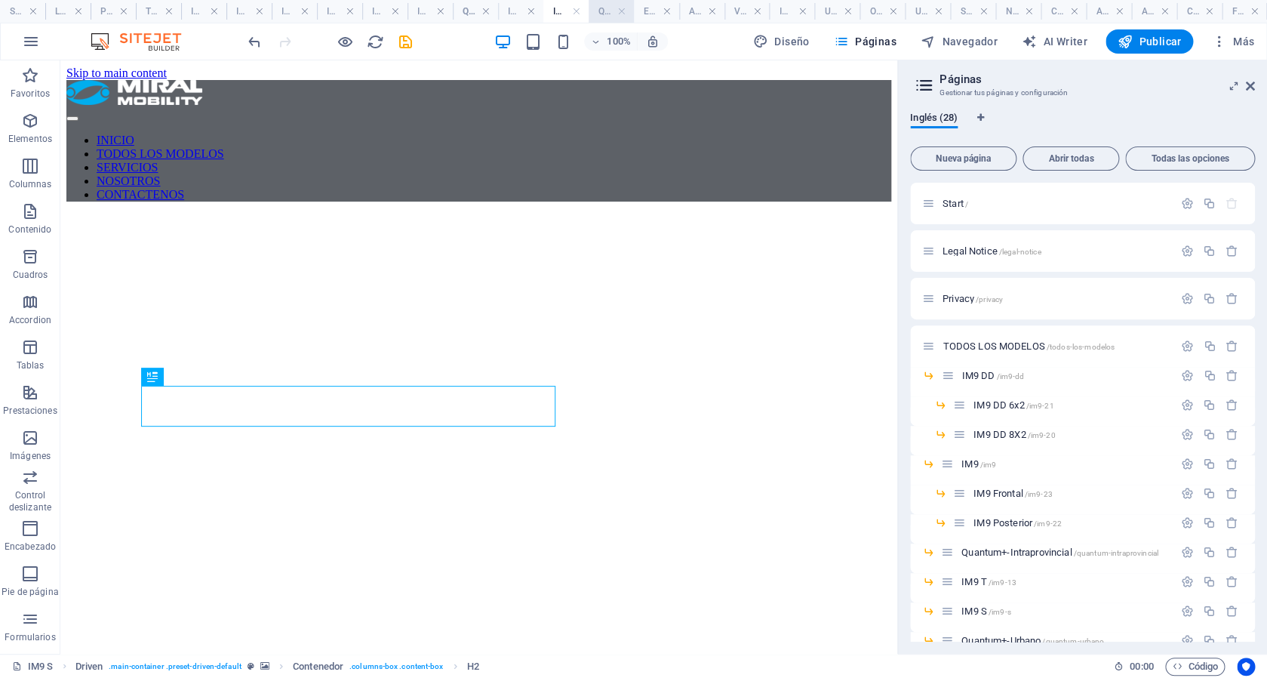
click at [608, 13] on h4 "Quantum+-Urbano" at bounding box center [611, 11] width 45 height 17
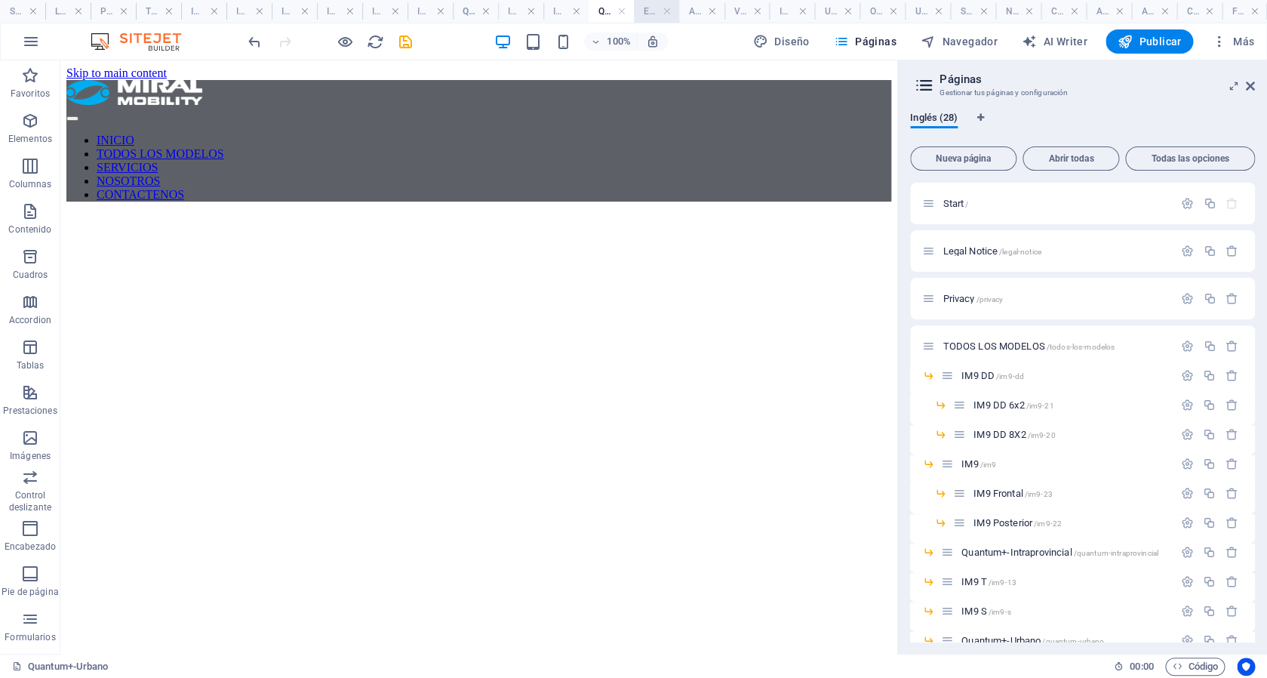
click at [645, 14] on h4 "Eléctricos" at bounding box center [656, 11] width 45 height 17
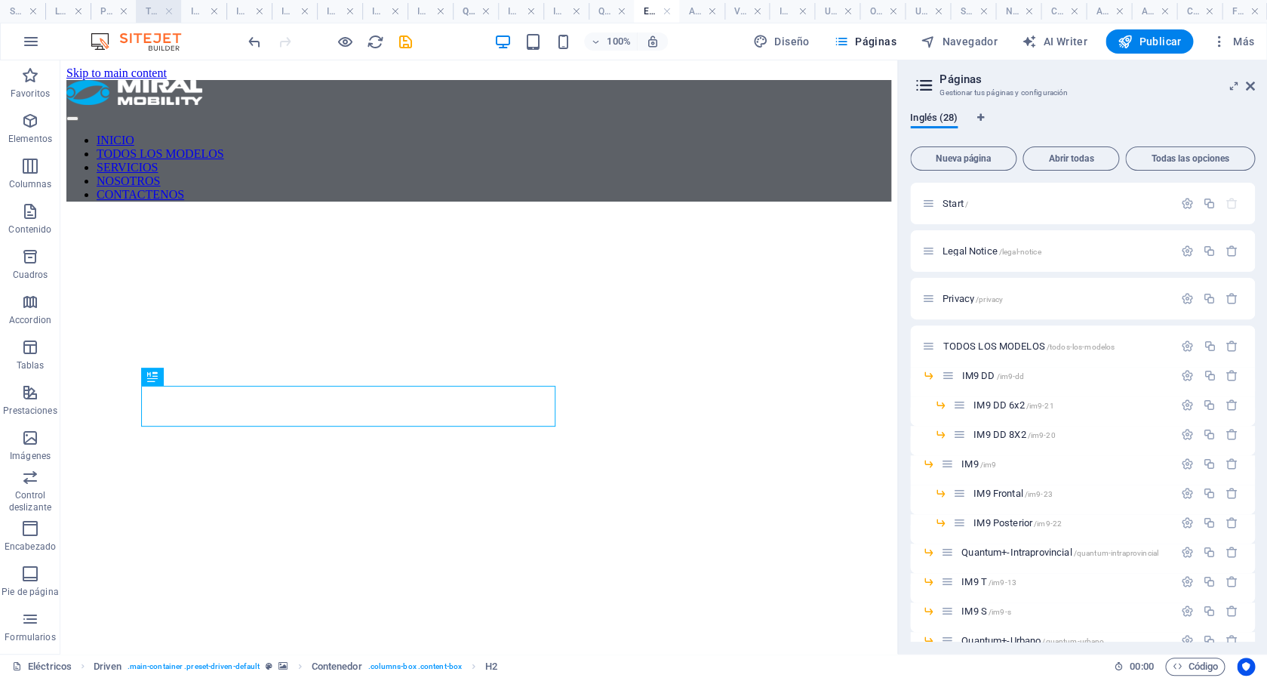
click at [154, 16] on h4 "TODOS LOS MODELOS" at bounding box center [158, 11] width 45 height 17
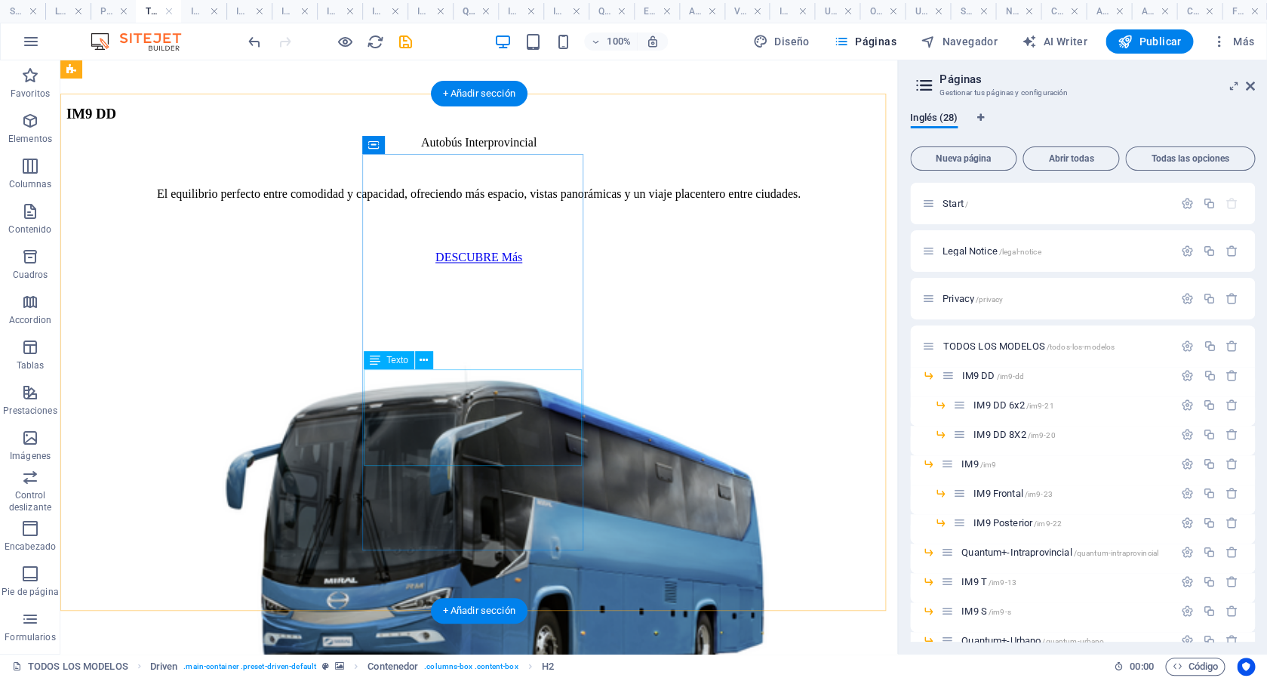
scroll to position [699, 0]
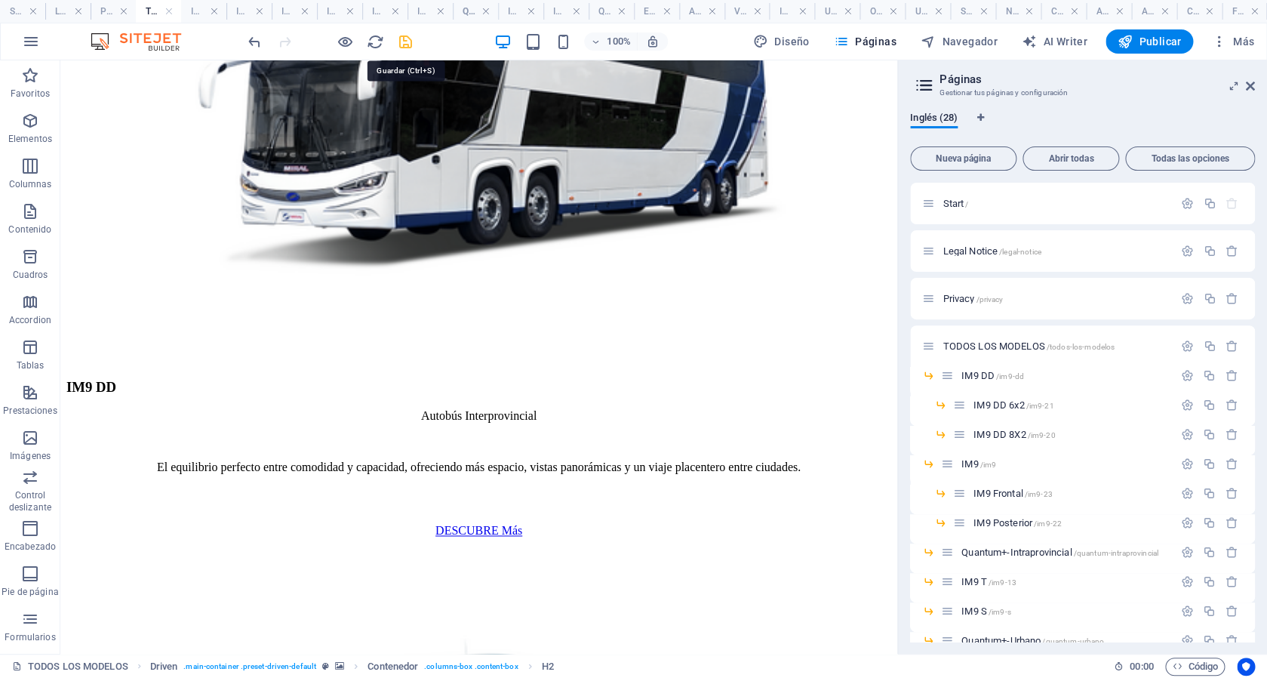
click at [403, 42] on icon "save" at bounding box center [405, 41] width 17 height 17
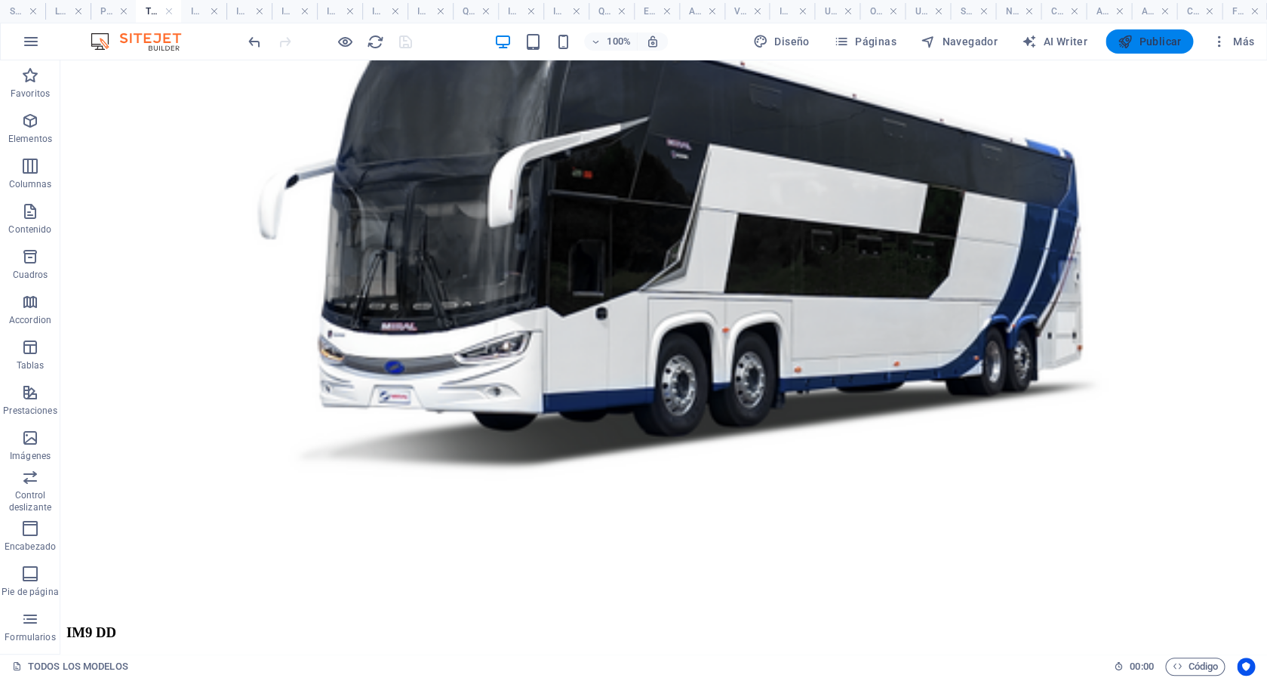
click at [1158, 40] on span "Publicar" at bounding box center [1149, 41] width 64 height 15
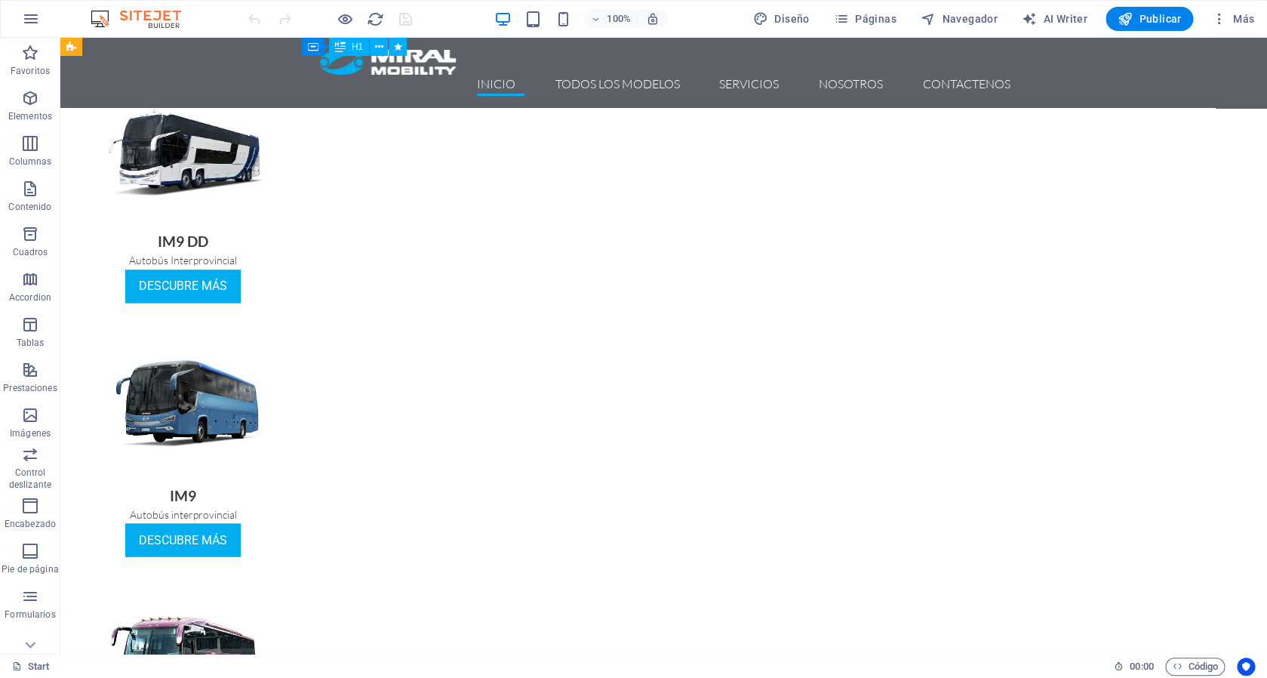
scroll to position [880, 0]
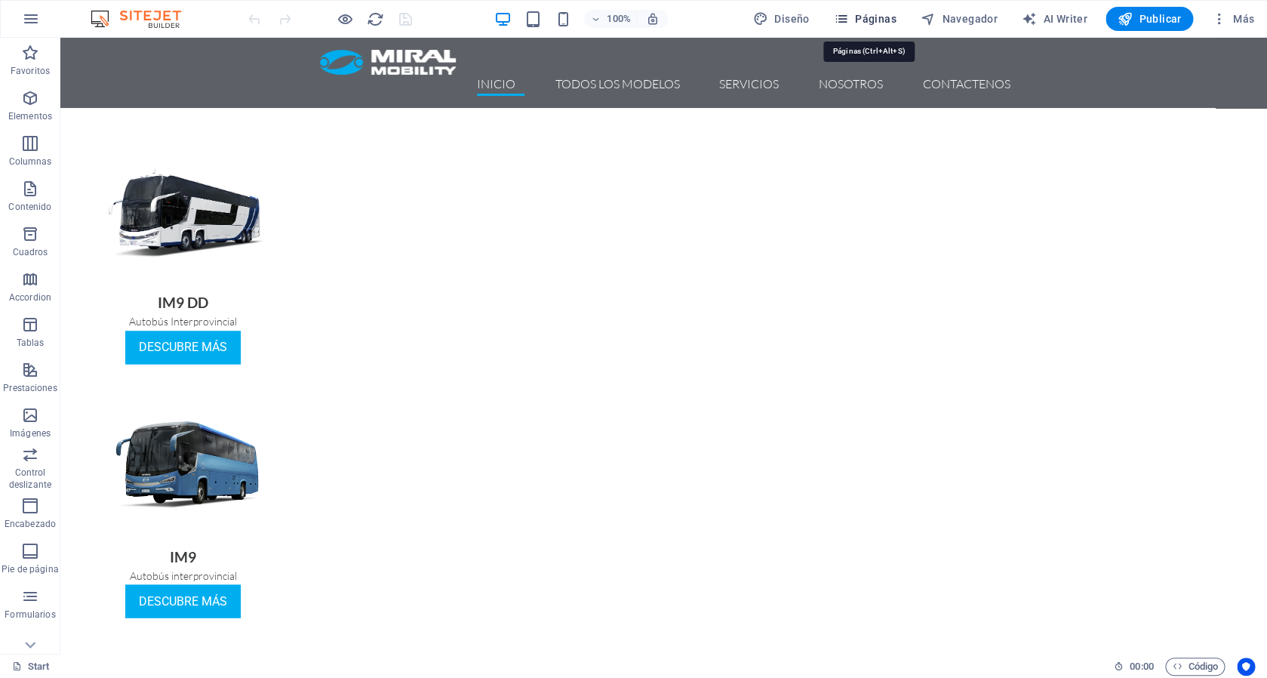
click at [856, 23] on span "Páginas" at bounding box center [865, 18] width 63 height 15
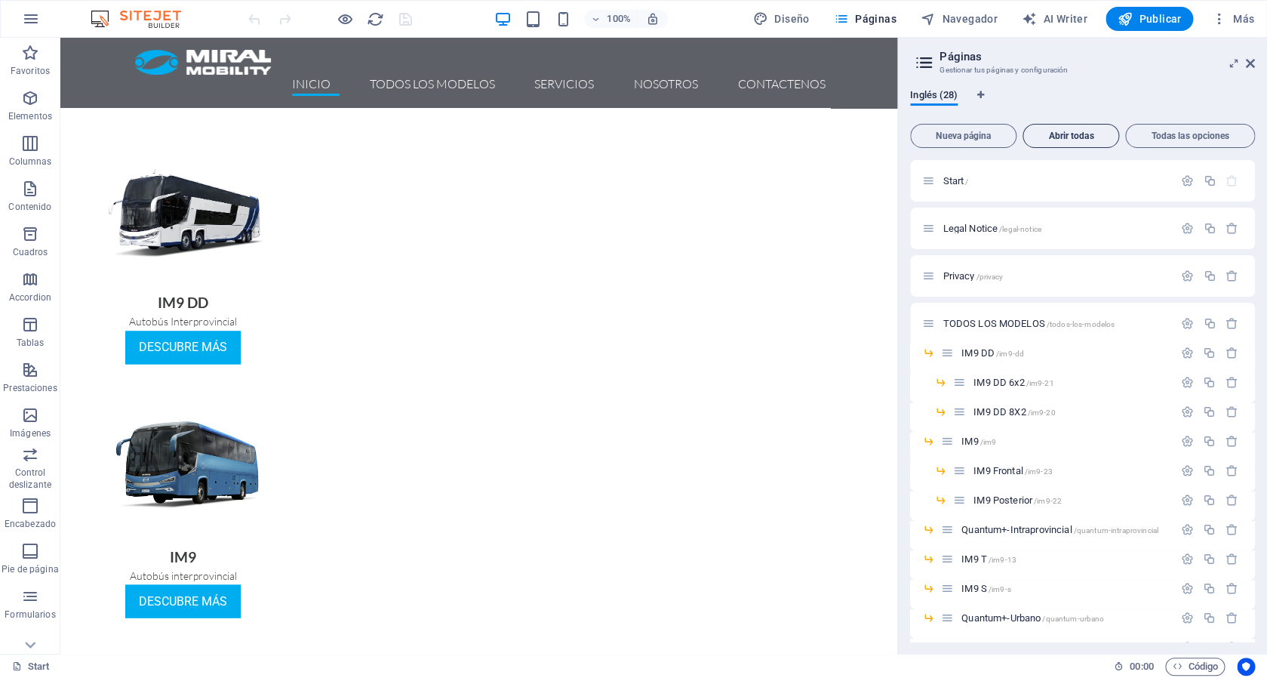
click at [1056, 132] on span "Abrir todas" at bounding box center [1070, 135] width 83 height 9
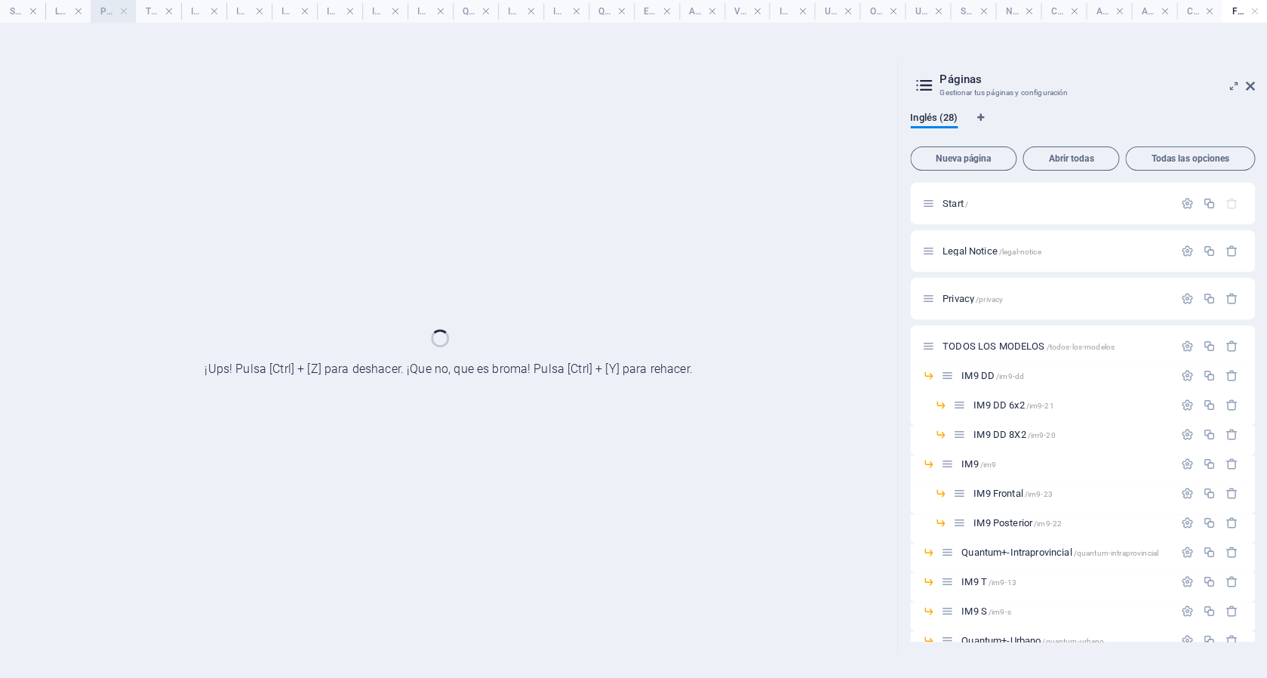
click at [110, 14] on h4 "Privacy" at bounding box center [113, 11] width 45 height 17
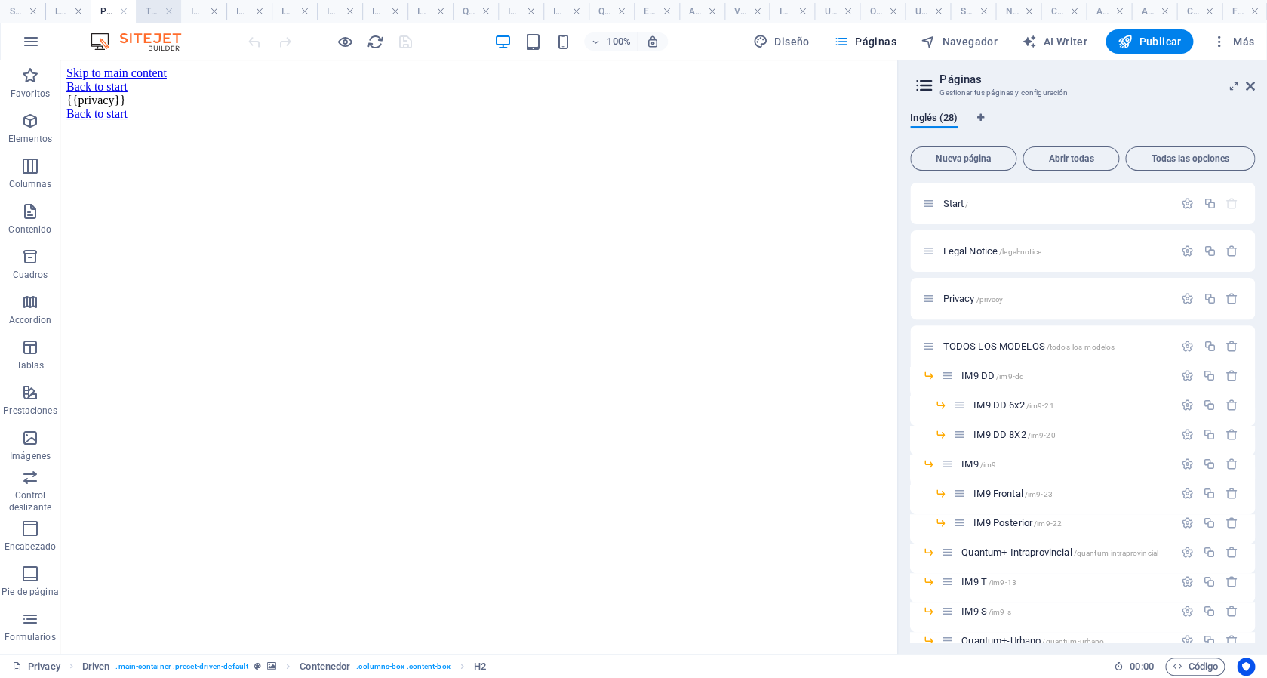
scroll to position [0, 0]
click at [152, 14] on h4 "TODOS LOS MODELOS" at bounding box center [158, 11] width 45 height 17
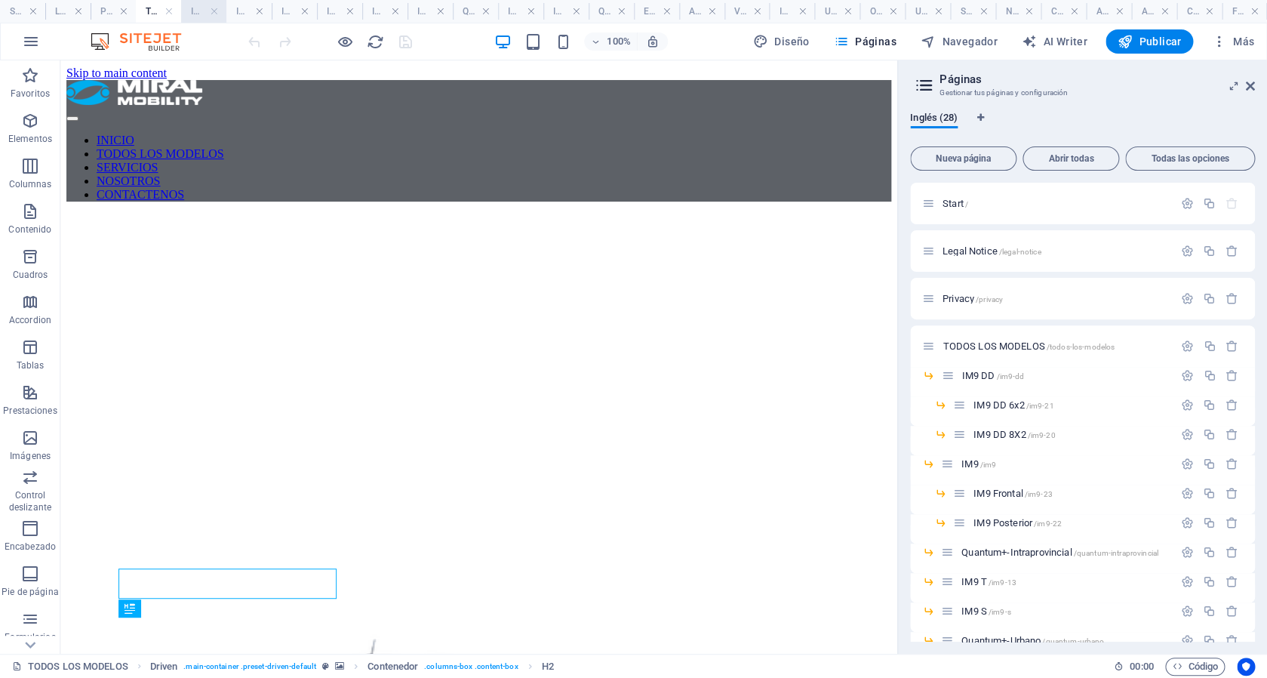
click at [195, 10] on h4 "IM9 DD" at bounding box center [203, 11] width 45 height 17
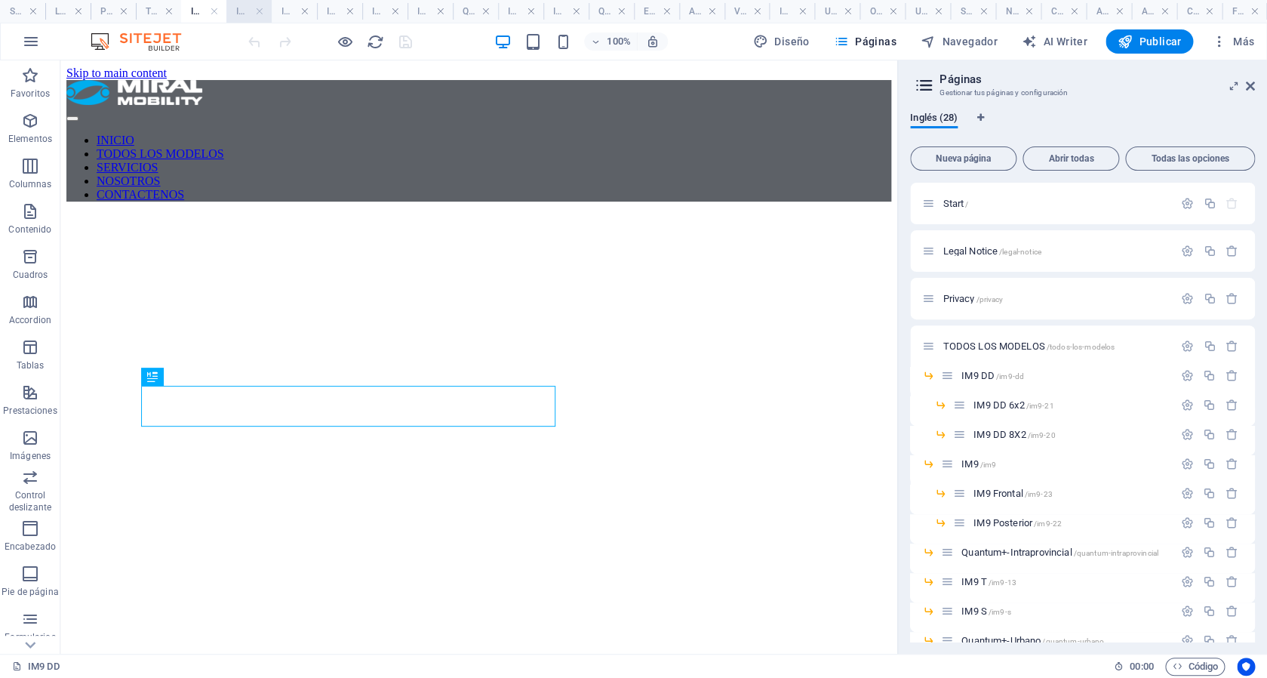
click at [240, 11] on h4 "IM9 DD 6x2" at bounding box center [248, 11] width 45 height 17
click at [284, 11] on h4 "IM9 DD 8X2" at bounding box center [294, 11] width 45 height 17
click at [326, 10] on h4 "IM9" at bounding box center [339, 11] width 45 height 17
click at [372, 12] on h4 "IM9 Frontal" at bounding box center [384, 11] width 45 height 17
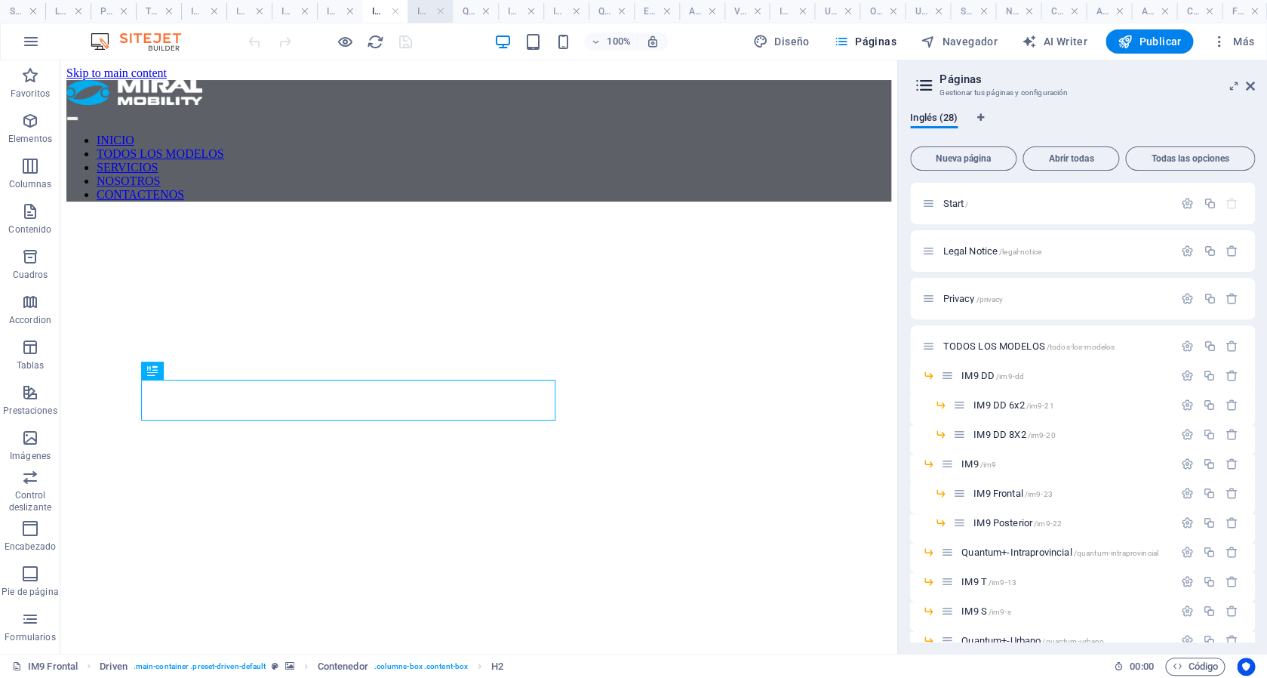
click at [421, 12] on h4 "IM9 Posterior" at bounding box center [429, 11] width 45 height 17
click at [474, 14] on h4 "Quantum+-Intraprovincial" at bounding box center [475, 11] width 45 height 17
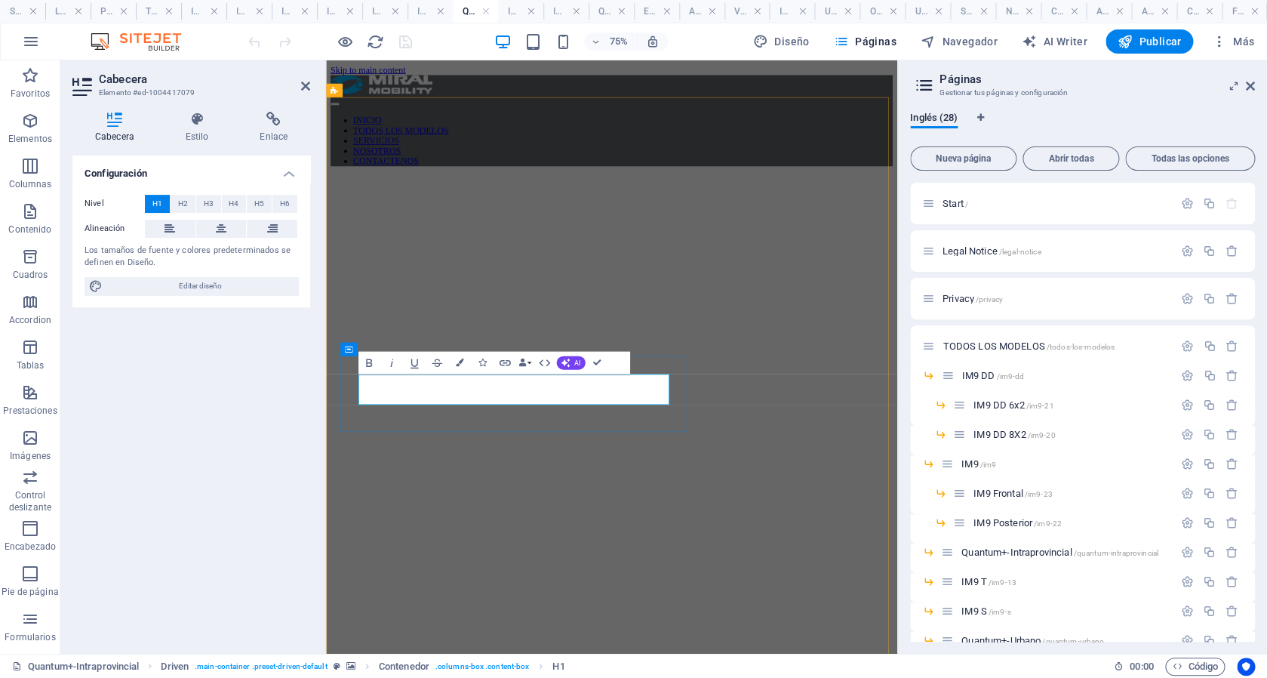
drag, startPoint x: 508, startPoint y: 498, endPoint x: 698, endPoint y: 493, distance: 190.2
drag, startPoint x: 599, startPoint y: 364, endPoint x: 538, endPoint y: 304, distance: 85.9
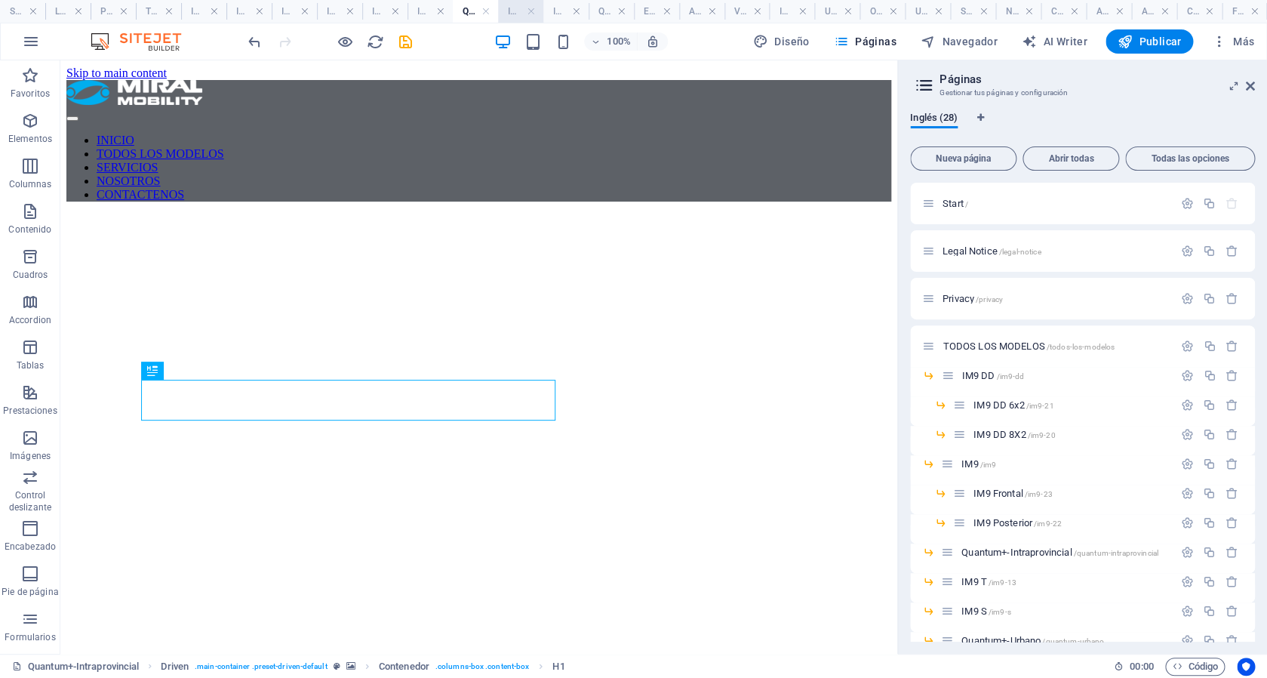
click at [507, 12] on h4 "IM9 T" at bounding box center [520, 11] width 45 height 17
click at [555, 13] on h4 "IM9 S" at bounding box center [565, 11] width 45 height 17
click at [598, 11] on h4 "Quantum+-Urbano" at bounding box center [611, 11] width 45 height 17
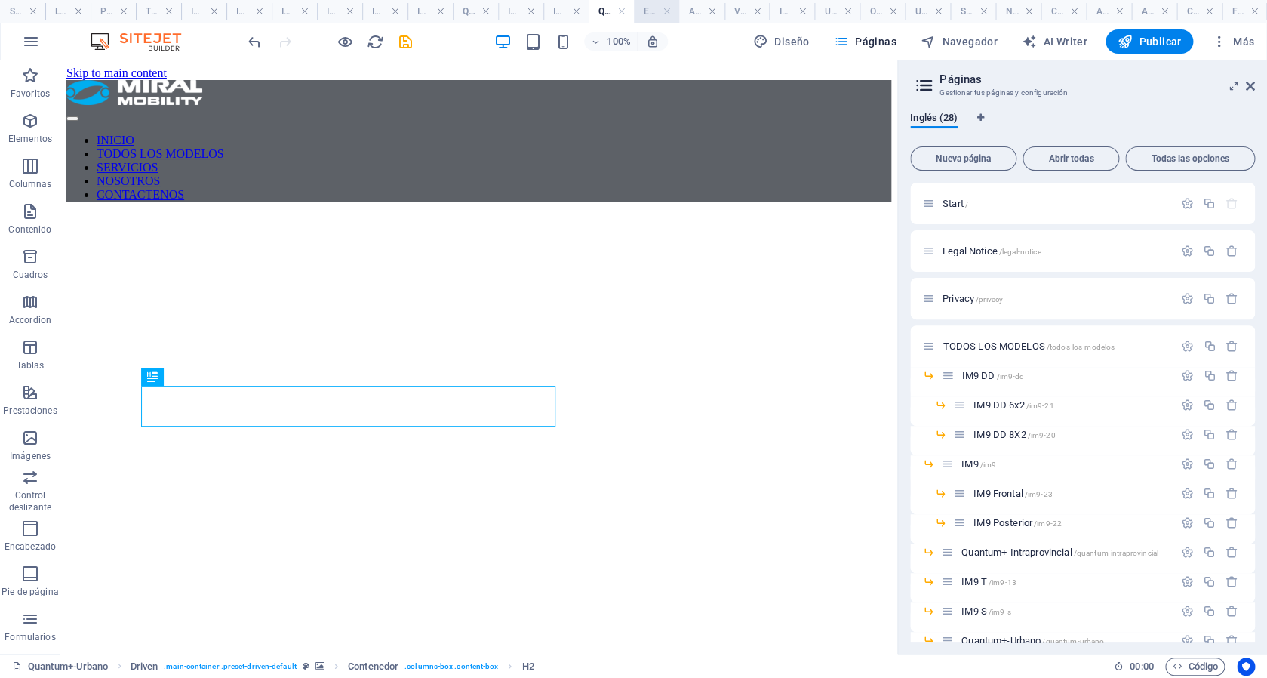
click at [653, 5] on h4 "Eléctricos" at bounding box center [656, 11] width 45 height 17
click at [690, 10] on h4 "Autobús Eléctrico" at bounding box center [701, 11] width 45 height 17
click at [739, 14] on h4 "Vehículos de carga eléctricos" at bounding box center [746, 11] width 45 height 17
click at [786, 12] on h4 "IM9 E" at bounding box center [791, 11] width 45 height 17
click at [832, 11] on h4 "Unidad especial de turismo" at bounding box center [836, 11] width 45 height 17
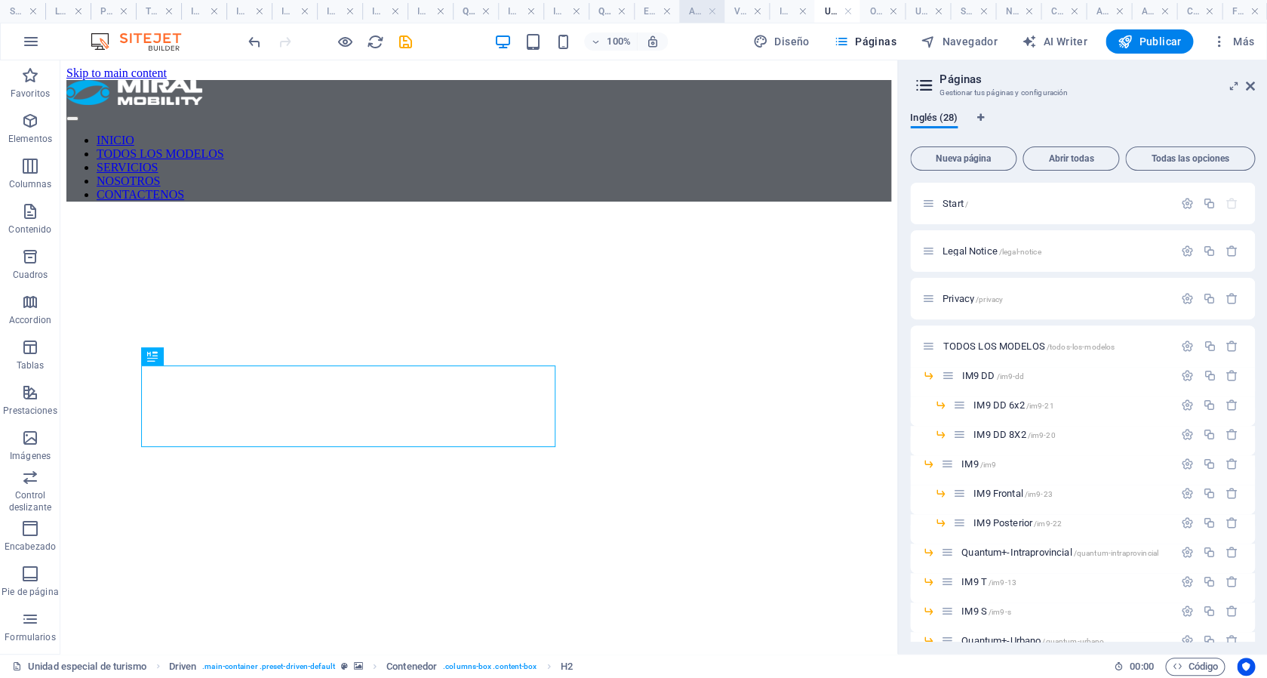
click at [693, 14] on h4 "Autobús Eléctrico" at bounding box center [701, 11] width 45 height 17
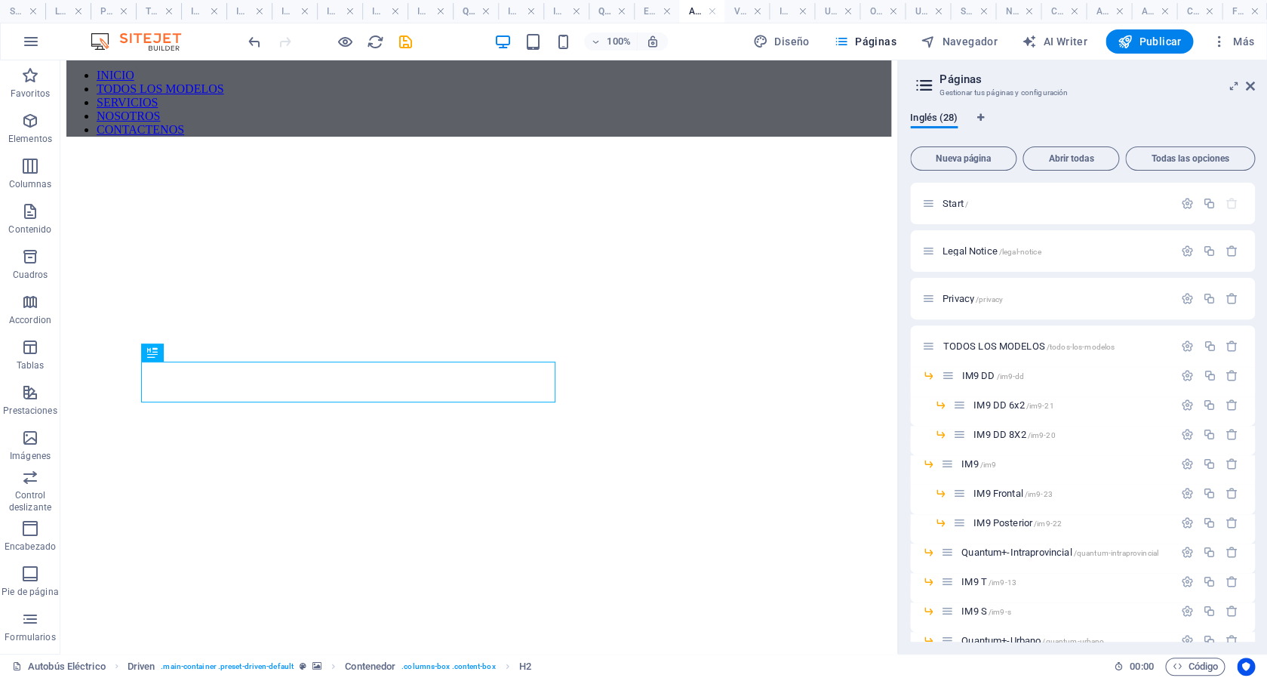
scroll to position [77, 0]
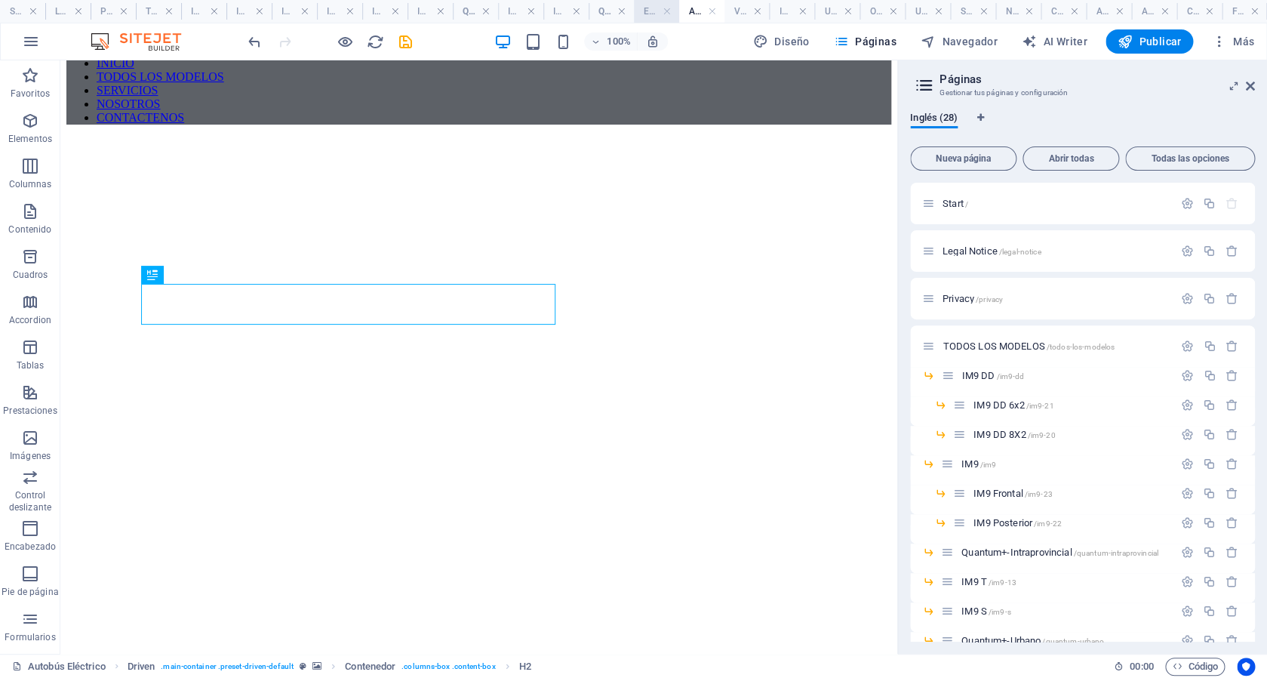
click at [642, 11] on h4 "Eléctricos" at bounding box center [656, 11] width 45 height 17
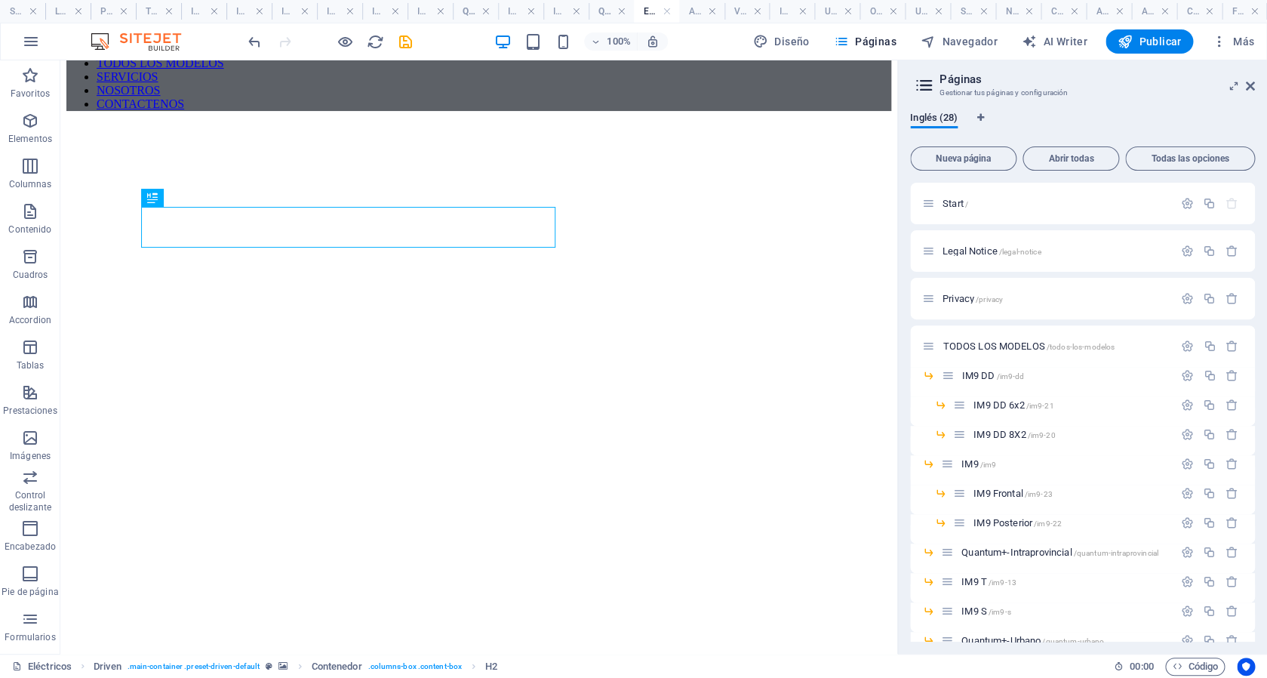
scroll to position [88, 0]
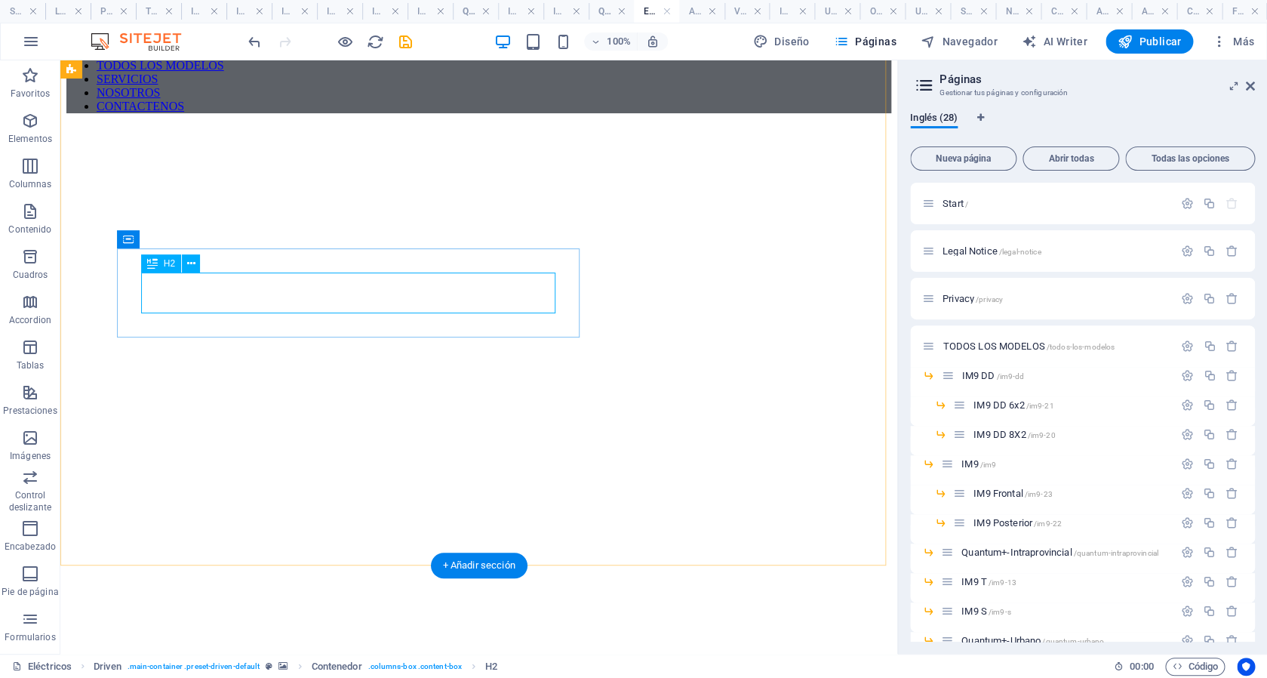
click at [697, 8] on h4 "Autobús Eléctrico" at bounding box center [701, 11] width 45 height 17
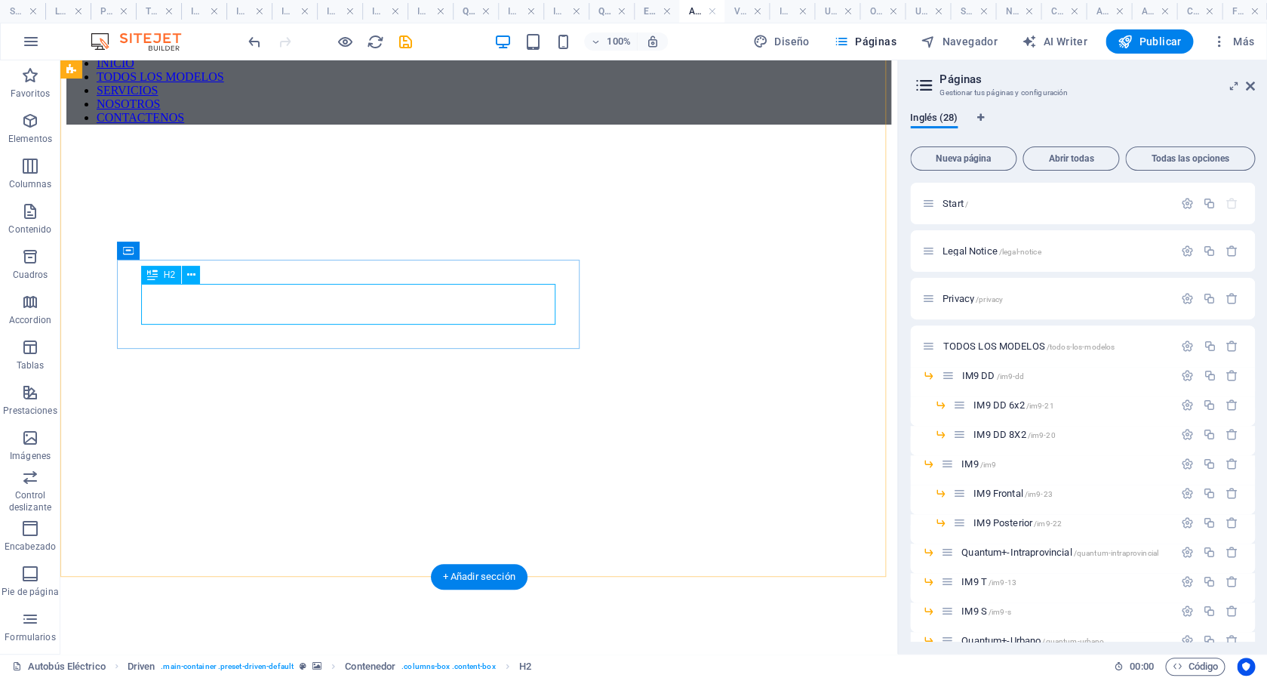
click at [742, 12] on h4 "Vehículos de carga eléctricos" at bounding box center [746, 11] width 45 height 17
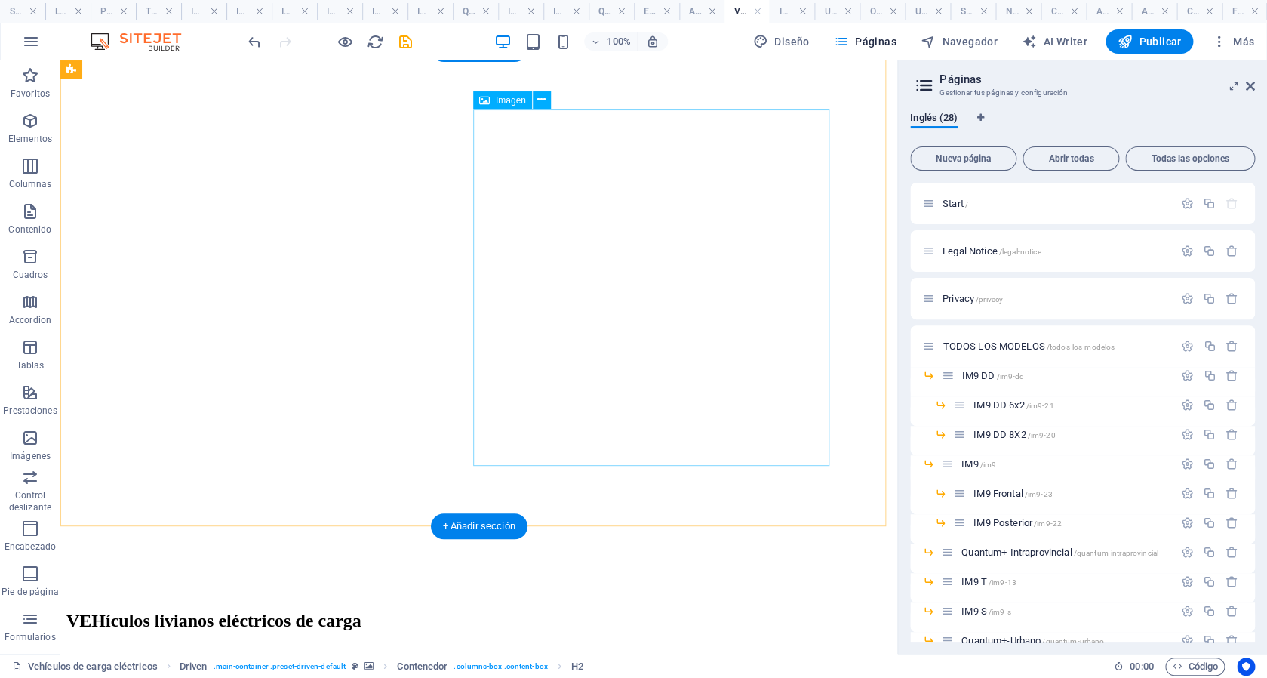
scroll to position [0, 0]
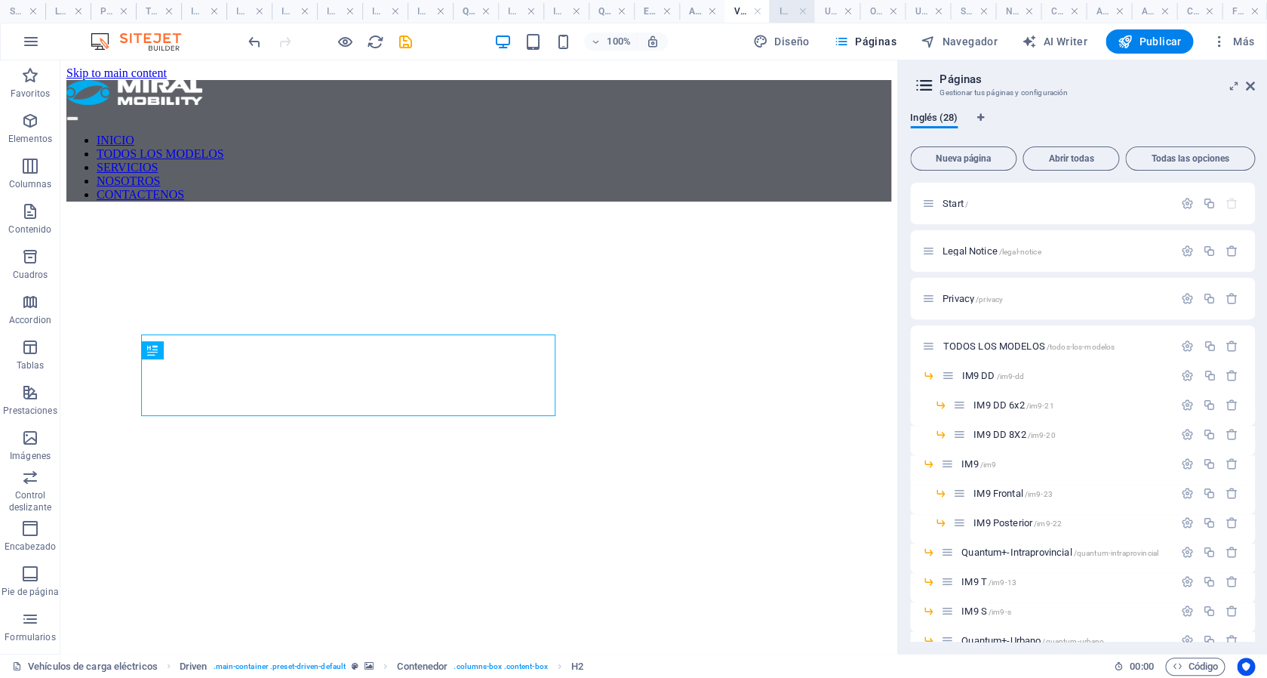
click at [790, 9] on h4 "IM9 E" at bounding box center [791, 11] width 45 height 17
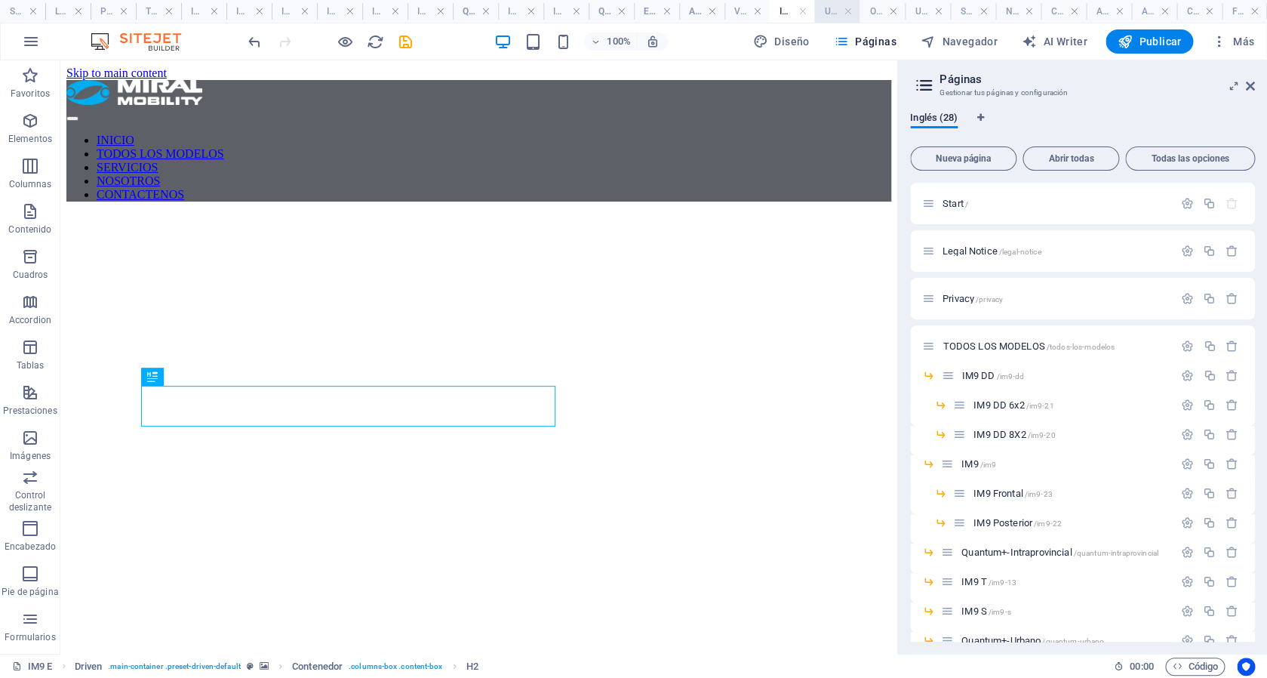
click at [832, 12] on h4 "Unidad especial de turismo" at bounding box center [836, 11] width 45 height 17
click at [407, 36] on icon "save" at bounding box center [405, 41] width 17 height 17
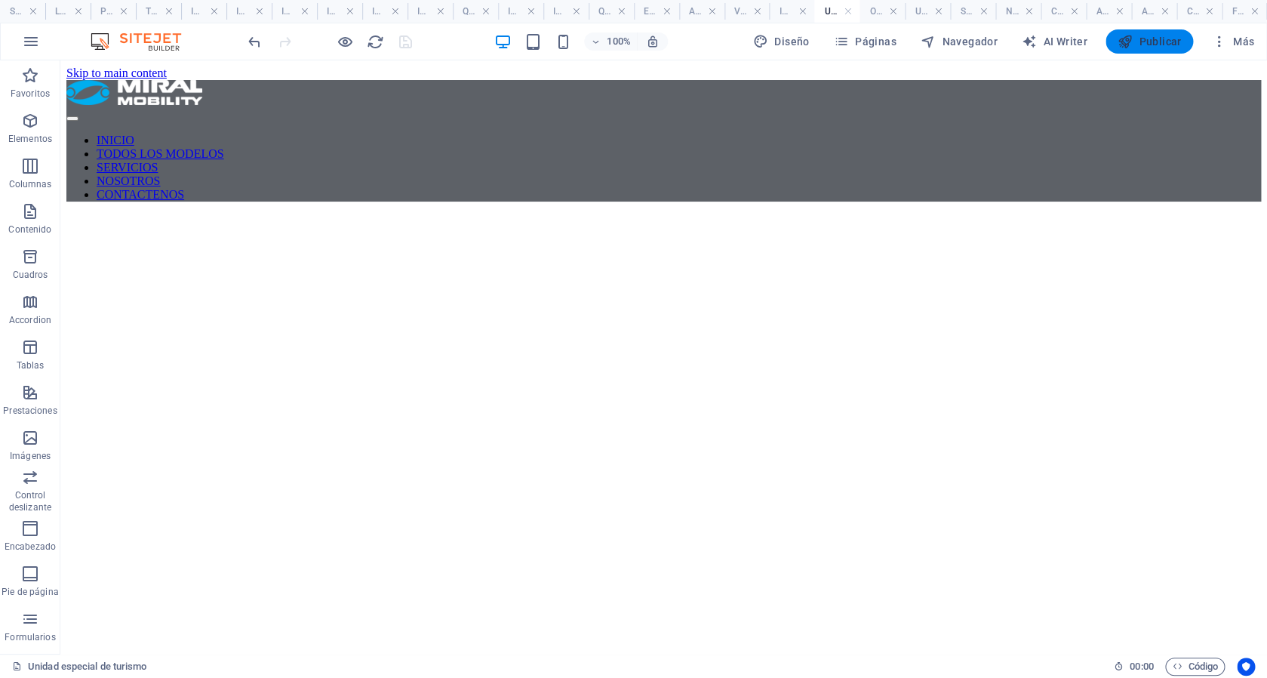
click at [1167, 39] on span "Publicar" at bounding box center [1149, 41] width 64 height 15
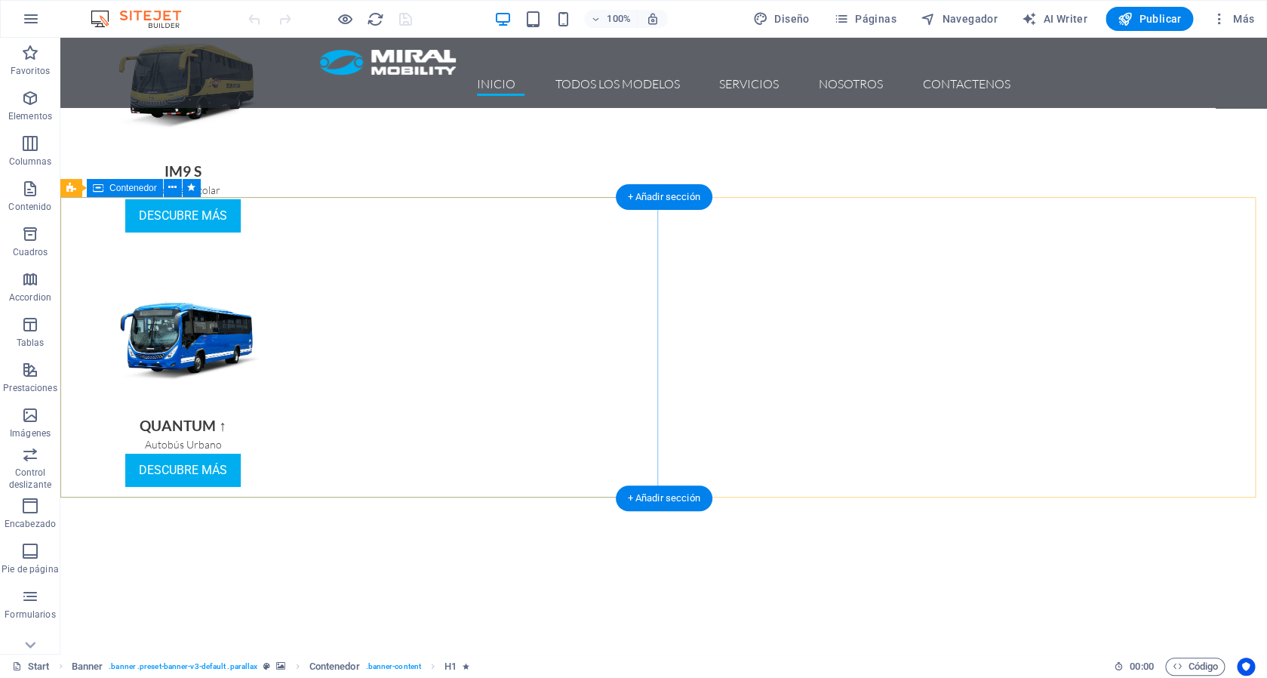
scroll to position [2752, 0]
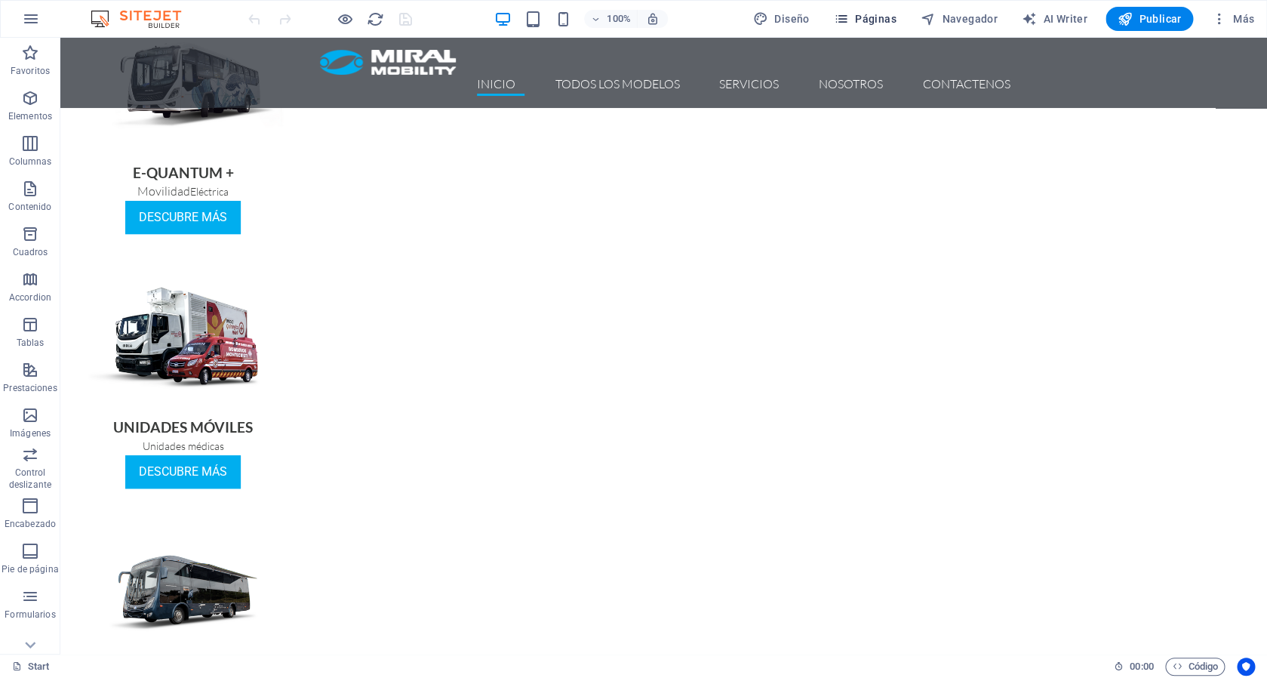
click at [875, 24] on span "Páginas" at bounding box center [865, 18] width 63 height 15
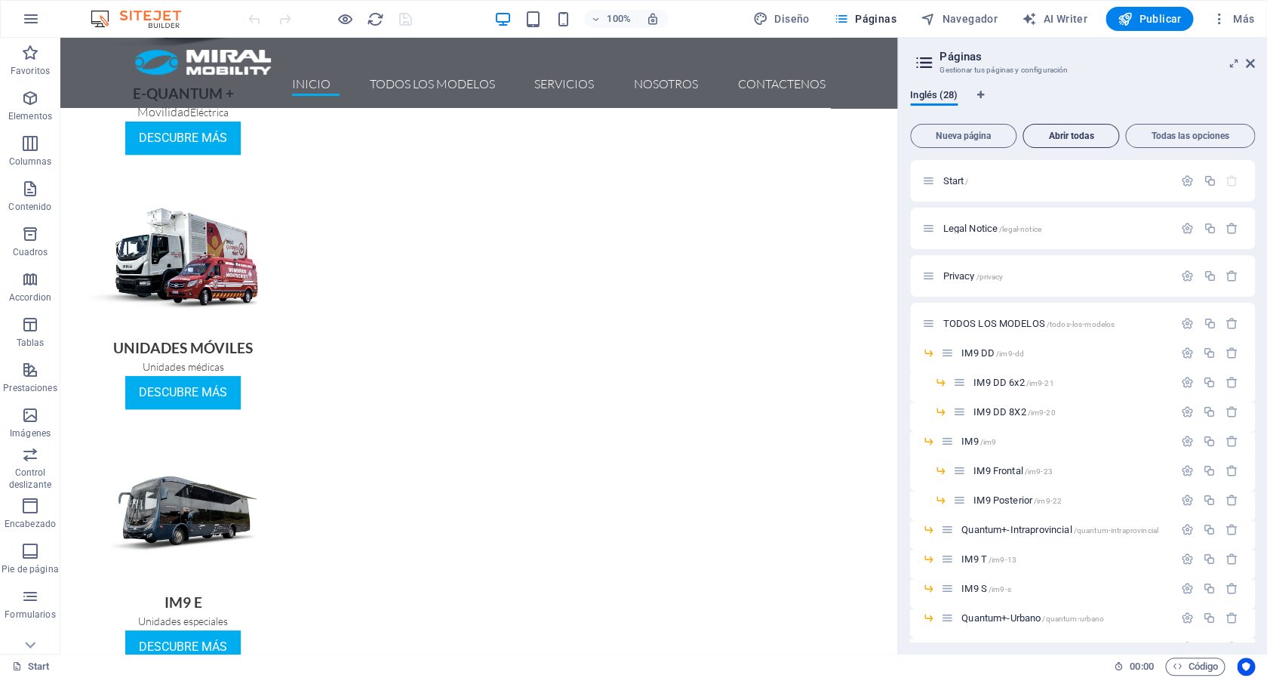
click at [1051, 136] on span "Abrir todas" at bounding box center [1070, 135] width 83 height 9
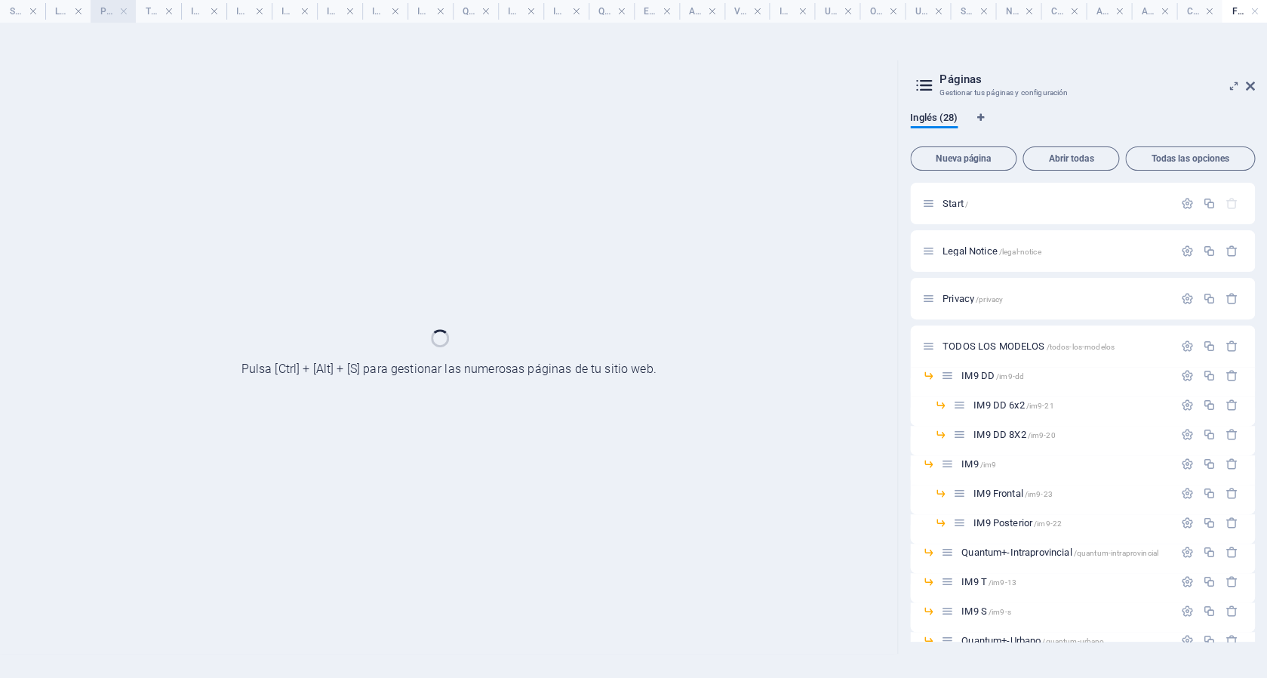
drag, startPoint x: 63, startPoint y: 15, endPoint x: 106, endPoint y: 4, distance: 43.7
click at [63, 15] on h4 "Legal Notice" at bounding box center [67, 11] width 45 height 17
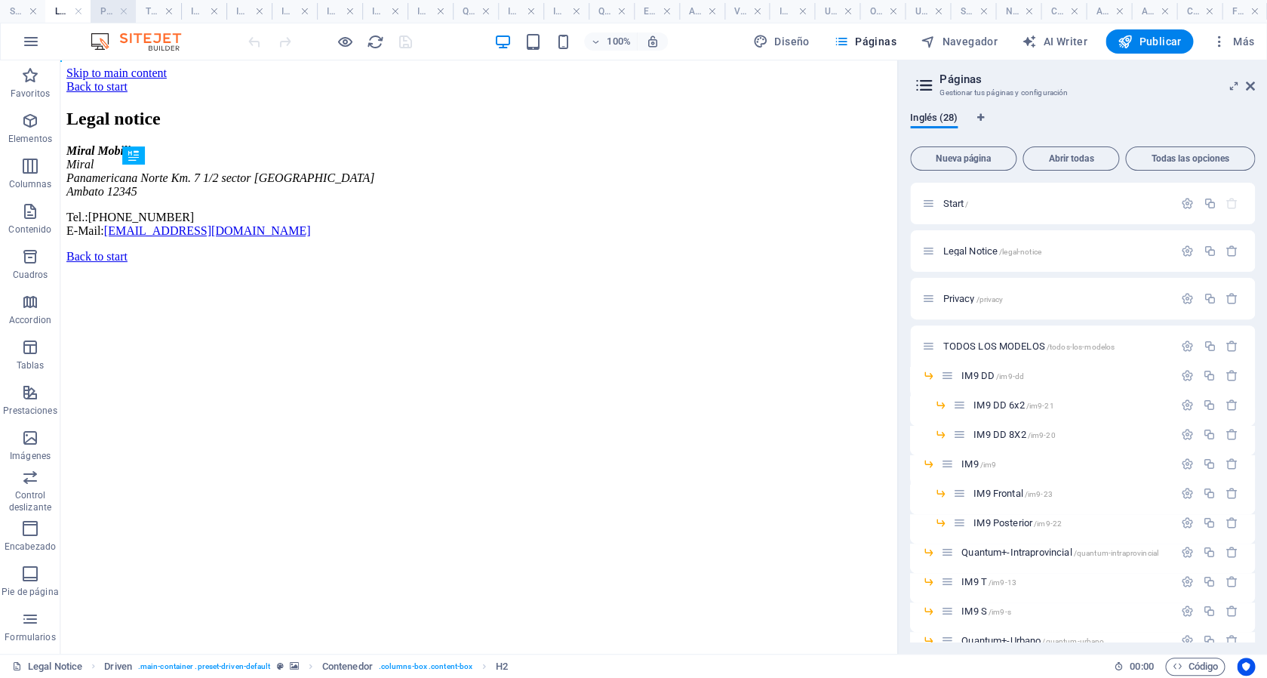
scroll to position [0, 0]
click at [156, 11] on h4 "TODOS LOS MODELOS" at bounding box center [158, 11] width 45 height 17
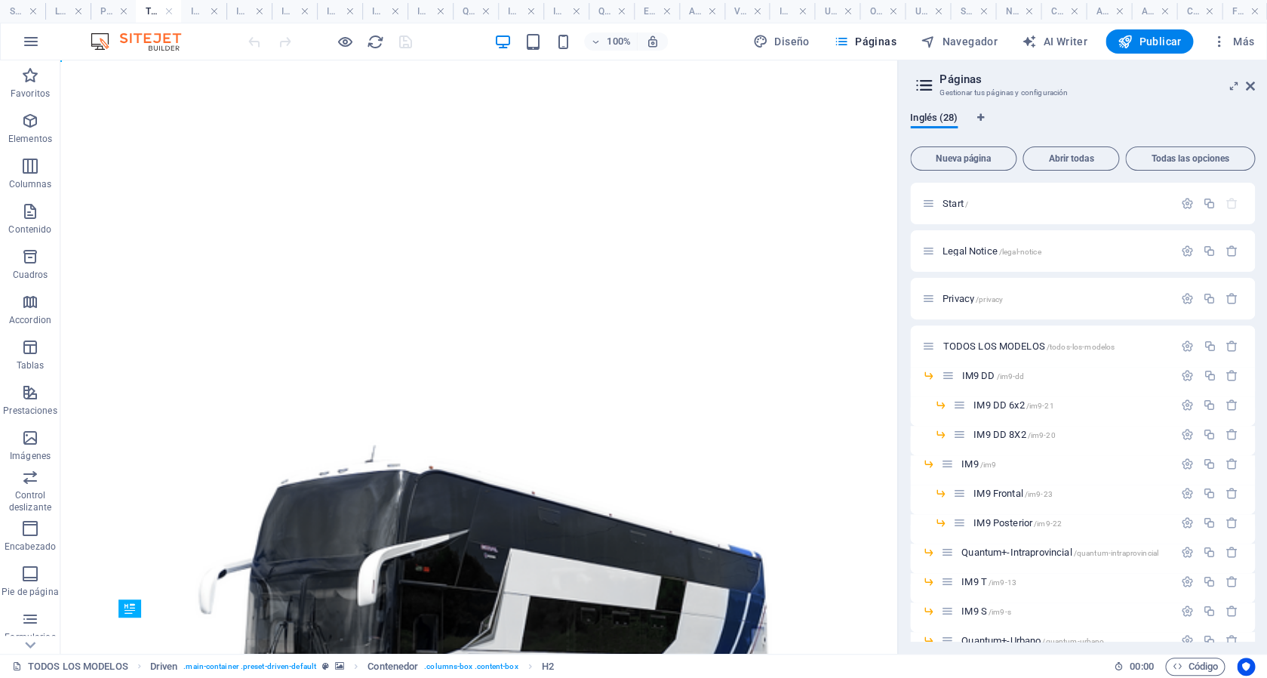
scroll to position [232, 0]
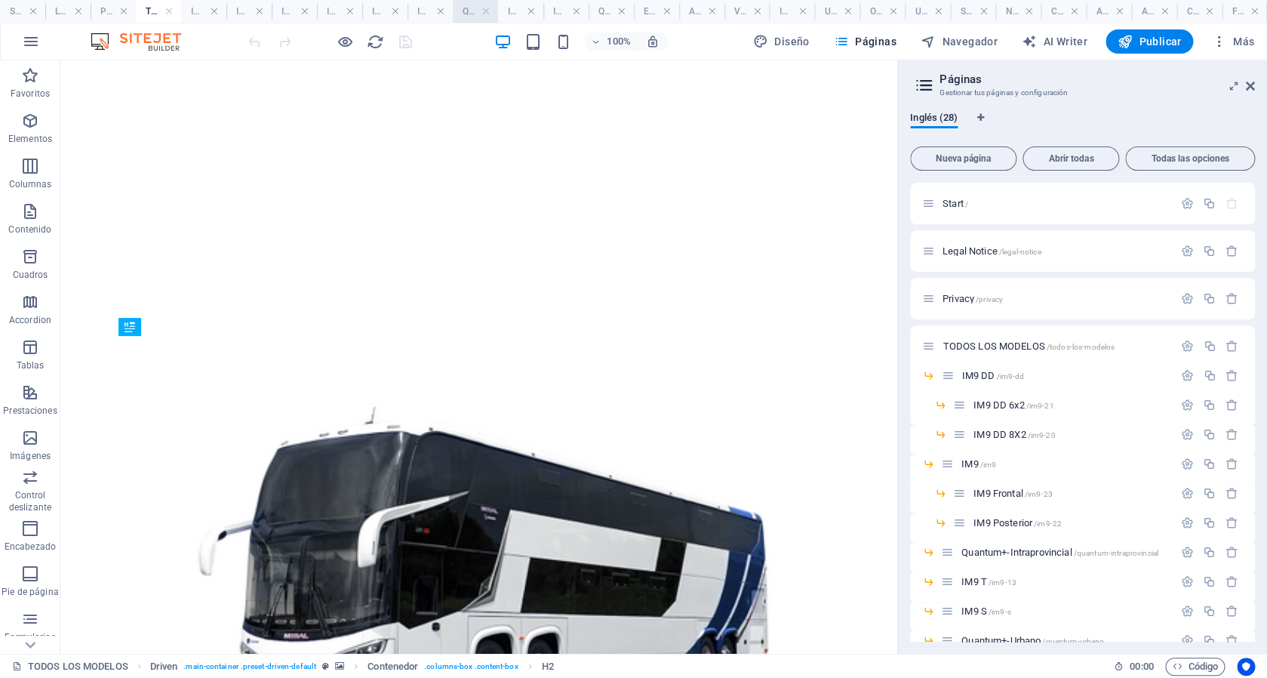
click at [469, 9] on h4 "Quantum+-Intraprovincial" at bounding box center [475, 11] width 45 height 17
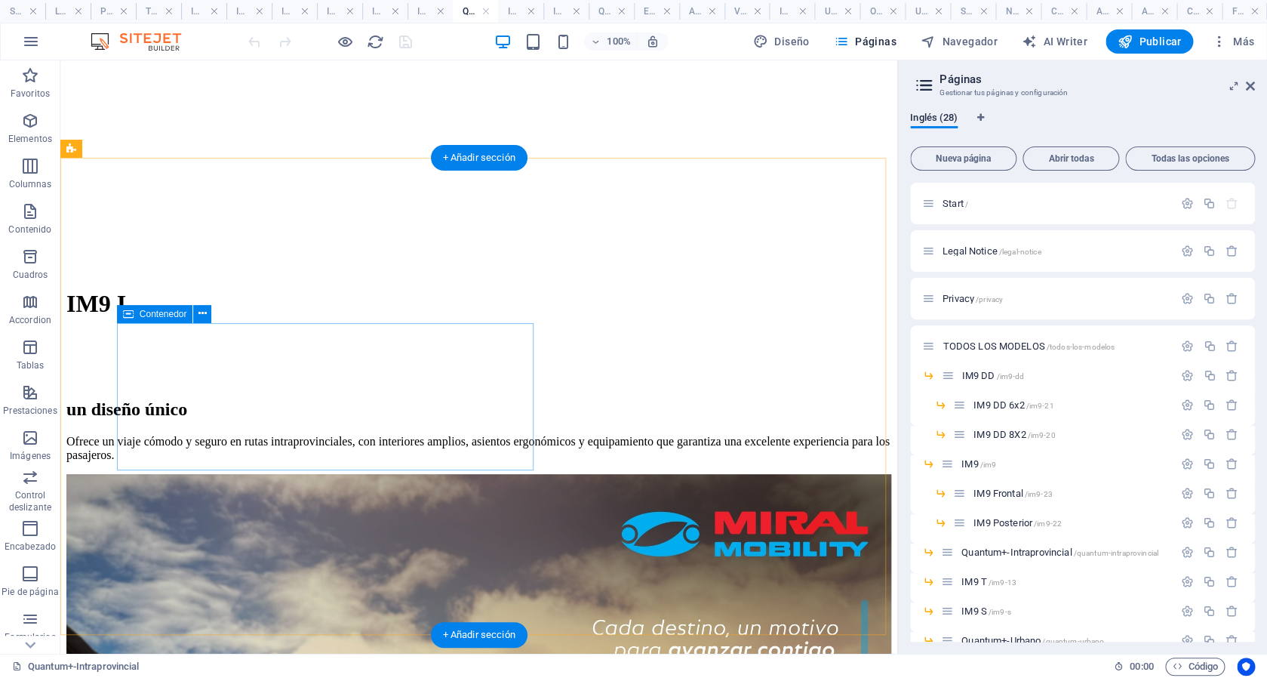
scroll to position [0, 0]
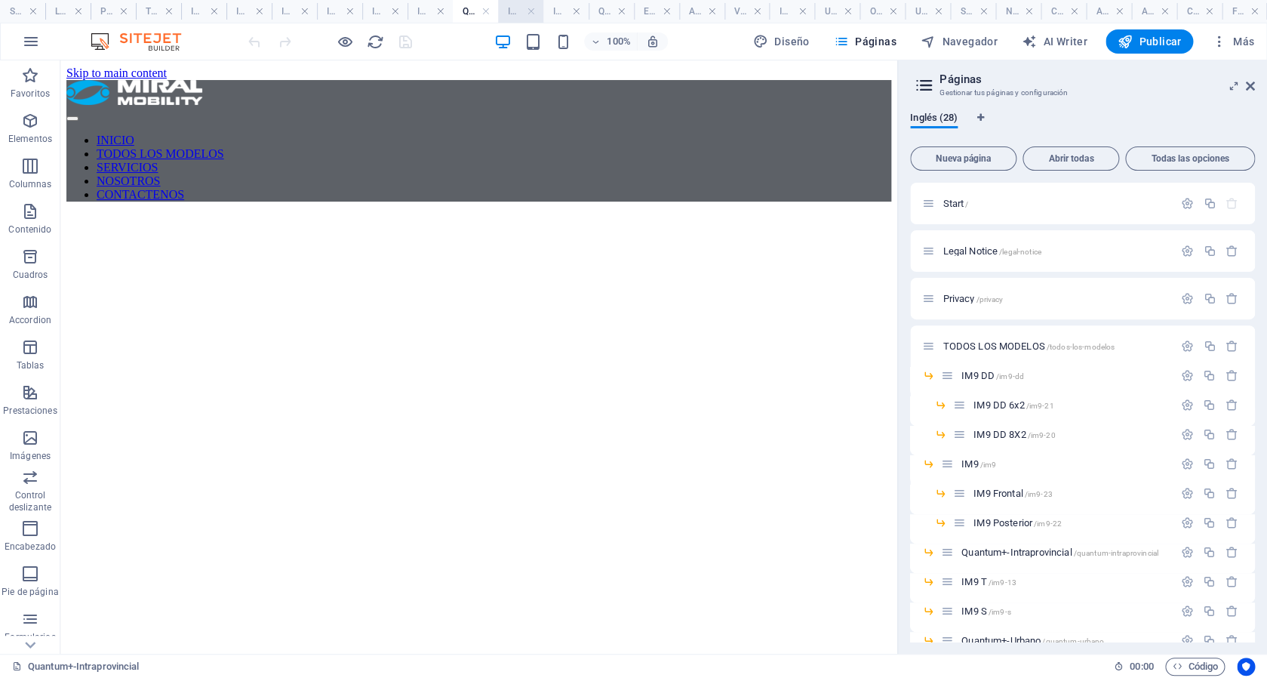
click at [515, 8] on h4 "IM9 T" at bounding box center [520, 11] width 45 height 17
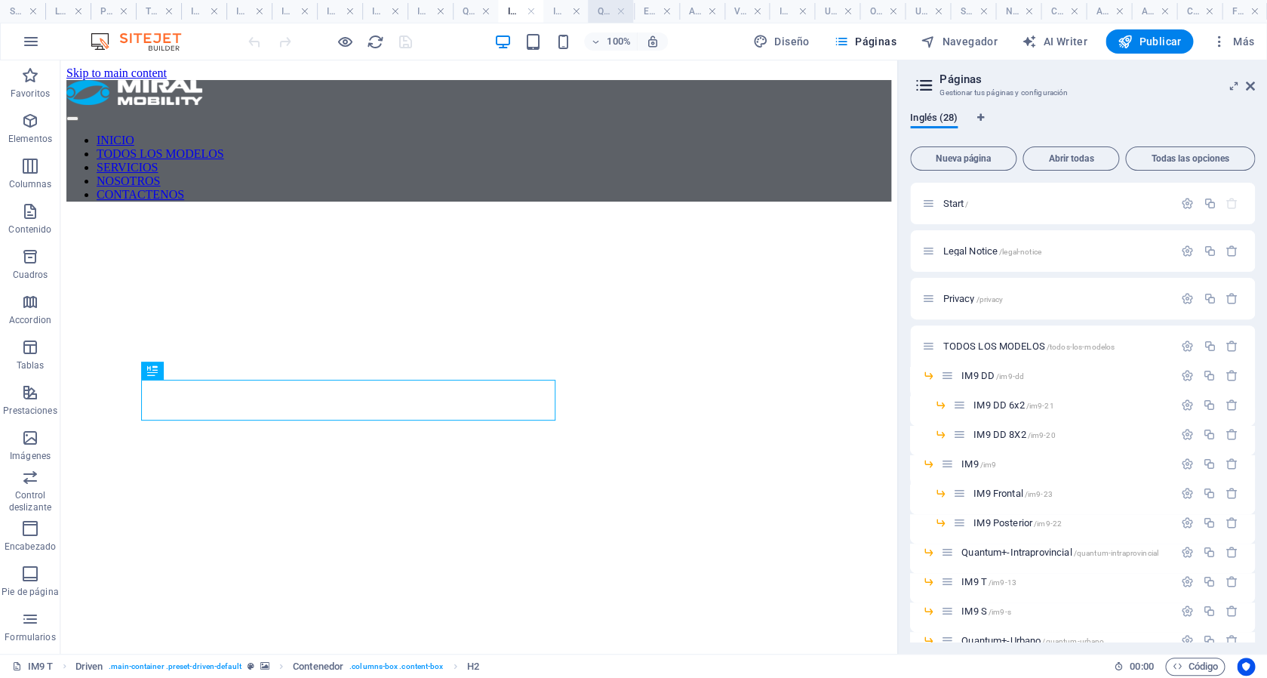
click at [606, 9] on h4 "Quantum+-Urbano" at bounding box center [610, 11] width 45 height 17
click at [652, 13] on h4 "Eléctricos" at bounding box center [656, 11] width 45 height 17
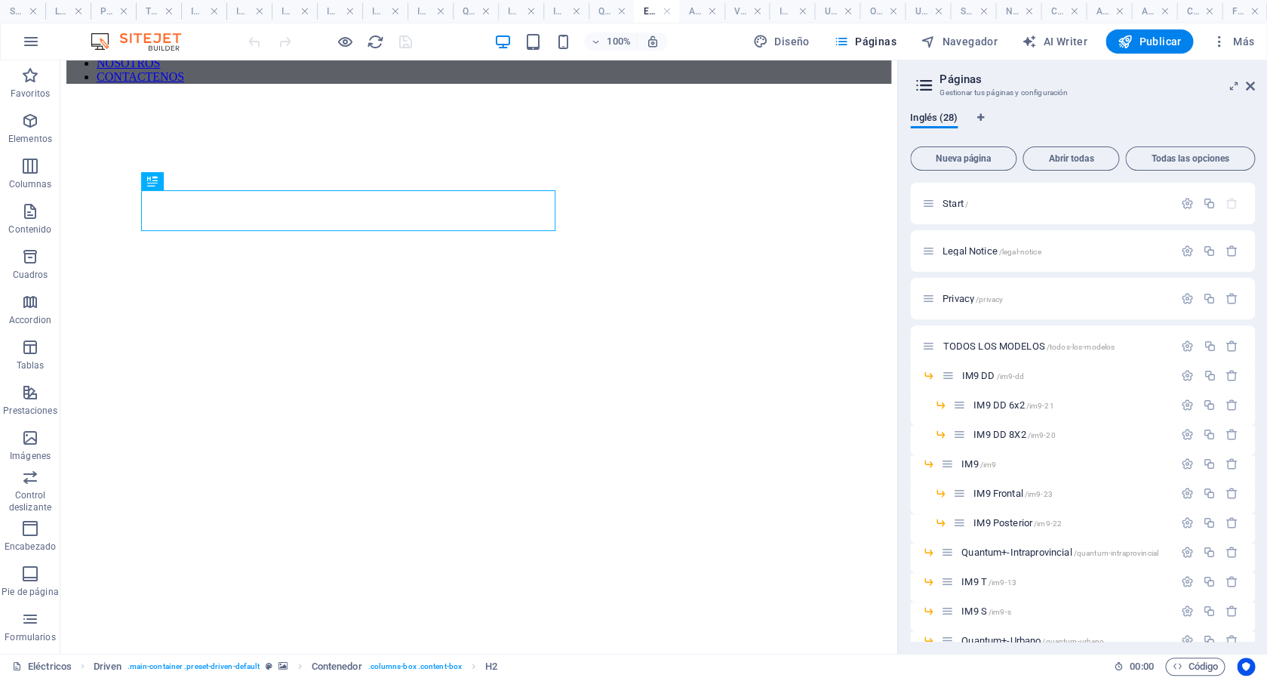
scroll to position [108, 0]
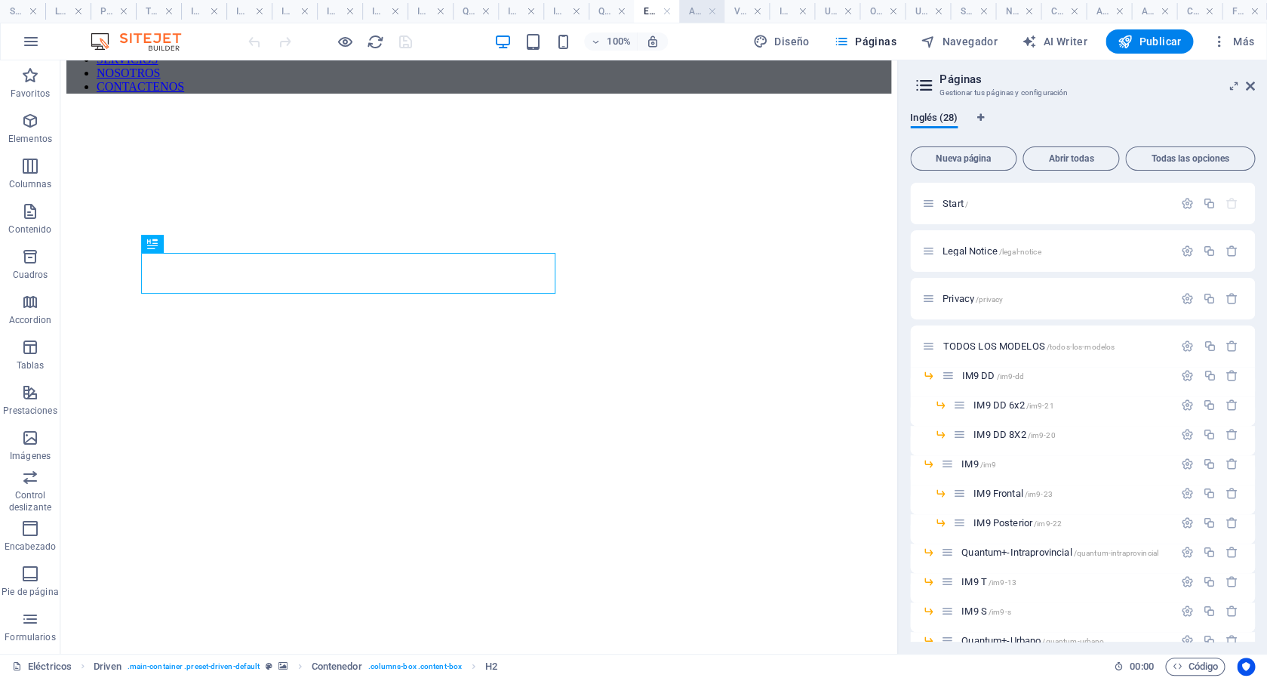
click at [700, 12] on h4 "Autobús Eléctrico" at bounding box center [701, 11] width 45 height 17
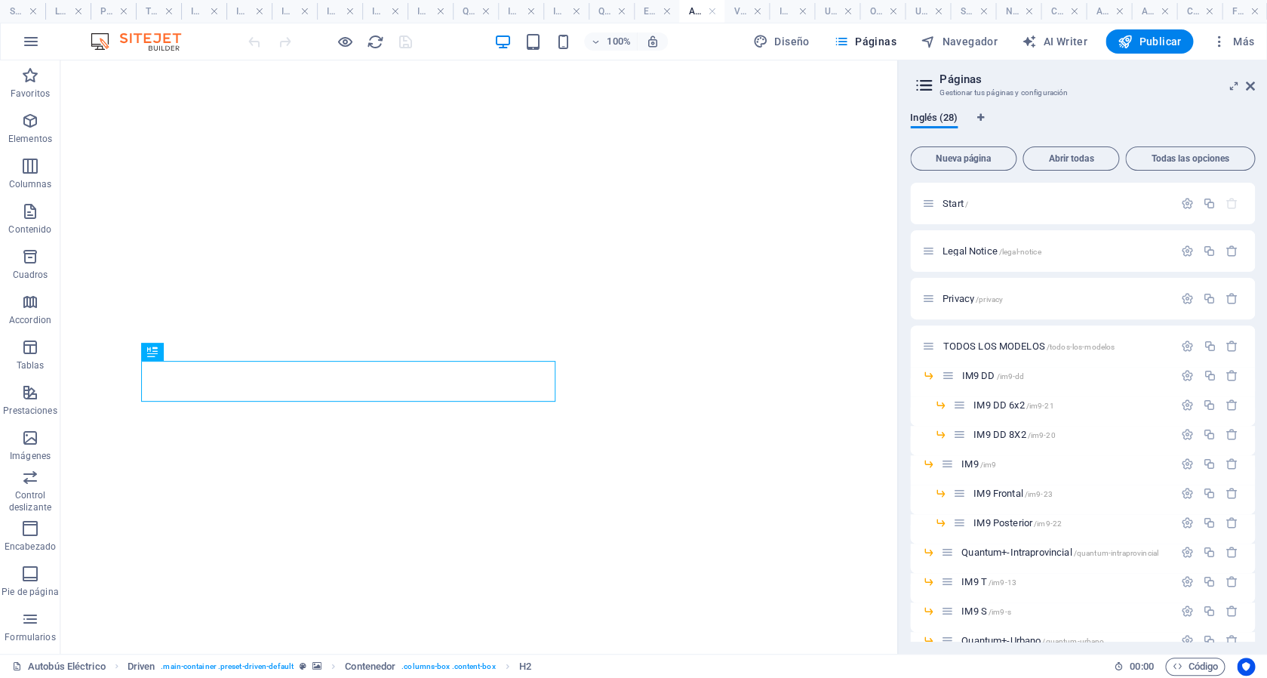
scroll to position [0, 0]
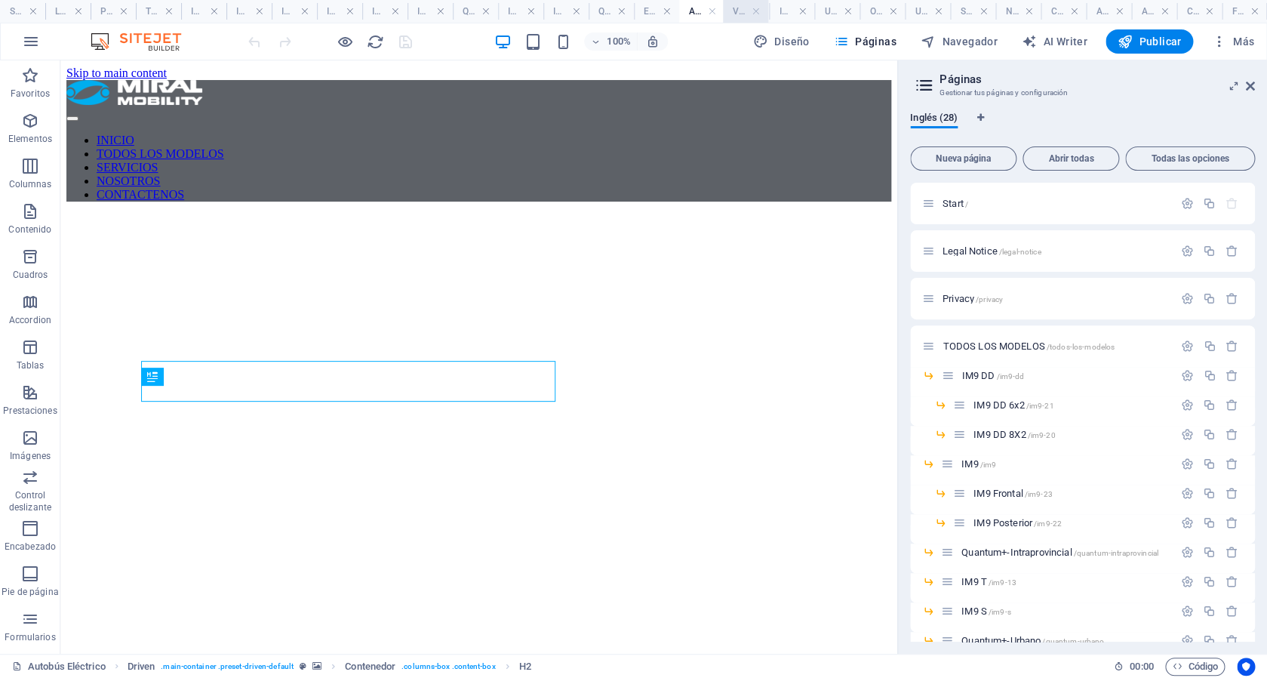
click at [738, 12] on h4 "Vehículos de carga eléctricos" at bounding box center [745, 11] width 45 height 17
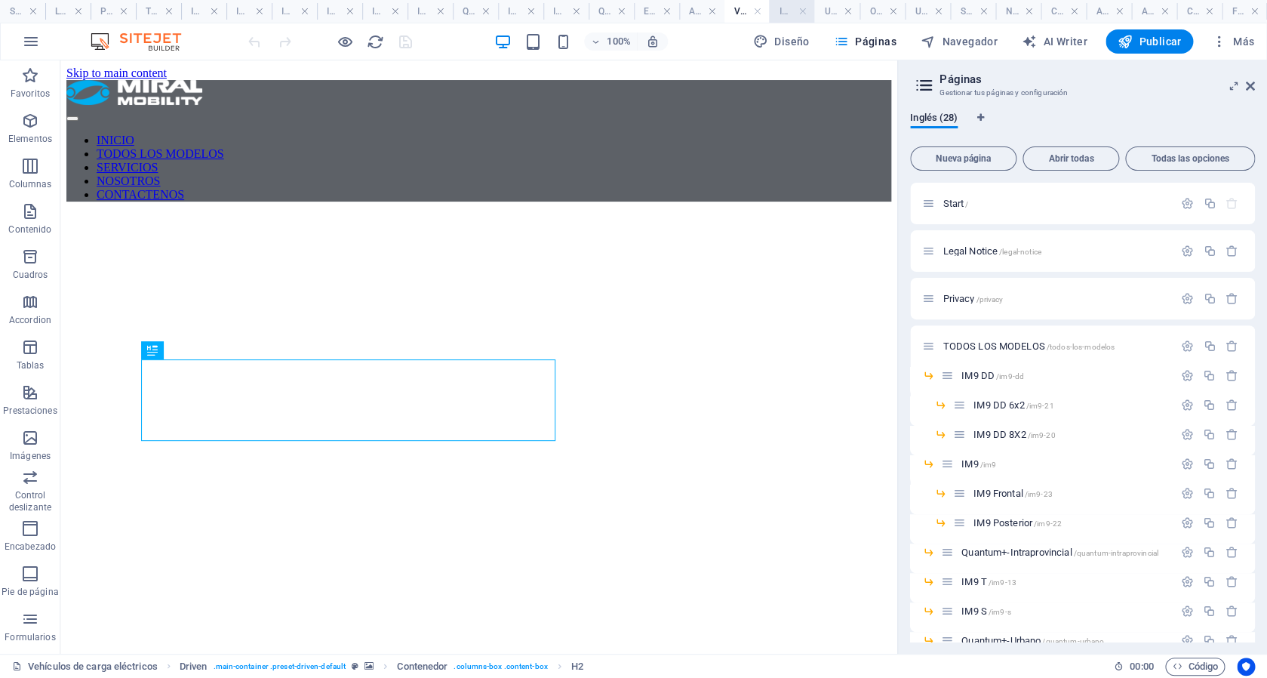
click at [788, 15] on h4 "IM9 E" at bounding box center [791, 11] width 45 height 17
click at [827, 14] on h4 "Unidad especial de turismo" at bounding box center [836, 11] width 45 height 17
click at [961, 17] on h4 "SERVICIOS" at bounding box center [971, 11] width 45 height 17
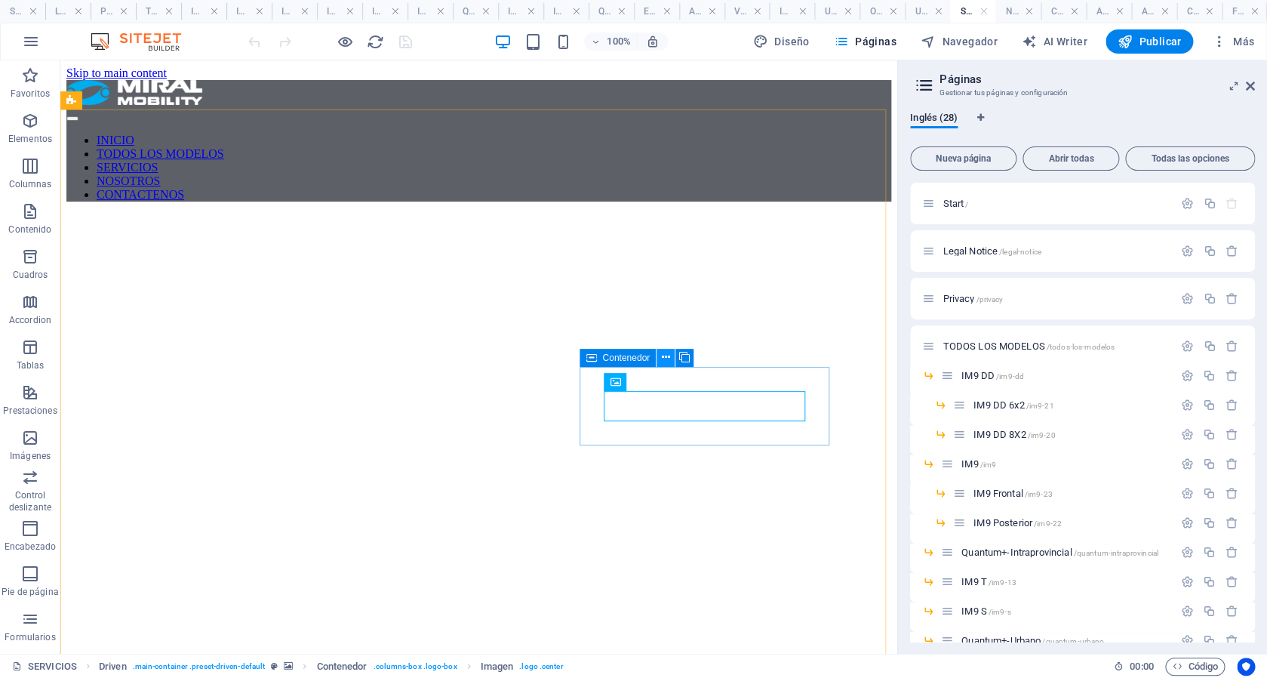
click at [669, 357] on icon at bounding box center [666, 357] width 8 height 16
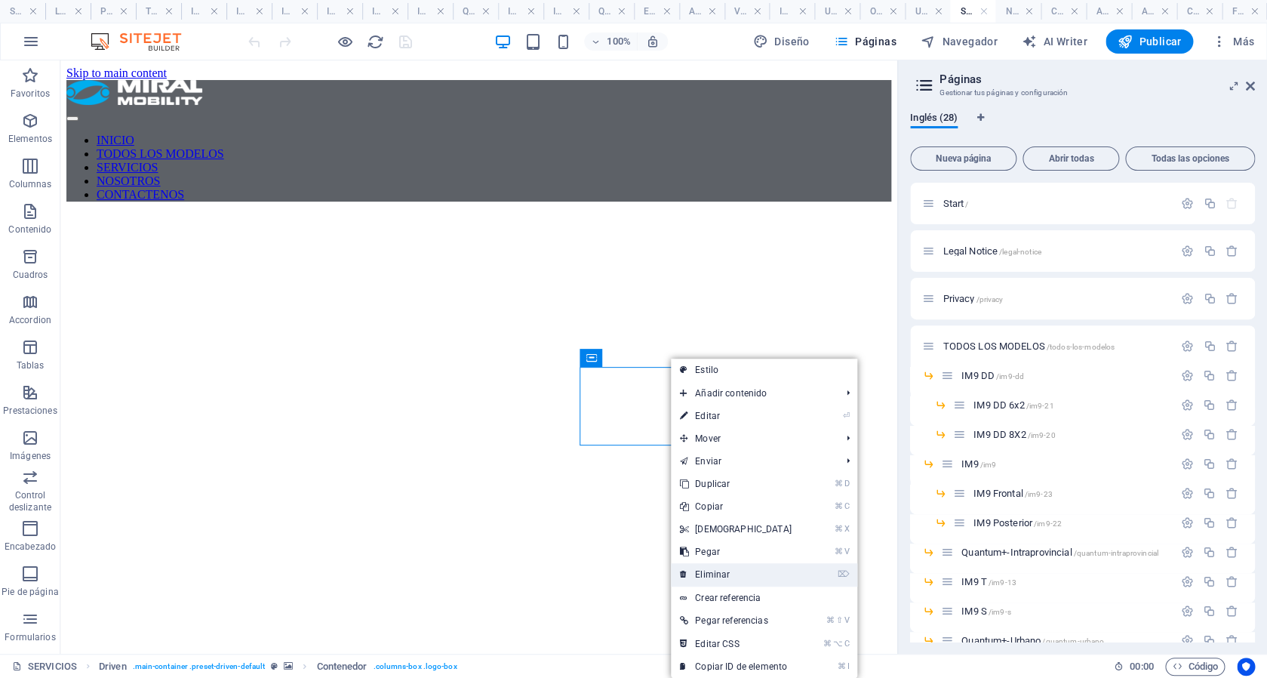
click at [736, 578] on link "⌦ Eliminar" at bounding box center [736, 574] width 130 height 23
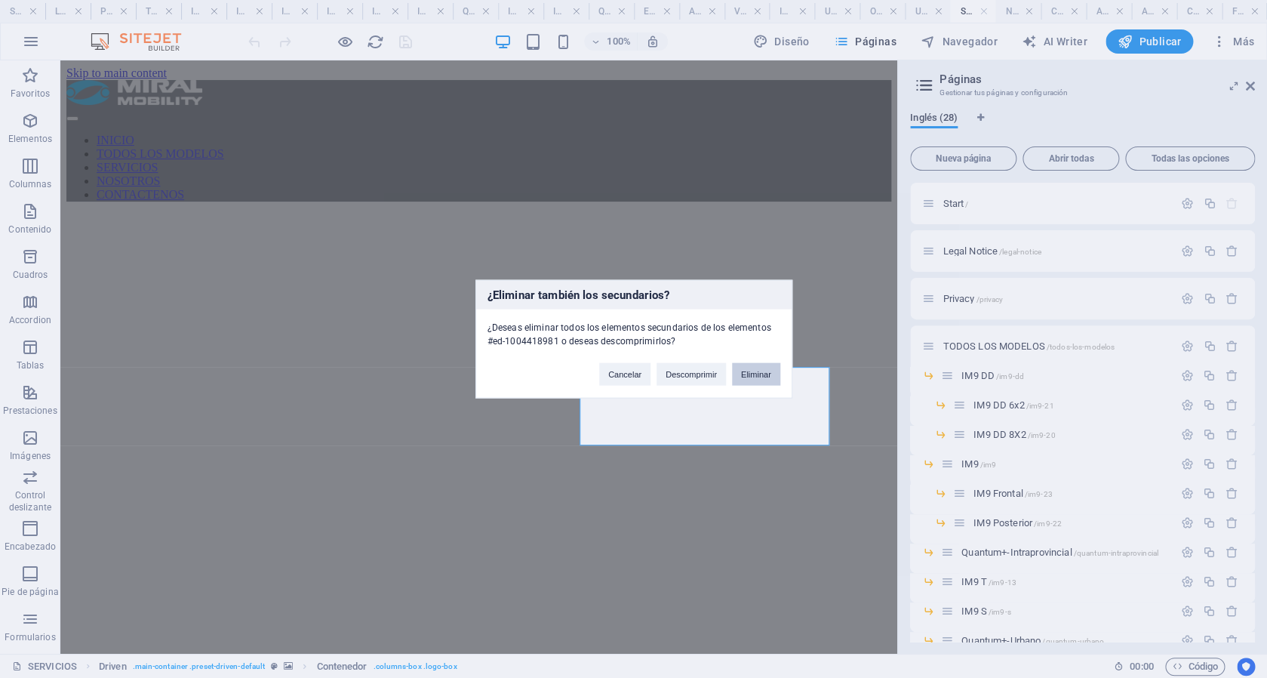
click at [764, 376] on button "Eliminar" at bounding box center [756, 374] width 48 height 23
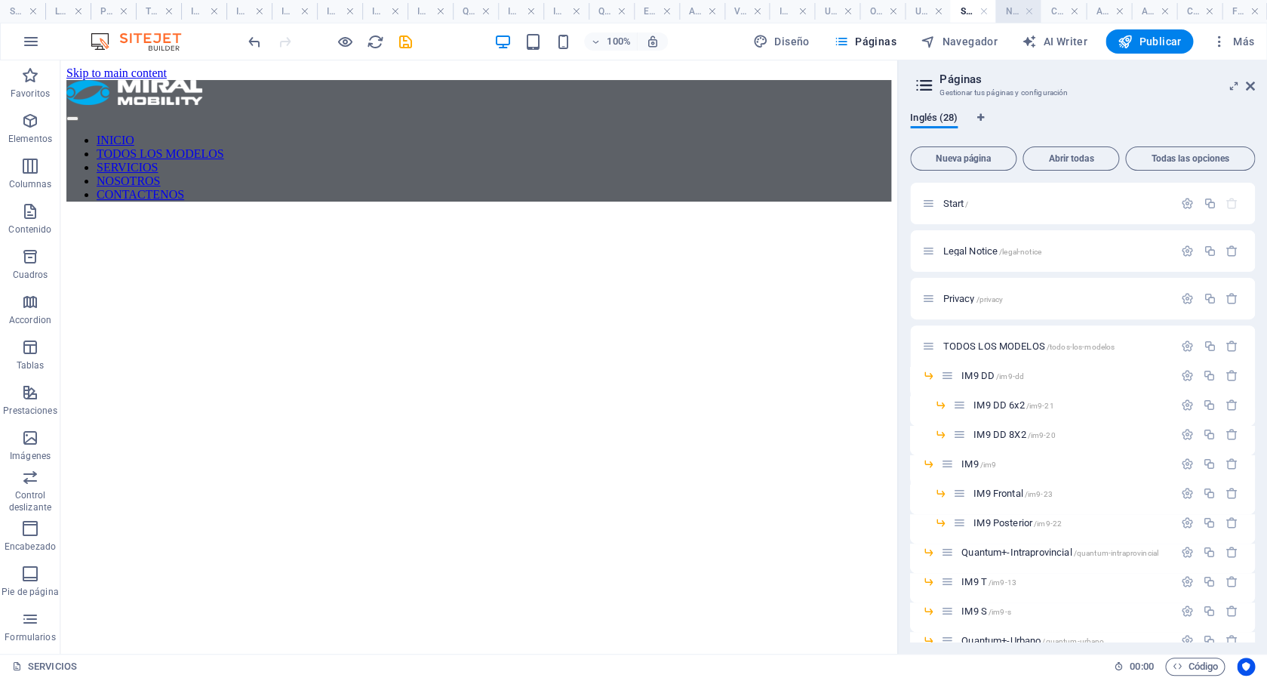
click at [1009, 14] on h4 "NOSOTROS" at bounding box center [1017, 11] width 45 height 17
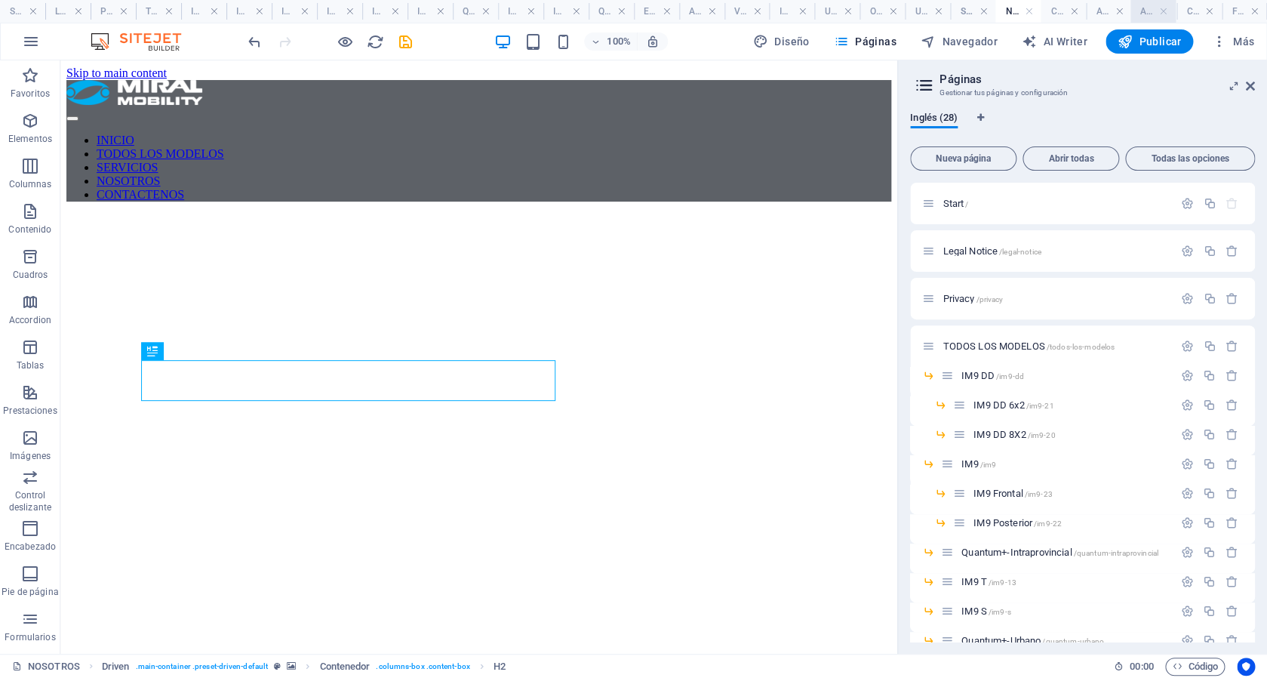
click at [1150, 15] on h4 "Actualidad Doble piso" at bounding box center [1152, 11] width 45 height 17
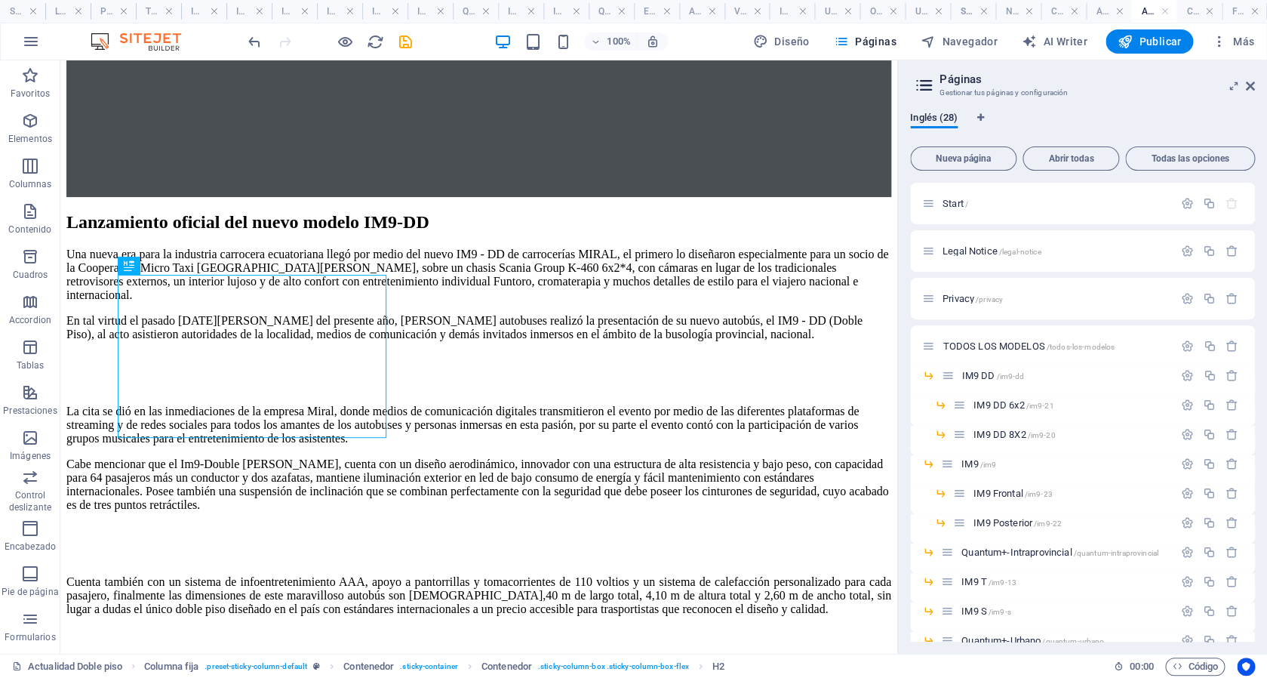
scroll to position [393, 0]
click at [403, 48] on icon "save" at bounding box center [405, 41] width 17 height 17
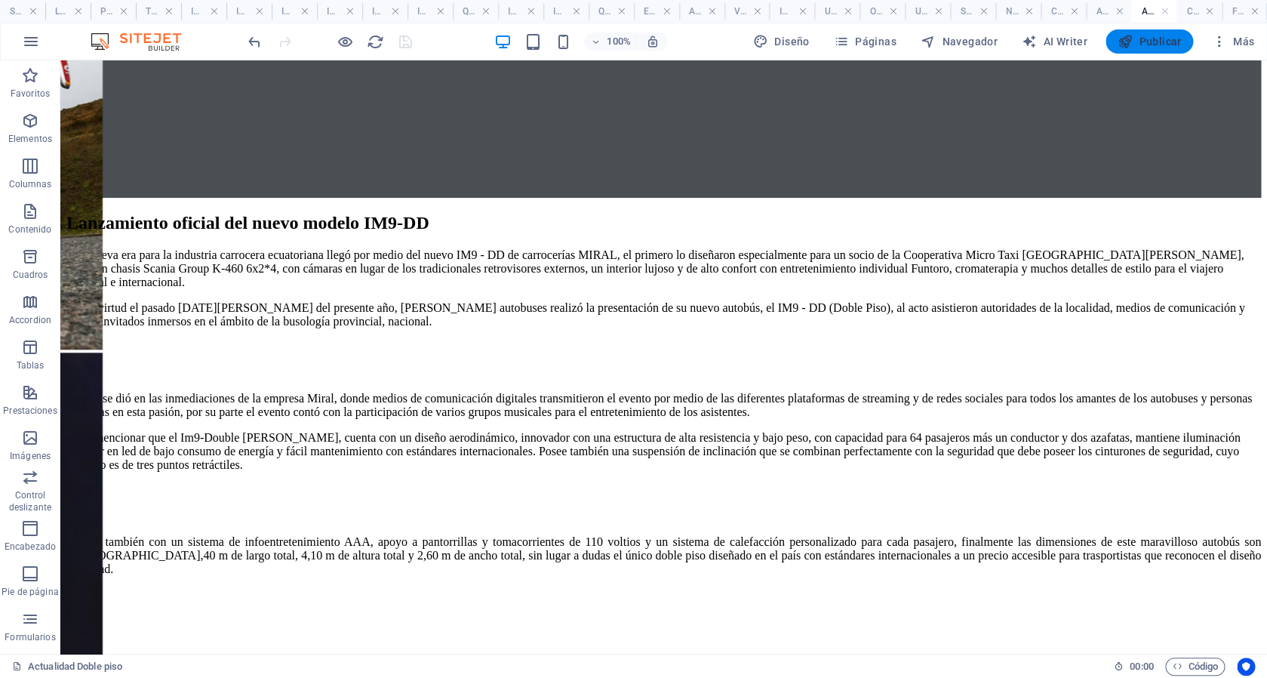
click at [1156, 42] on span "Publicar" at bounding box center [1149, 41] width 64 height 15
